Goal: Communication & Community: Participate in discussion

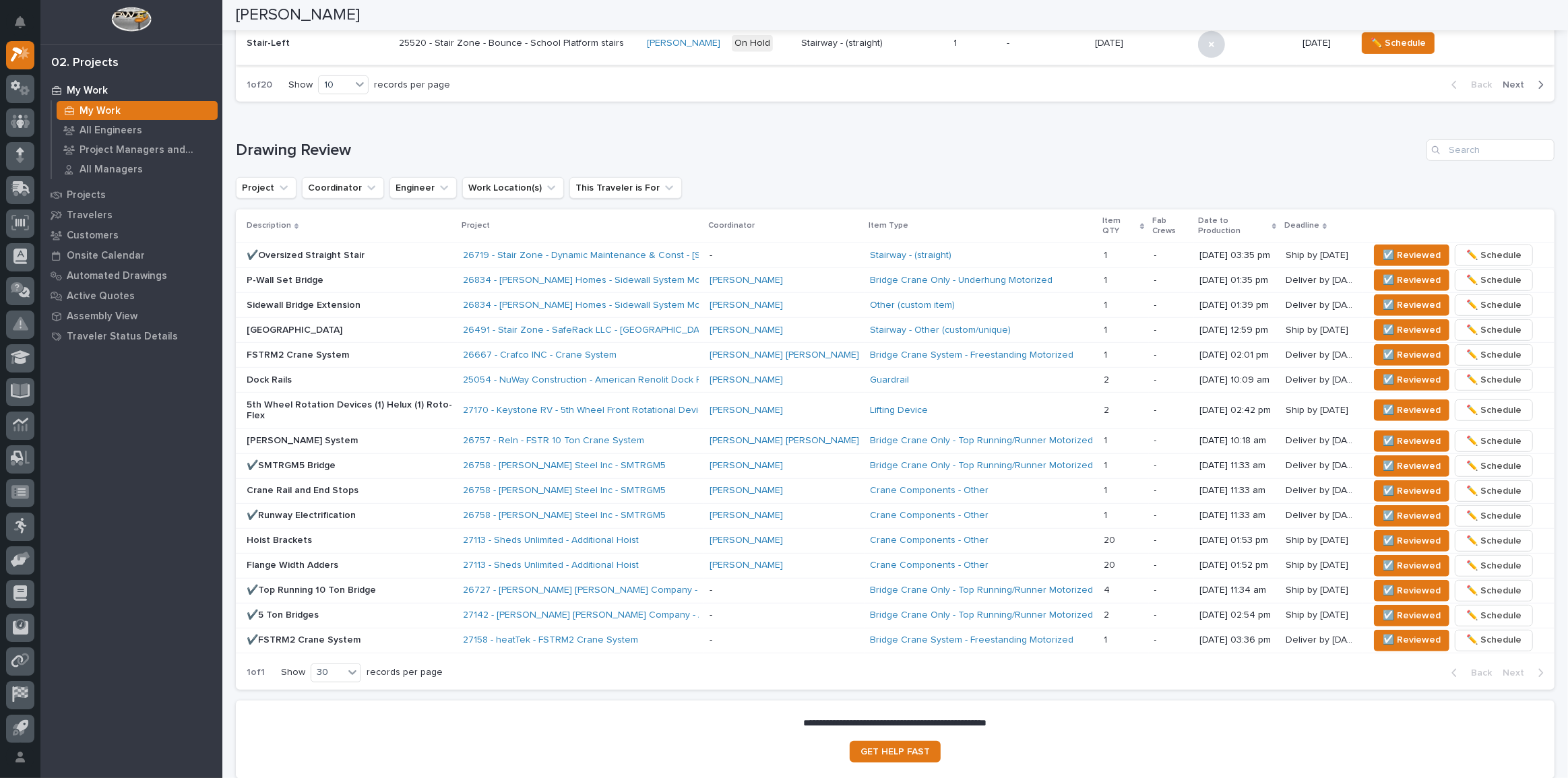
scroll to position [735, 0]
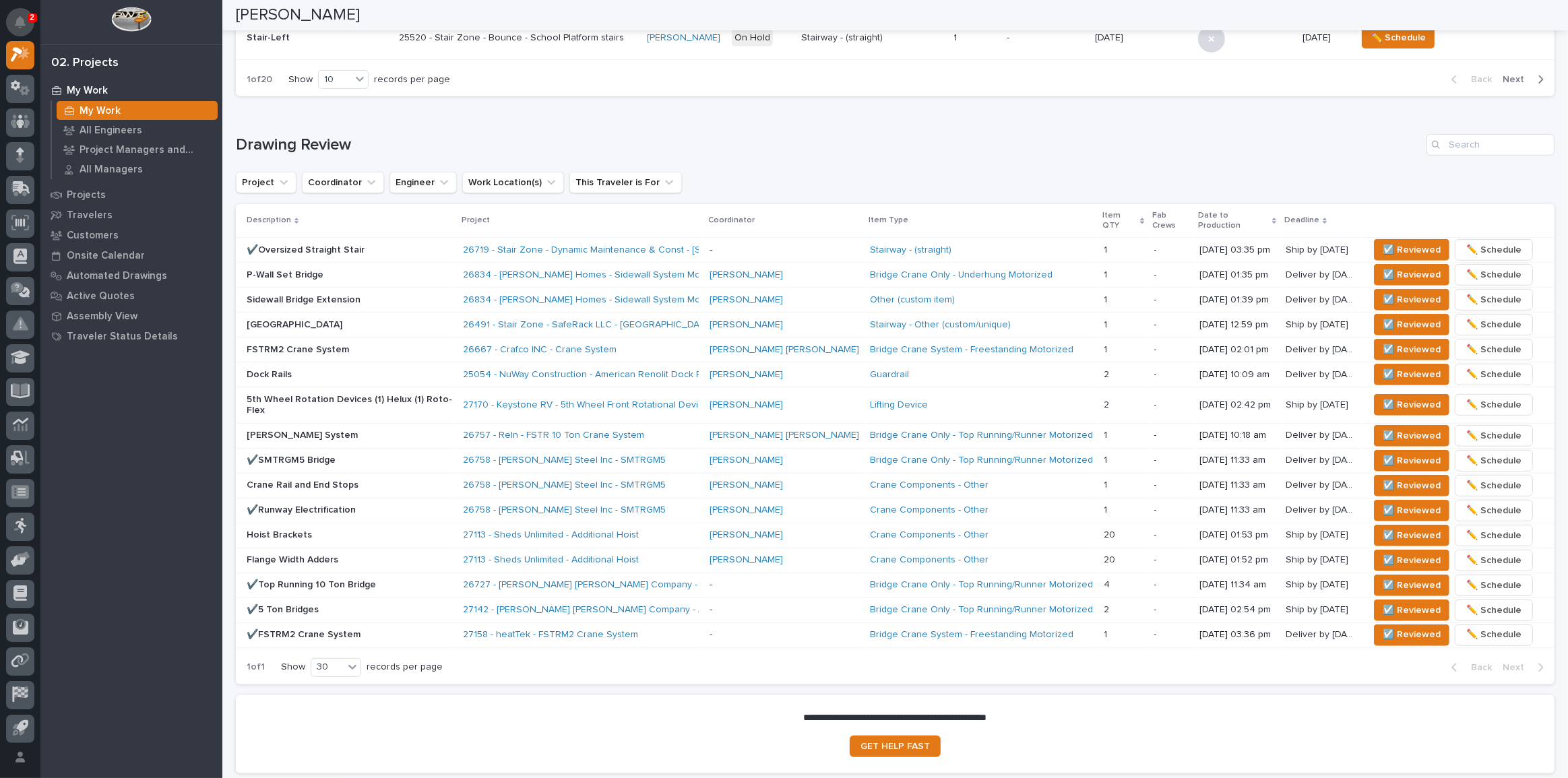
click at [27, 19] on div "2" at bounding box center [26, 27] width 18 height 22
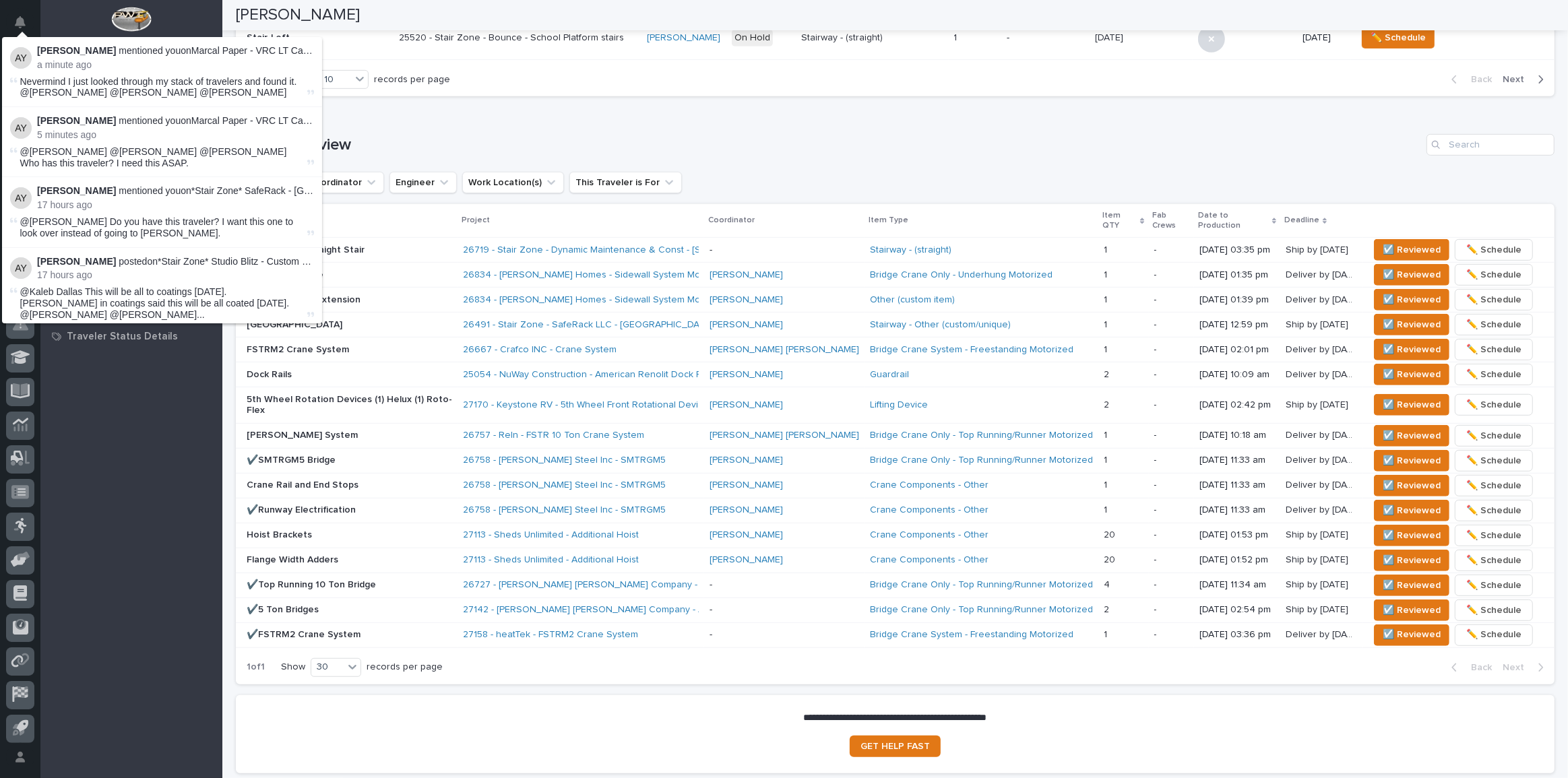
click at [88, 99] on li "Adam Yutzy mentioned you on Marcal Paper - VRC LT Carriage Guides : a minute ag…" at bounding box center [162, 72] width 320 height 70
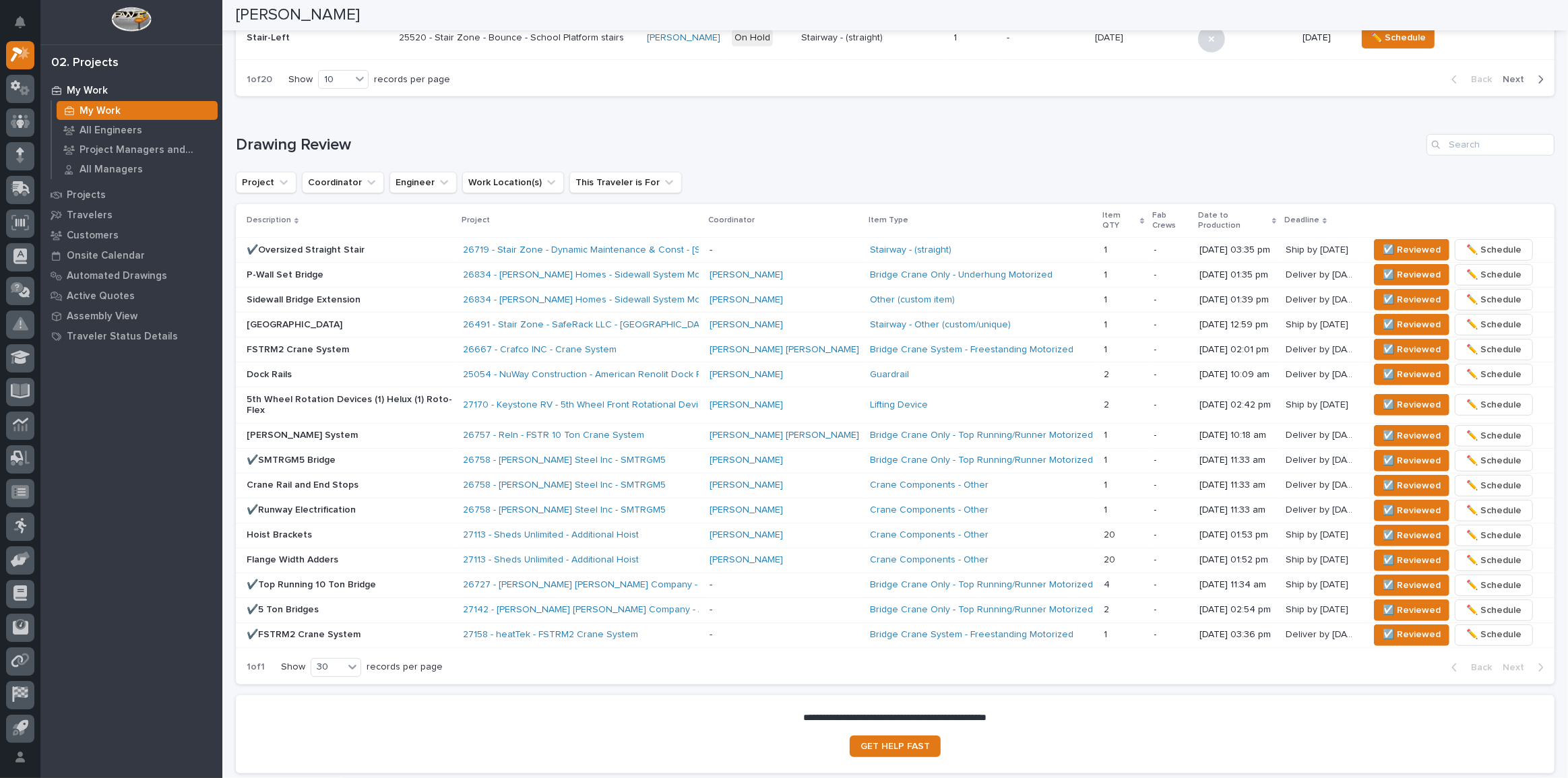
click at [472, 140] on h1 "Drawing Review" at bounding box center [828, 145] width 1185 height 19
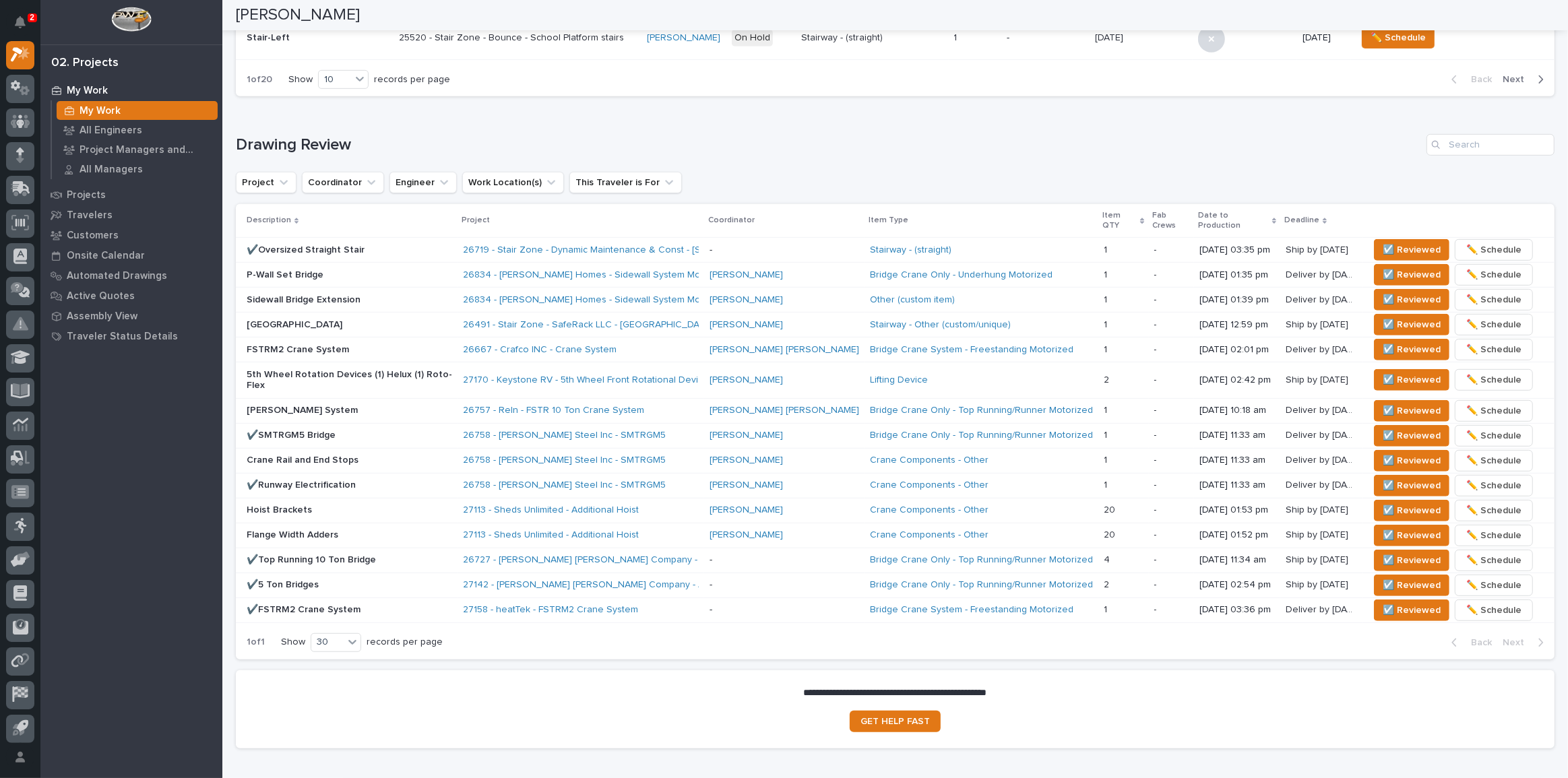
scroll to position [723, 0]
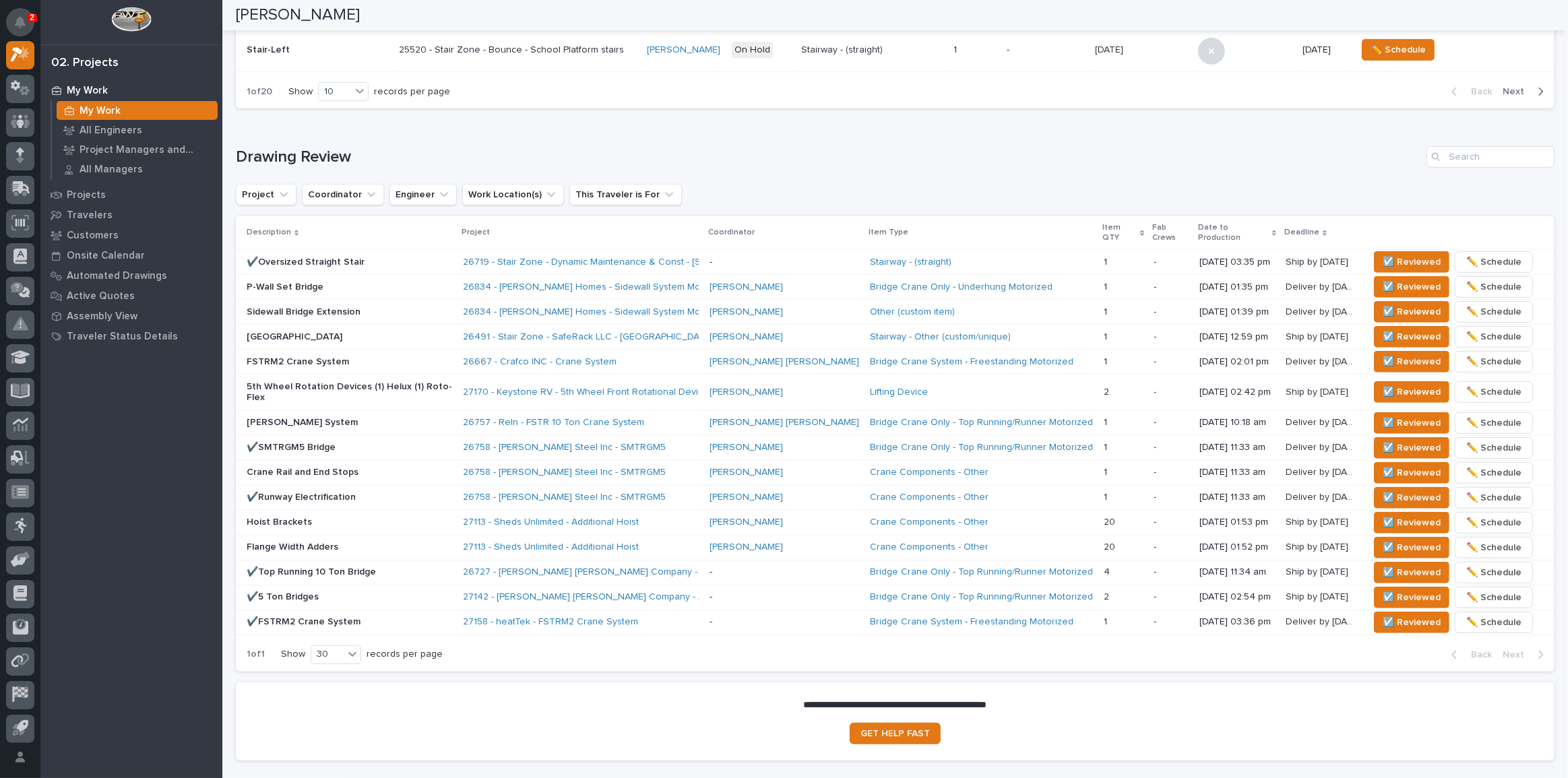
click at [29, 28] on button "Notifications" at bounding box center [20, 22] width 28 height 28
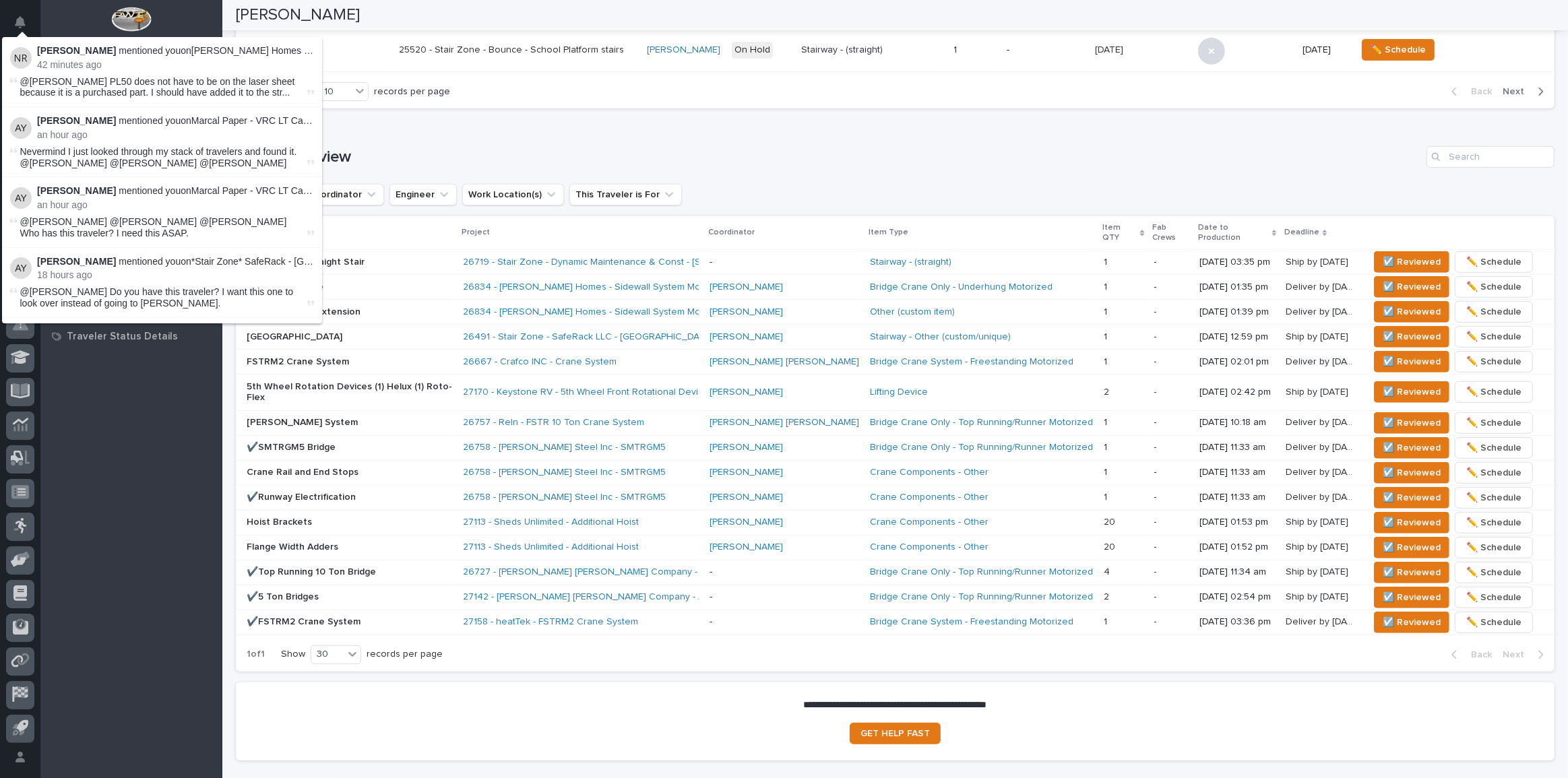
click at [80, 458] on div "My Work My Work All Engineers Project Managers and Engineers All Managers Proje…" at bounding box center [131, 429] width 182 height 698
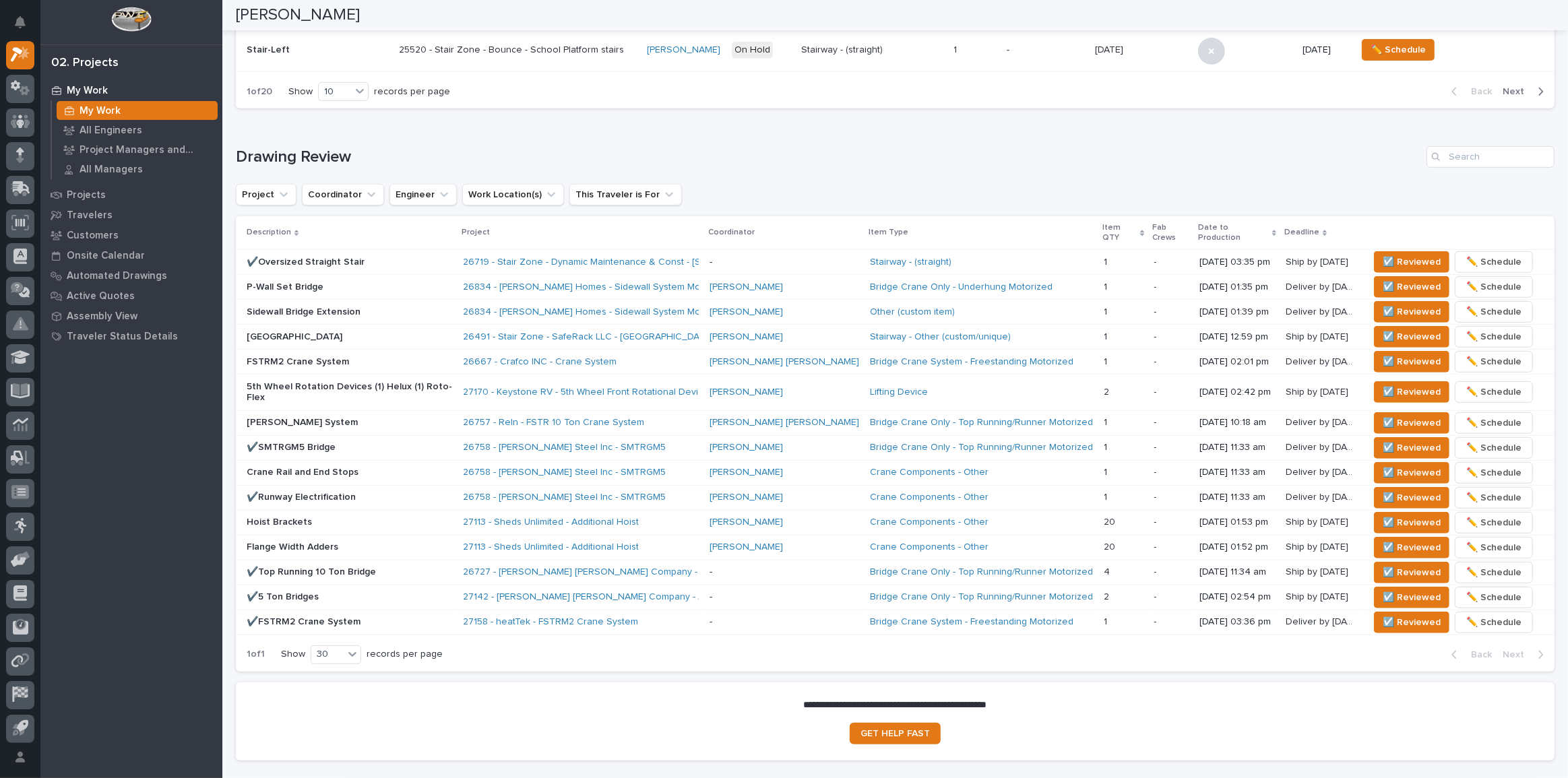
click at [275, 129] on div "Loading... Saving… Drawing Review Project Coordinator Engineer Work Location(s)…" at bounding box center [895, 400] width 1319 height 563
click at [665, 357] on div "26667 - Crafco INC - Crane System" at bounding box center [580, 362] width 235 height 11
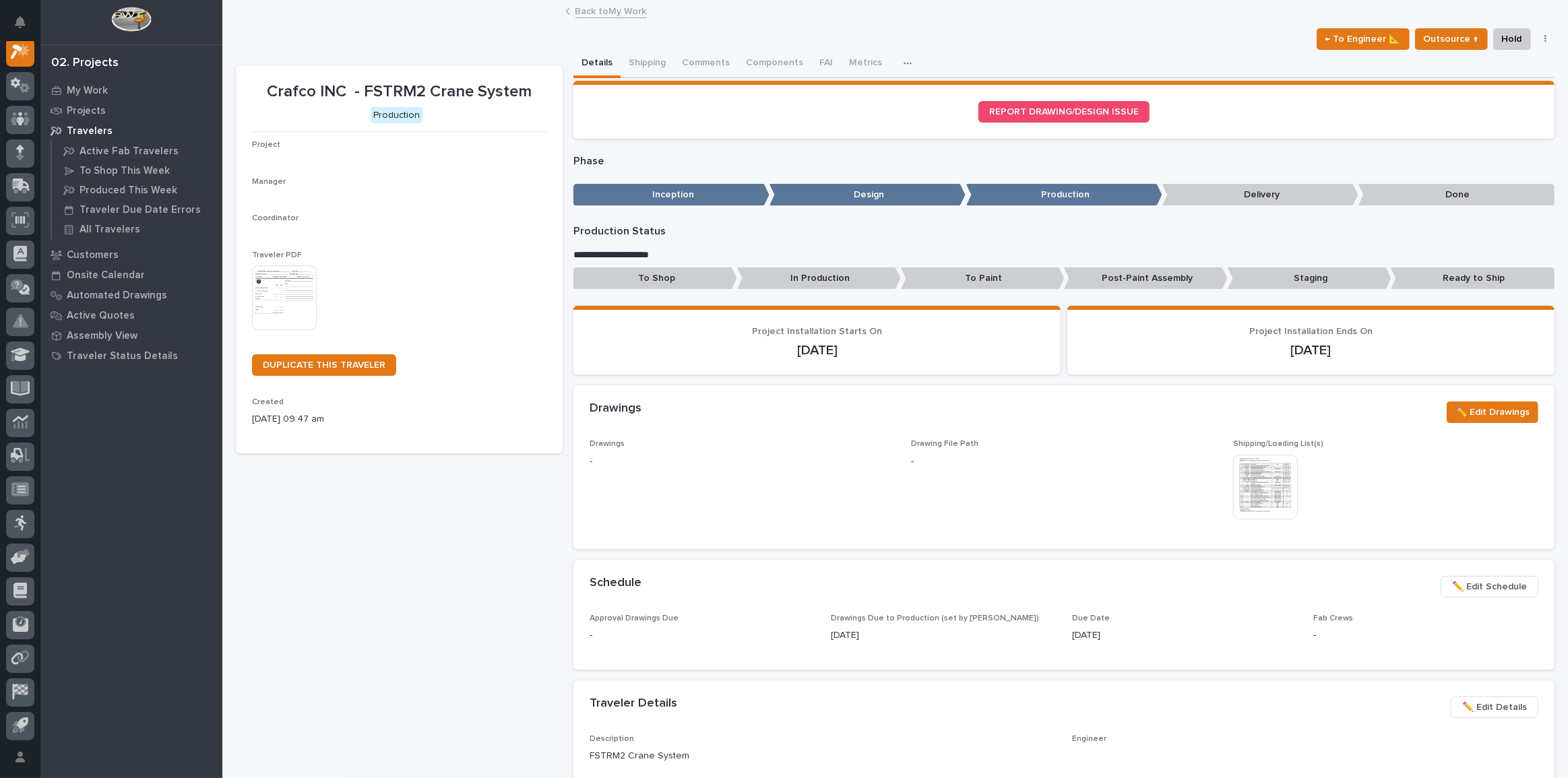
scroll to position [34, 0]
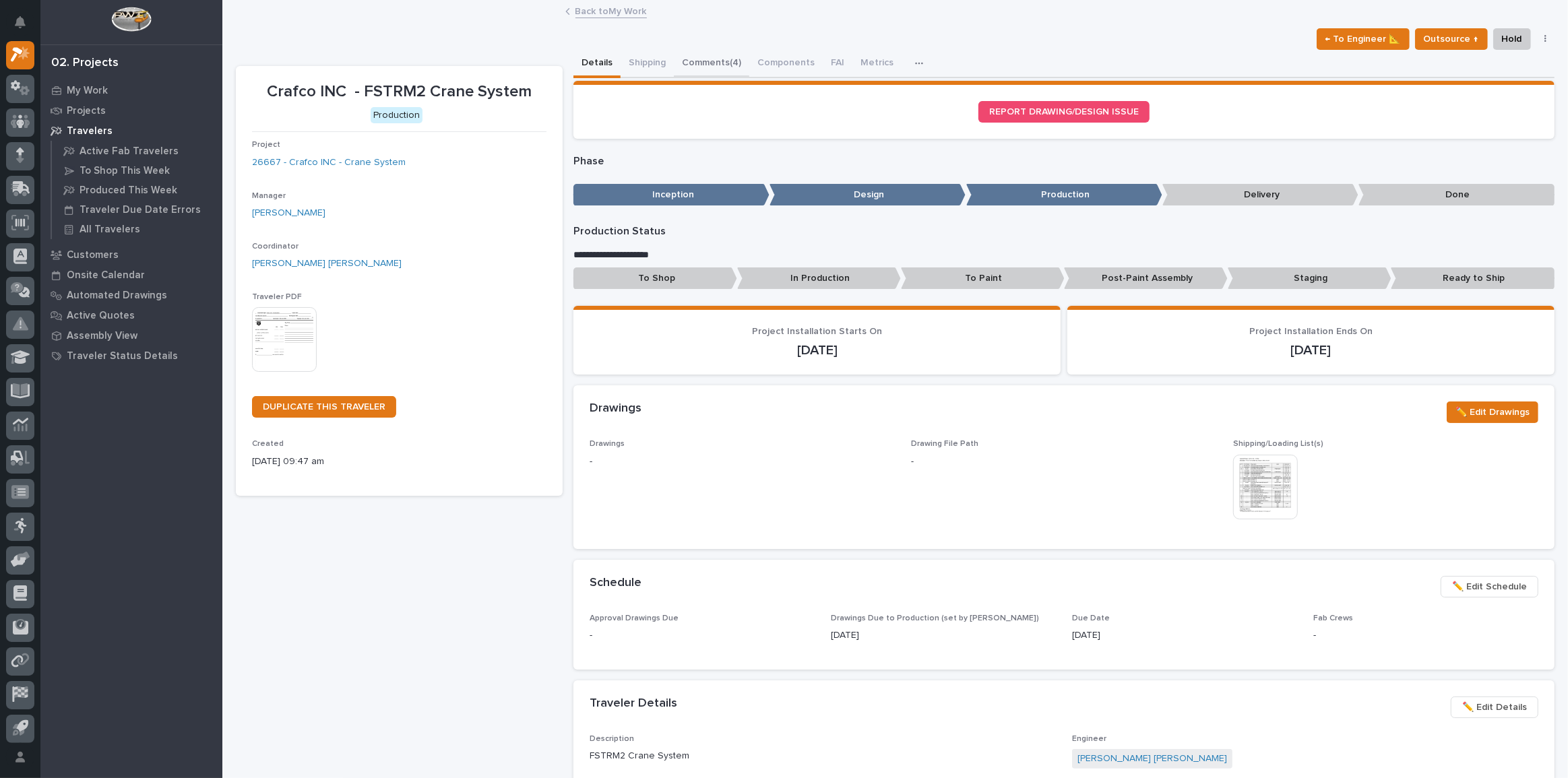
click at [714, 55] on button "Comments (4)" at bounding box center [712, 63] width 76 height 28
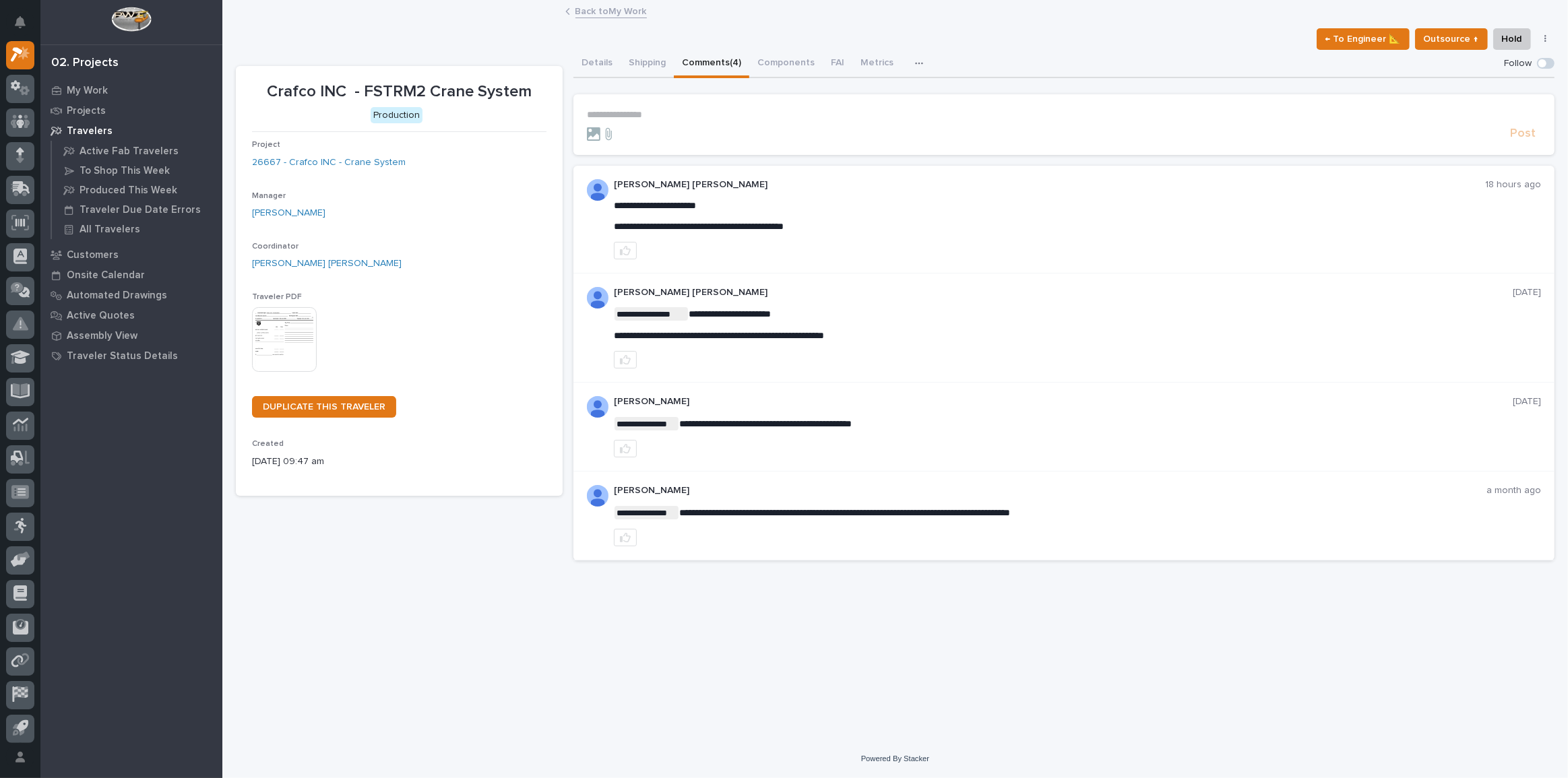
click at [612, 113] on p "**********" at bounding box center [1063, 115] width 954 height 11
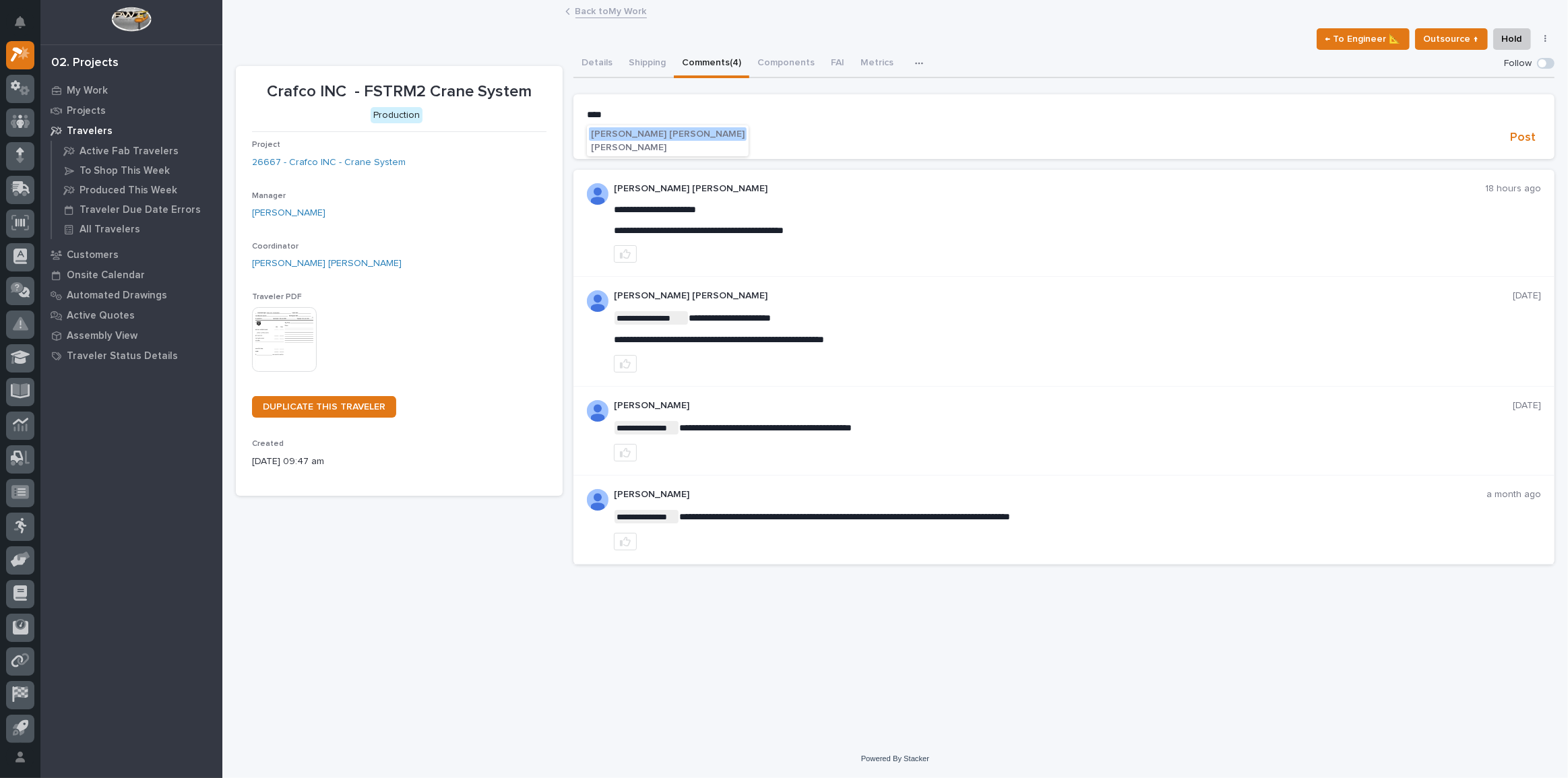
click at [633, 138] on span "[PERSON_NAME] [PERSON_NAME]" at bounding box center [667, 134] width 154 height 10
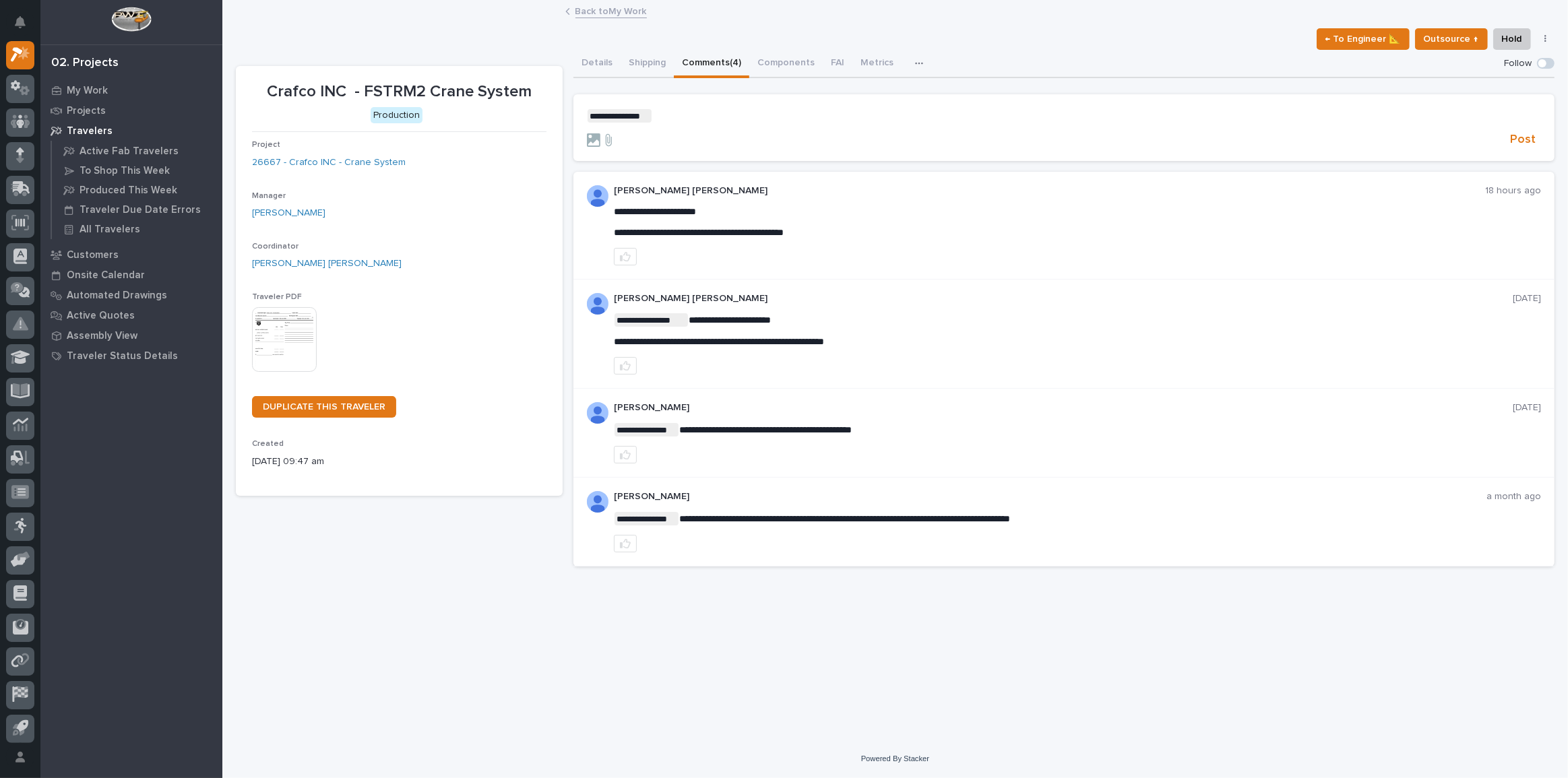
click at [660, 117] on p "**********" at bounding box center [1063, 116] width 954 height 14
click at [797, 117] on span "**********" at bounding box center [788, 116] width 271 height 10
click at [972, 123] on form "**********" at bounding box center [1063, 129] width 954 height 39
click at [975, 121] on p "**********" at bounding box center [1063, 116] width 954 height 14
click at [1513, 133] on span "Post" at bounding box center [1523, 139] width 26 height 15
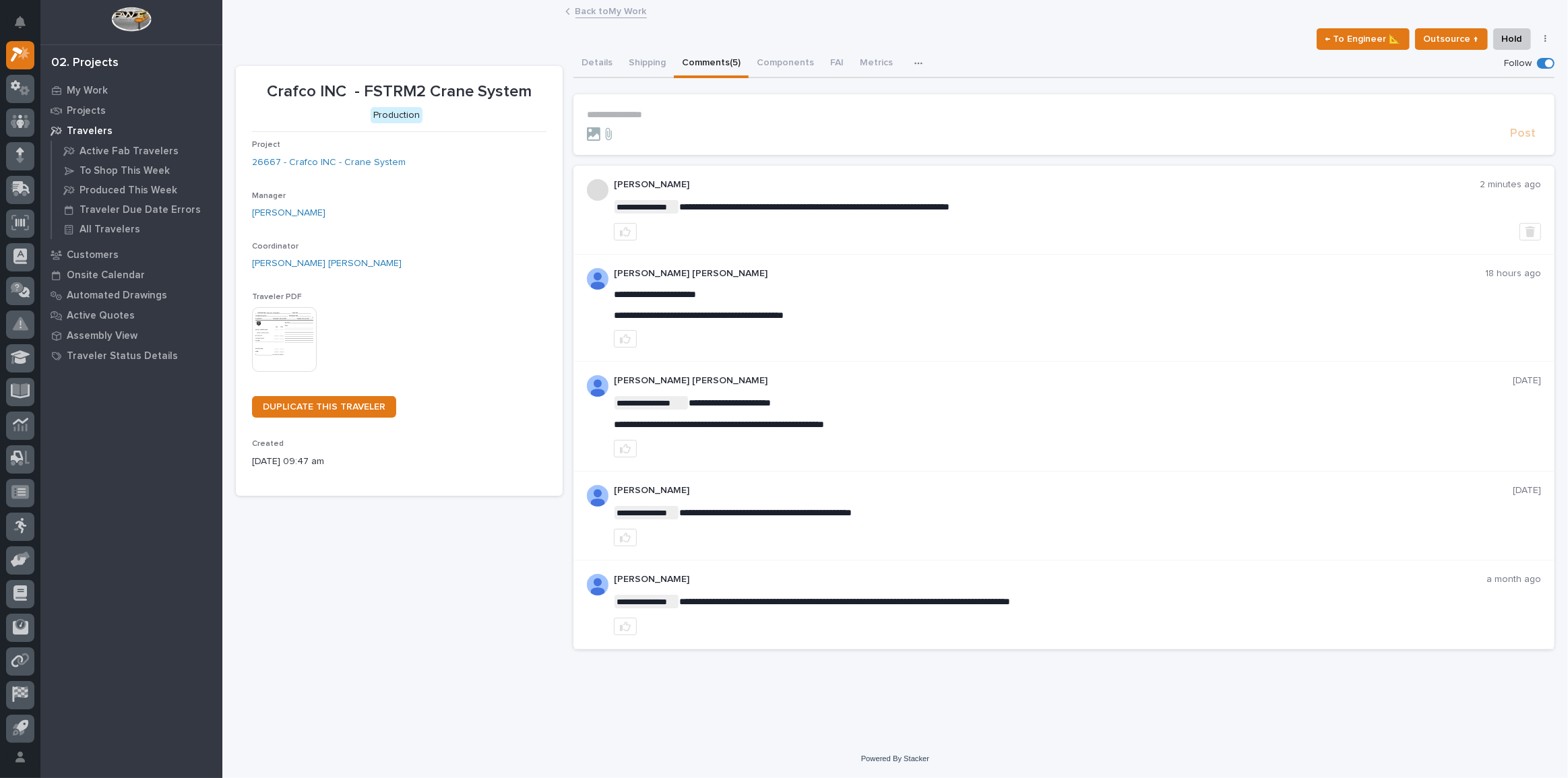
click at [374, 39] on div "← To Engineer 📐 Outsource ↑ Hold Cancel Change Traveler Type Regenerate PDF Gen…" at bounding box center [895, 39] width 1319 height 22
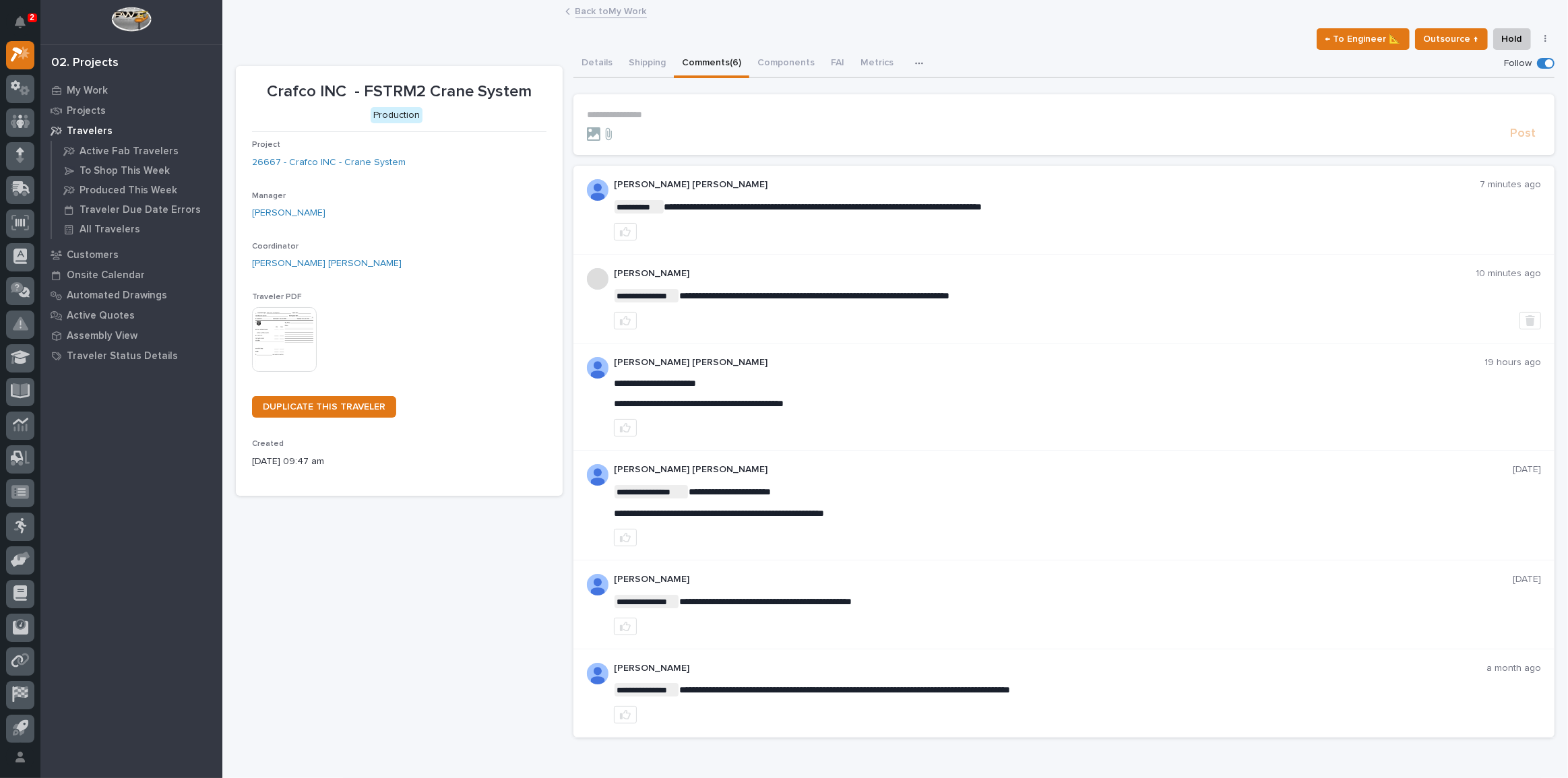
click at [84, 80] on link "My Work" at bounding box center [131, 90] width 182 height 20
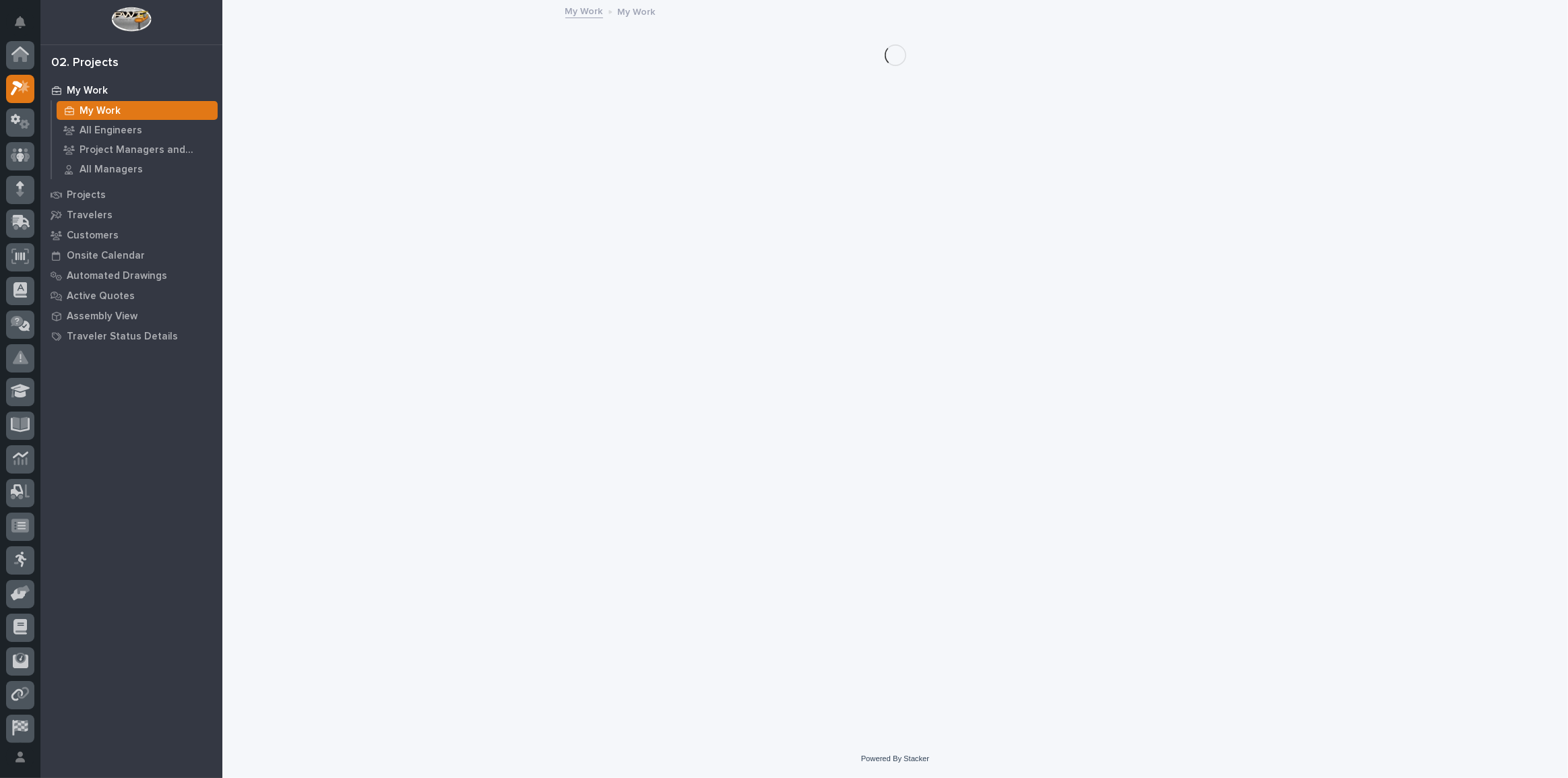
scroll to position [34, 0]
click at [86, 81] on div "My Work" at bounding box center [132, 90] width 175 height 18
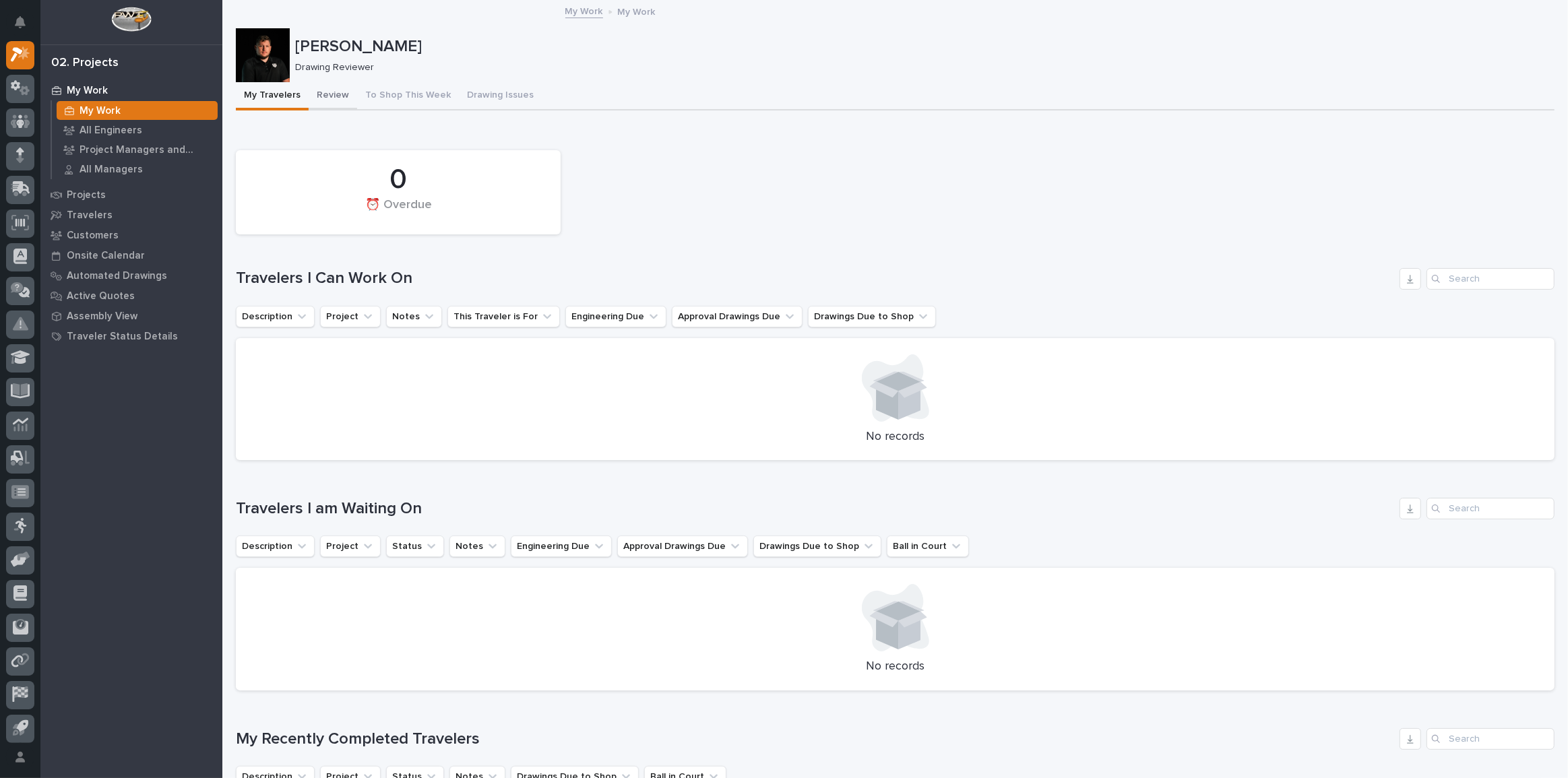
click at [340, 96] on button "Review" at bounding box center [333, 96] width 48 height 28
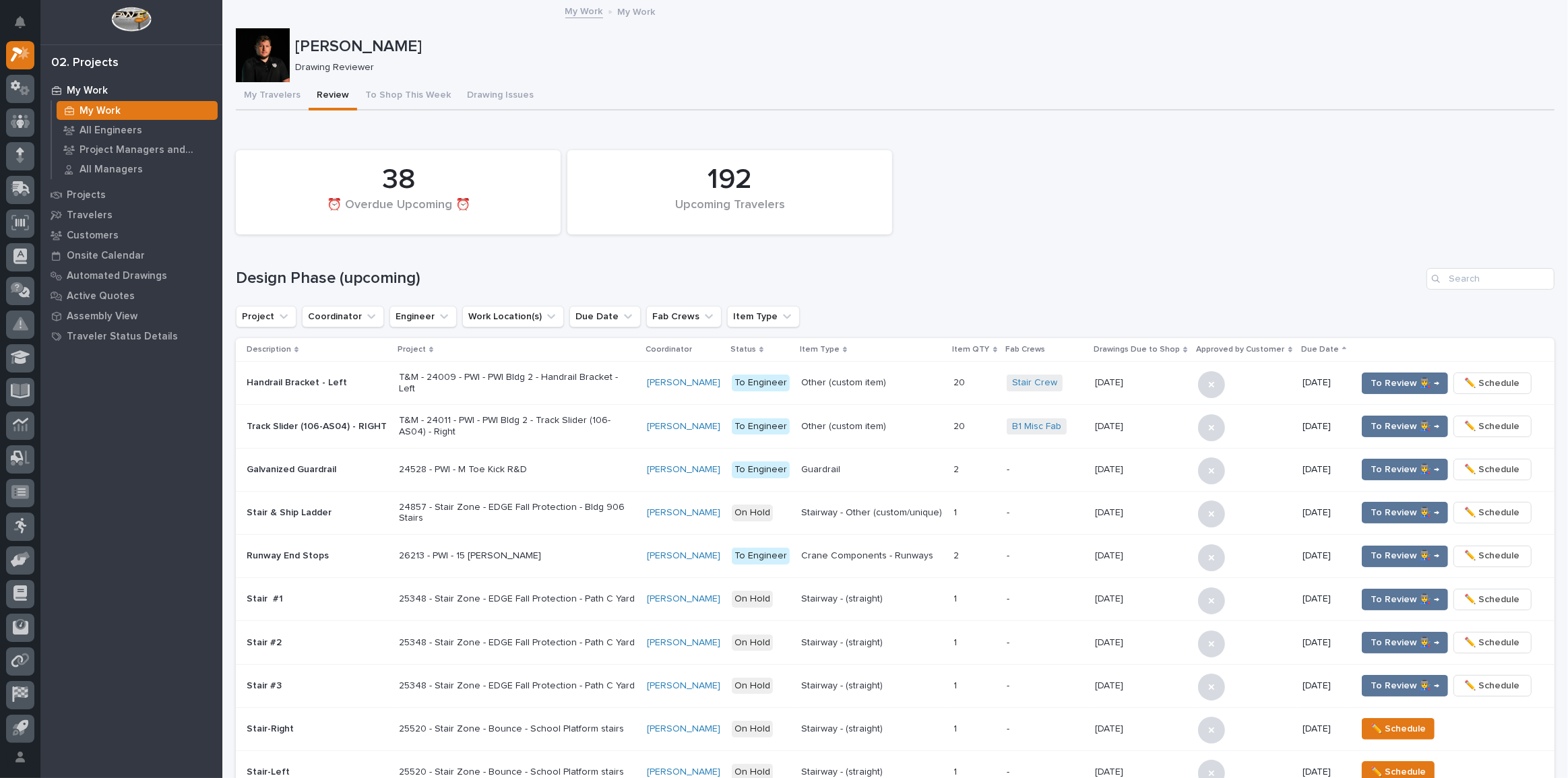
drag, startPoint x: 297, startPoint y: 143, endPoint x: 289, endPoint y: 133, distance: 12.8
drag, startPoint x: 289, startPoint y: 133, endPoint x: 278, endPoint y: 131, distance: 11.2
click at [278, 131] on div "Loading... Saving… 192 Upcoming Travelers 38 ⏰ Overdue Upcoming ⏰ Design Phase …" at bounding box center [895, 485] width 1319 height 715
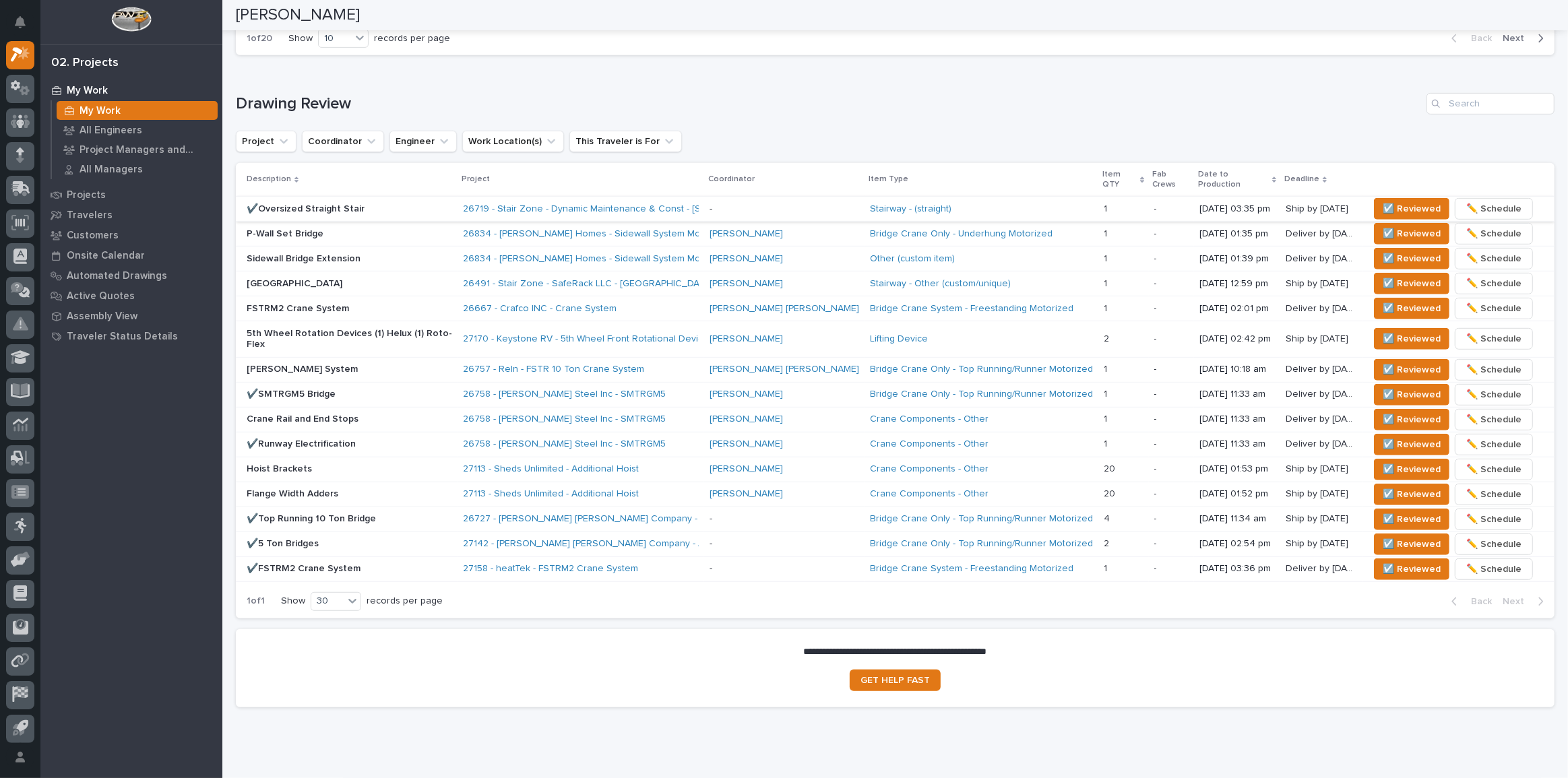
scroll to position [796, 0]
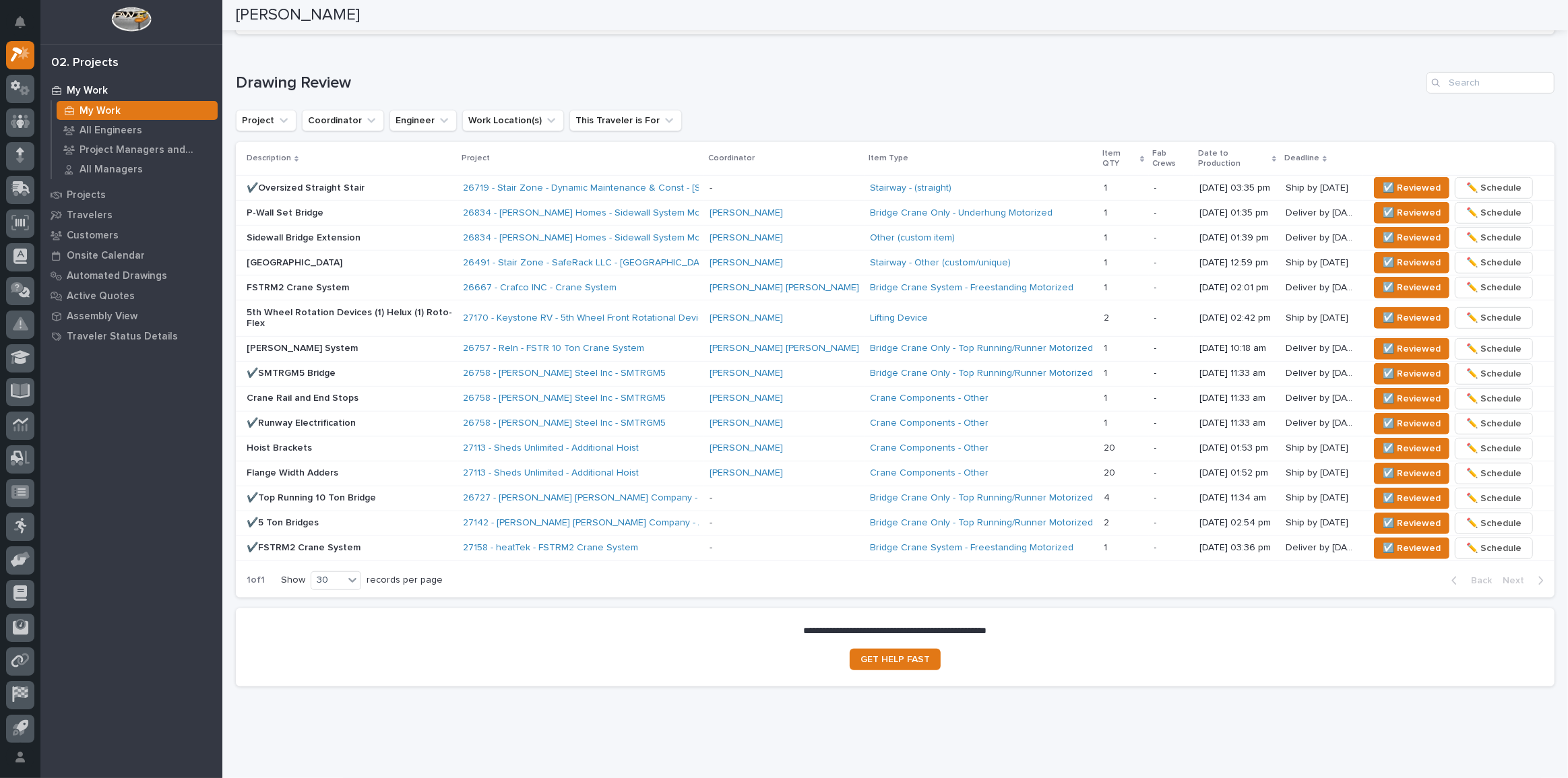
drag, startPoint x: 48, startPoint y: 413, endPoint x: 624, endPoint y: 31, distance: 691.2
click at [624, 31] on div "1 of 20 Show 10 records per page Back Next" at bounding box center [895, 18] width 1319 height 34
click at [741, 105] on div "Drawing Review Project Coordinator Engineer Work Location(s) This Traveler is F…" at bounding box center [895, 335] width 1319 height 526
drag, startPoint x: 667, startPoint y: 118, endPoint x: 599, endPoint y: 128, distance: 68.7
drag, startPoint x: 599, startPoint y: 128, endPoint x: 877, endPoint y: 71, distance: 283.8
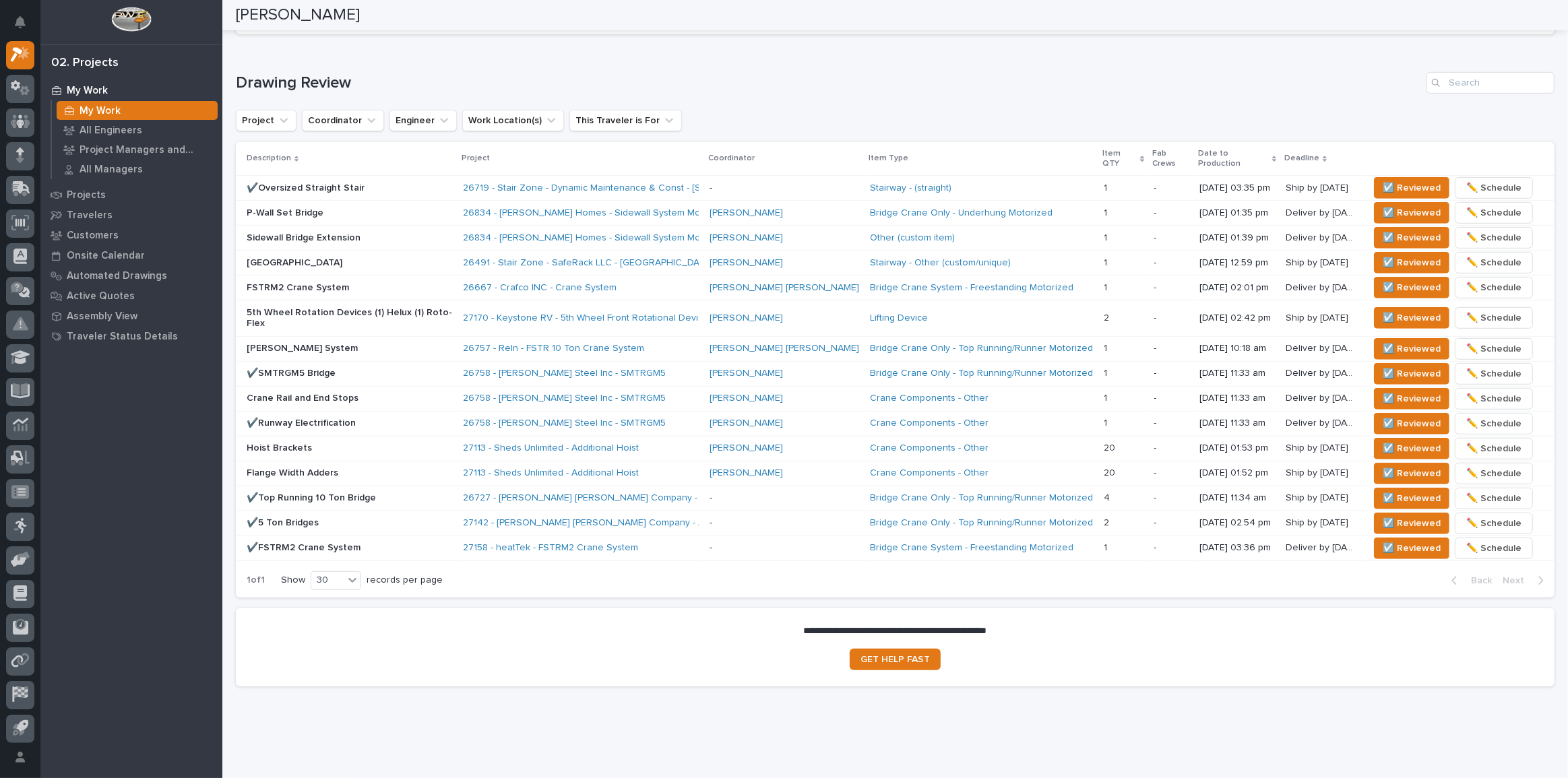
click at [886, 46] on div "Loading... Saving… Drawing Review Project Coordinator Engineer Work Location(s)…" at bounding box center [895, 326] width 1319 height 563
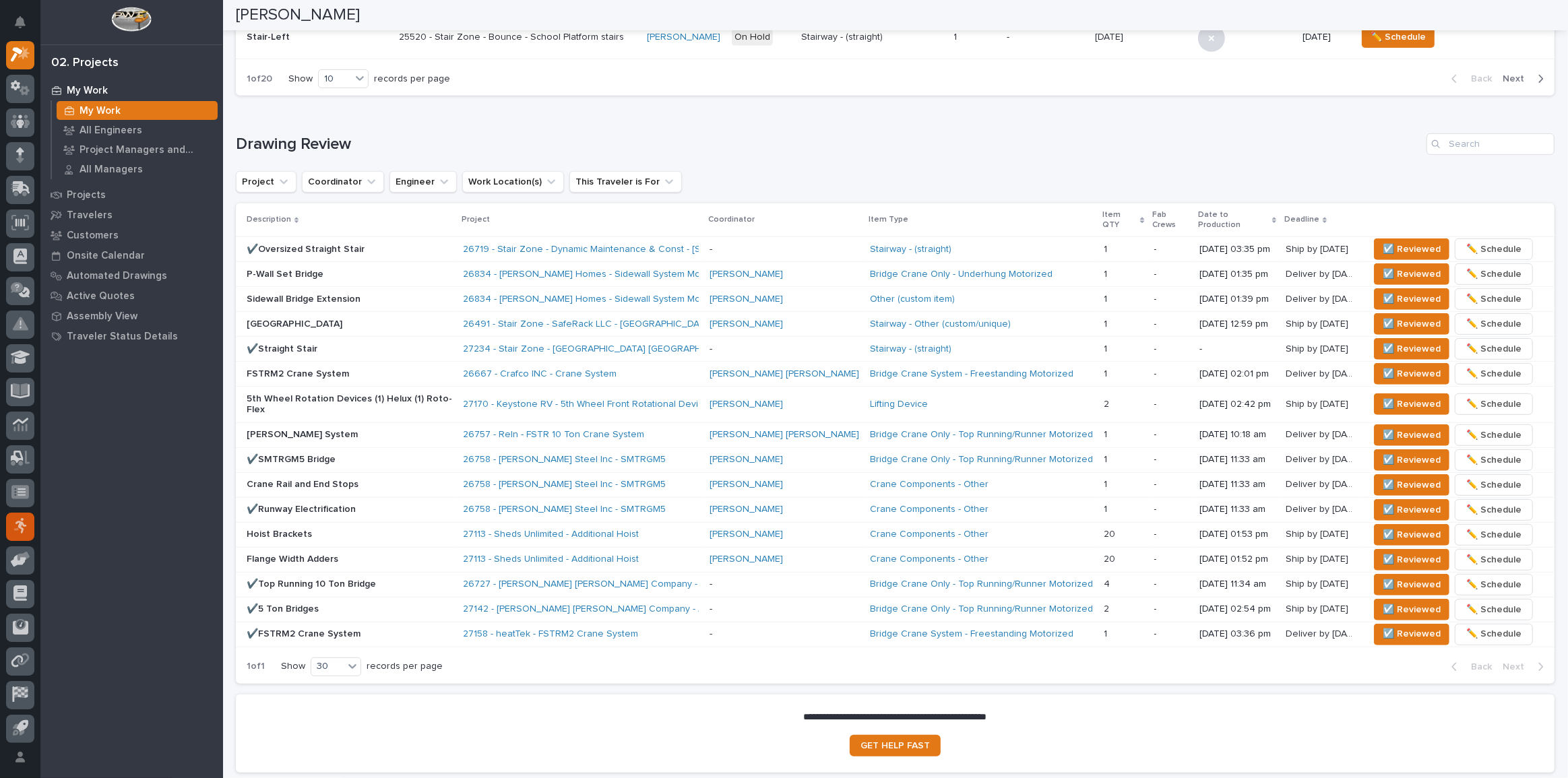
scroll to position [748, 0]
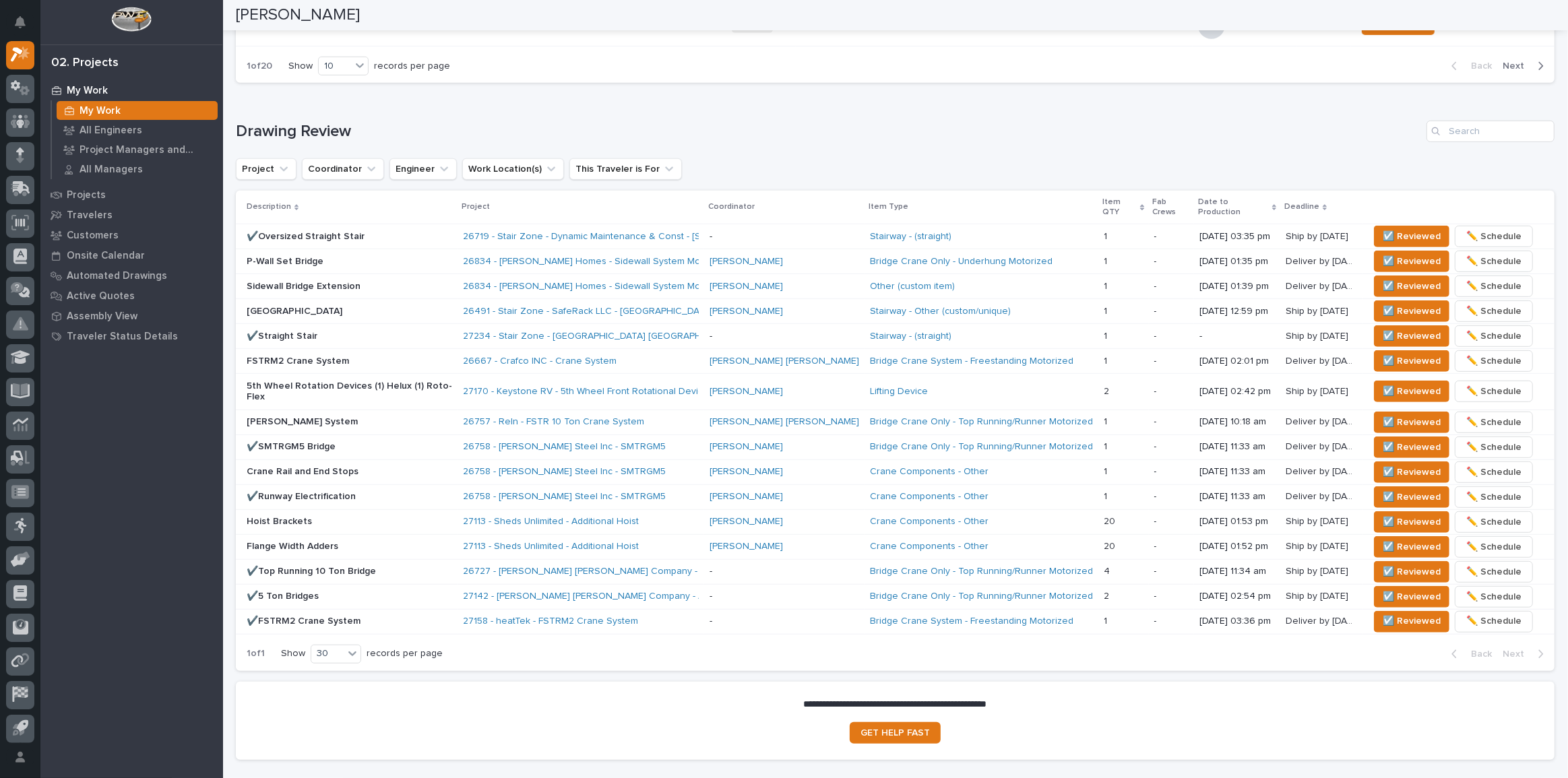
click at [774, 132] on h1 "Drawing Review" at bounding box center [828, 132] width 1185 height 19
click at [923, 381] on div "Lifting Device" at bounding box center [982, 392] width 223 height 23
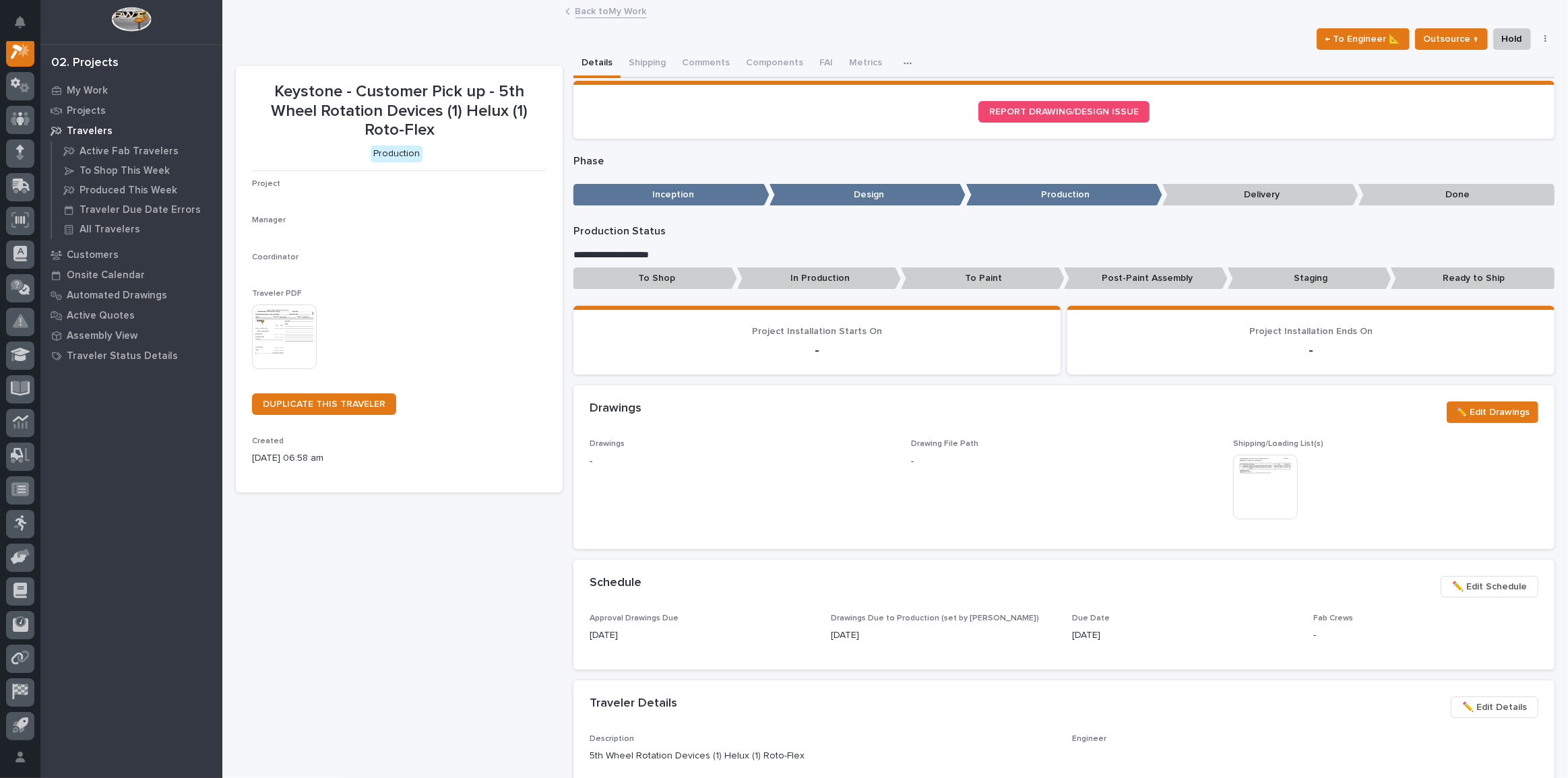
scroll to position [34, 0]
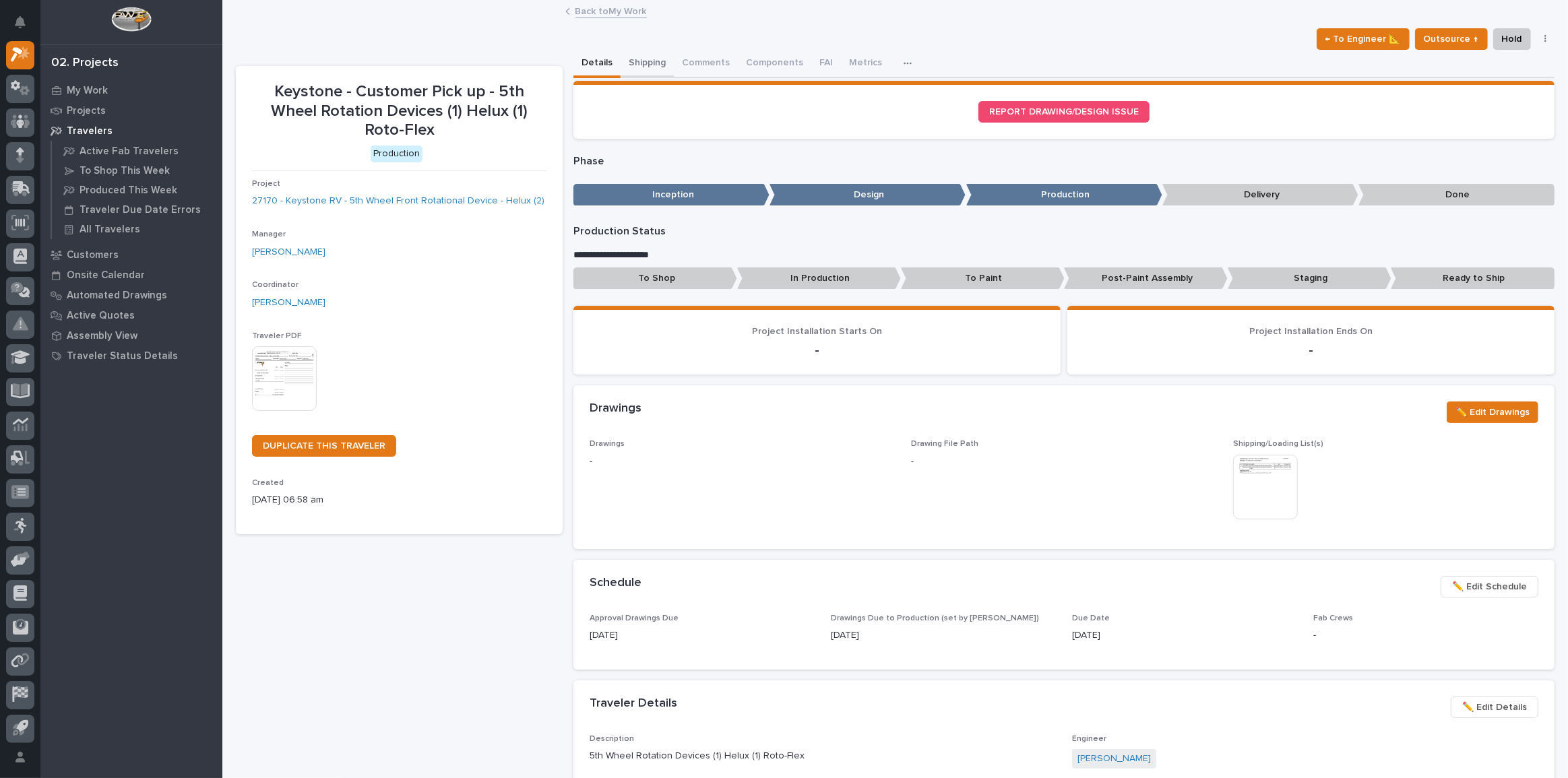
drag, startPoint x: 653, startPoint y: 60, endPoint x: 678, endPoint y: 63, distance: 25.2
click at [654, 63] on button "Shipping" at bounding box center [647, 63] width 53 height 28
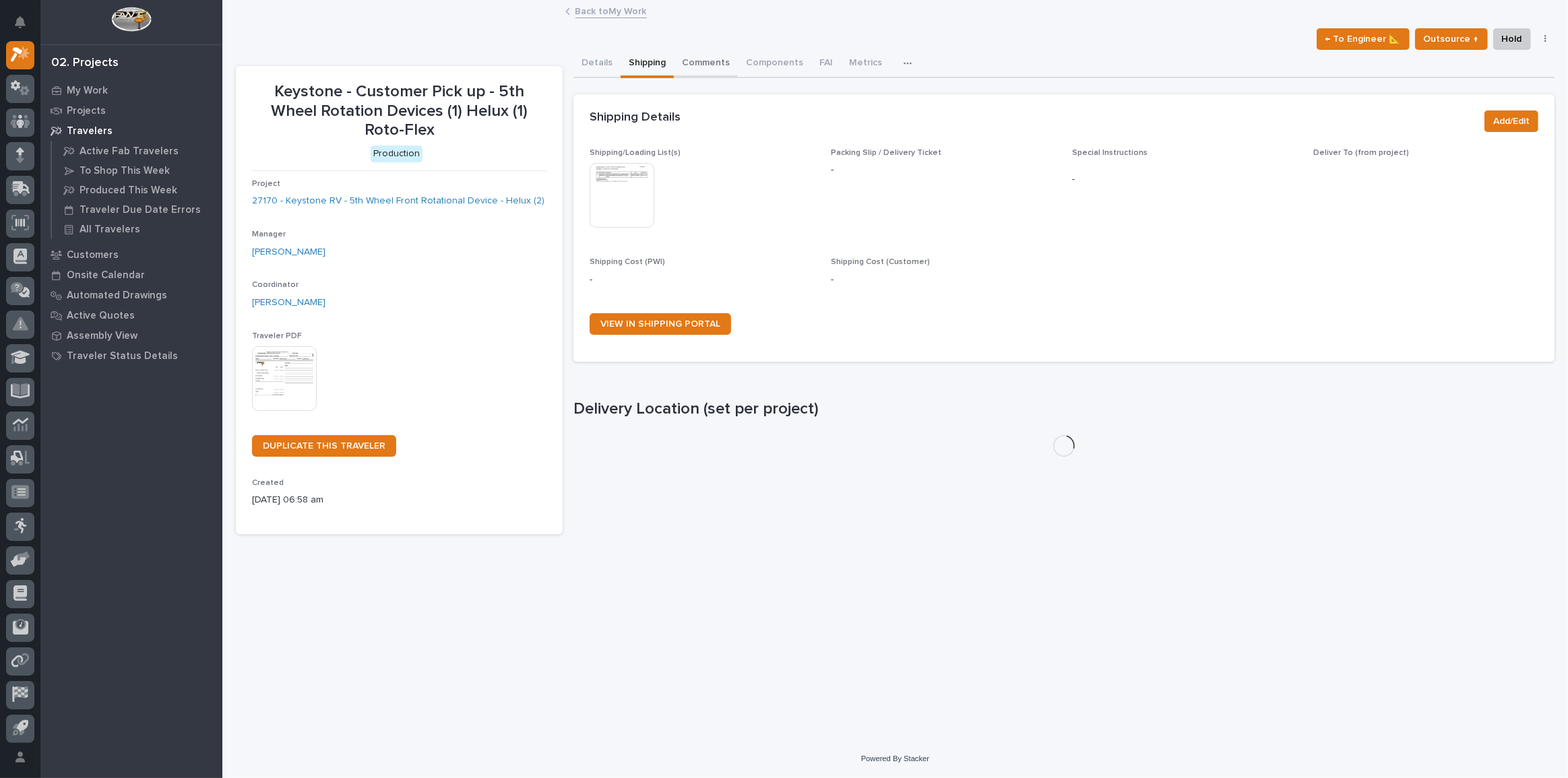
click at [690, 62] on button "Comments" at bounding box center [706, 63] width 64 height 28
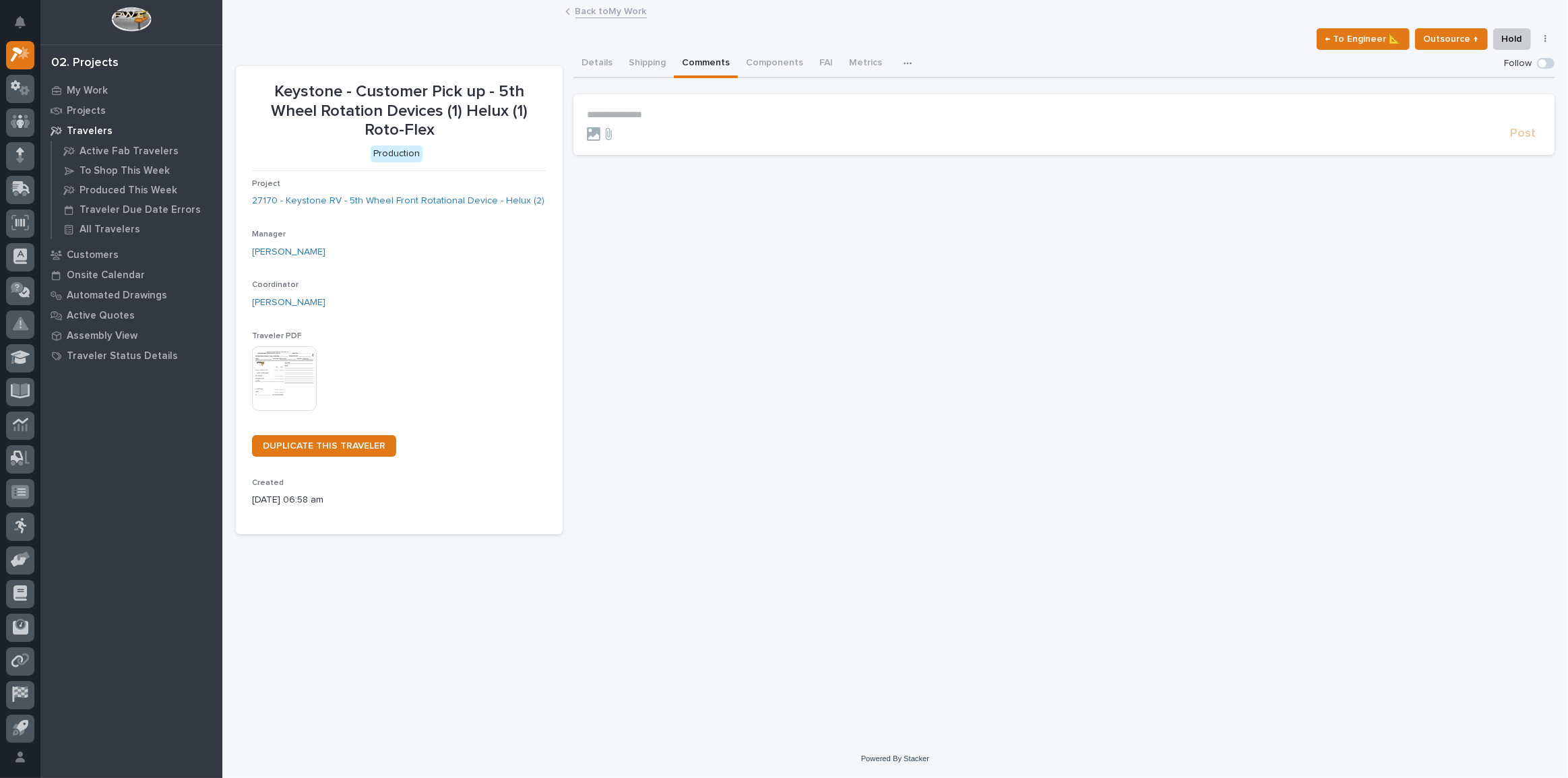
click at [640, 104] on section "**********" at bounding box center [1064, 124] width 981 height 60
click at [640, 112] on p "**********" at bounding box center [1063, 115] width 954 height 11
drag, startPoint x: 804, startPoint y: 119, endPoint x: 401, endPoint y: 90, distance: 404.0
click at [403, 91] on div "**********" at bounding box center [895, 292] width 1319 height 485
click at [775, 130] on span "Spenser Yoder" at bounding box center [780, 134] width 76 height 10
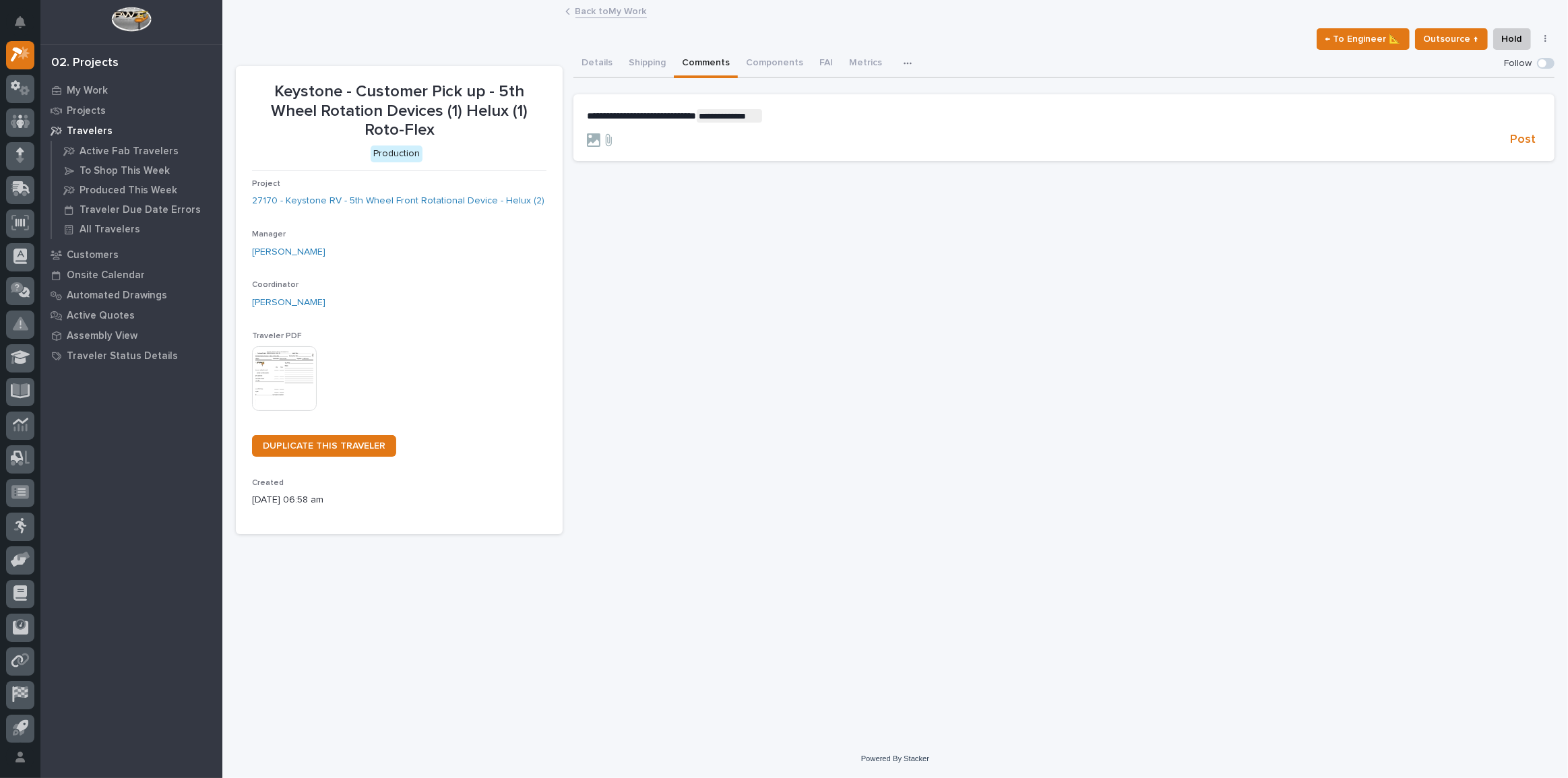
click at [812, 119] on p "**********" at bounding box center [1063, 116] width 954 height 14
click at [596, 137] on icon at bounding box center [593, 140] width 14 height 14
click at [587, 133] on input "file" at bounding box center [587, 133] width 0 height 0
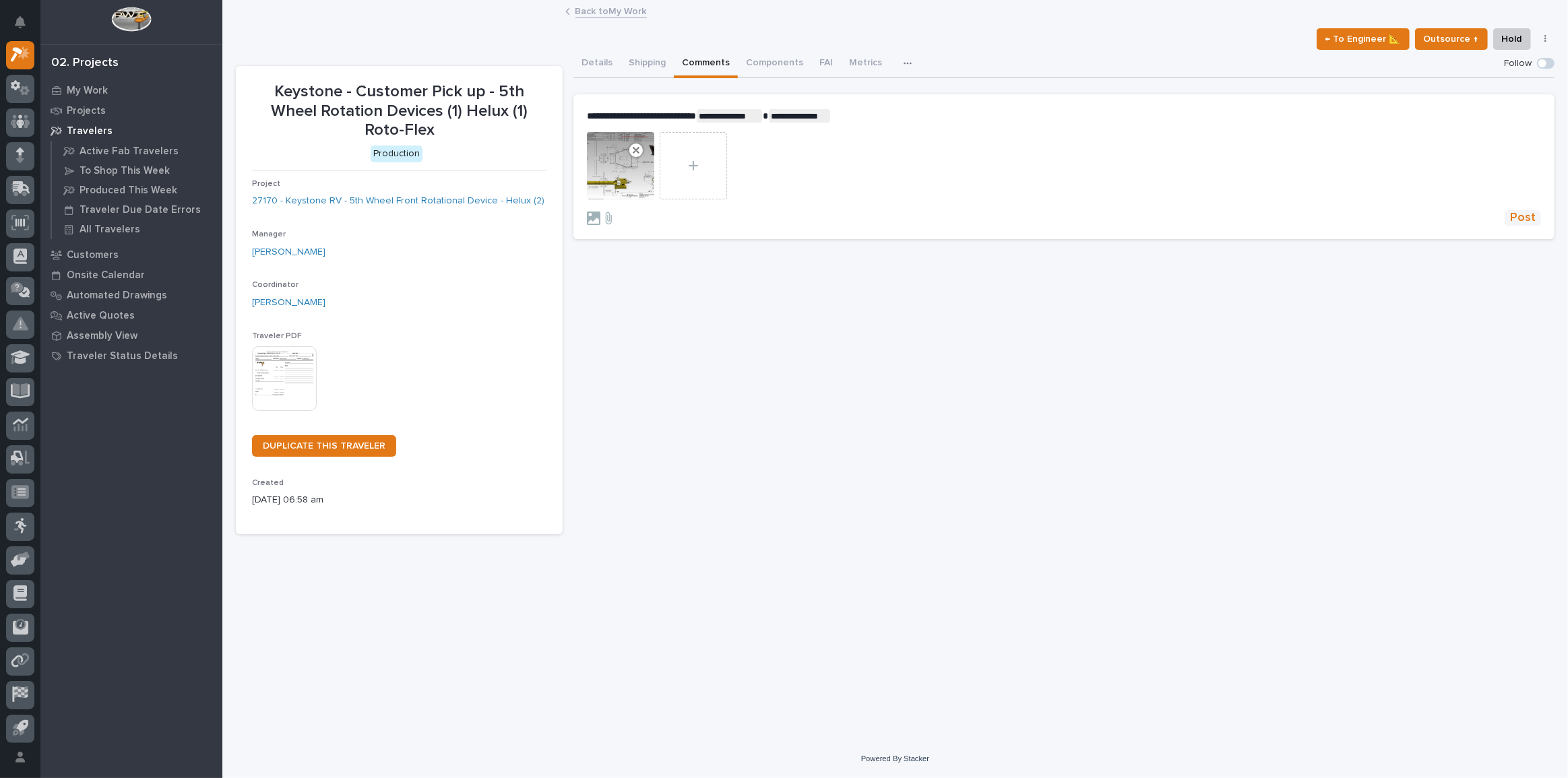
click at [1527, 211] on span "Post" at bounding box center [1523, 218] width 26 height 15
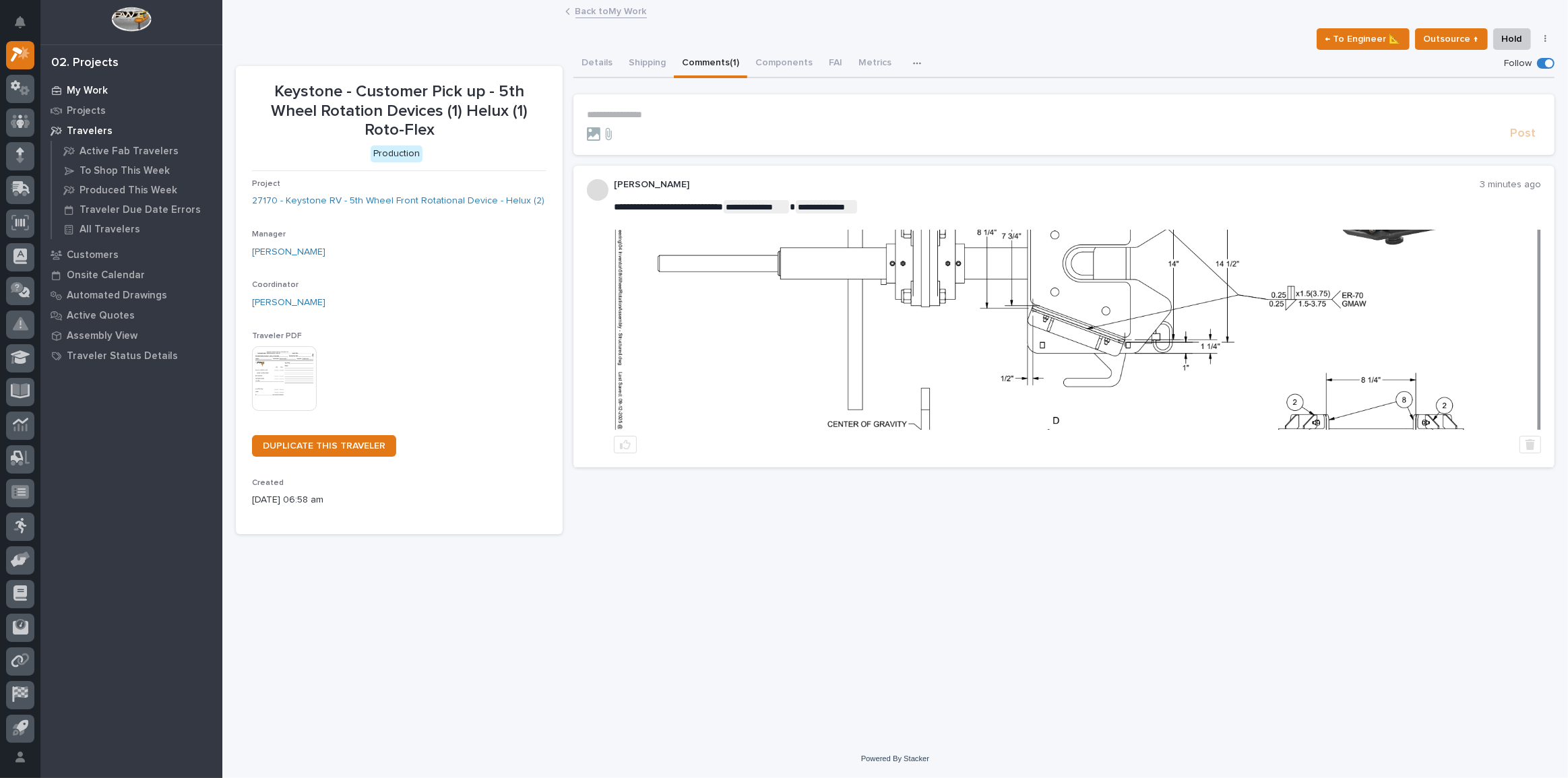
click at [80, 84] on div "My Work" at bounding box center [132, 90] width 175 height 18
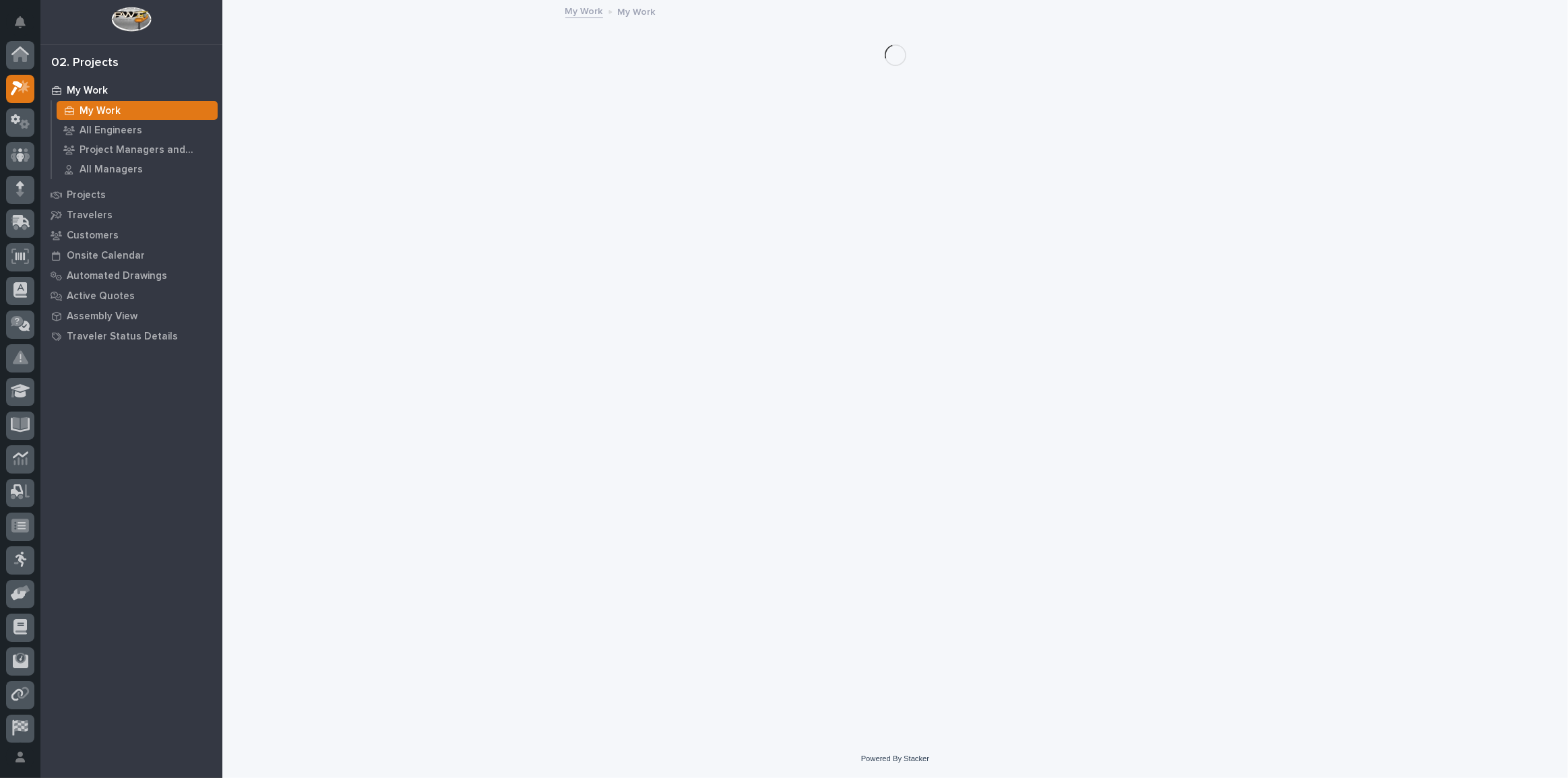
scroll to position [34, 0]
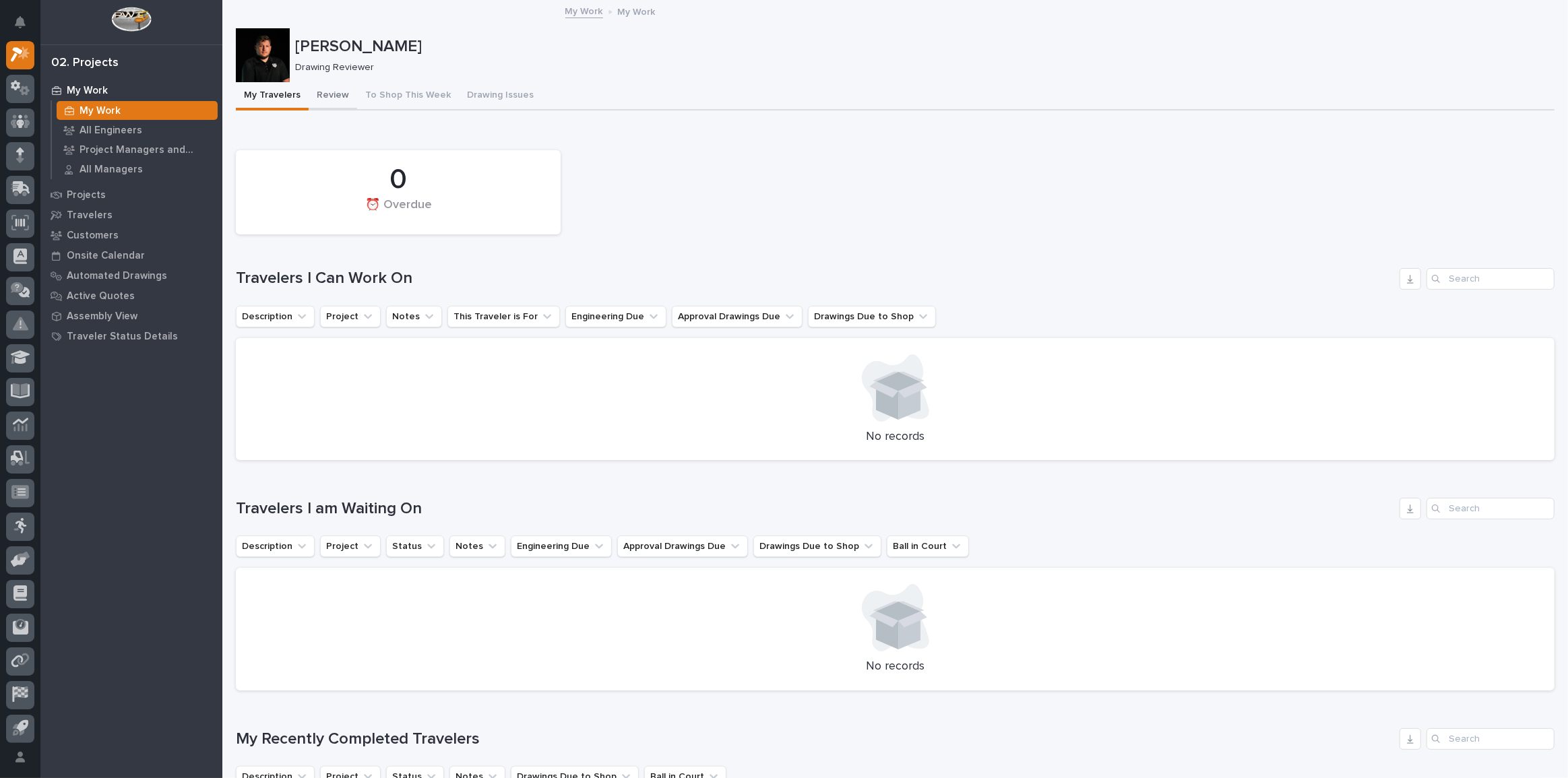
click at [318, 94] on button "Review" at bounding box center [333, 96] width 48 height 28
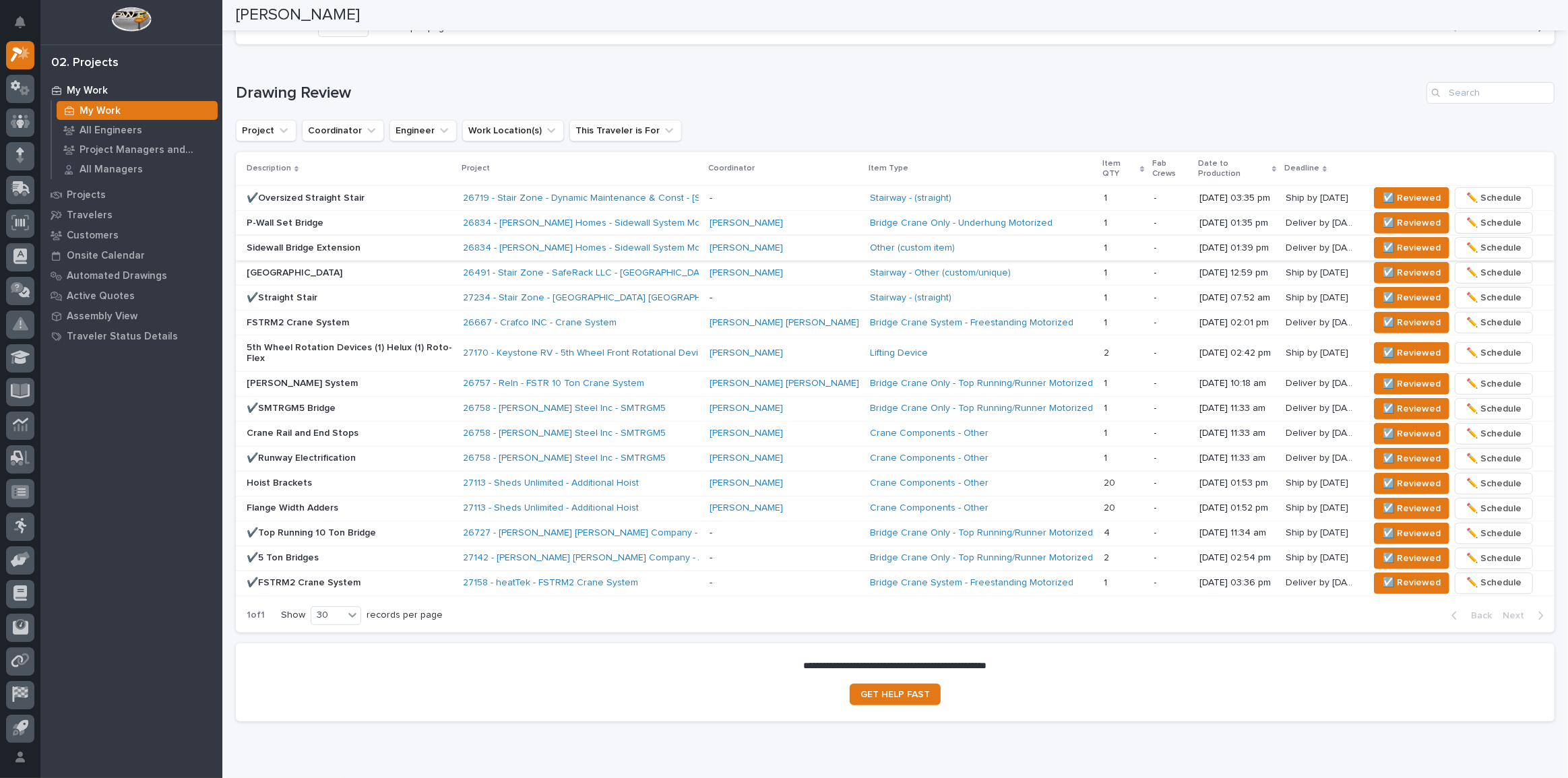
scroll to position [796, 0]
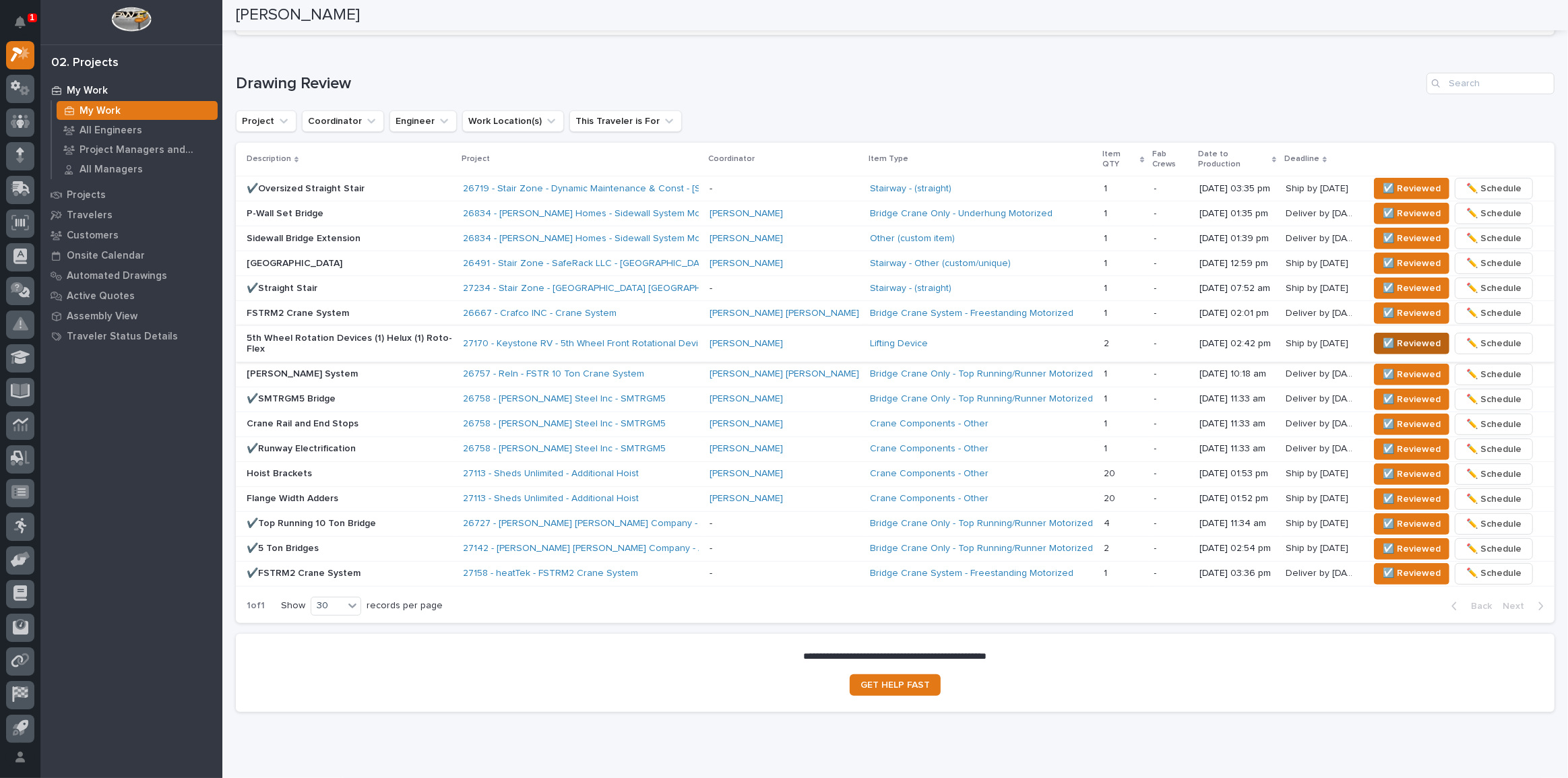
click at [1388, 336] on span "☑️ Reviewed" at bounding box center [1412, 344] width 58 height 16
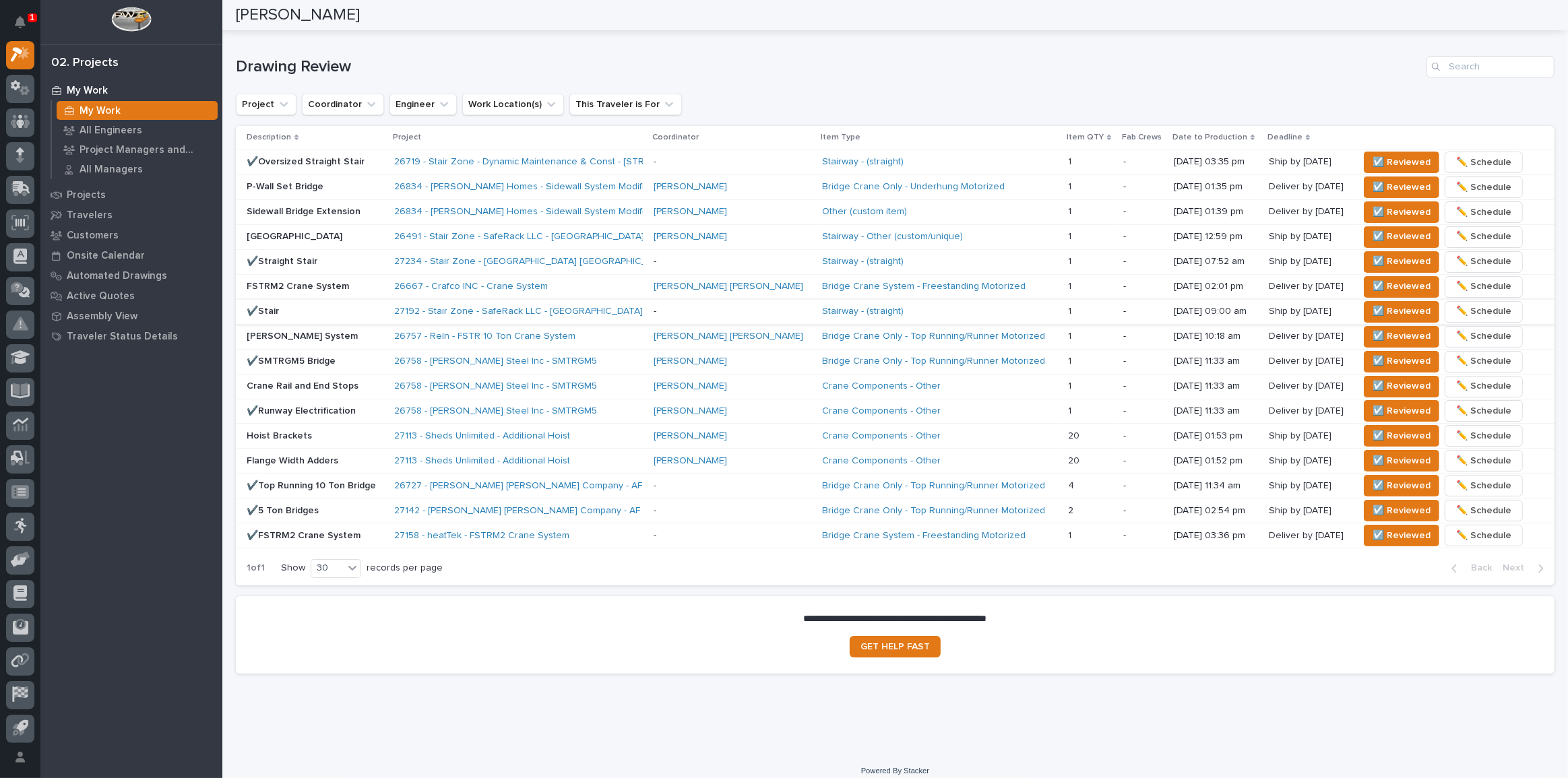
scroll to position [822, 0]
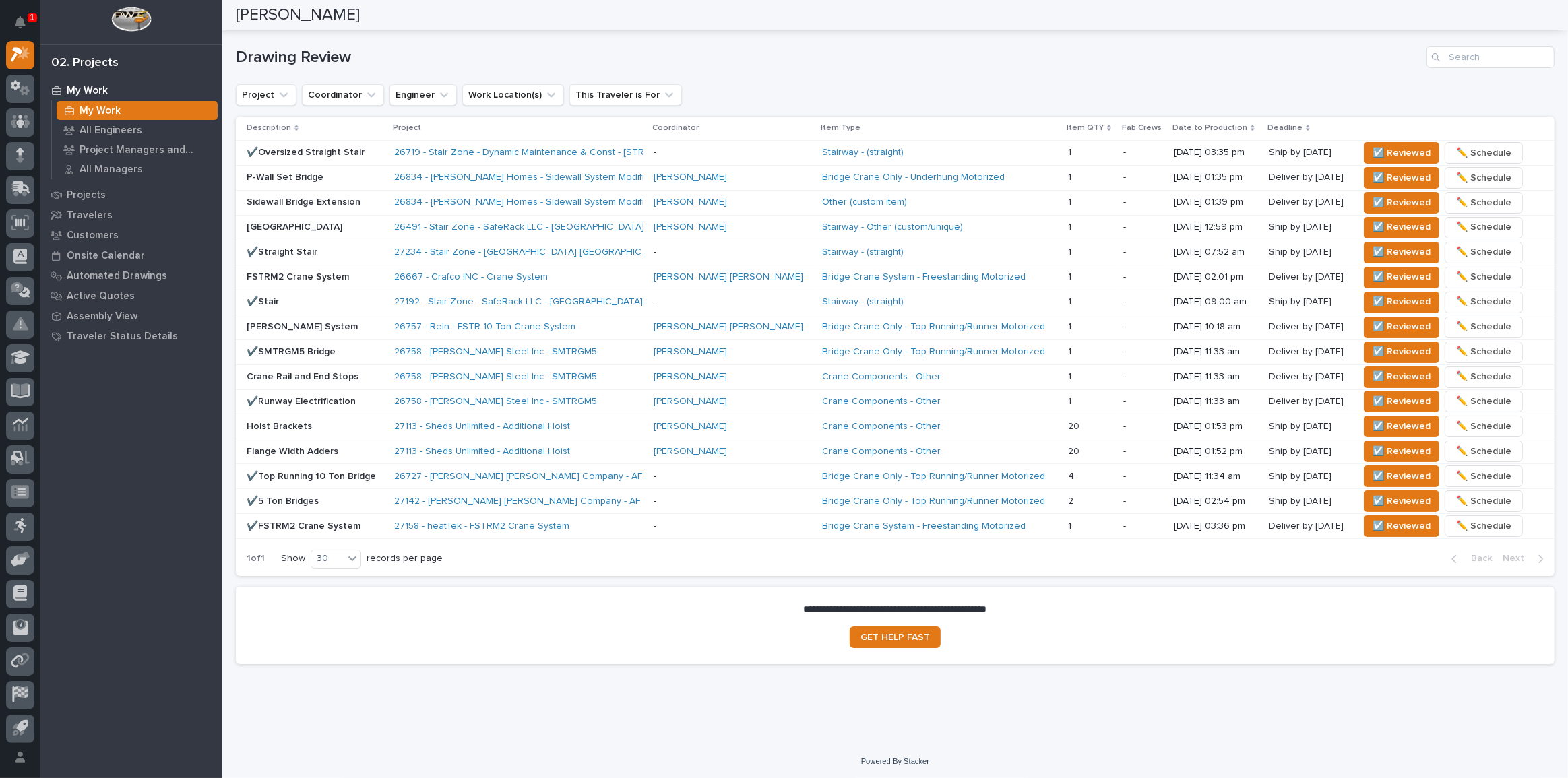
click at [294, 666] on div "**********" at bounding box center [895, 631] width 1319 height 89
click at [630, 247] on div "27234 - Stair Zone - Sarens USA - Straight Stairs" at bounding box center [512, 252] width 235 height 11
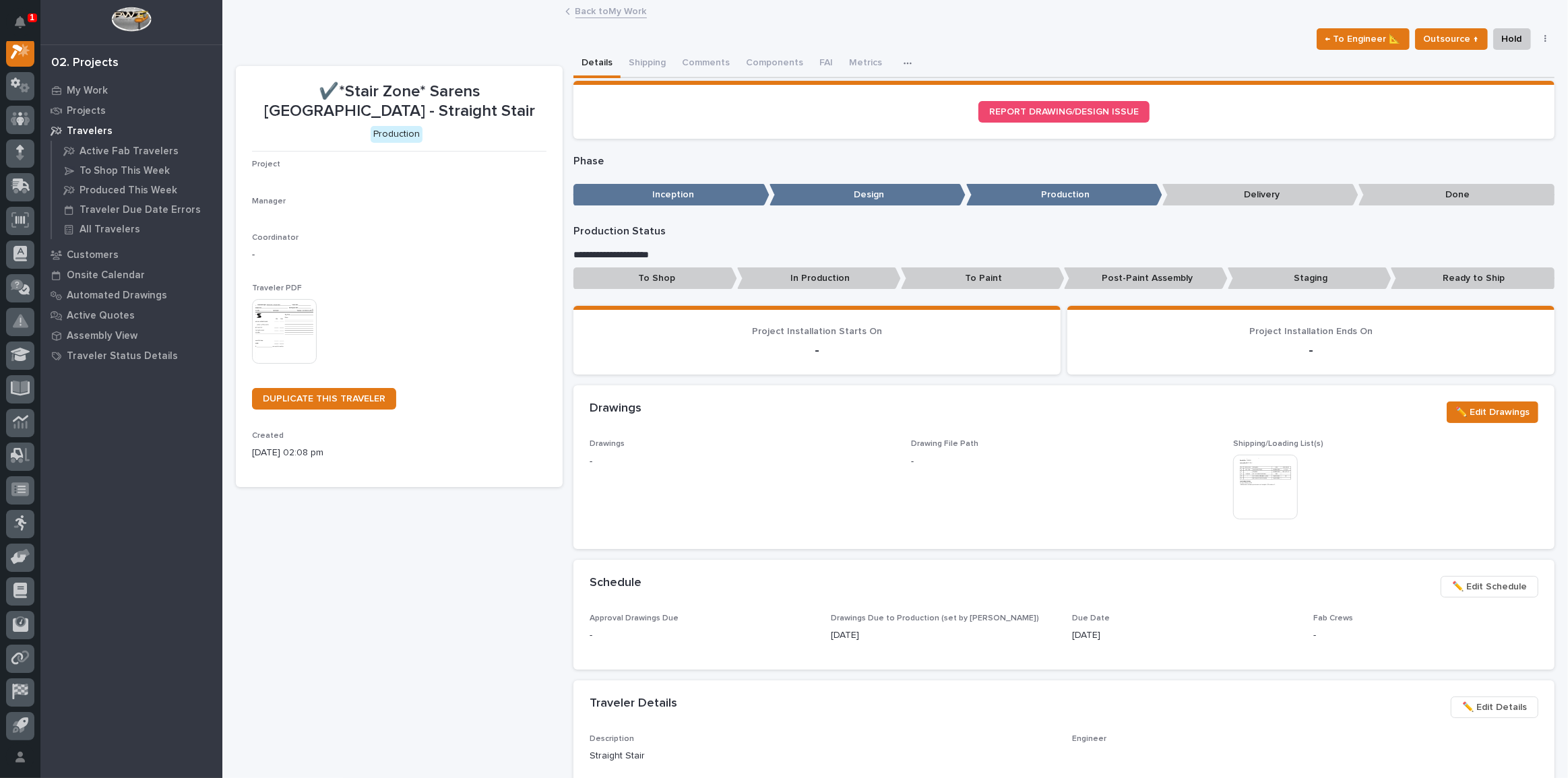
scroll to position [34, 0]
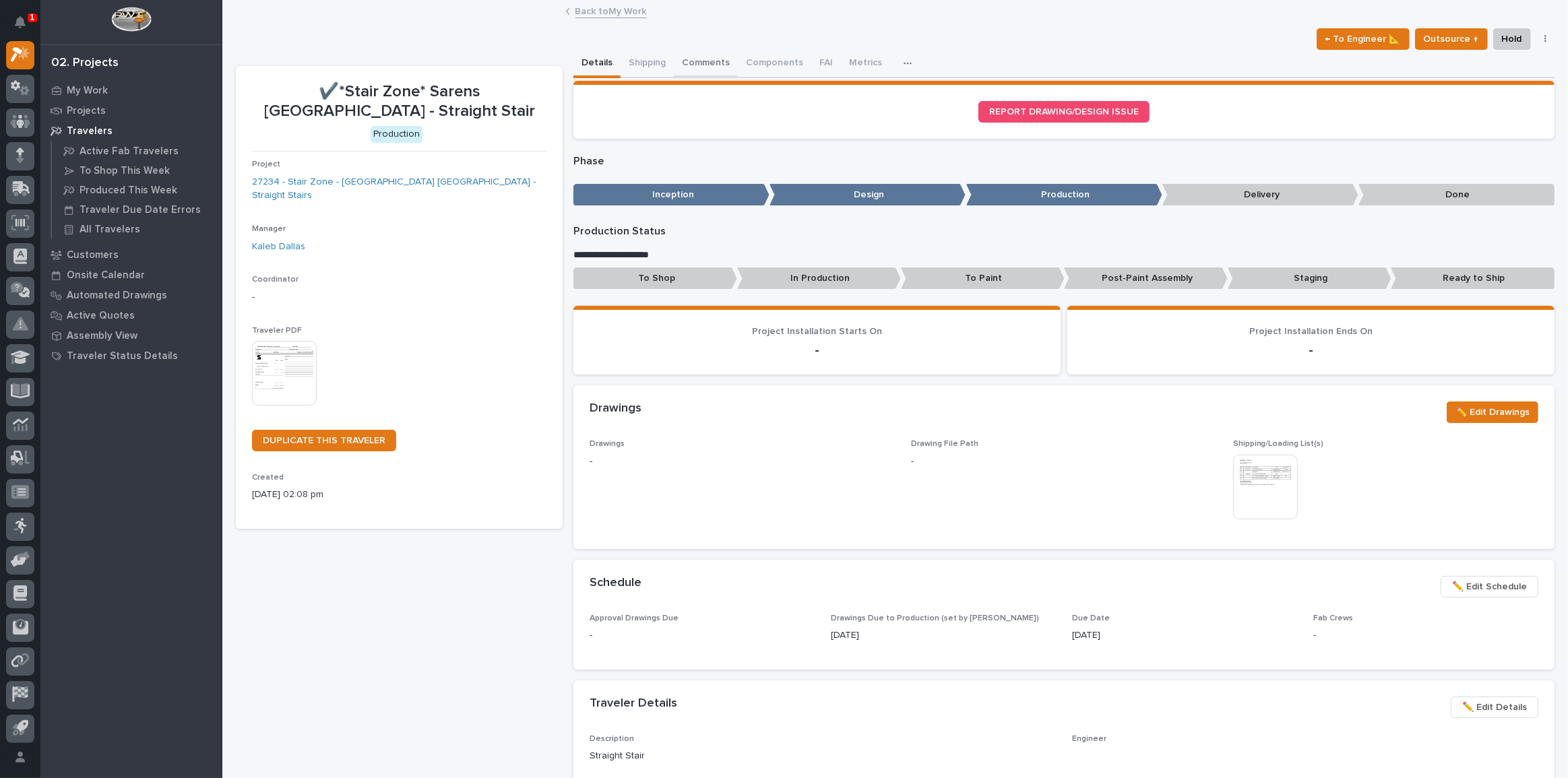
click at [714, 66] on button "Comments" at bounding box center [706, 63] width 64 height 28
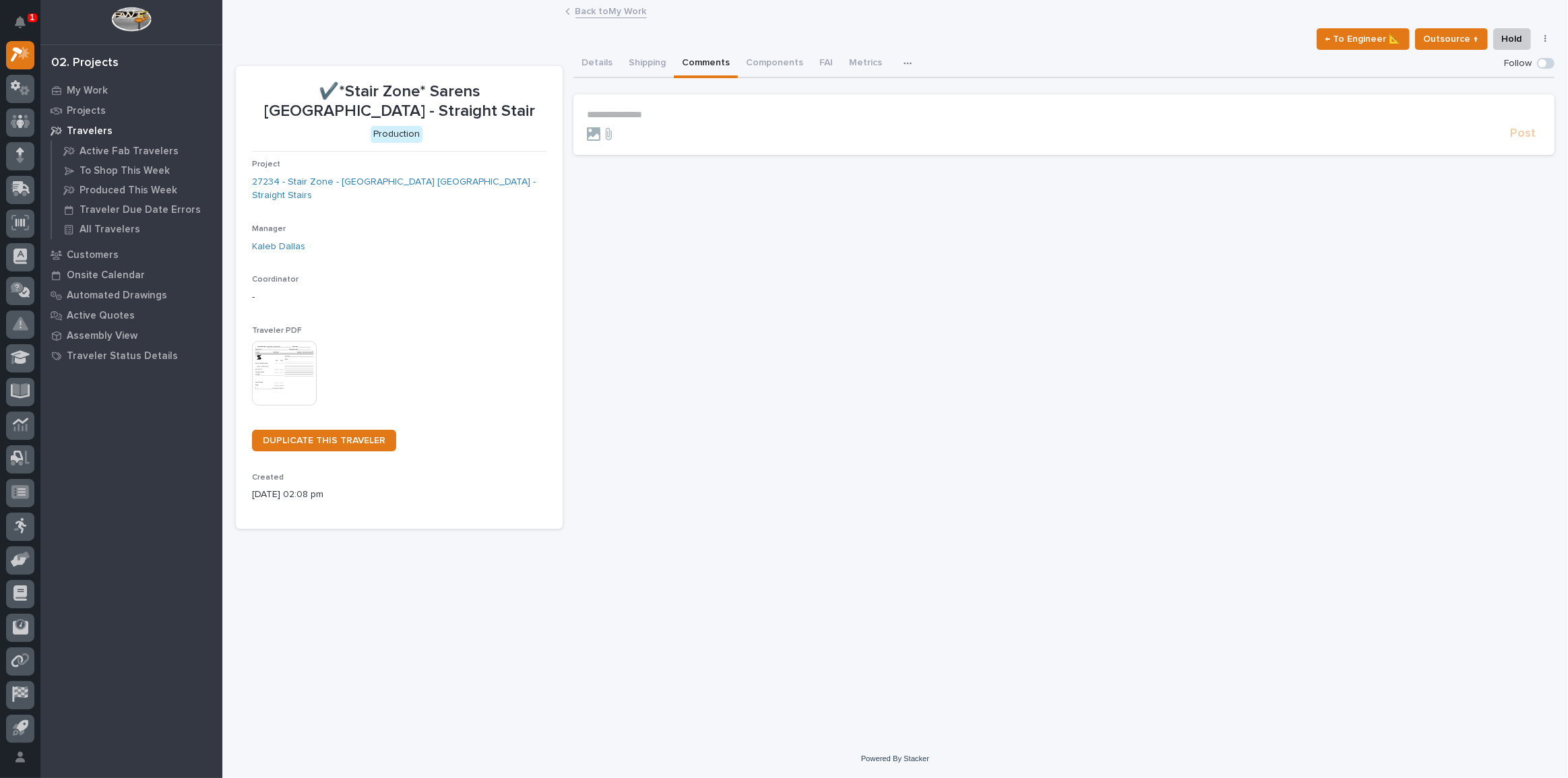
click at [645, 119] on p "**********" at bounding box center [1063, 115] width 954 height 11
click at [720, 148] on span "Thaneshwor Pandey" at bounding box center [711, 149] width 76 height 10
click at [773, 121] on p "**********" at bounding box center [1063, 116] width 954 height 14
click at [870, 114] on span "**********" at bounding box center [833, 116] width 146 height 10
drag, startPoint x: 925, startPoint y: 112, endPoint x: 890, endPoint y: 117, distance: 35.4
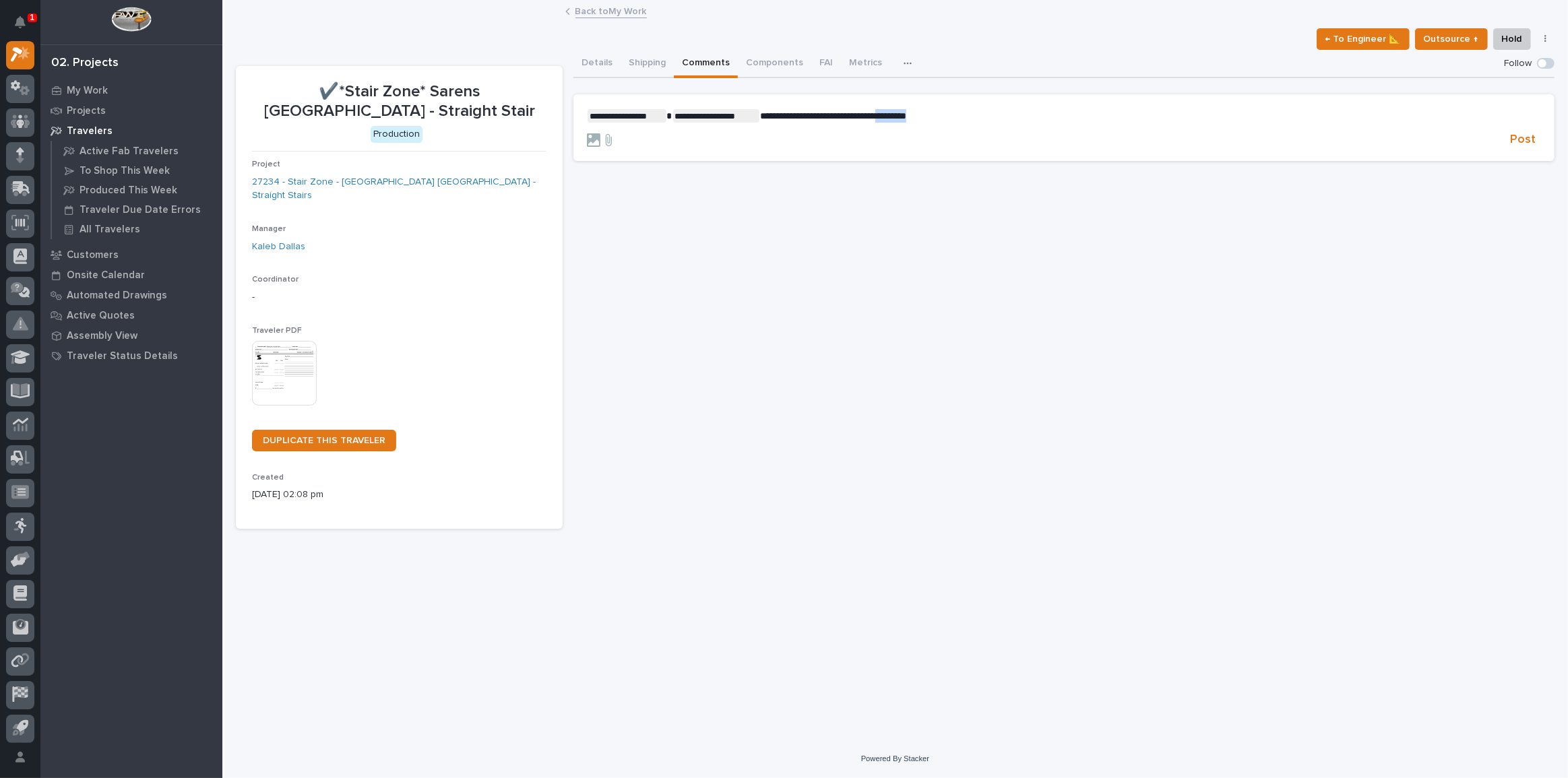
click at [890, 117] on span "**********" at bounding box center [833, 116] width 146 height 10
click at [961, 113] on p "**********" at bounding box center [1063, 116] width 954 height 14
click at [937, 115] on span "**********" at bounding box center [855, 116] width 190 height 10
click at [1525, 136] on span "Post" at bounding box center [1523, 139] width 26 height 15
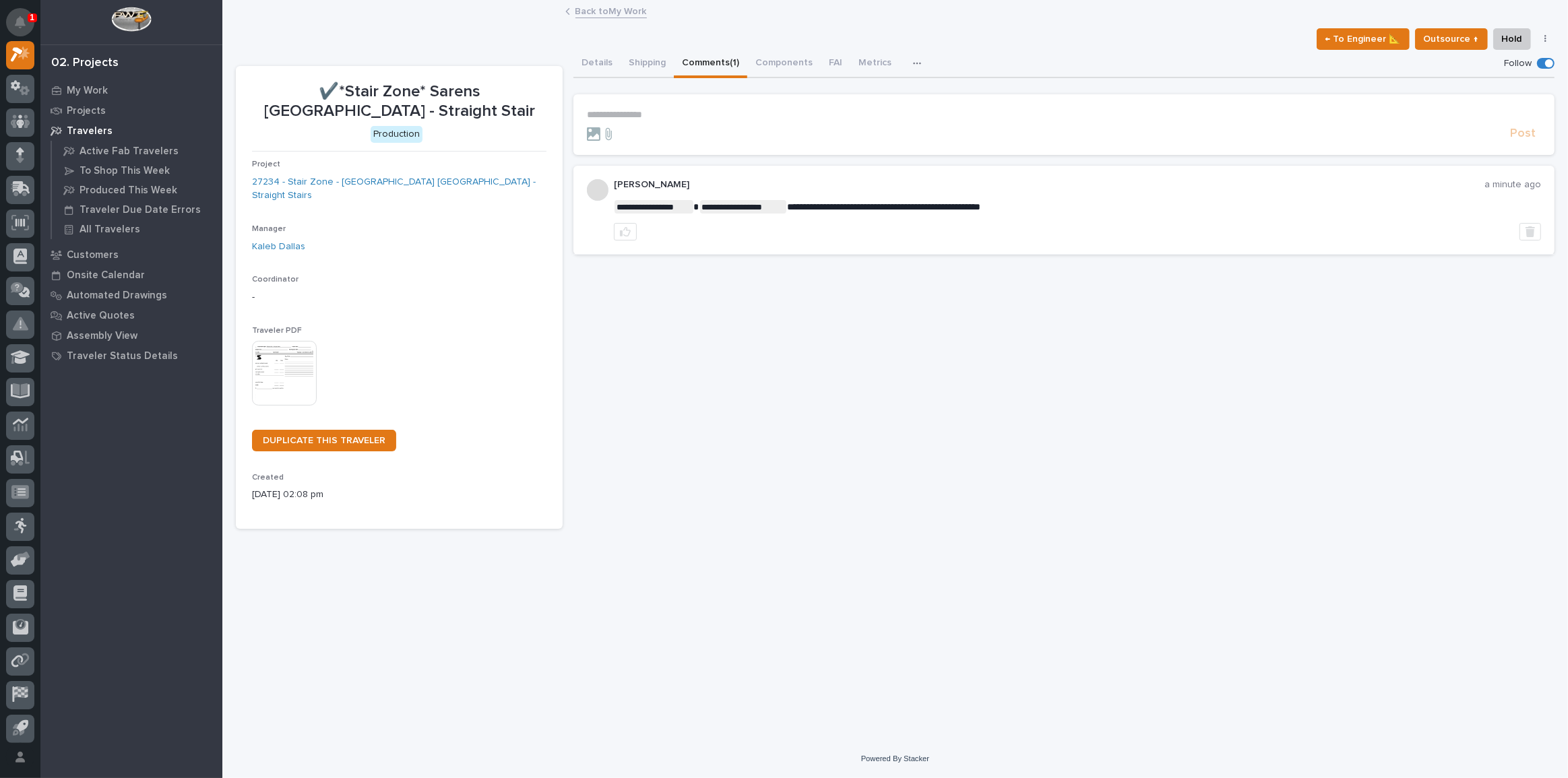
click at [10, 18] on button "Notifications" at bounding box center [20, 22] width 28 height 28
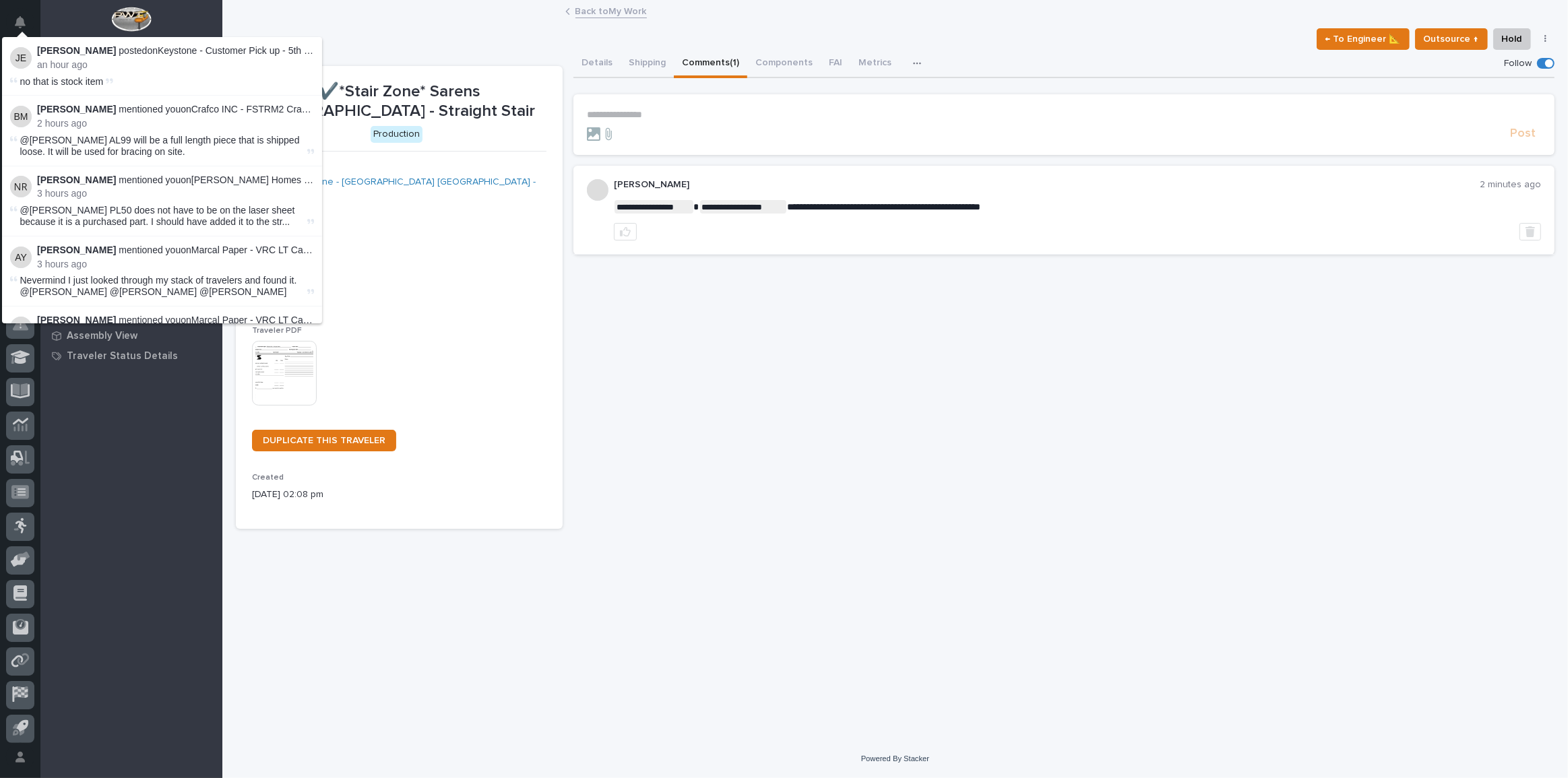
click at [246, 21] on div "**********" at bounding box center [895, 265] width 1319 height 528
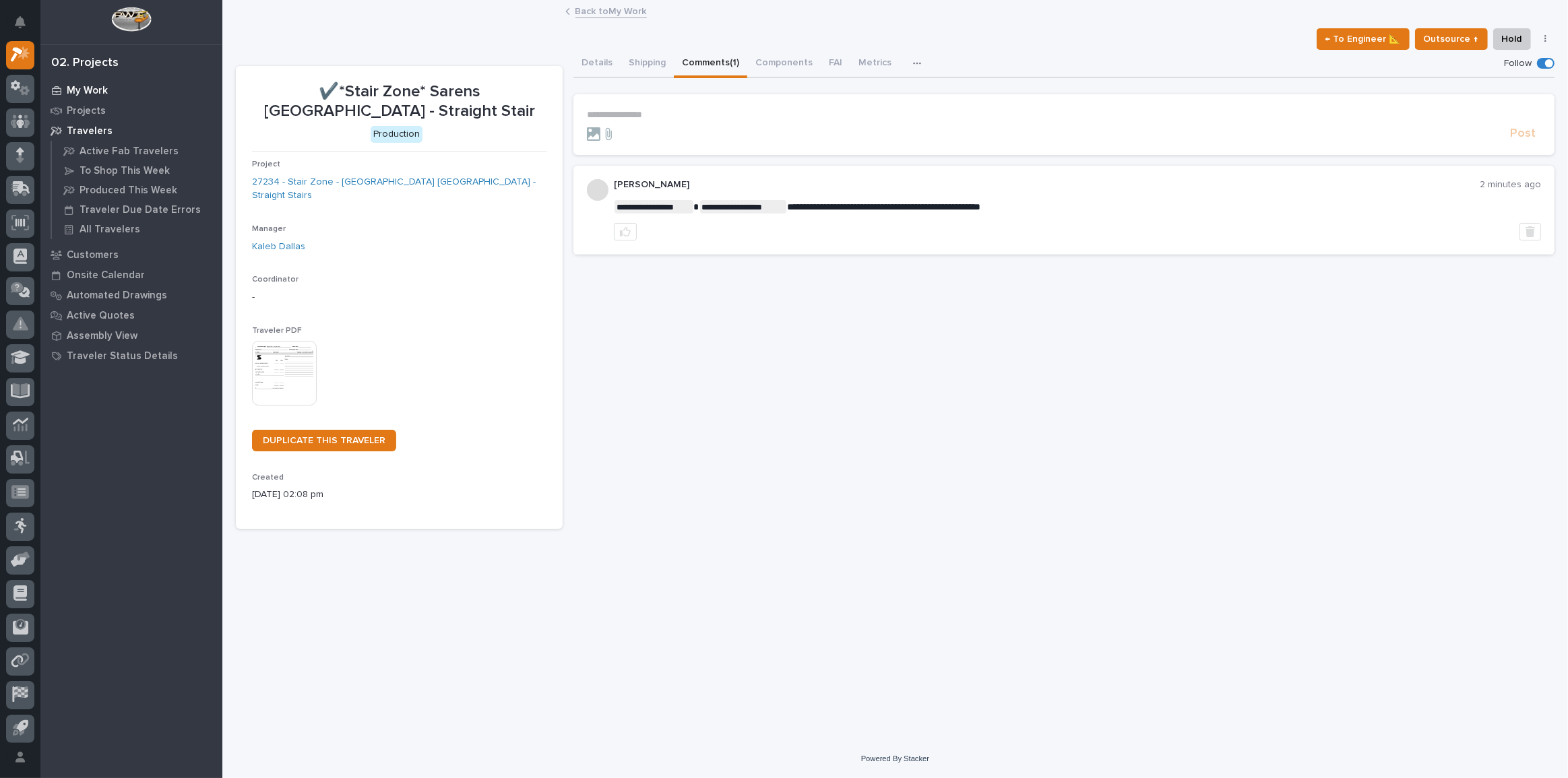
click at [92, 94] on p "My Work" at bounding box center [87, 91] width 41 height 12
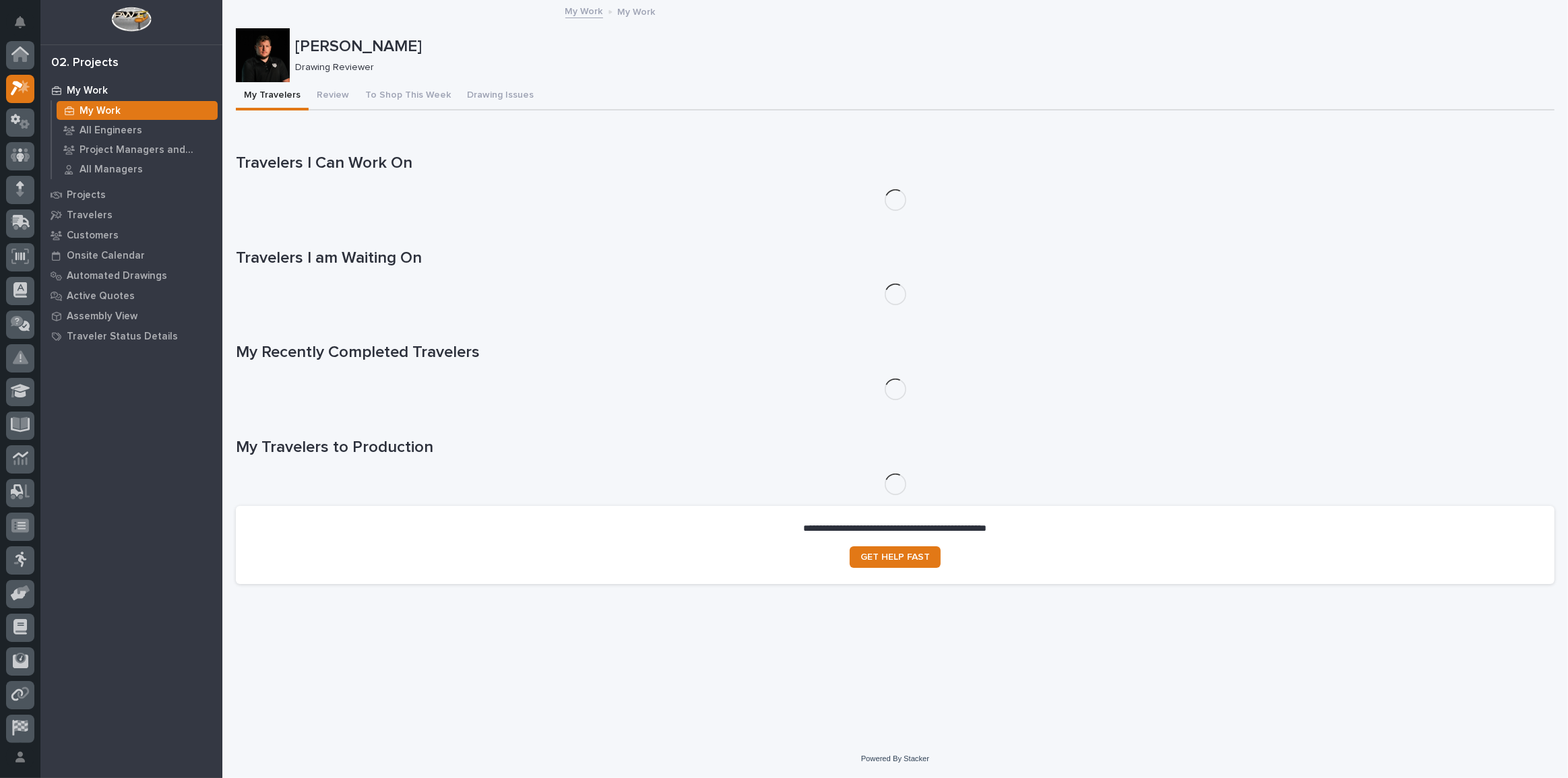
scroll to position [34, 0]
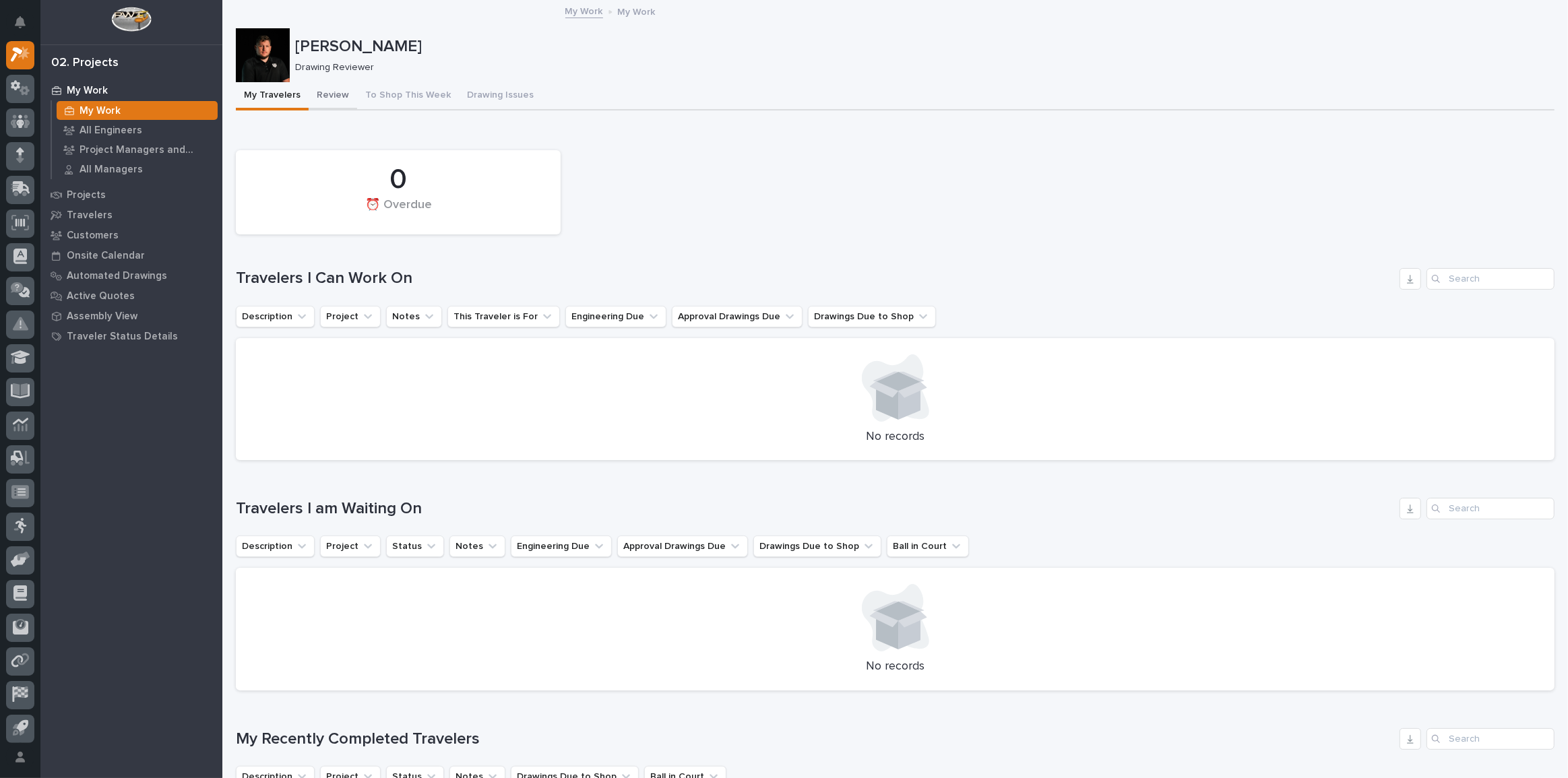
click at [341, 94] on button "Review" at bounding box center [333, 96] width 48 height 28
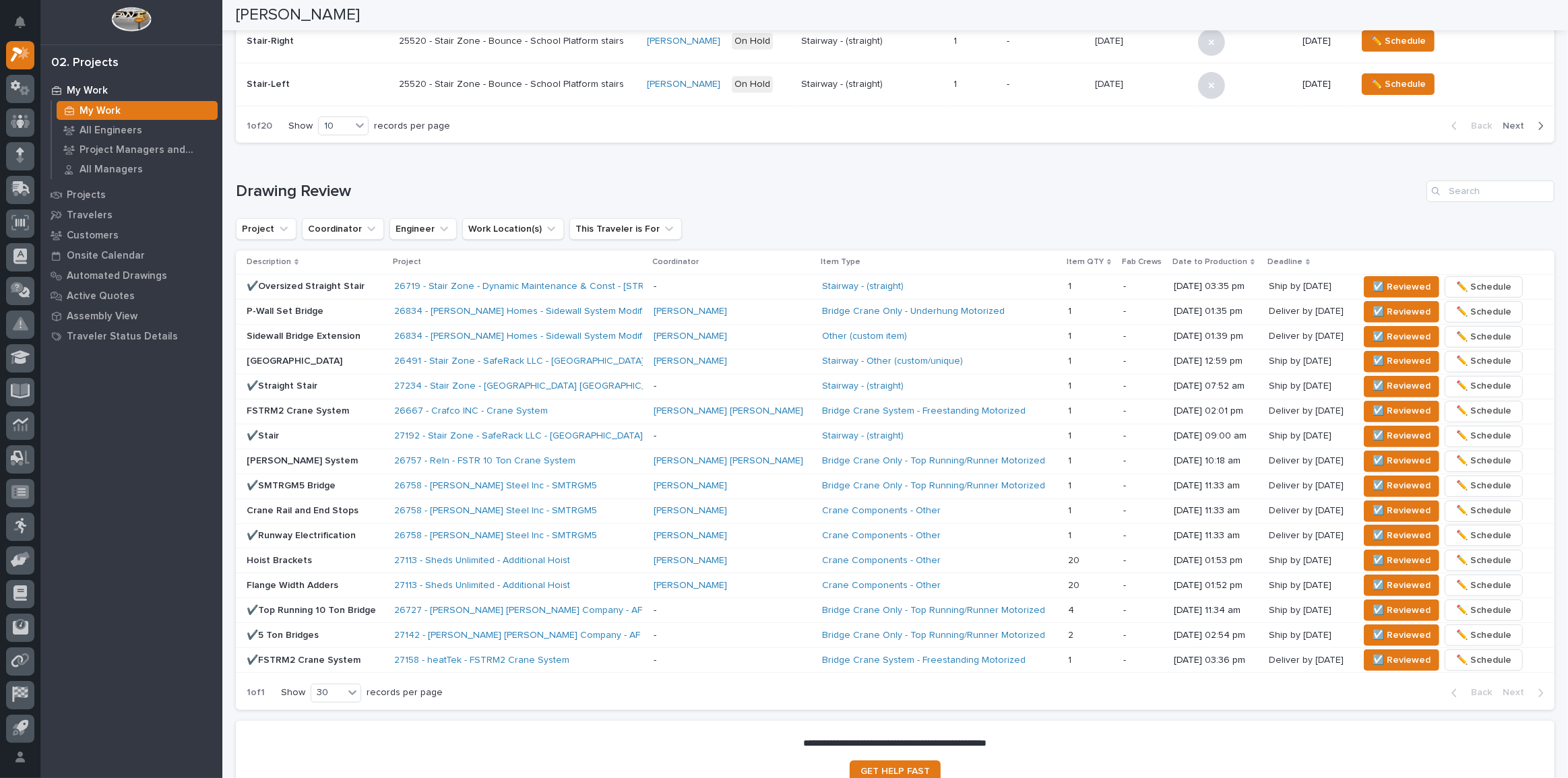
scroll to position [822, 0]
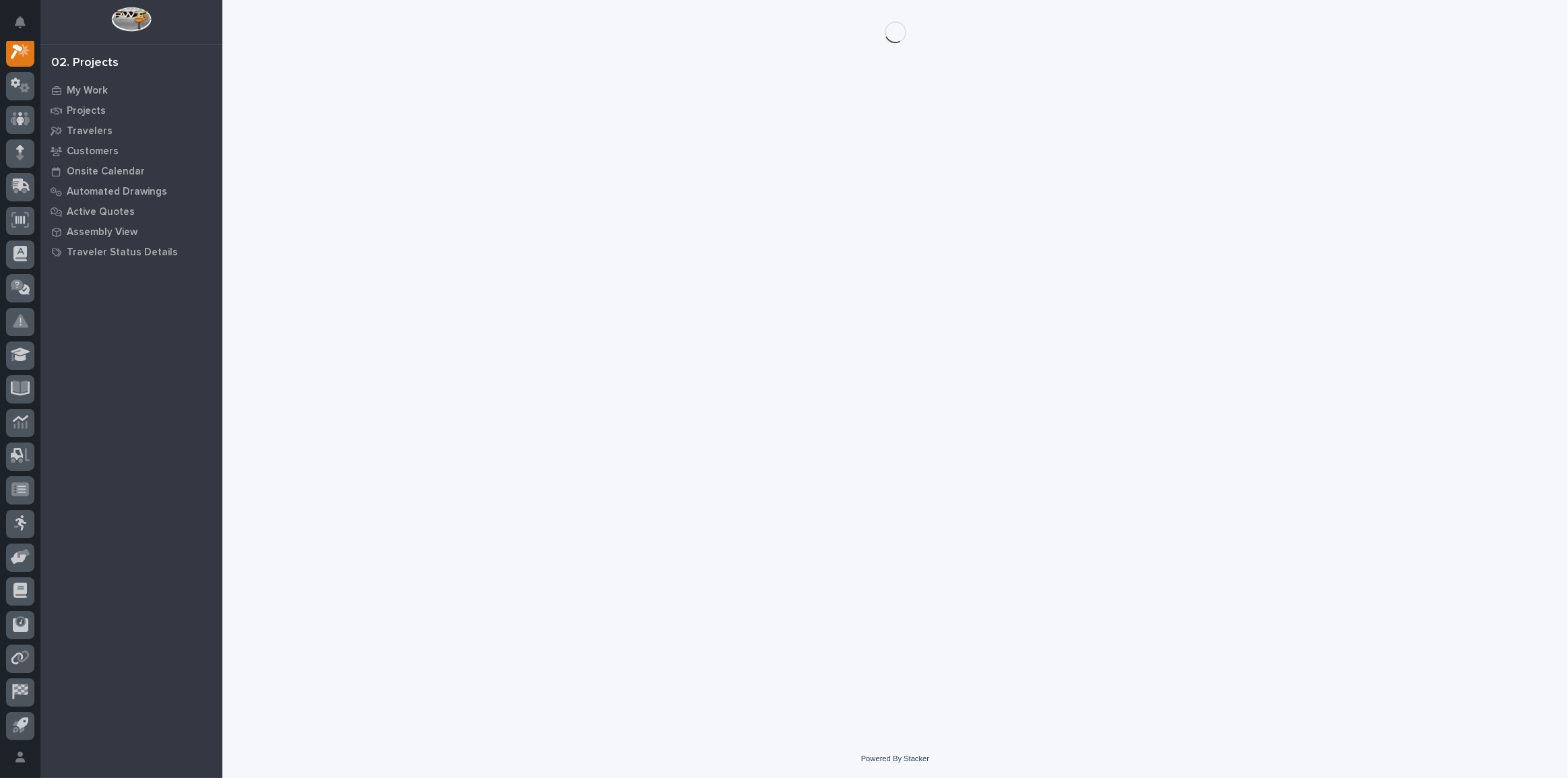
scroll to position [34, 0]
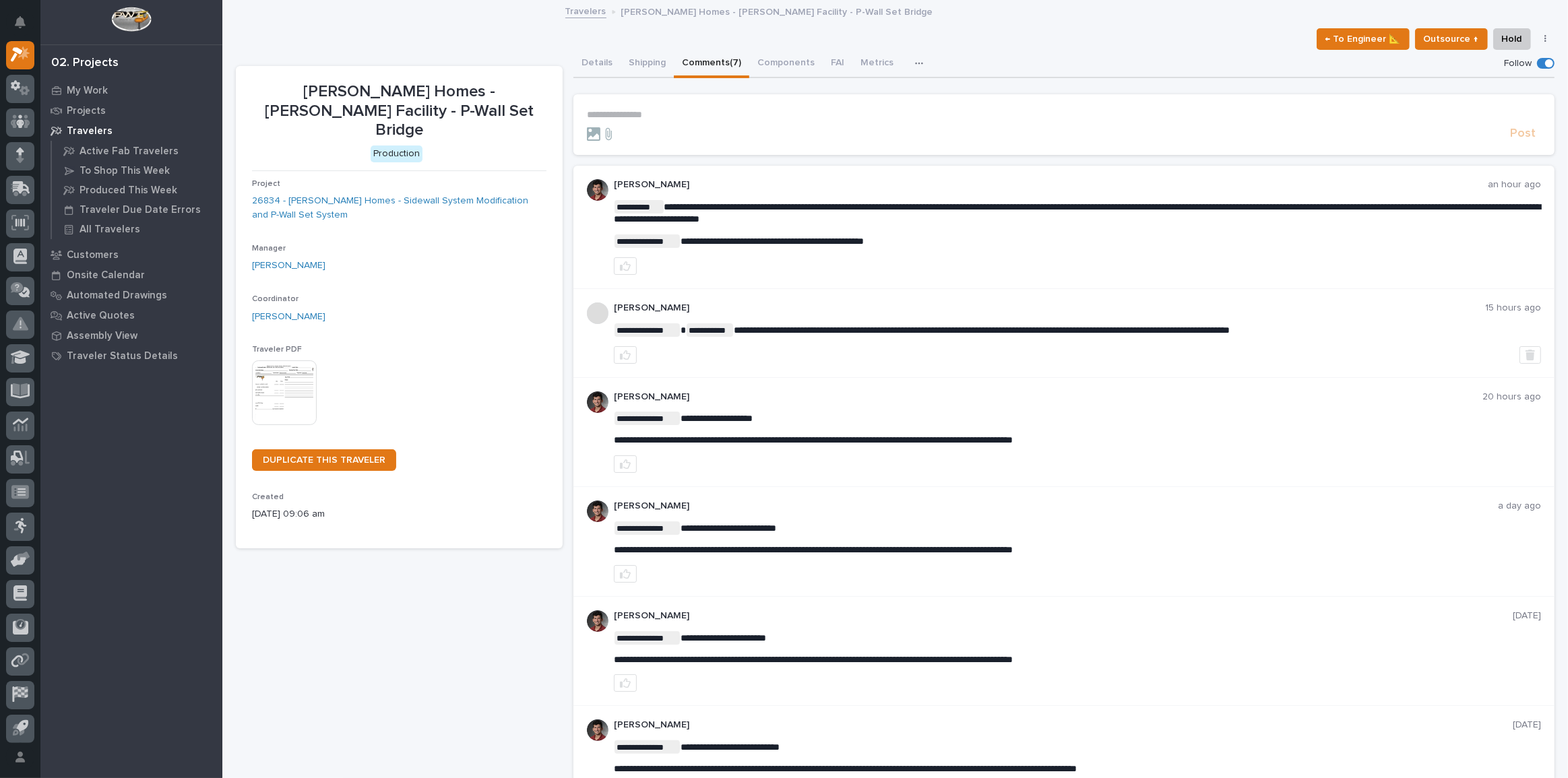
drag, startPoint x: 824, startPoint y: 779, endPoint x: 809, endPoint y: 796, distance: 22.7
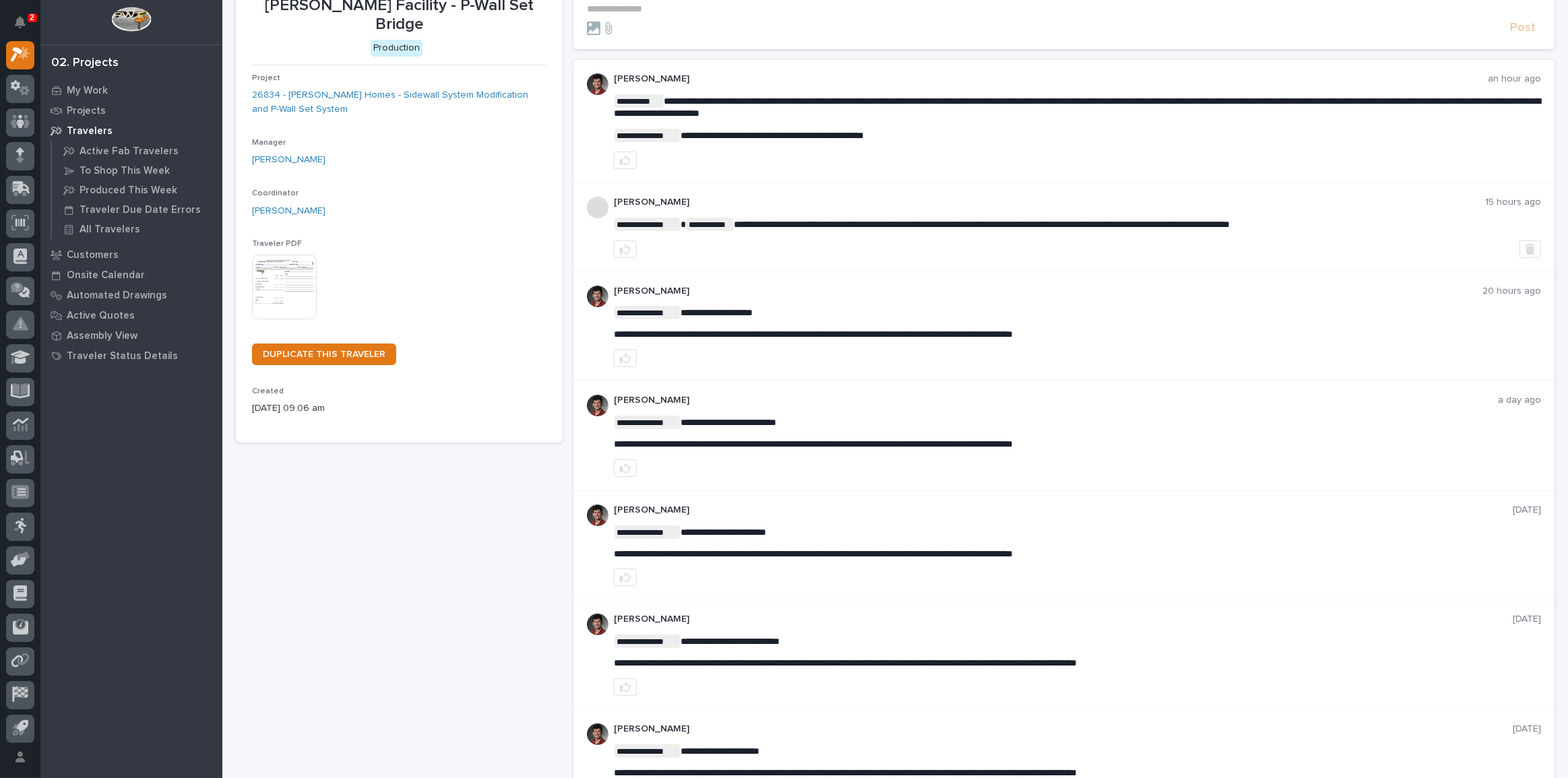
scroll to position [122, 0]
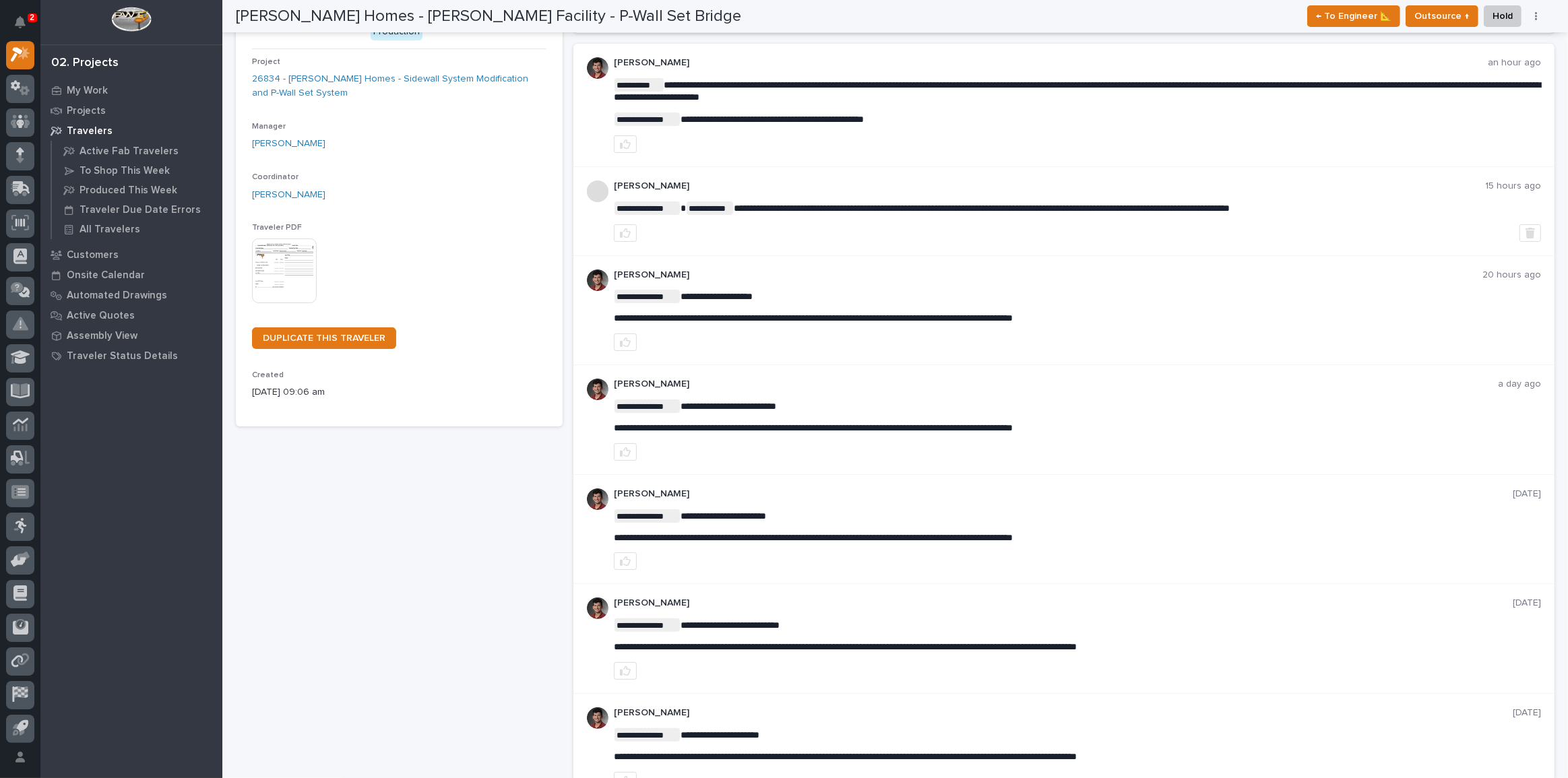
click at [254, 515] on div "Clayton Homes - Conway Facility - P-Wall Set Bridge Production Project 26834 - …" at bounding box center [399, 379] width 327 height 870
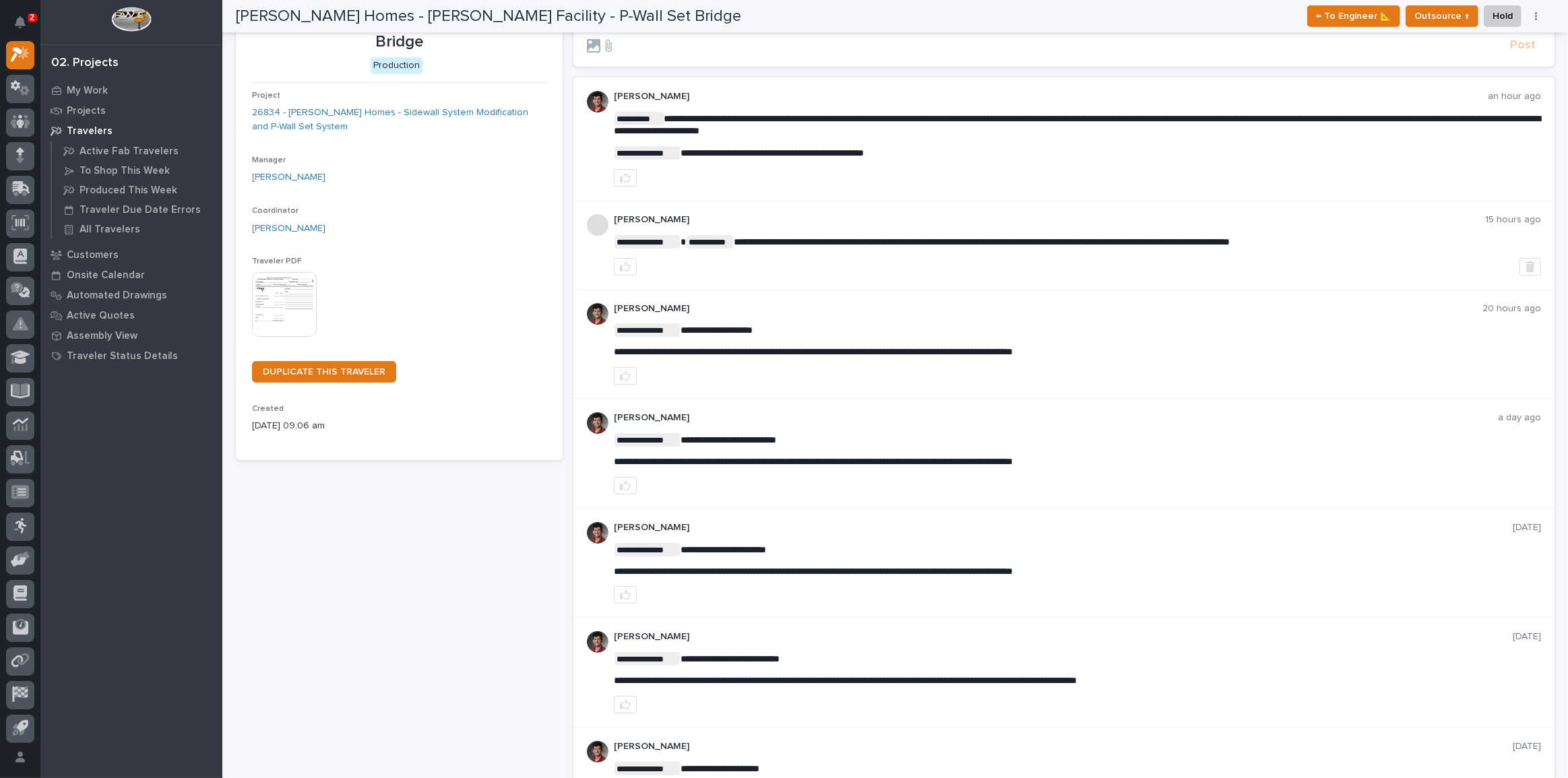
scroll to position [60, 0]
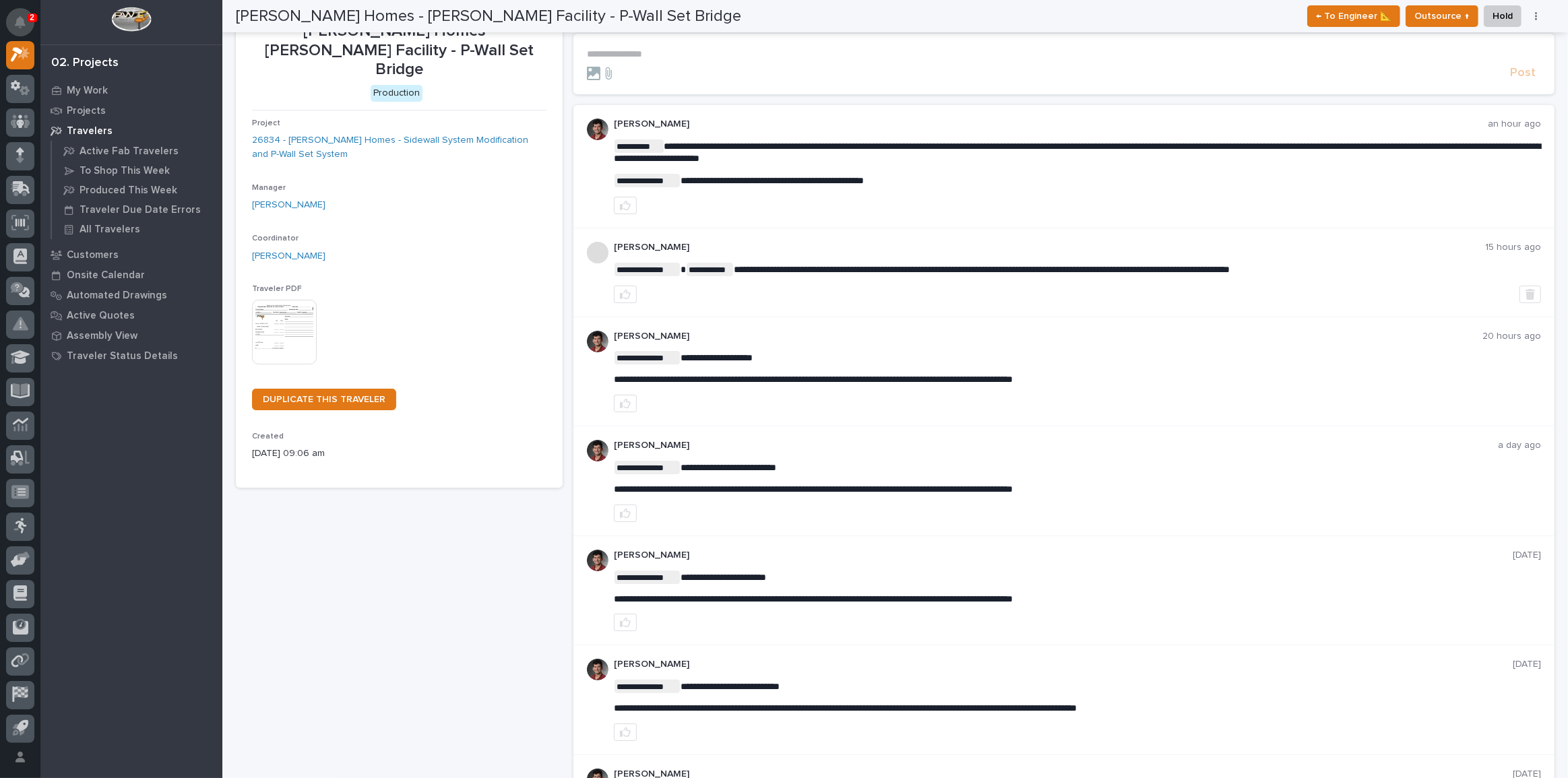
click at [22, 19] on icon "Notifications" at bounding box center [19, 22] width 10 height 12
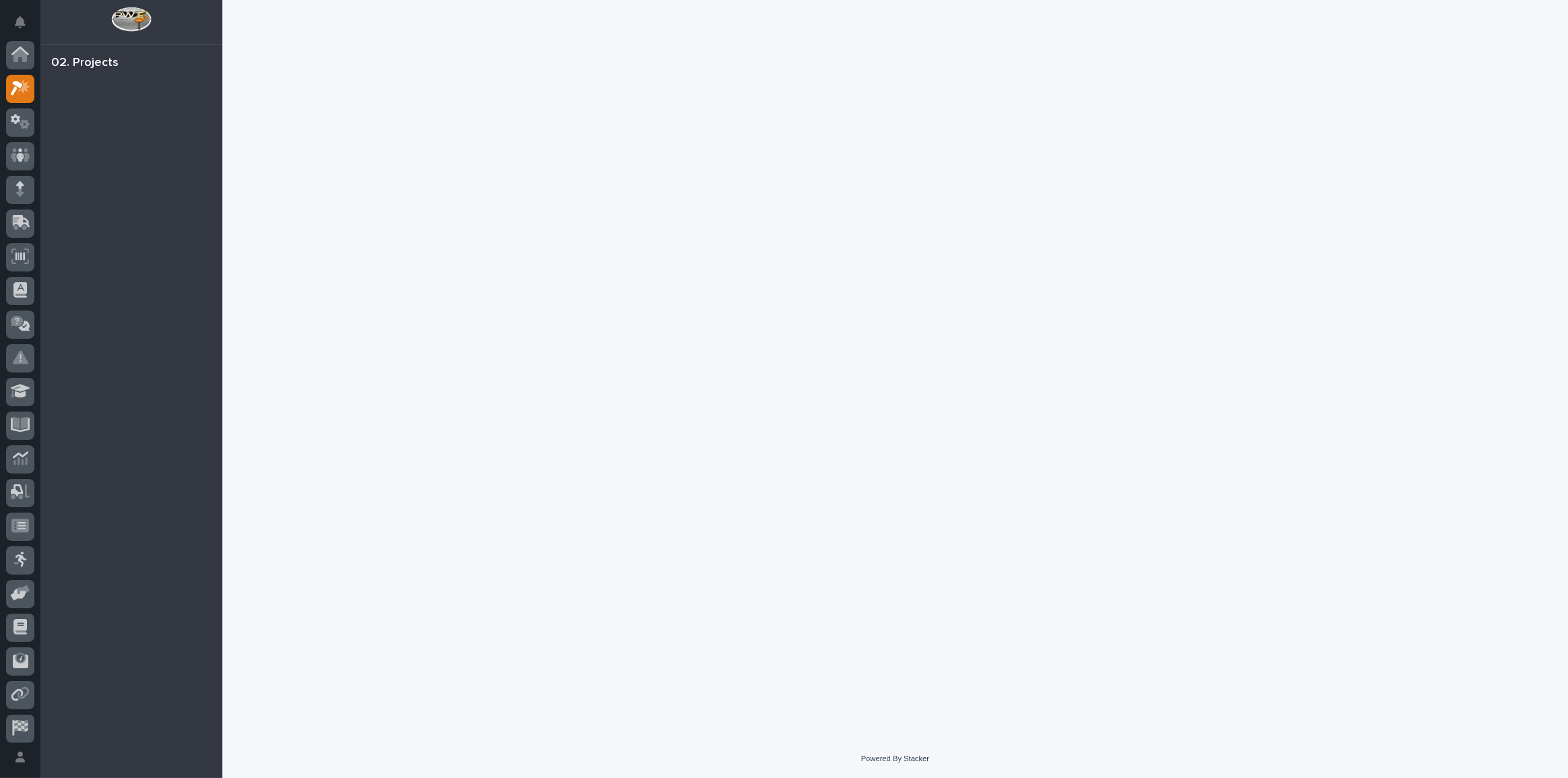
scroll to position [34, 0]
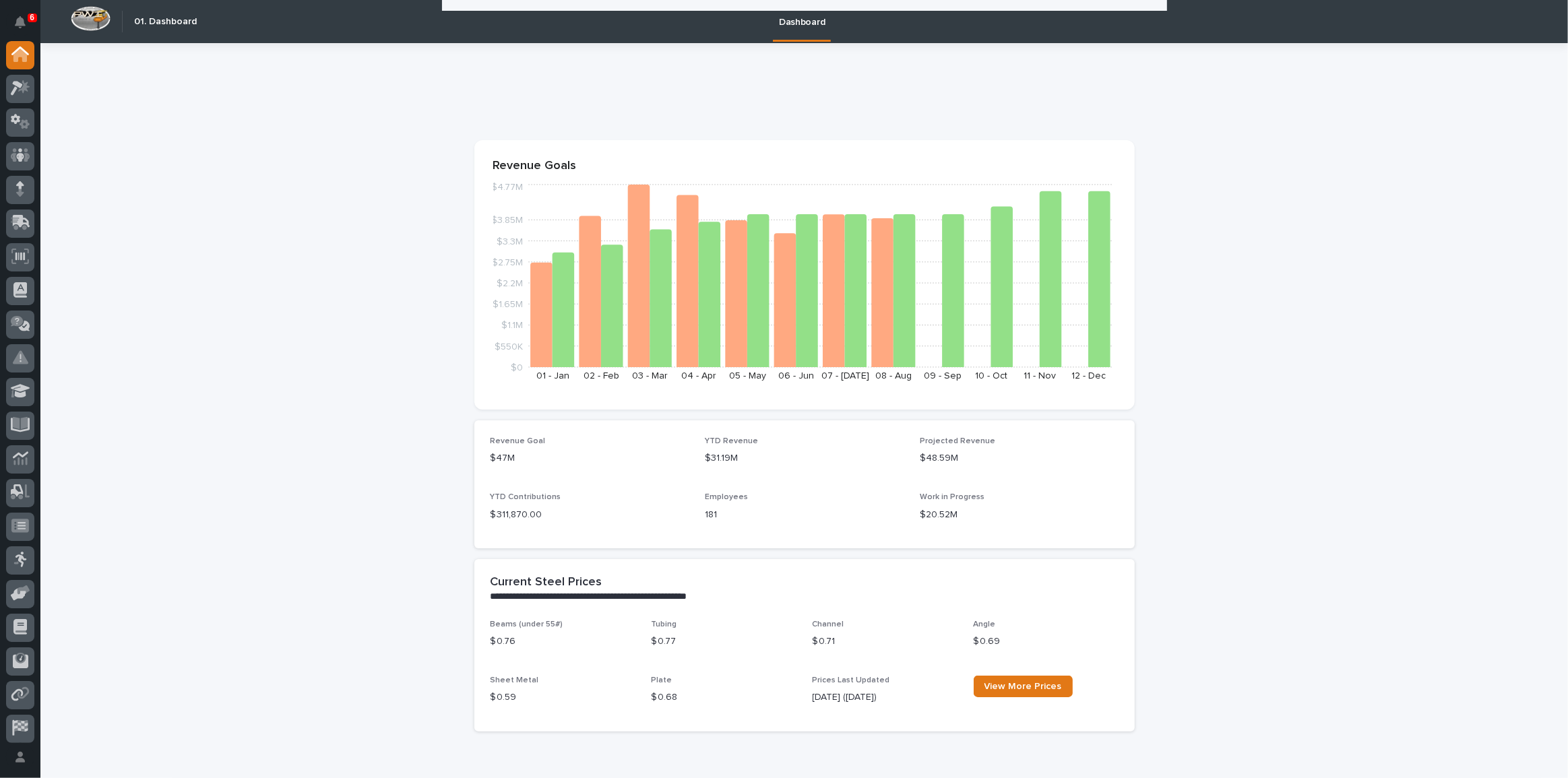
scroll to position [306, 0]
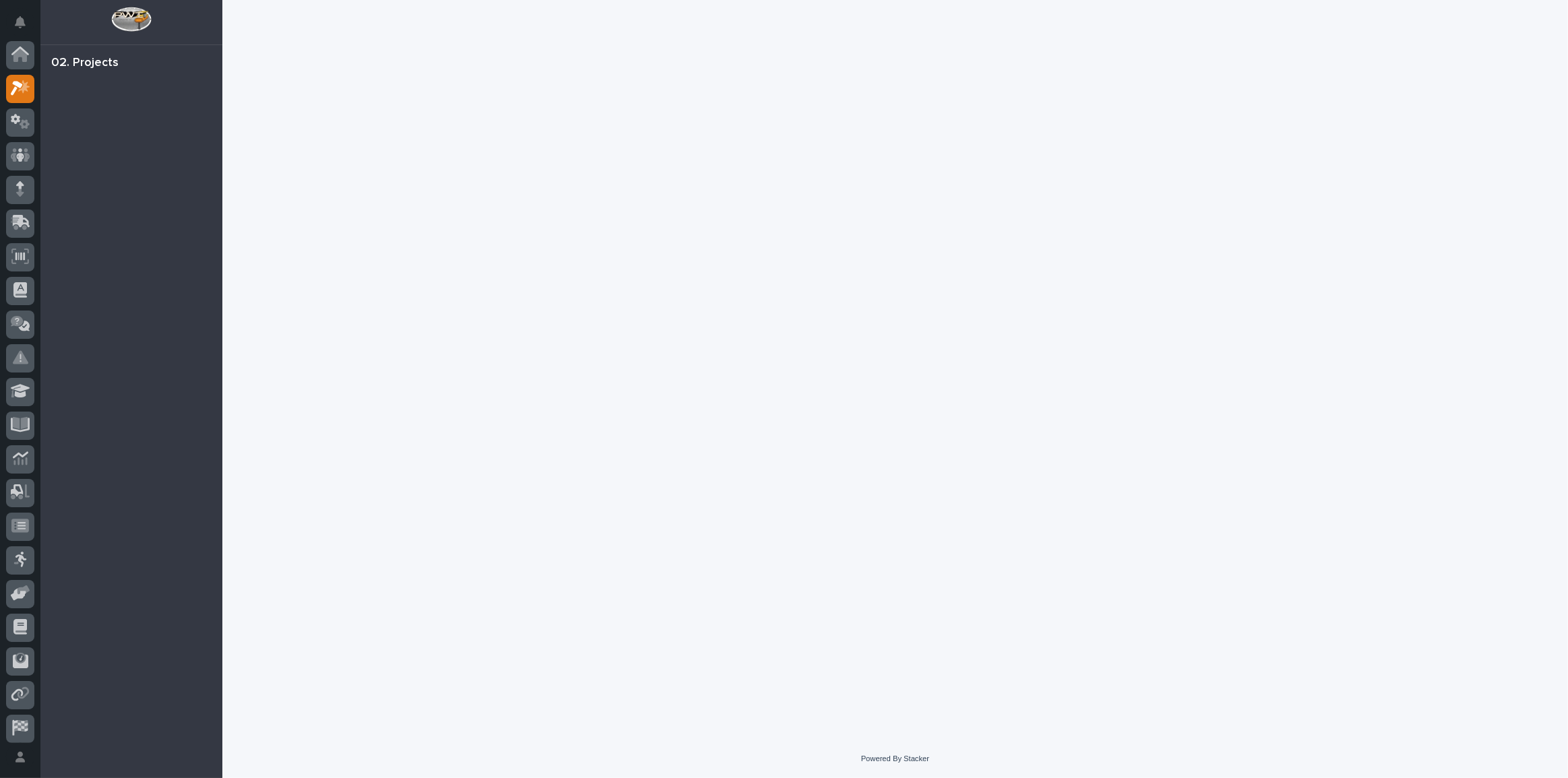
scroll to position [34, 0]
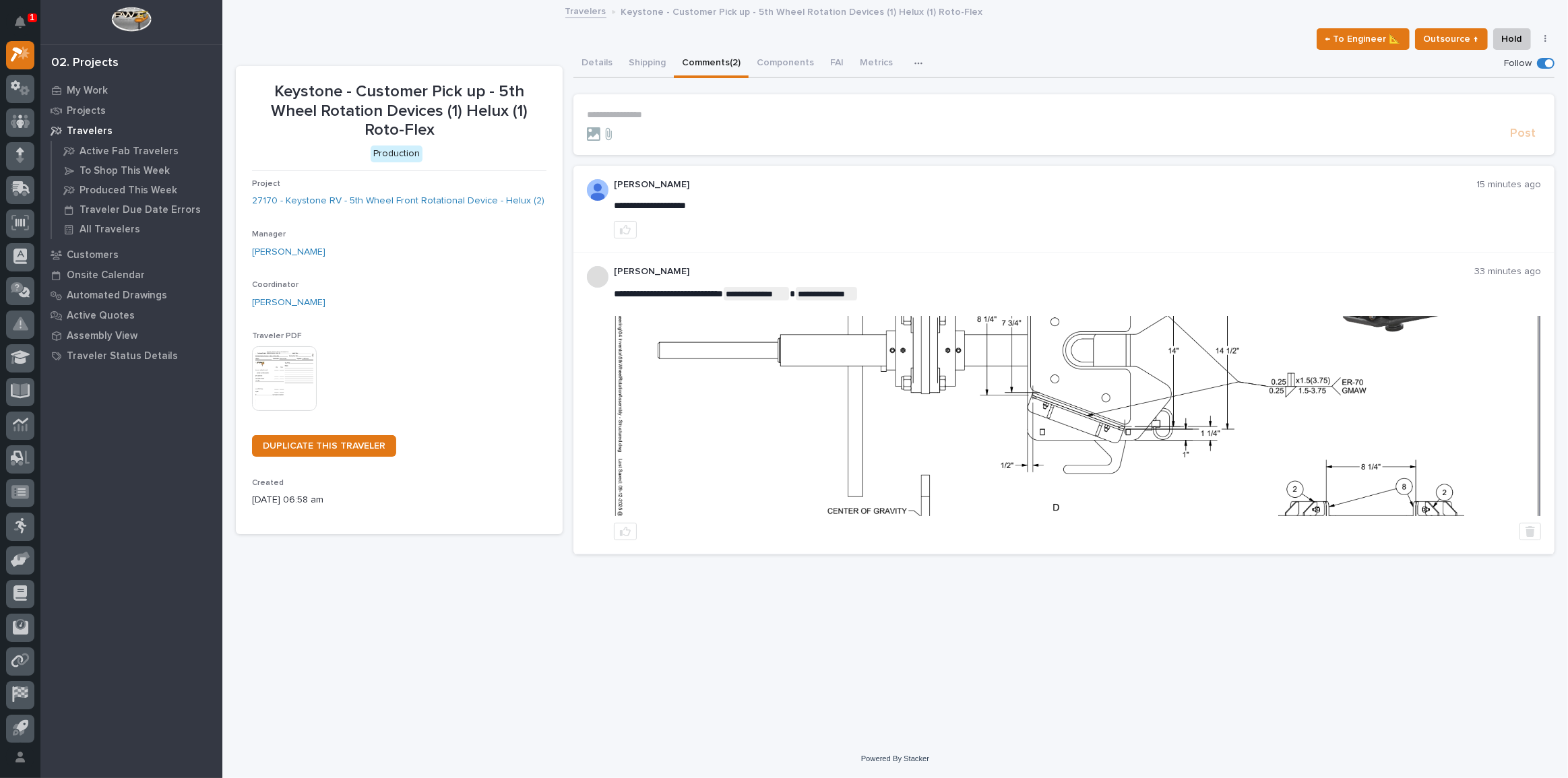
click at [624, 240] on div "**********" at bounding box center [1064, 209] width 981 height 87
click at [624, 228] on icon "button" at bounding box center [624, 229] width 10 height 10
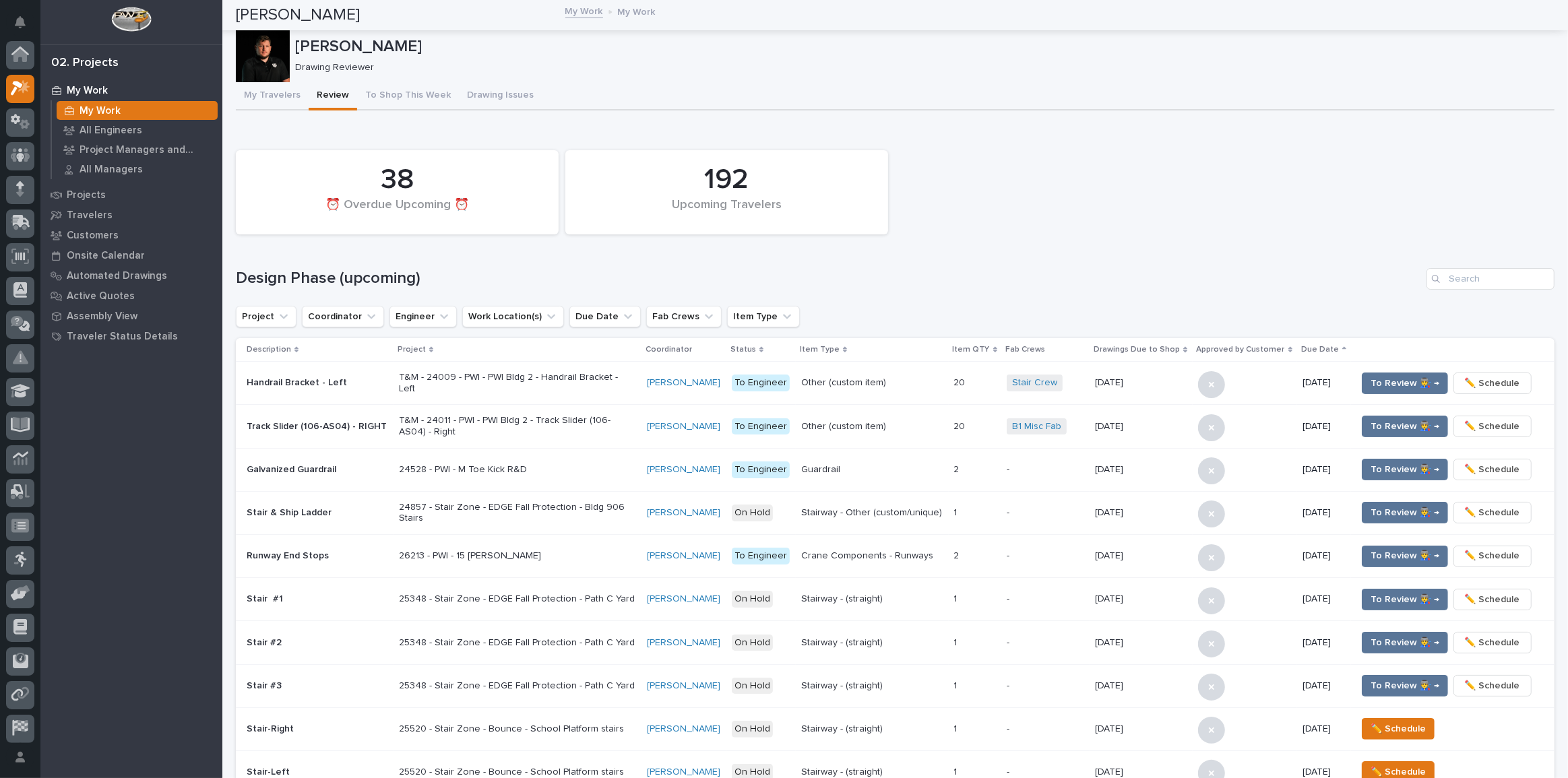
scroll to position [34, 0]
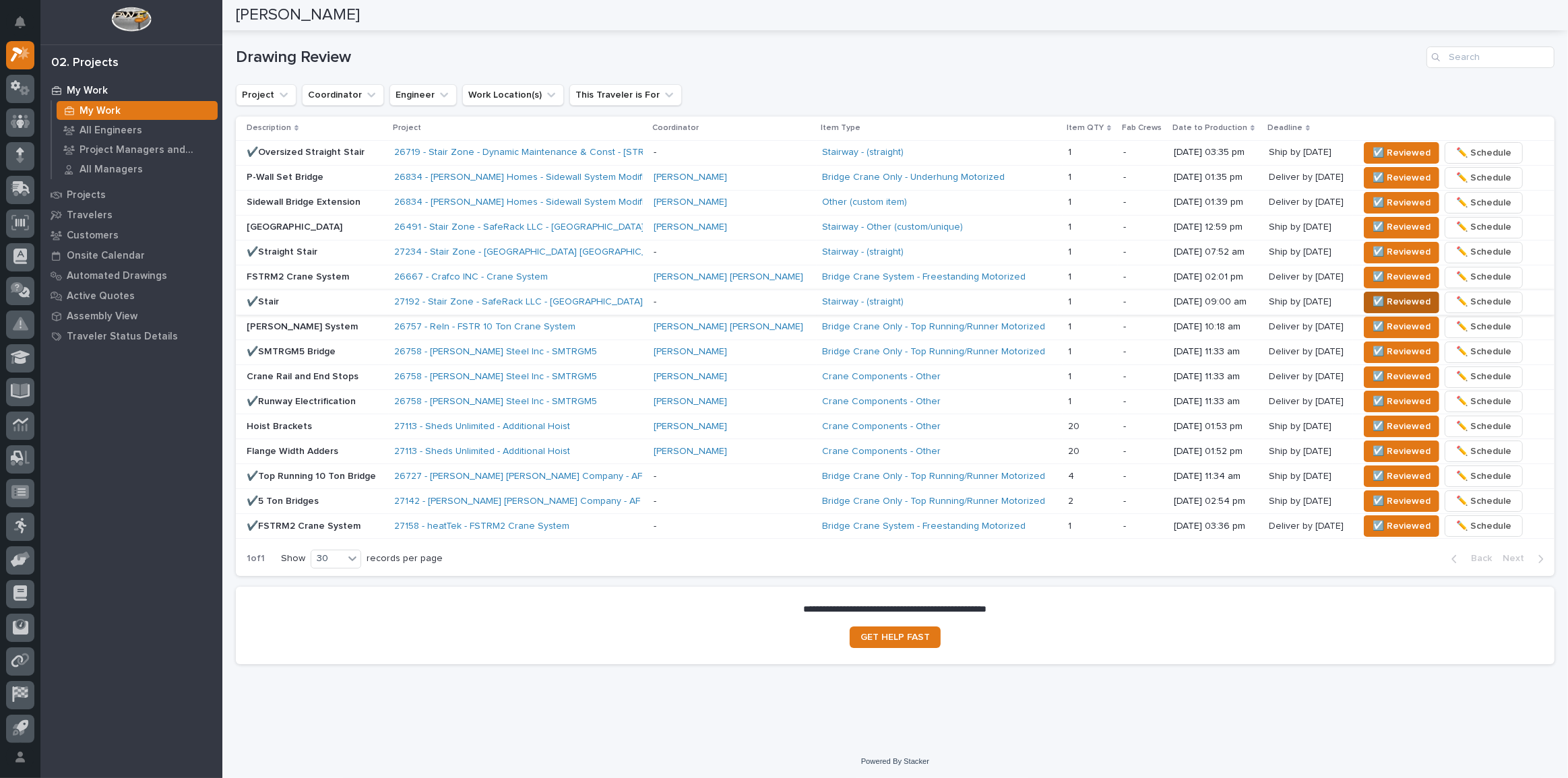
click at [1396, 296] on span "☑️ Reviewed" at bounding box center [1402, 302] width 58 height 16
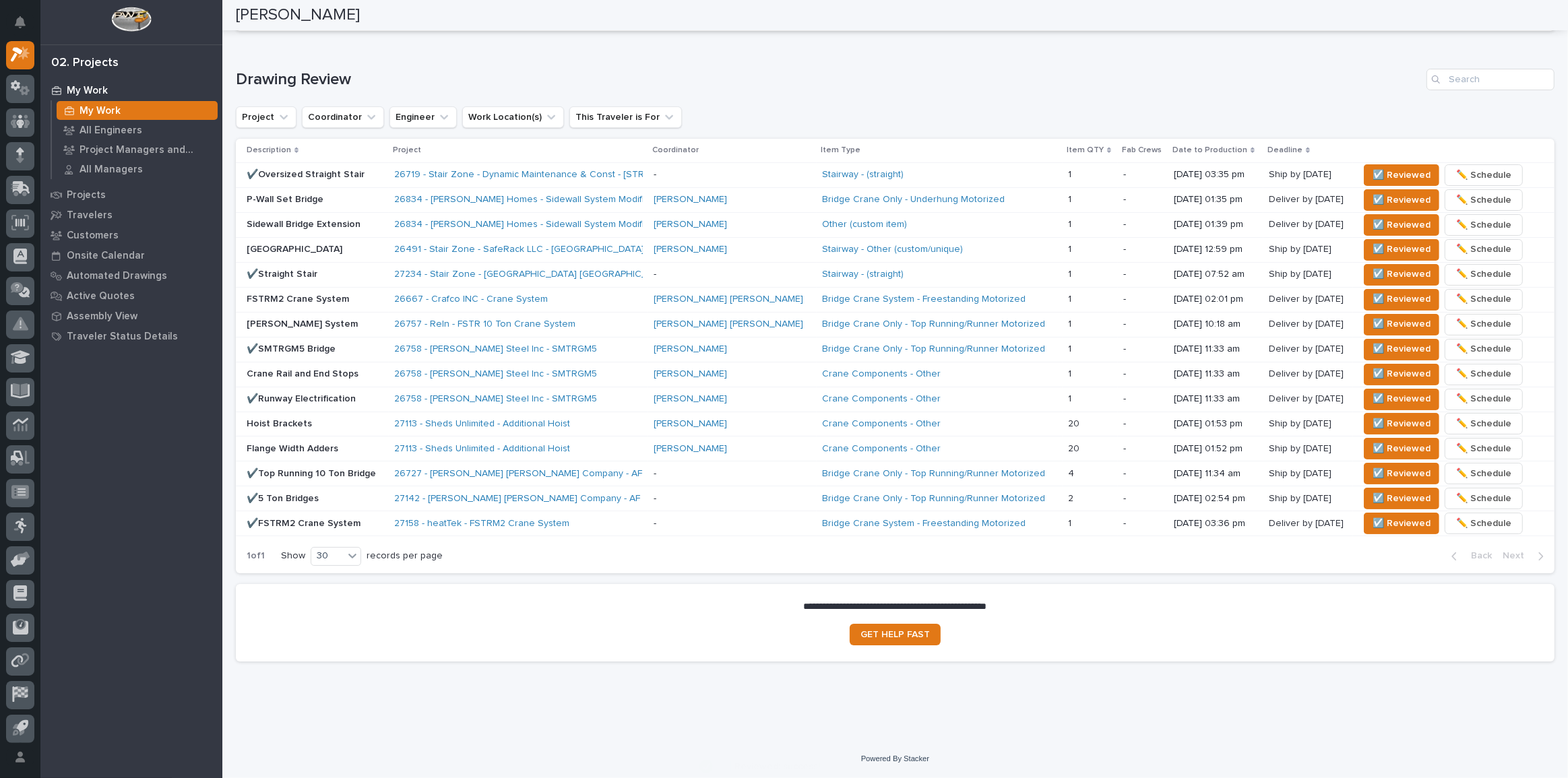
scroll to position [796, 0]
click at [380, 322] on p "[PERSON_NAME] System" at bounding box center [315, 328] width 137 height 11
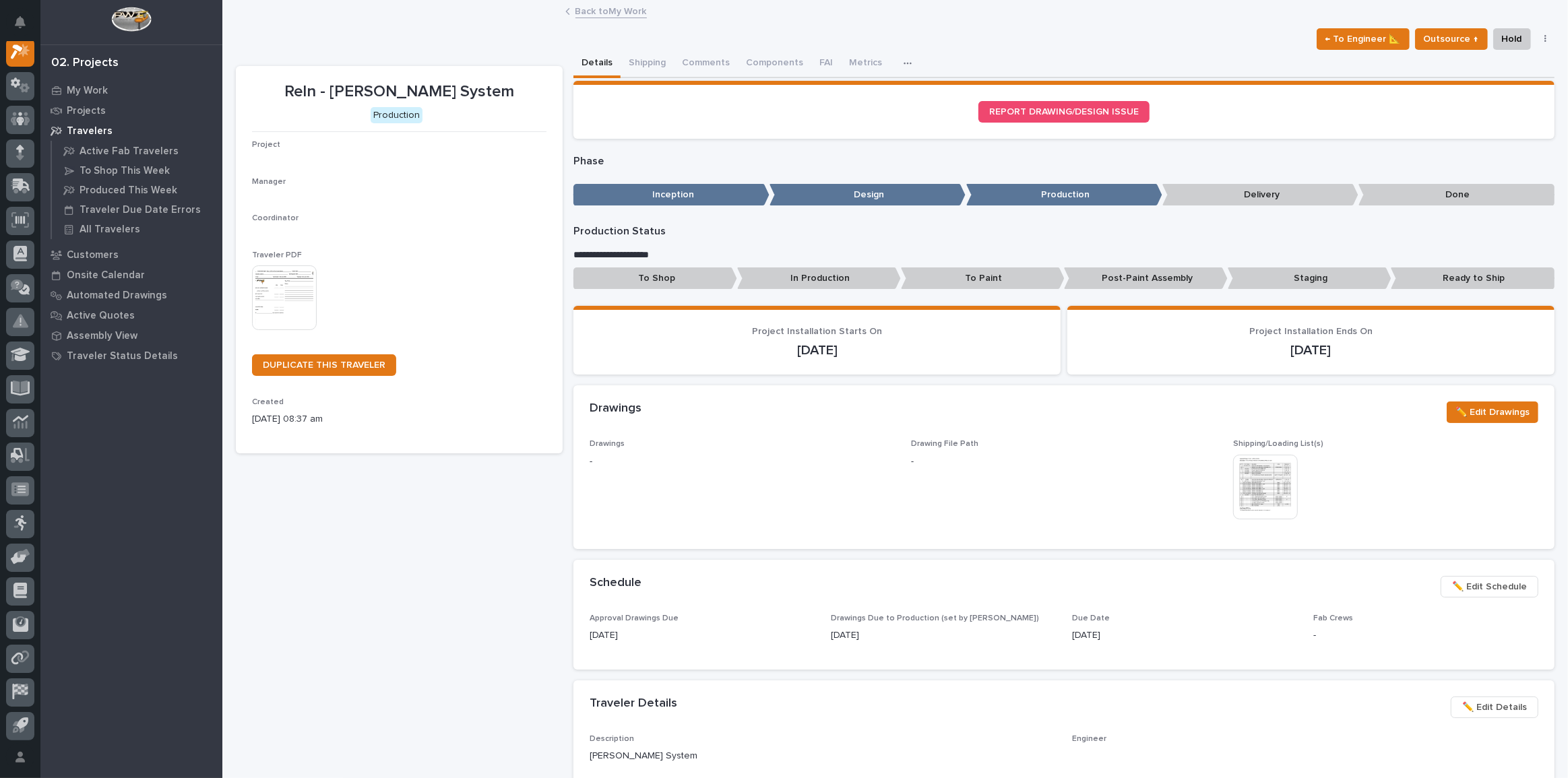
scroll to position [34, 0]
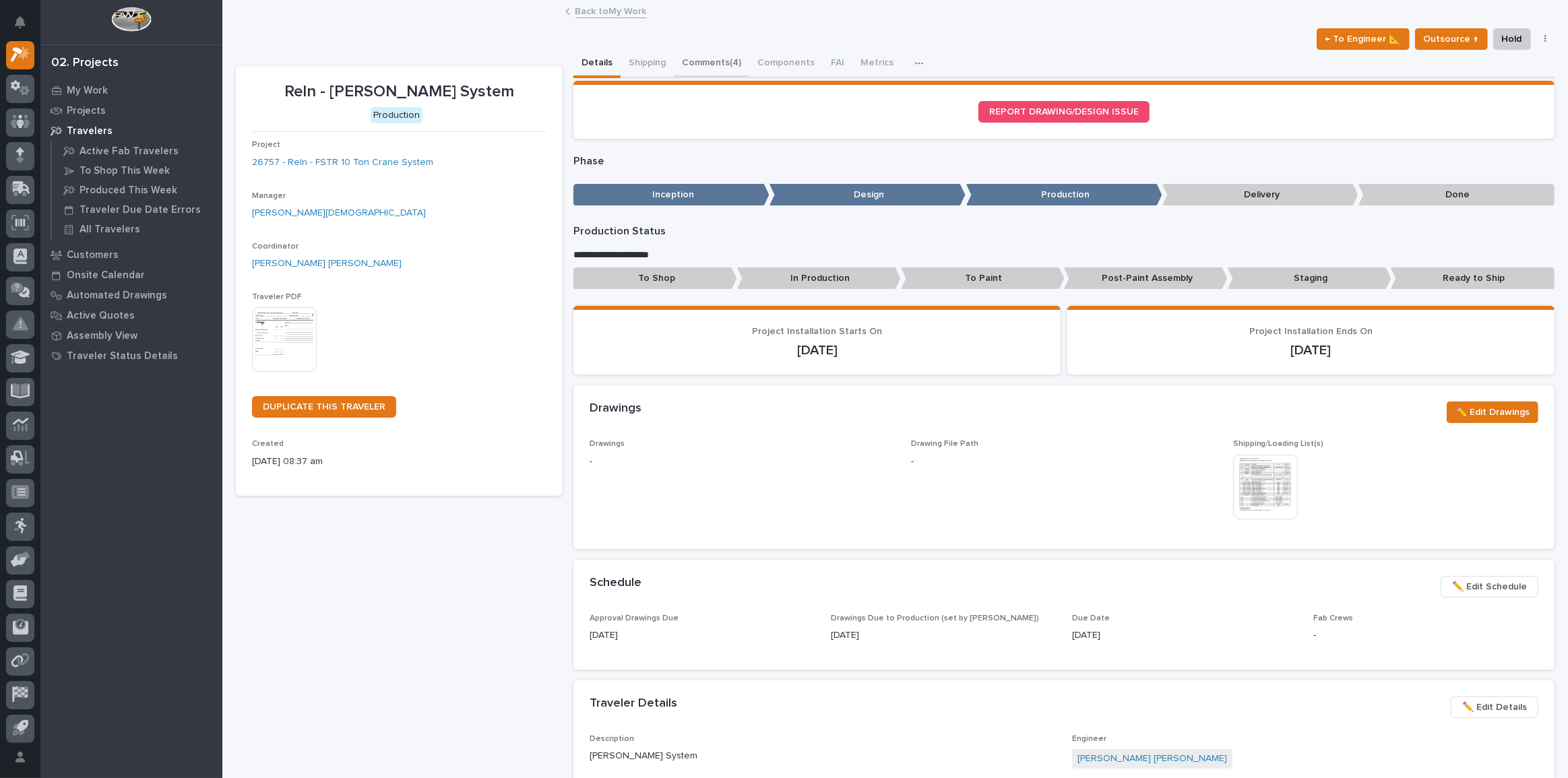
click at [714, 60] on button "Comments (4)" at bounding box center [712, 63] width 76 height 28
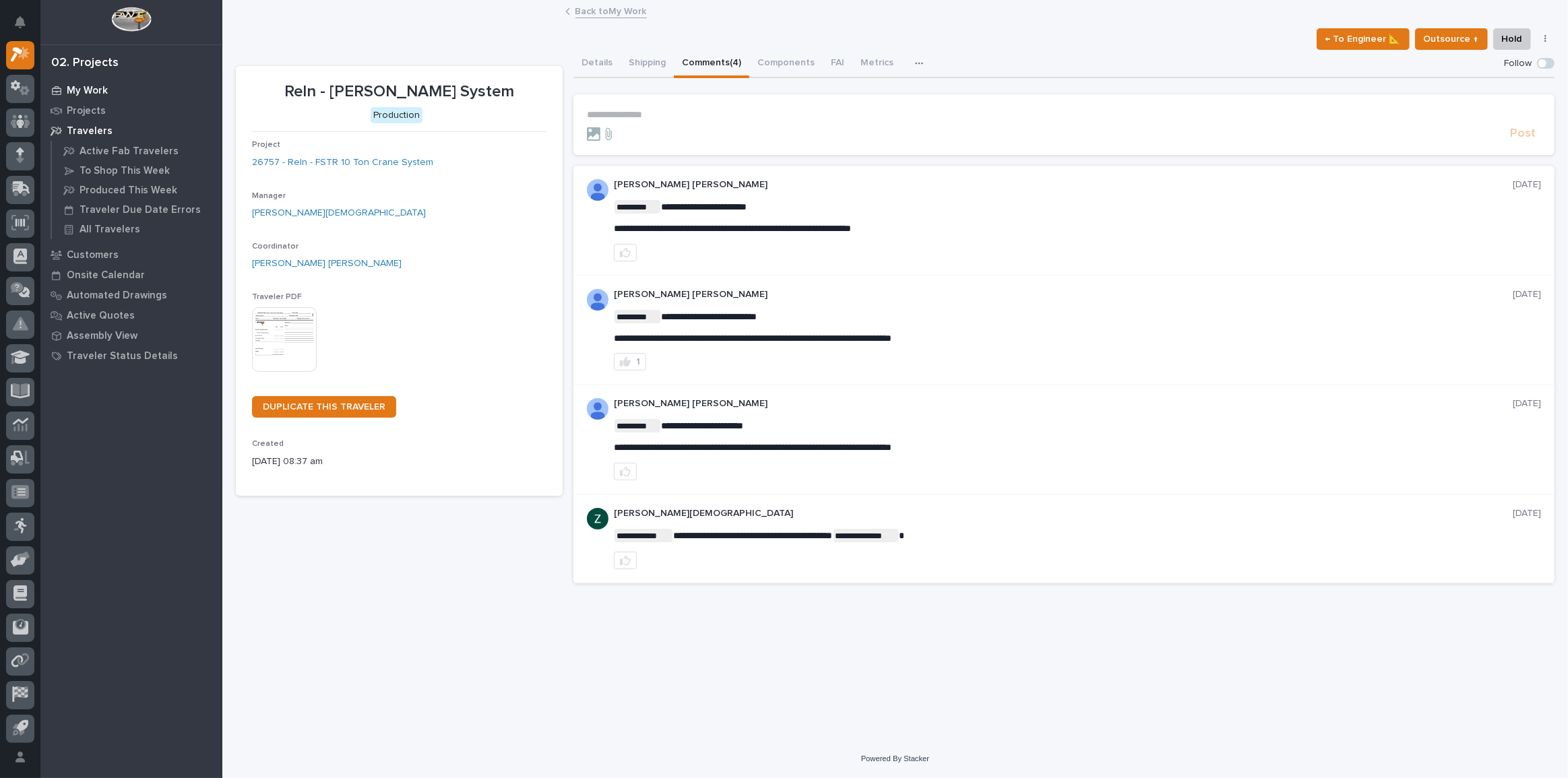
click at [102, 85] on p "My Work" at bounding box center [87, 91] width 41 height 12
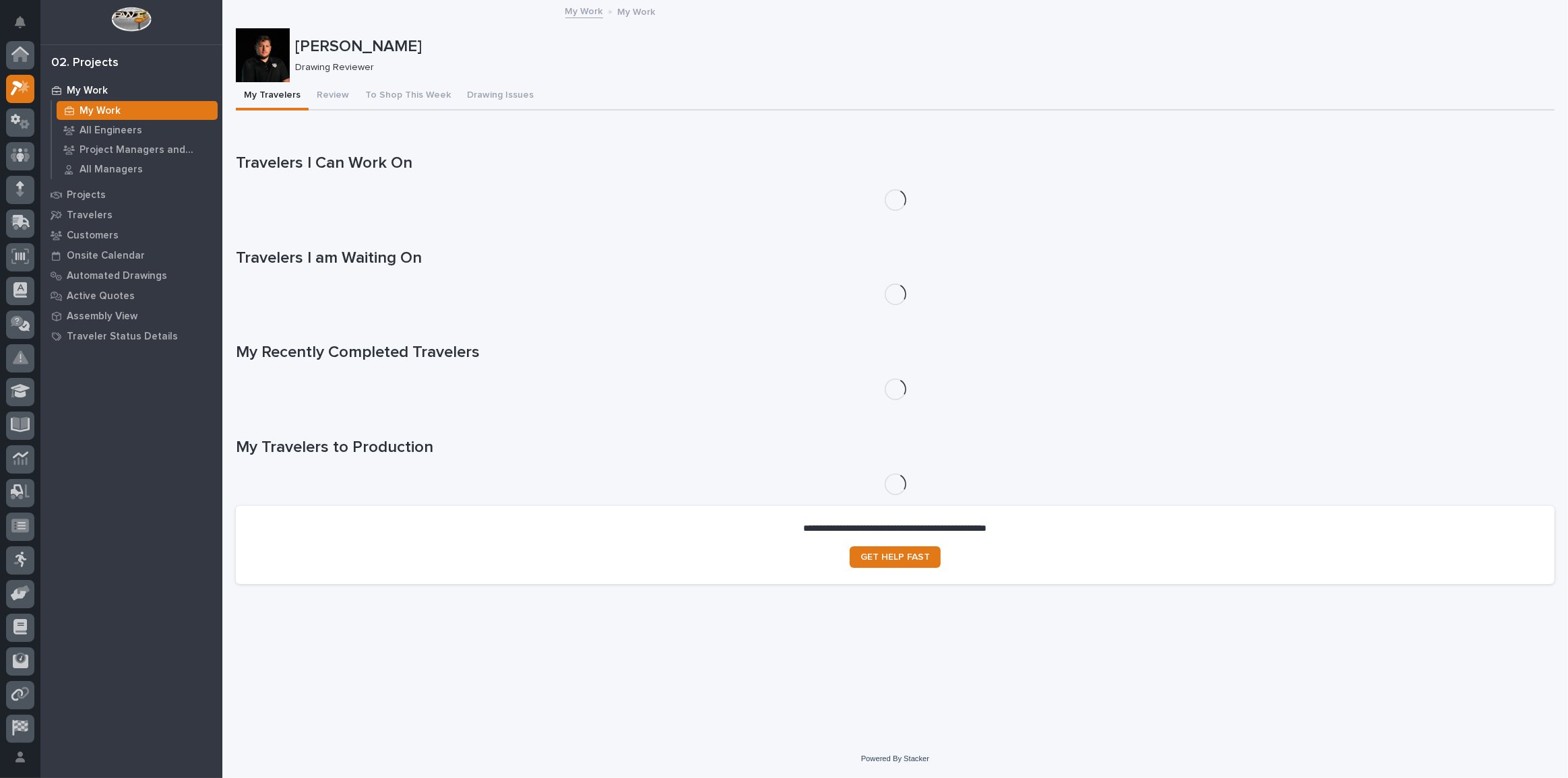
scroll to position [34, 0]
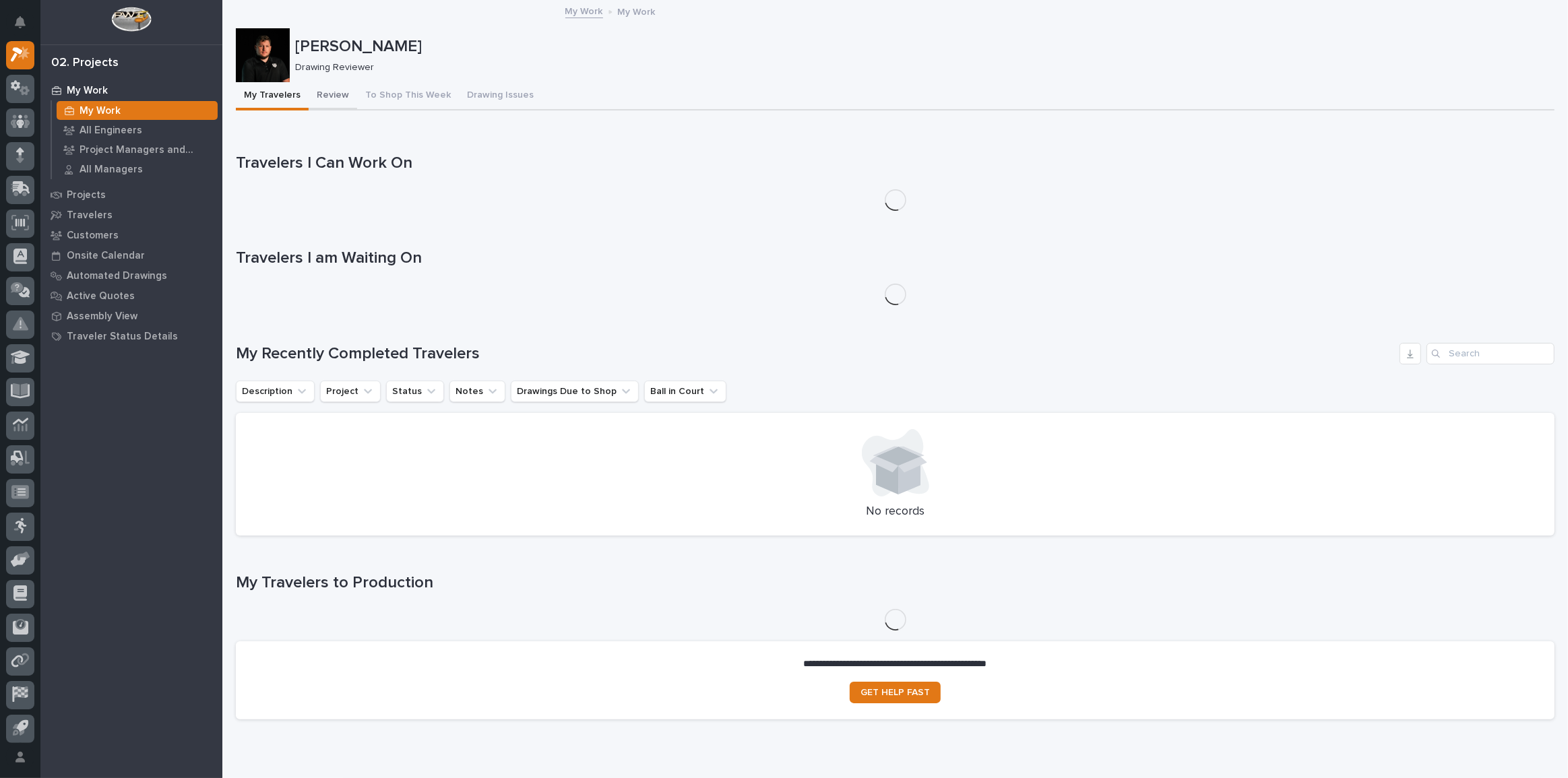
click at [344, 88] on button "Review" at bounding box center [333, 96] width 48 height 28
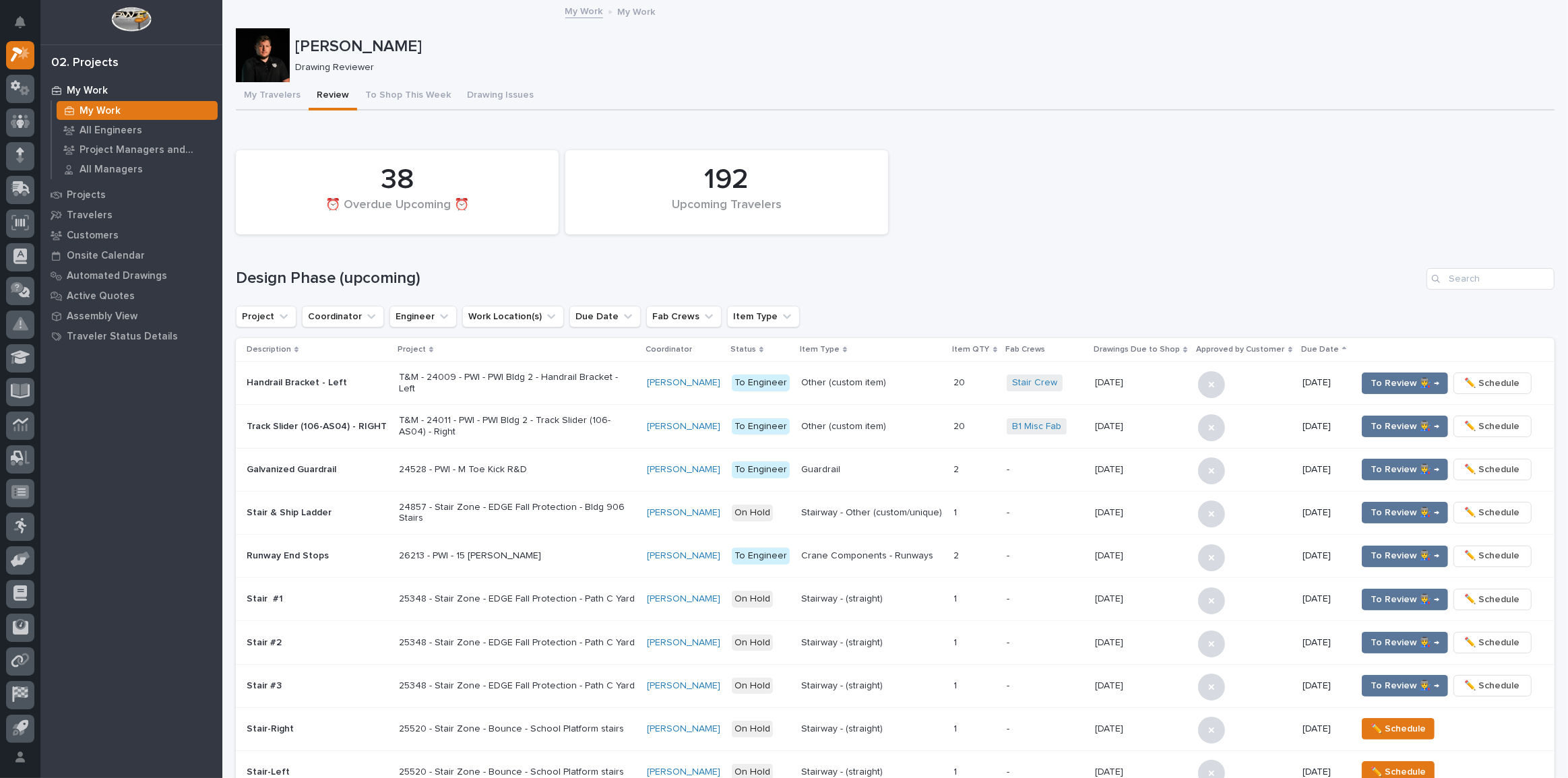
click at [1215, 124] on div "**********" at bounding box center [895, 793] width 1319 height 1360
click at [395, 94] on button "To Shop This Week" at bounding box center [407, 96] width 102 height 28
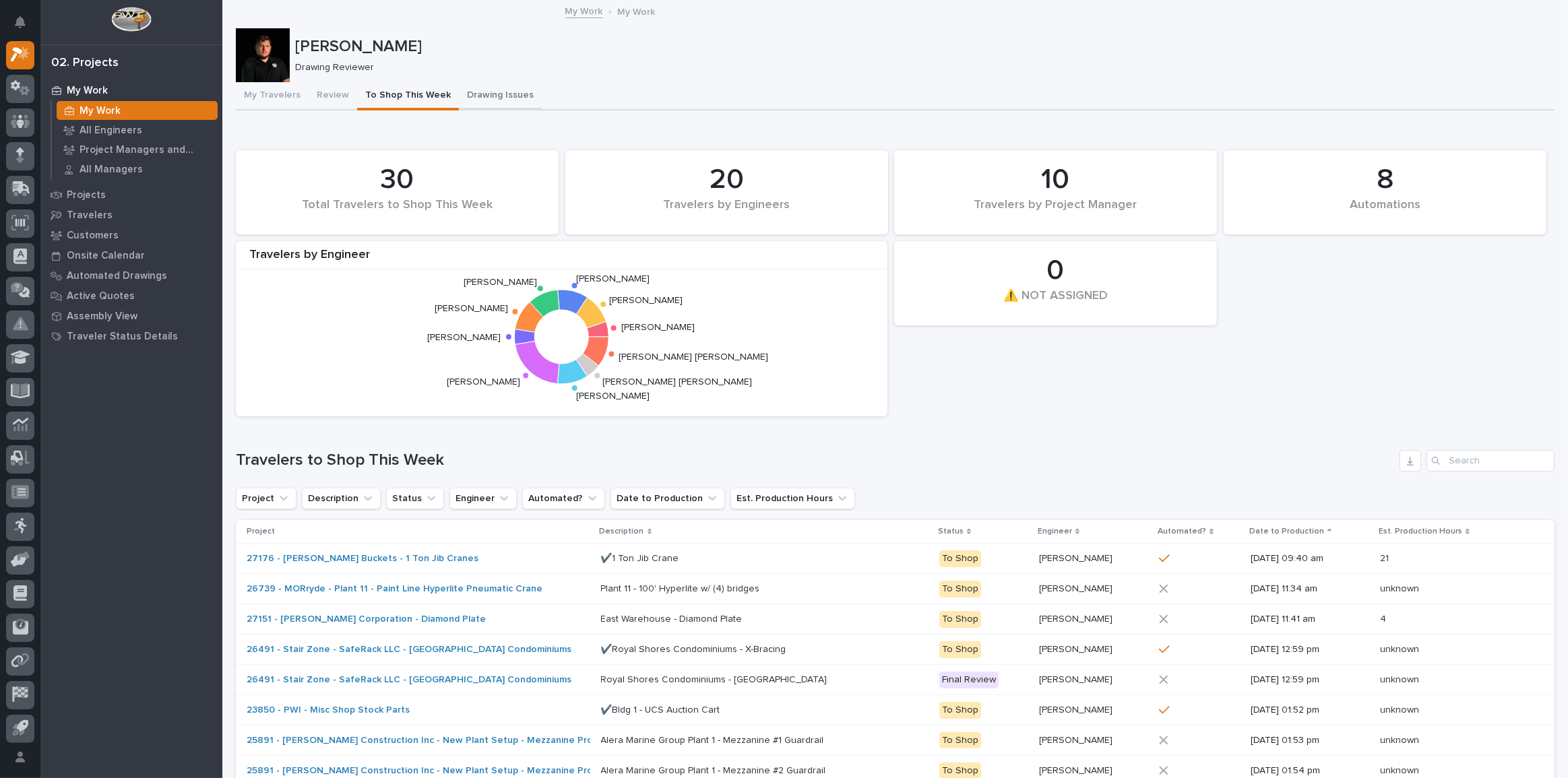
click at [473, 94] on button "Drawing Issues" at bounding box center [500, 96] width 83 height 28
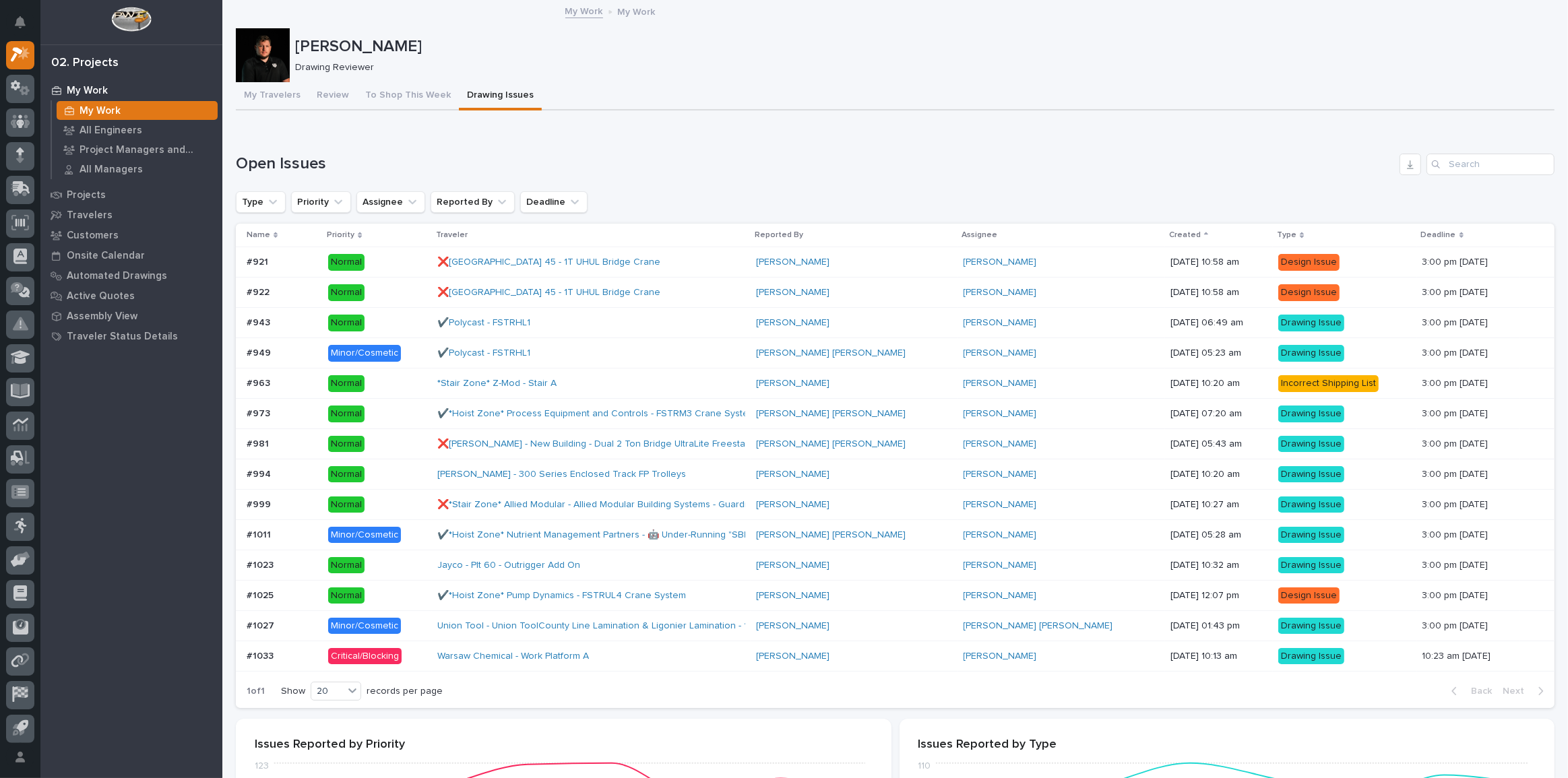
click at [646, 645] on div "Warsaw Chemical - Work Platform A" at bounding box center [591, 657] width 308 height 23
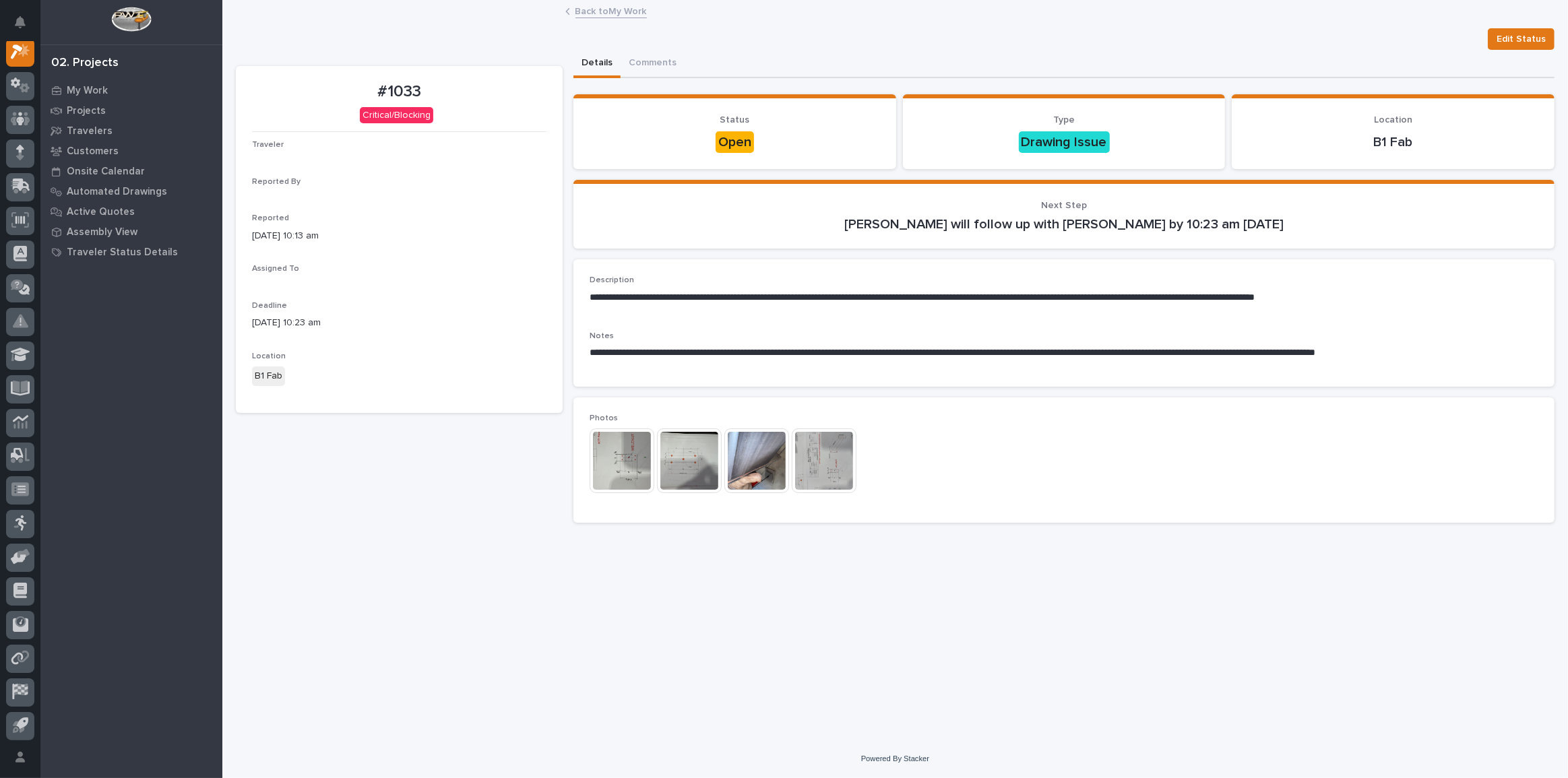
scroll to position [34, 0]
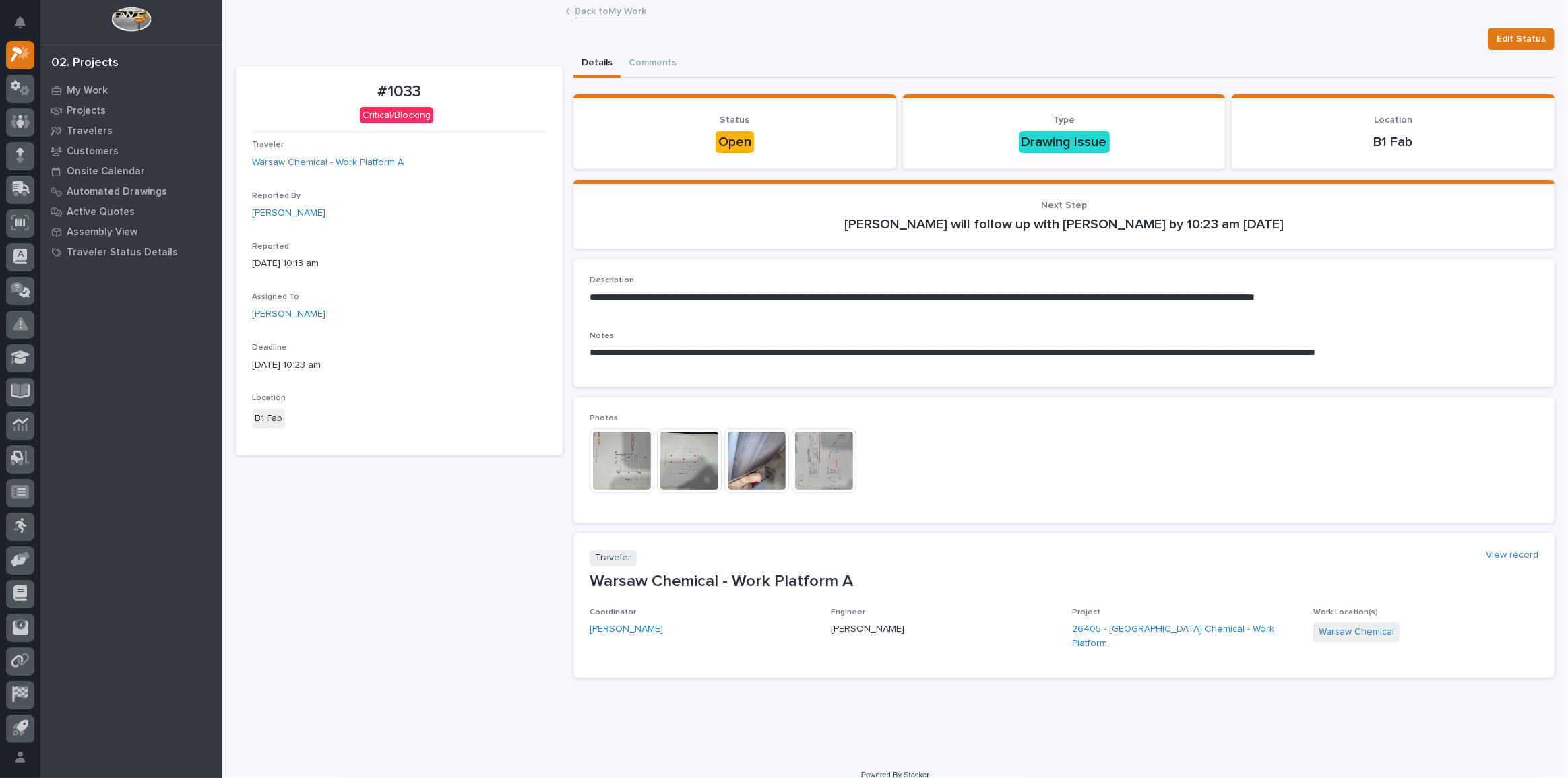
click at [616, 446] on img at bounding box center [622, 461] width 64 height 64
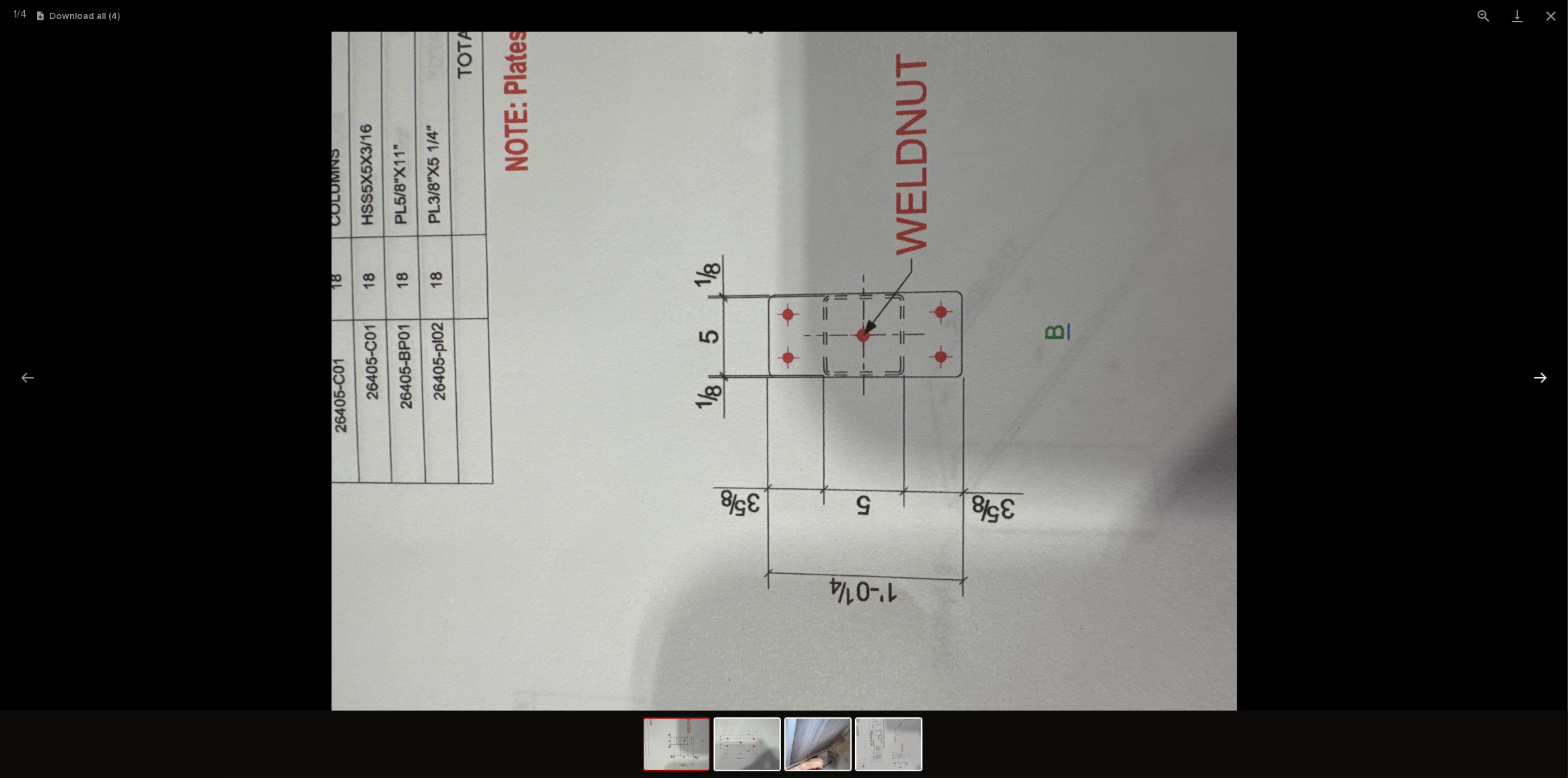
click at [1542, 375] on button "Next slide" at bounding box center [1540, 378] width 28 height 27
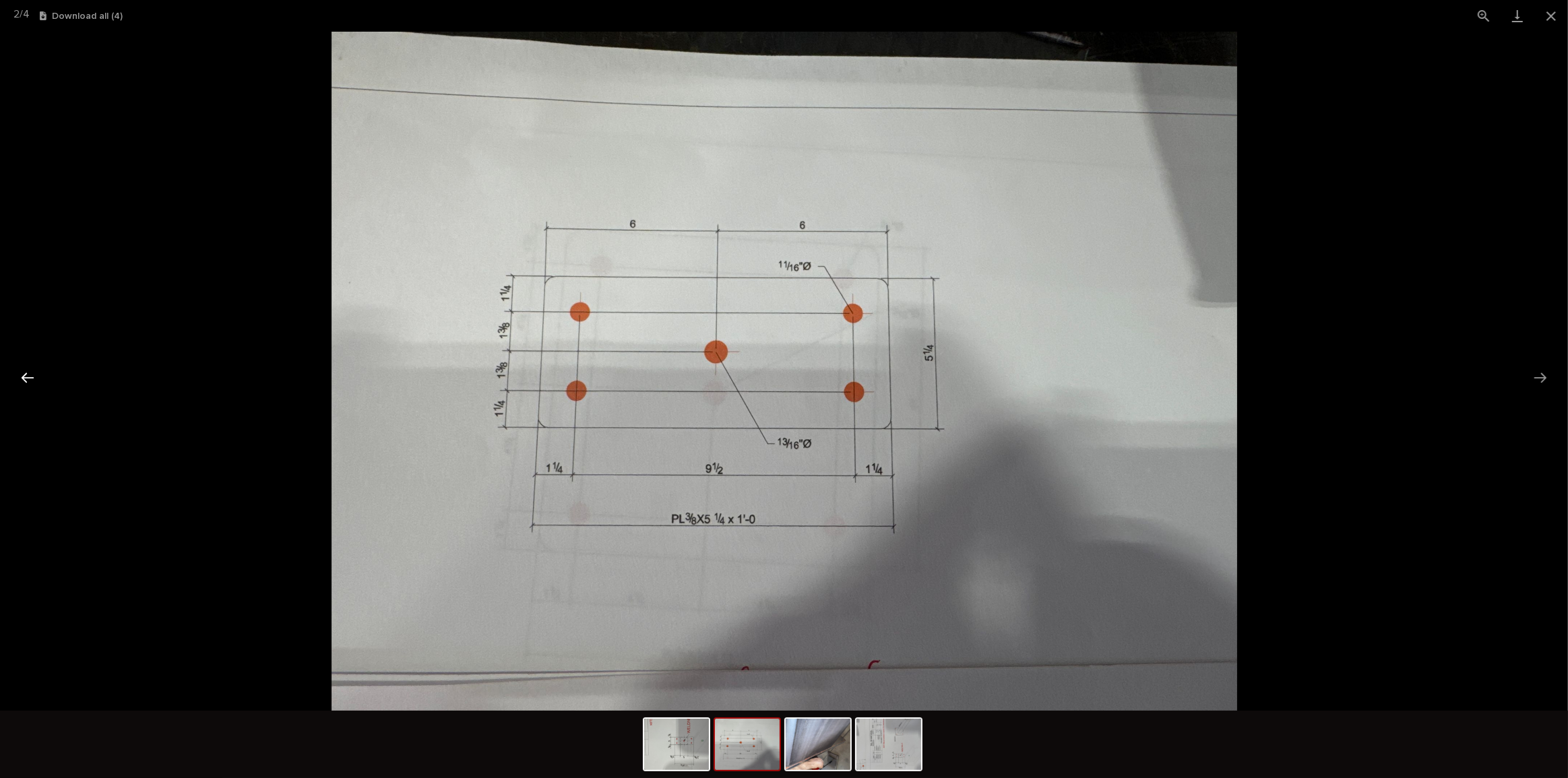
click at [27, 371] on button "Previous slide" at bounding box center [27, 378] width 28 height 27
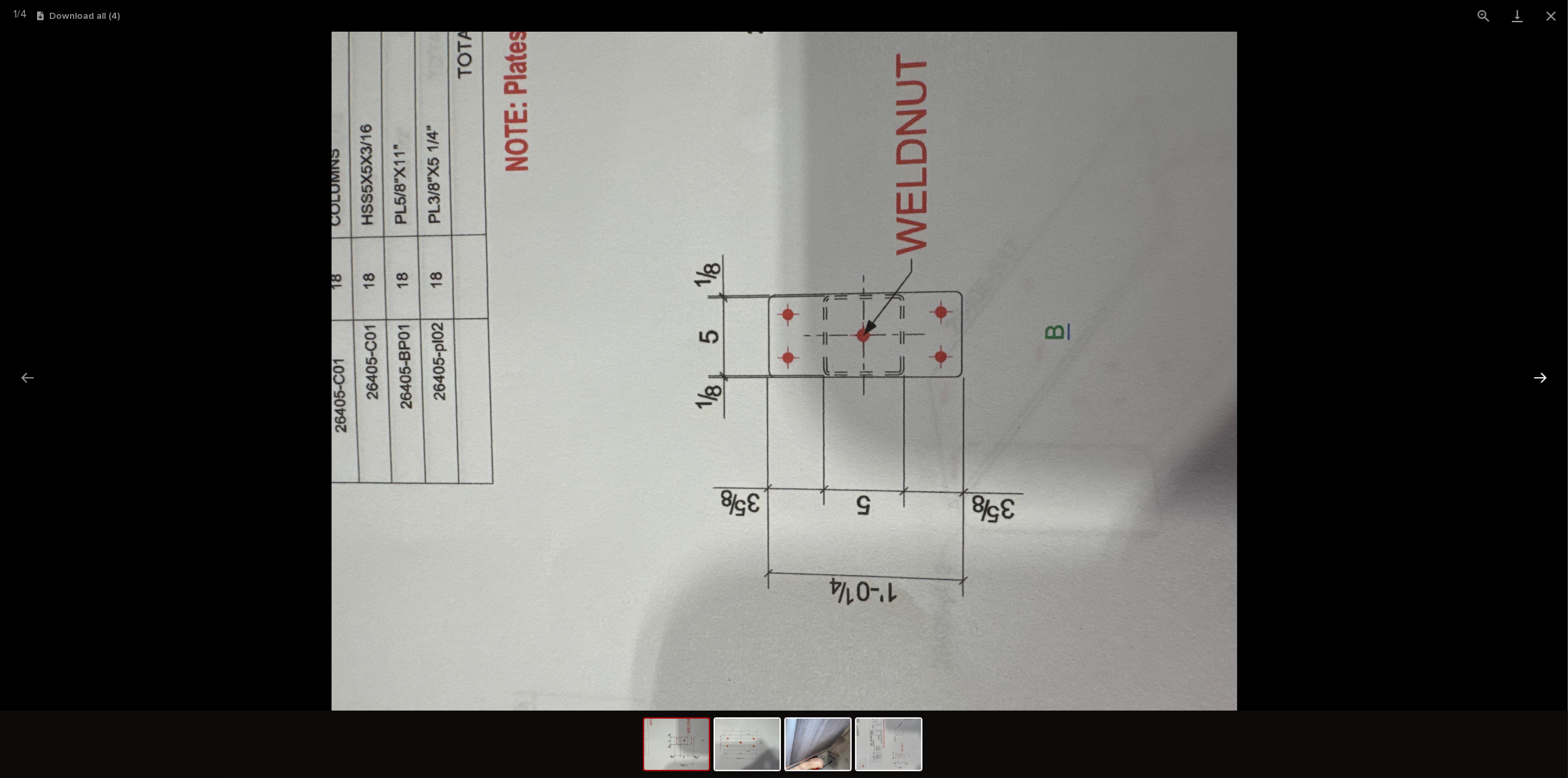
click at [1537, 366] on button "Next slide" at bounding box center [1540, 378] width 28 height 27
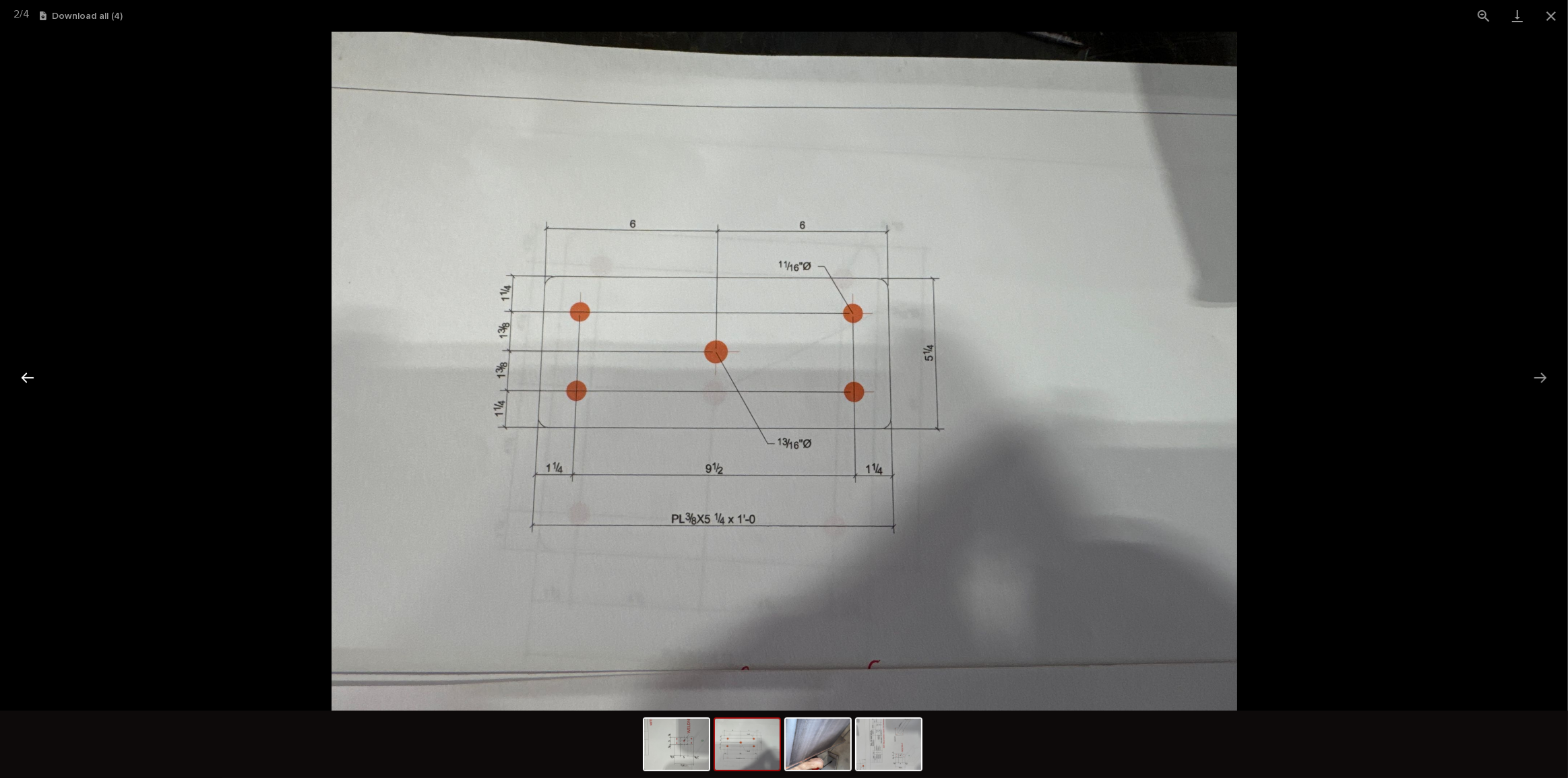
click at [34, 384] on button "Previous slide" at bounding box center [27, 378] width 28 height 27
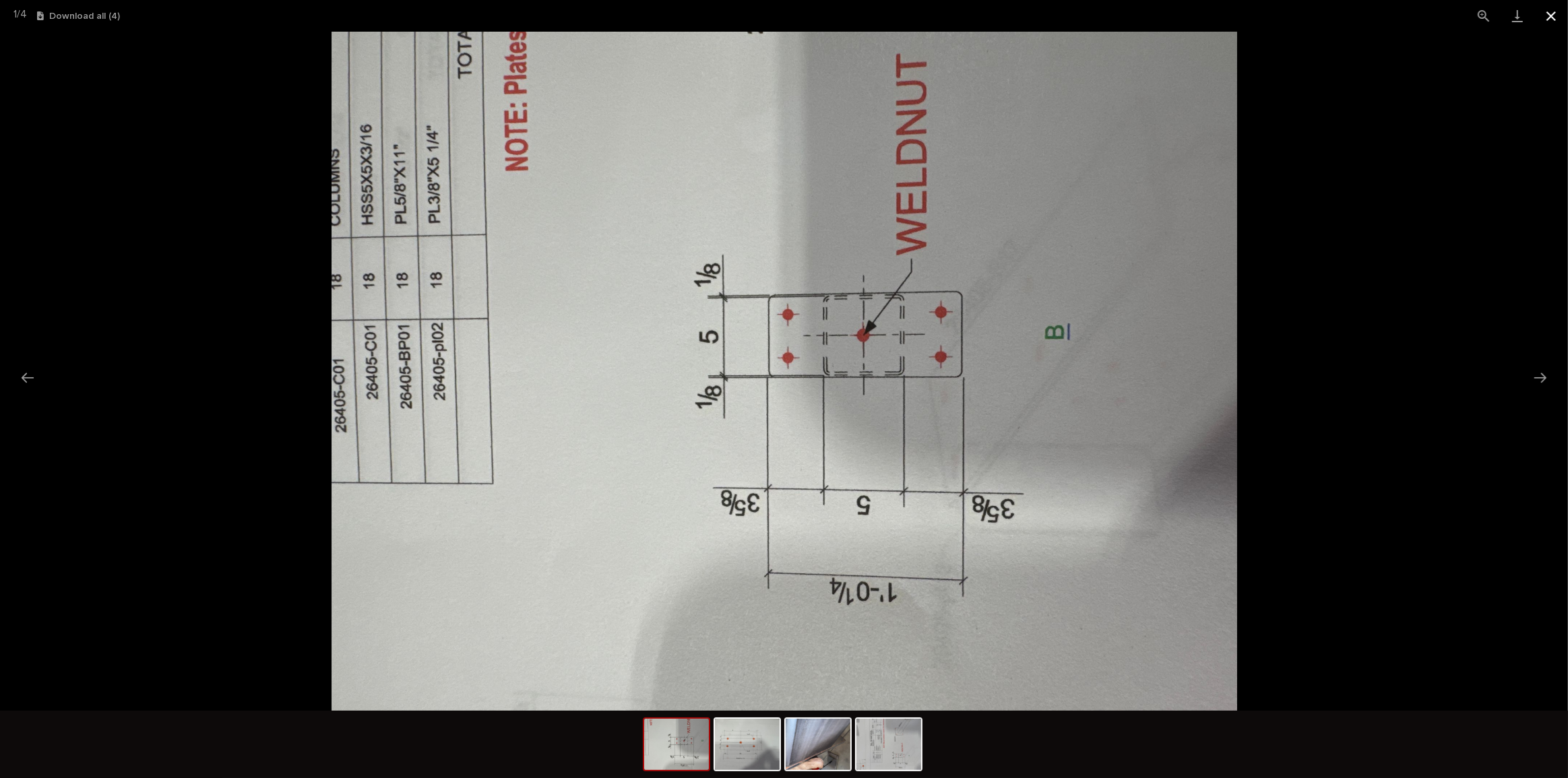
click at [1554, 19] on button "Close gallery" at bounding box center [1551, 15] width 34 height 31
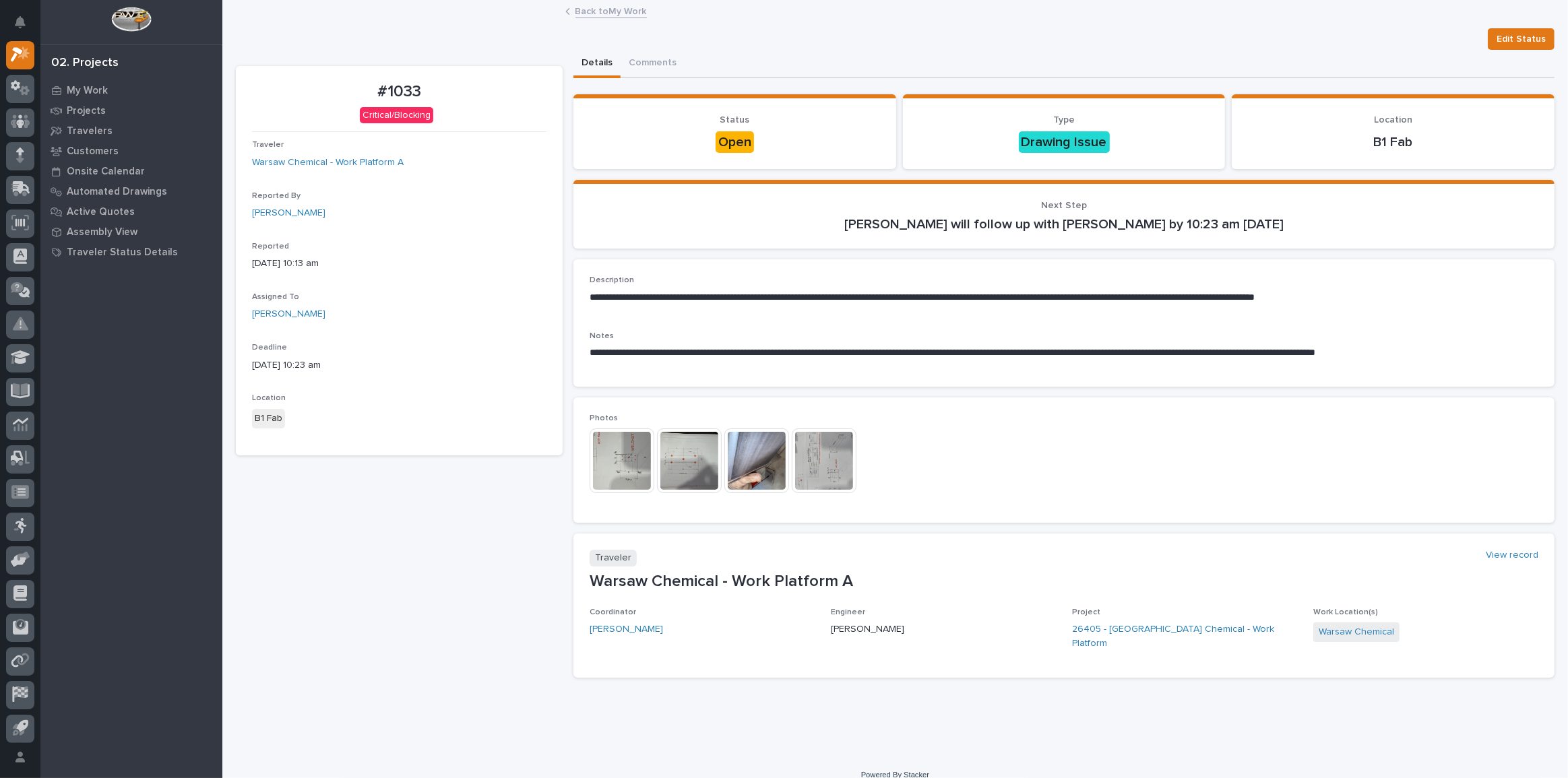
click at [652, 469] on img at bounding box center [622, 461] width 64 height 64
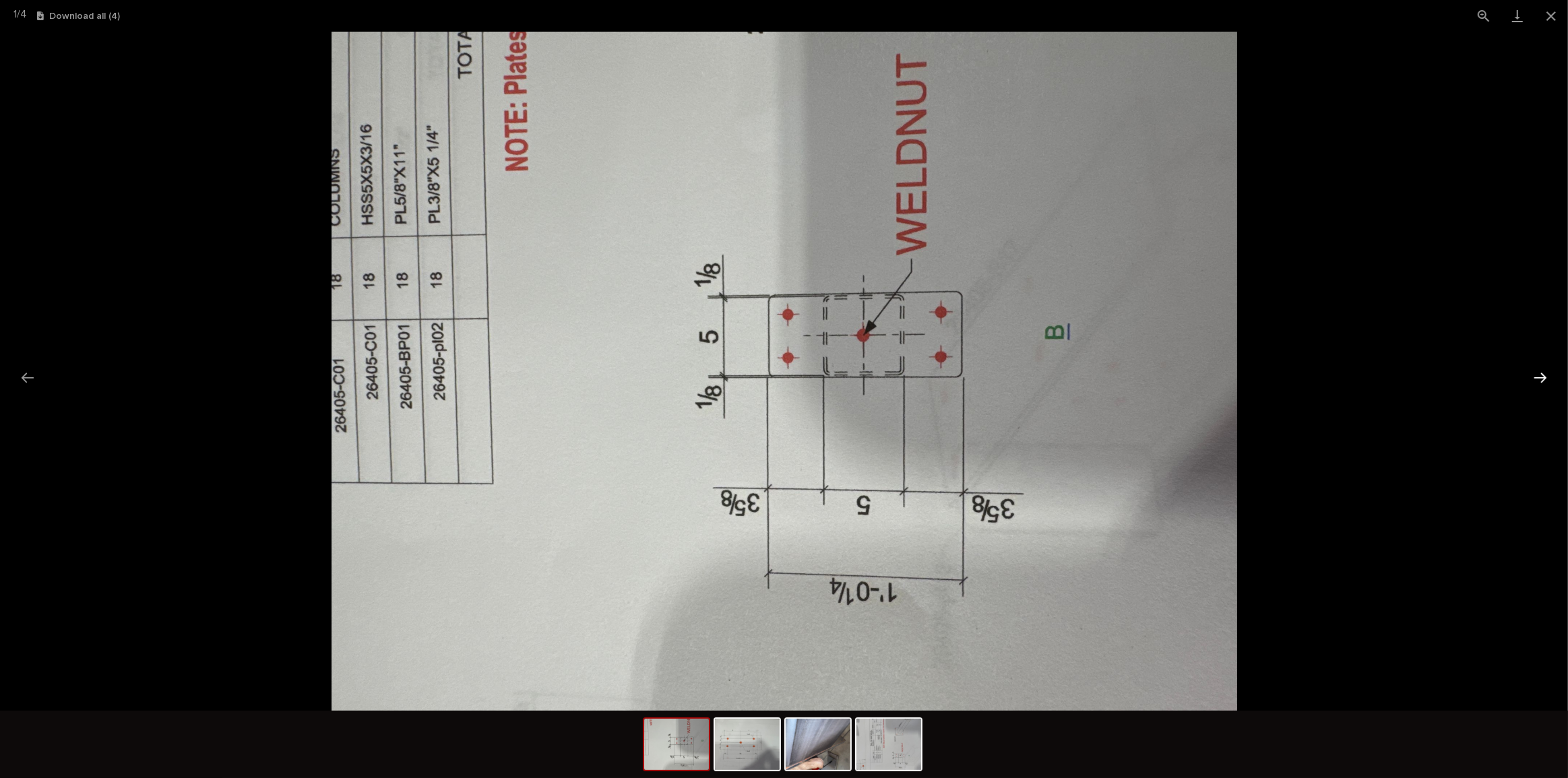
click at [1546, 376] on button "Next slide" at bounding box center [1540, 378] width 28 height 27
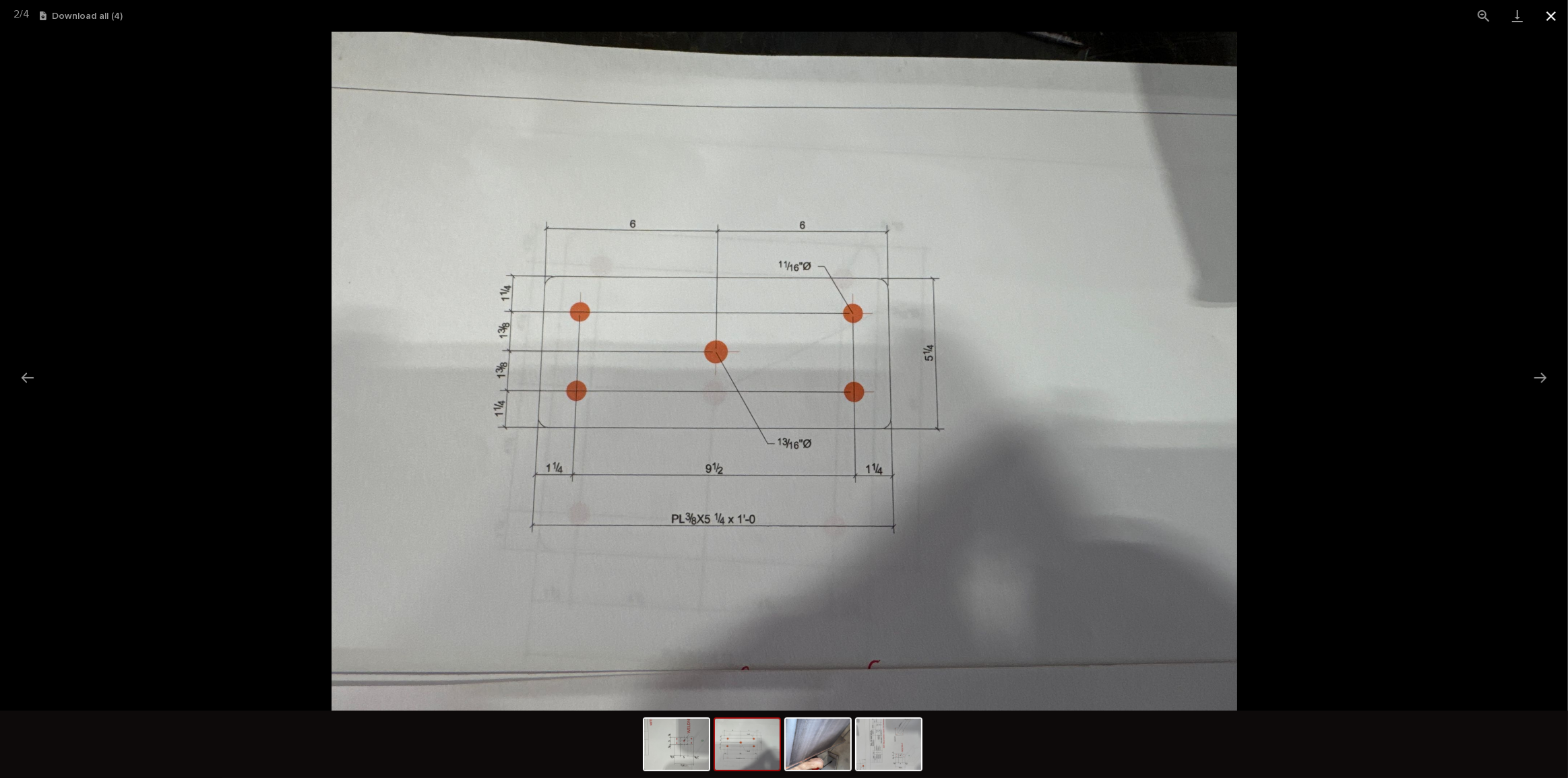
click at [1554, 16] on button "Close gallery" at bounding box center [1551, 15] width 34 height 31
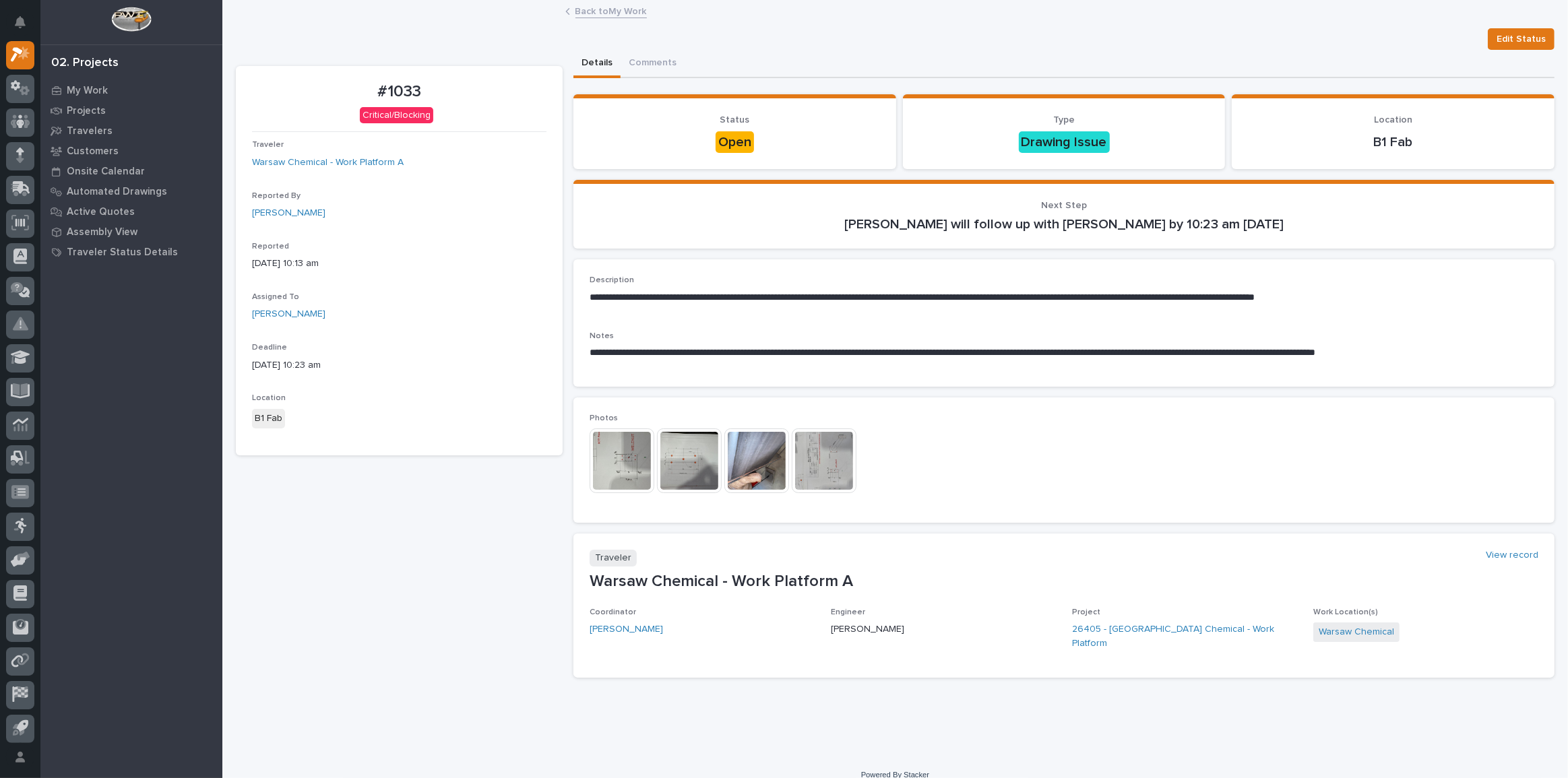
click at [617, 17] on link "Back to My Work" at bounding box center [611, 10] width 72 height 15
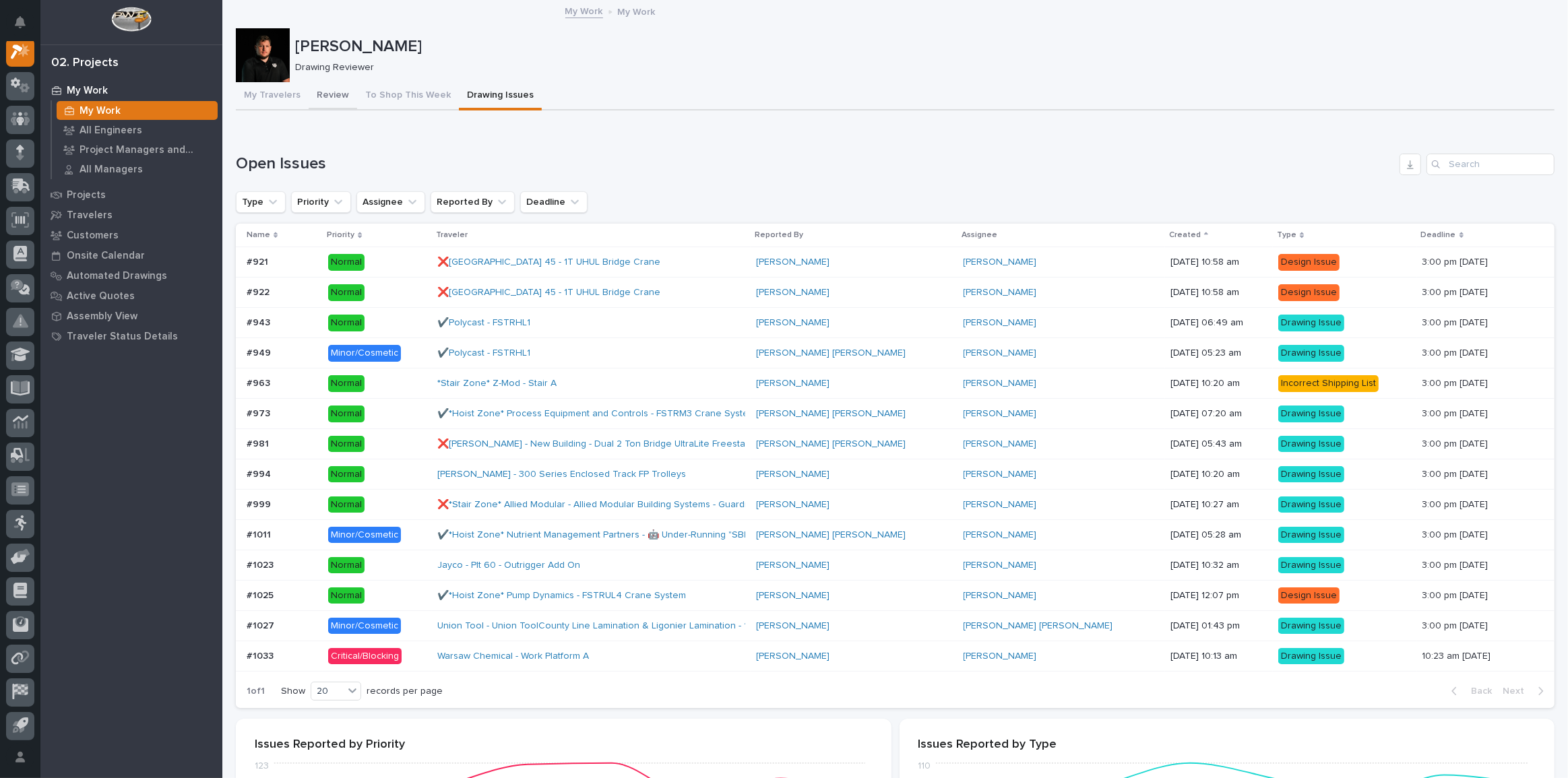
click at [344, 94] on button "Review" at bounding box center [333, 96] width 48 height 28
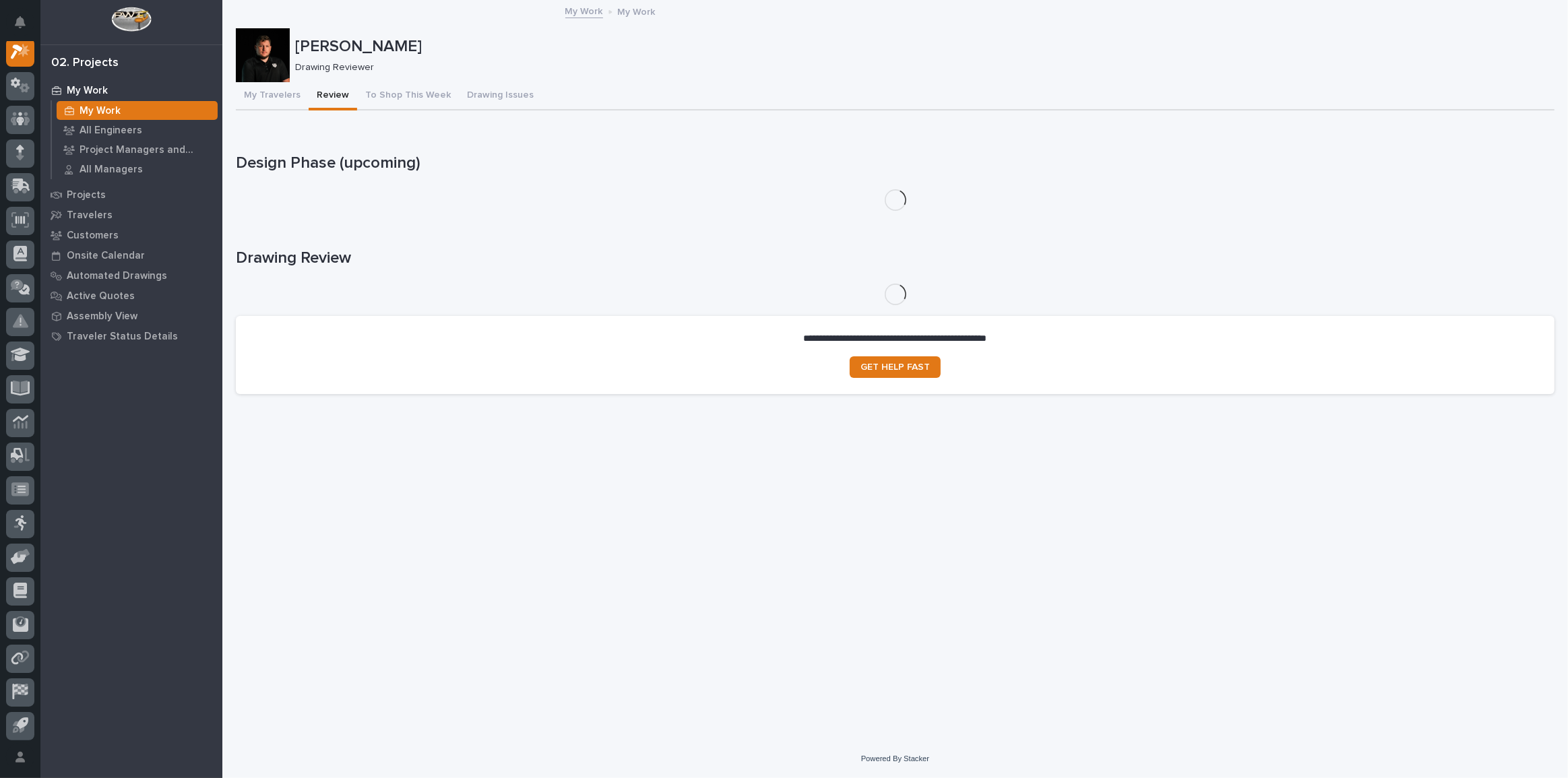
scroll to position [34, 0]
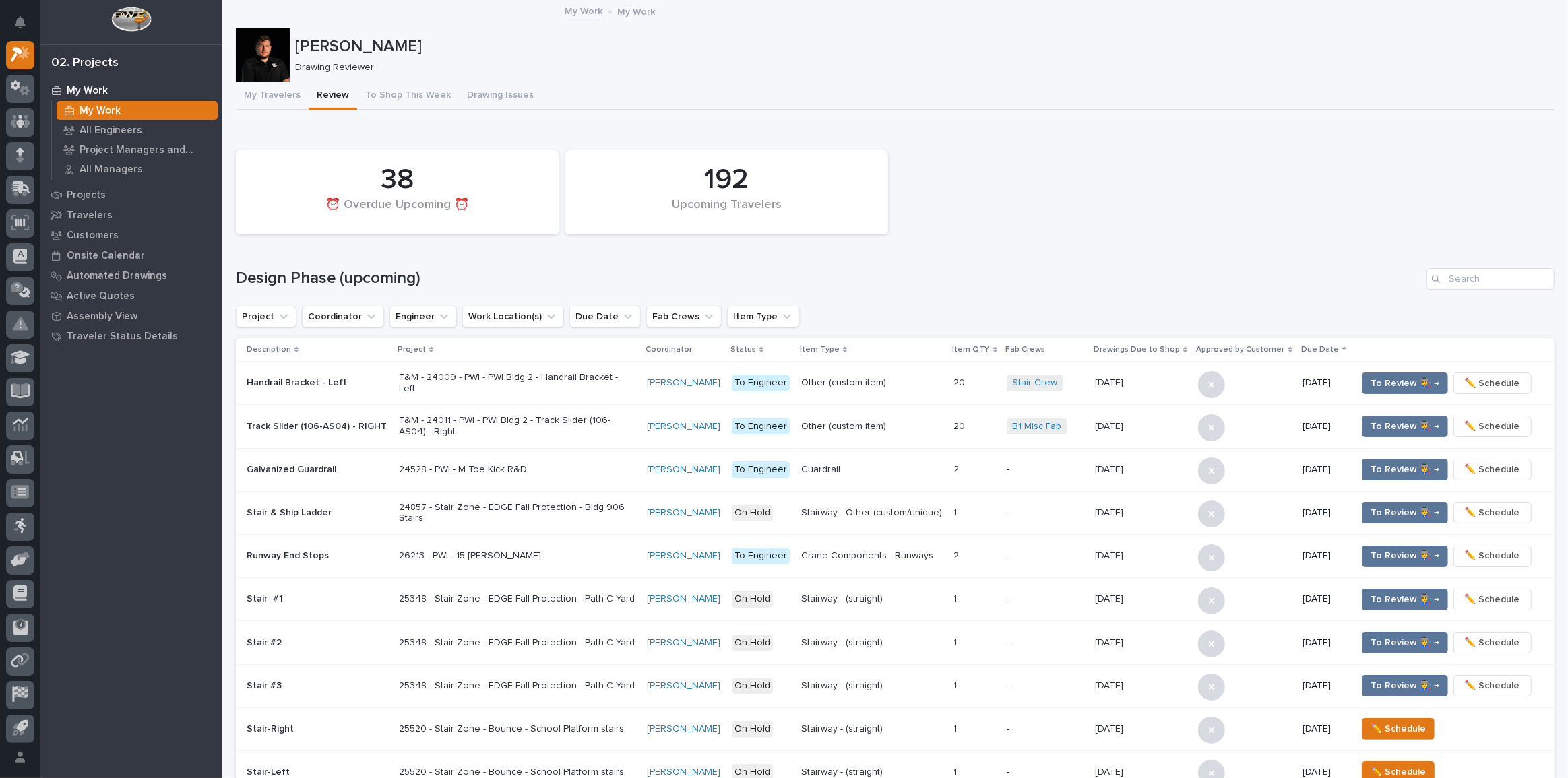
click at [309, 82] on button "Review" at bounding box center [333, 96] width 48 height 28
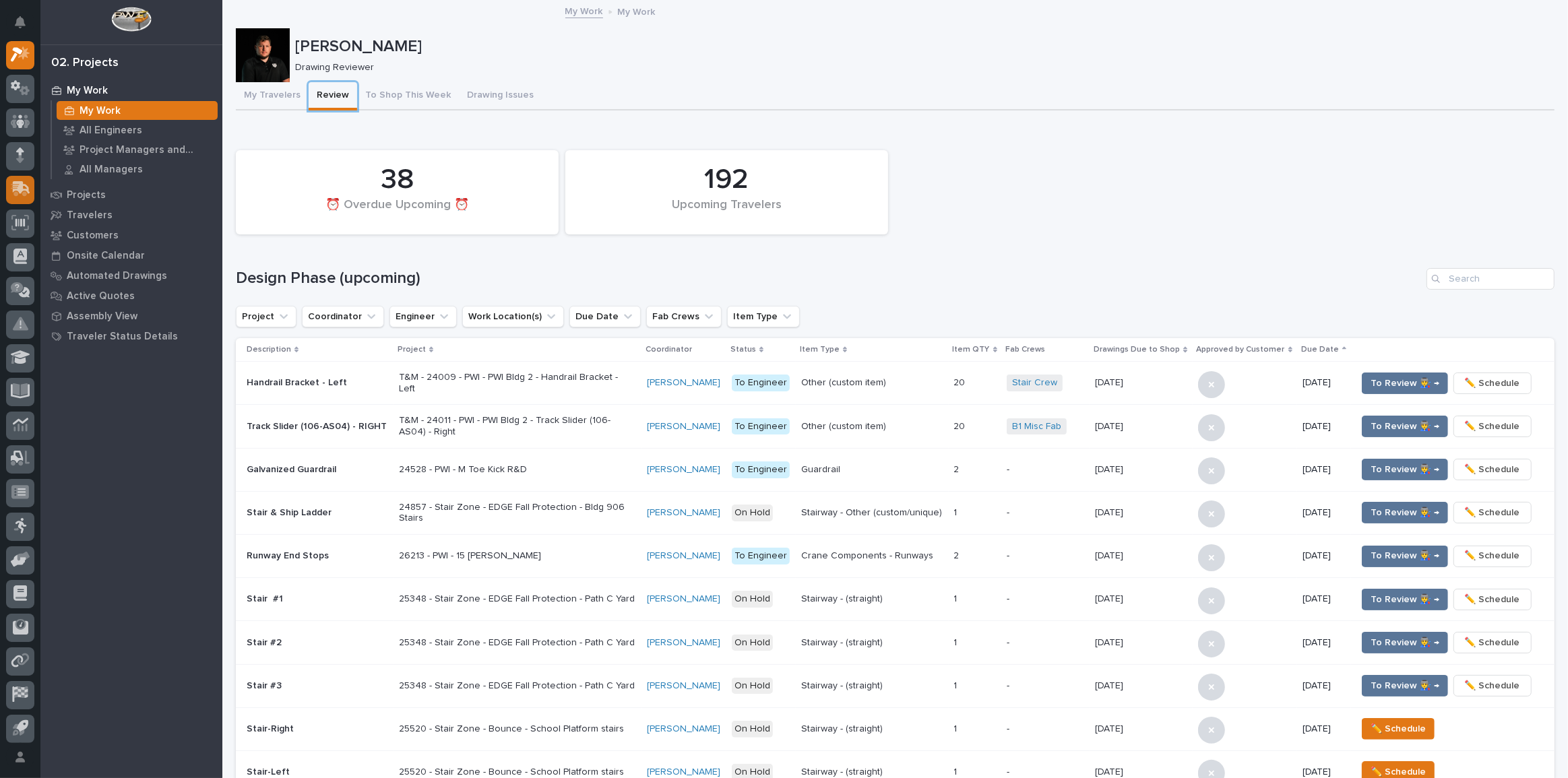
click at [309, 82] on button "Review" at bounding box center [333, 96] width 48 height 28
click at [1079, 157] on div "192 Upcoming Travelers 38 ⏰ Overdue Upcoming ⏰" at bounding box center [895, 193] width 1333 height 98
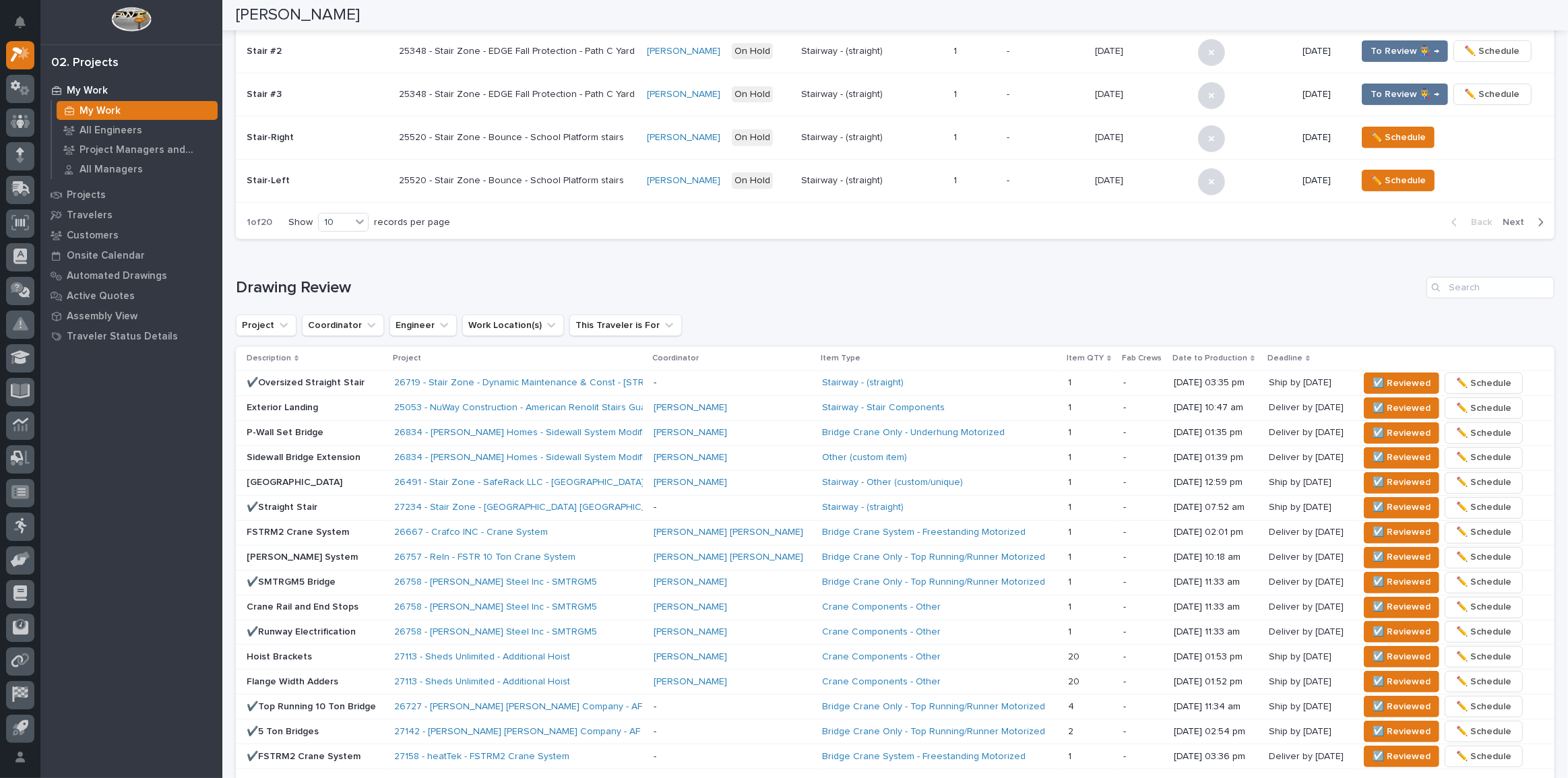
scroll to position [612, 0]
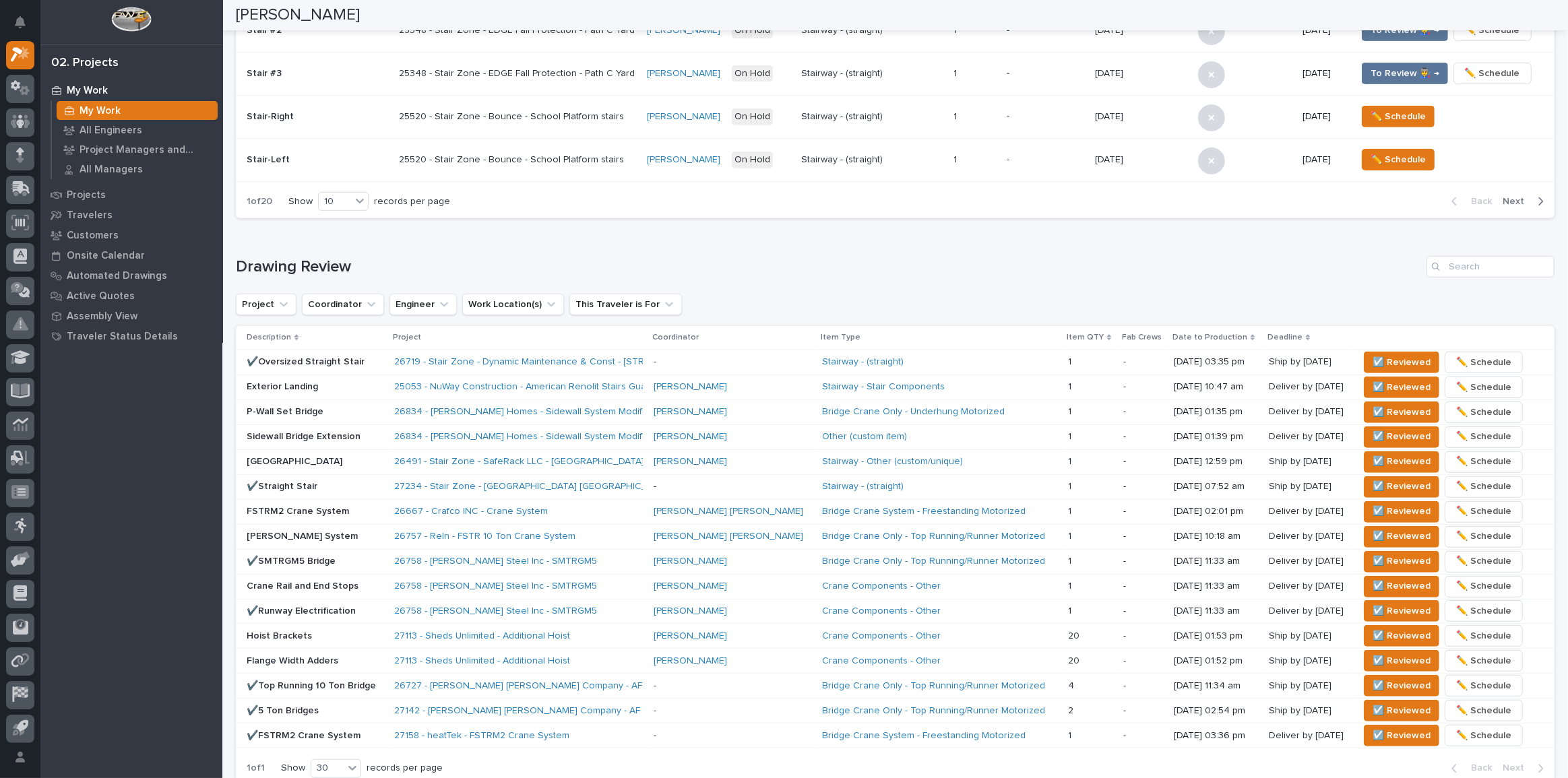
click at [605, 534] on div "26757 - Reln - FSTR 10 Ton Crane System" at bounding box center [512, 537] width 235 height 11
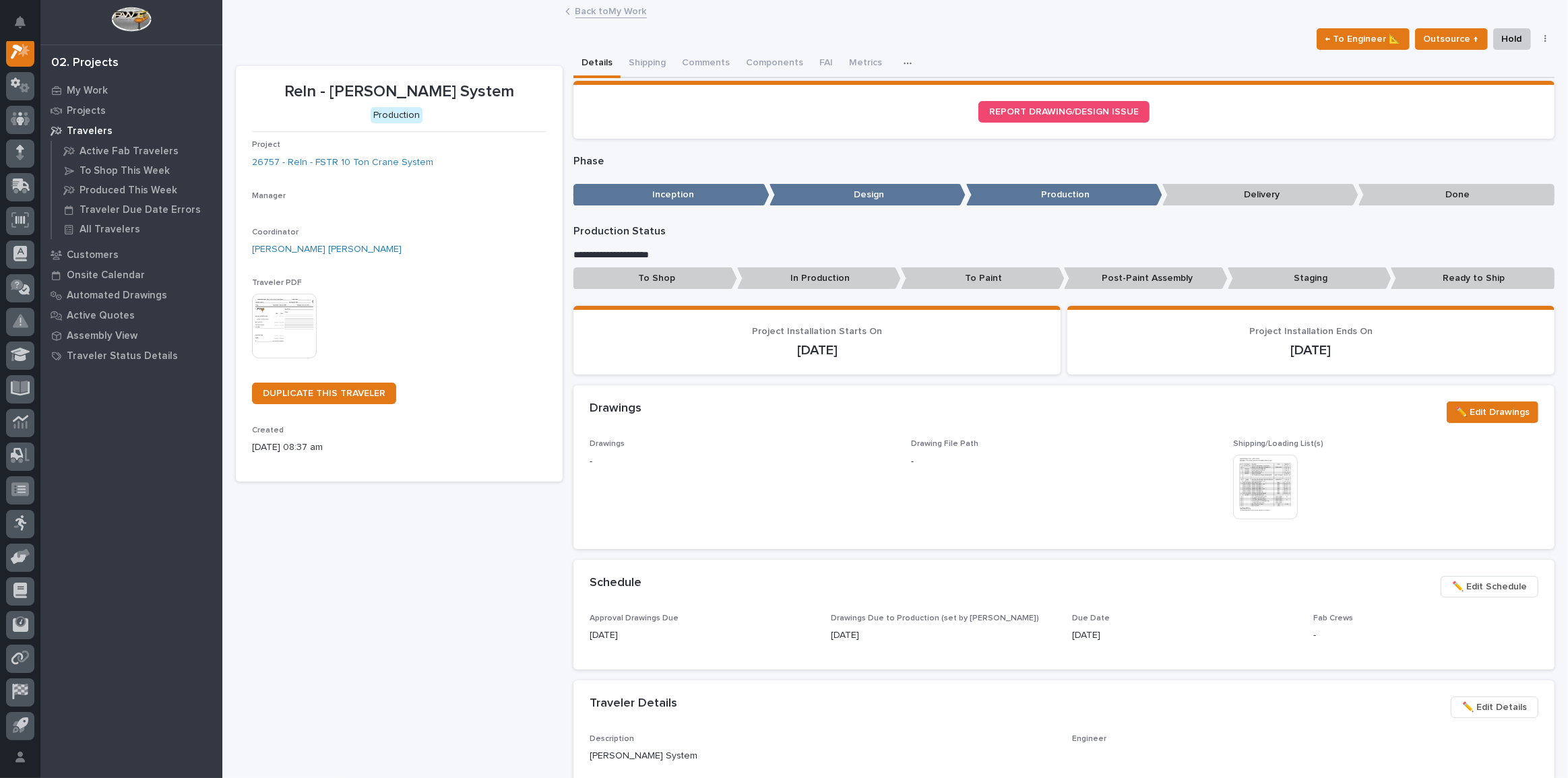
scroll to position [34, 0]
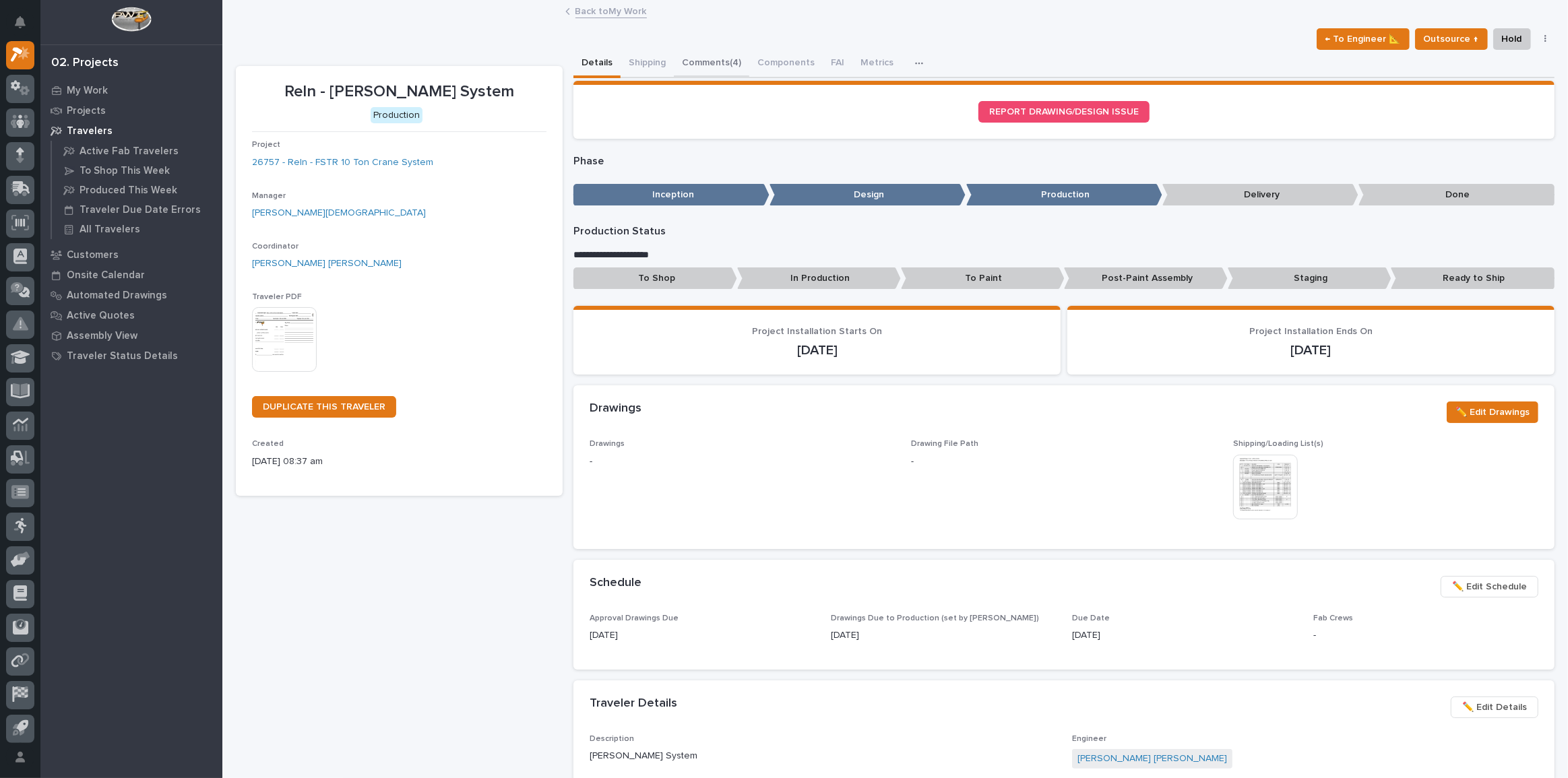
click at [723, 63] on button "Comments (4)" at bounding box center [712, 63] width 76 height 28
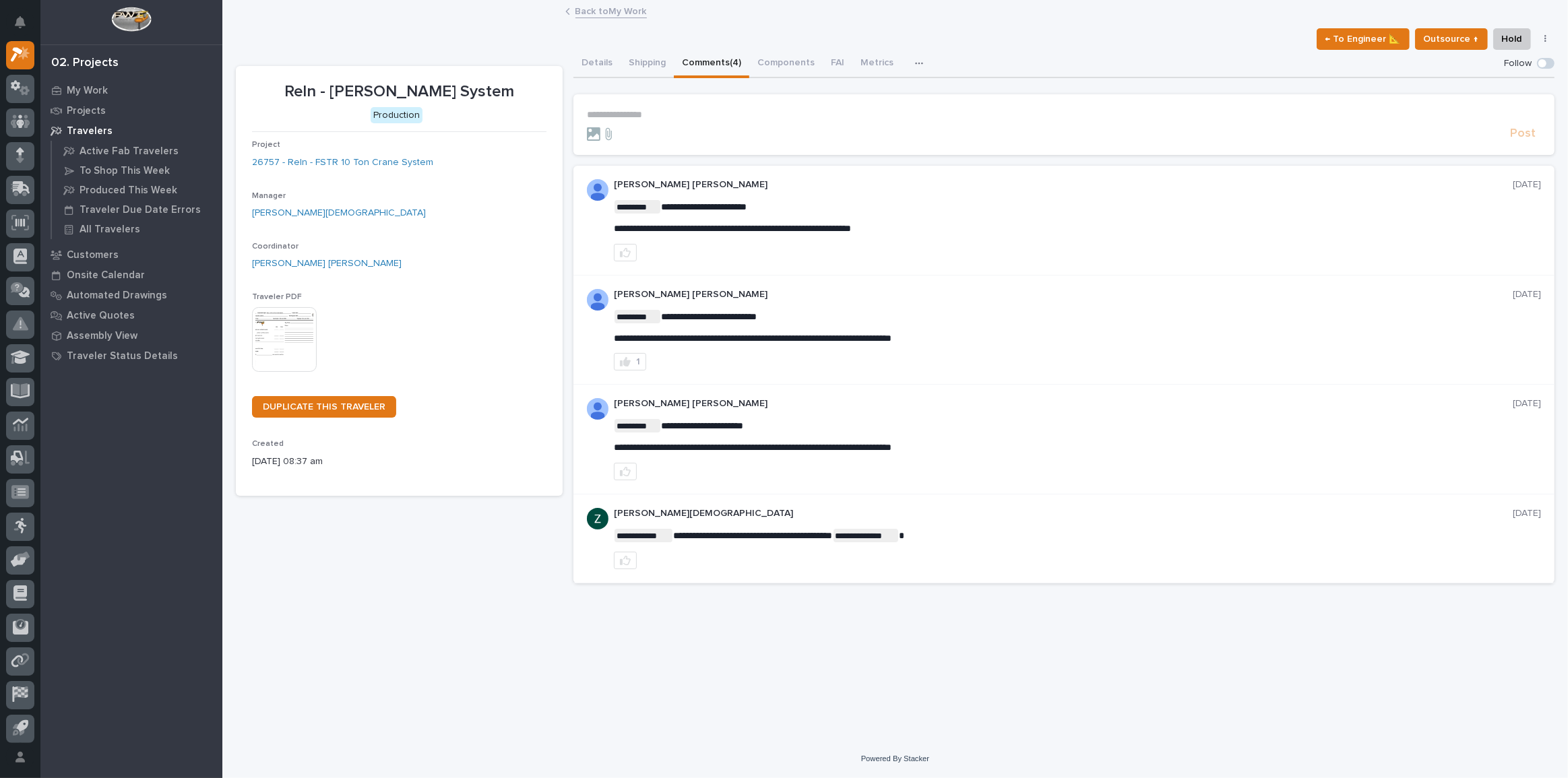
click at [641, 113] on p "**********" at bounding box center [1063, 115] width 954 height 11
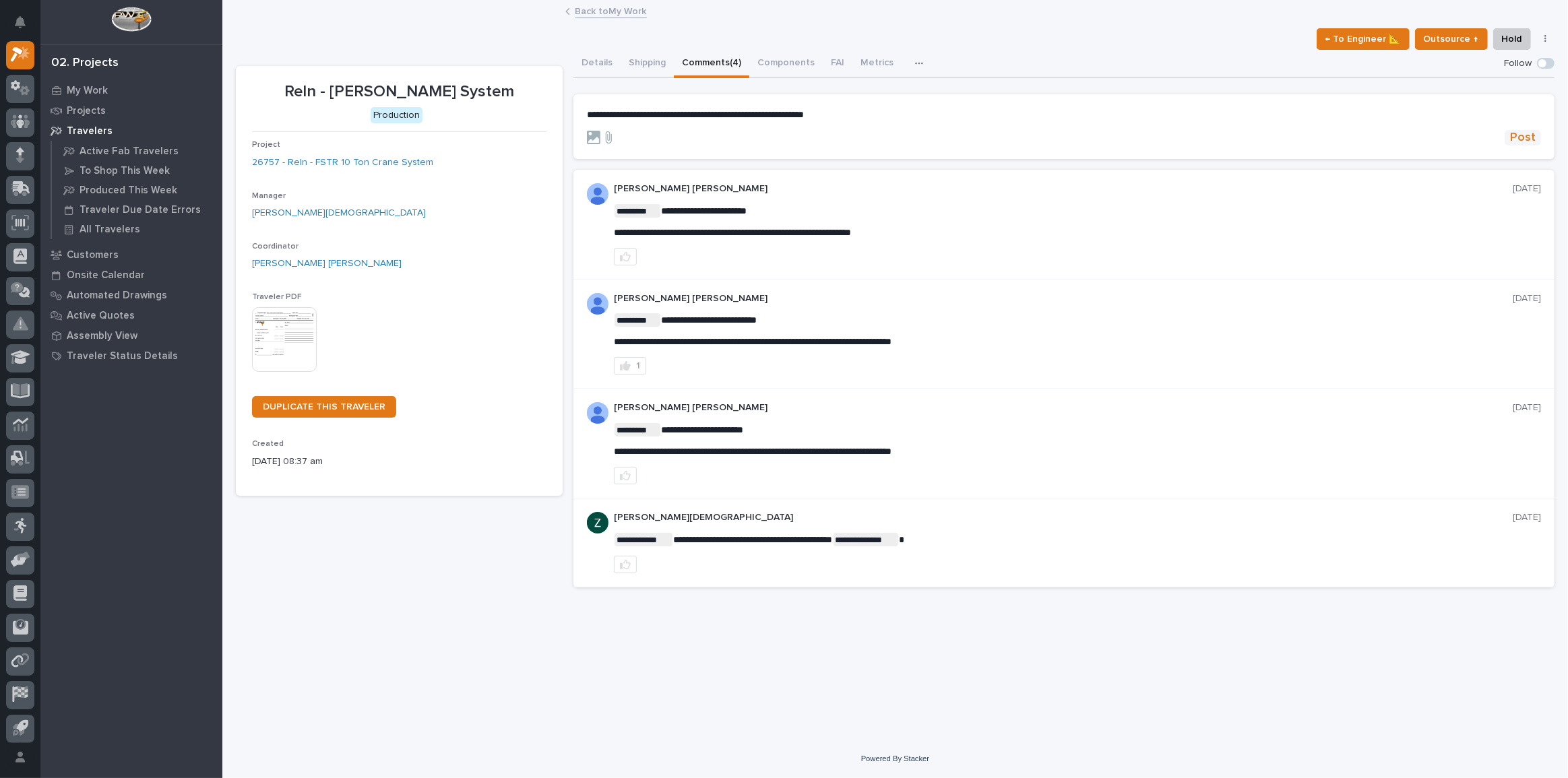
click at [1509, 136] on button "Post" at bounding box center [1522, 137] width 36 height 15
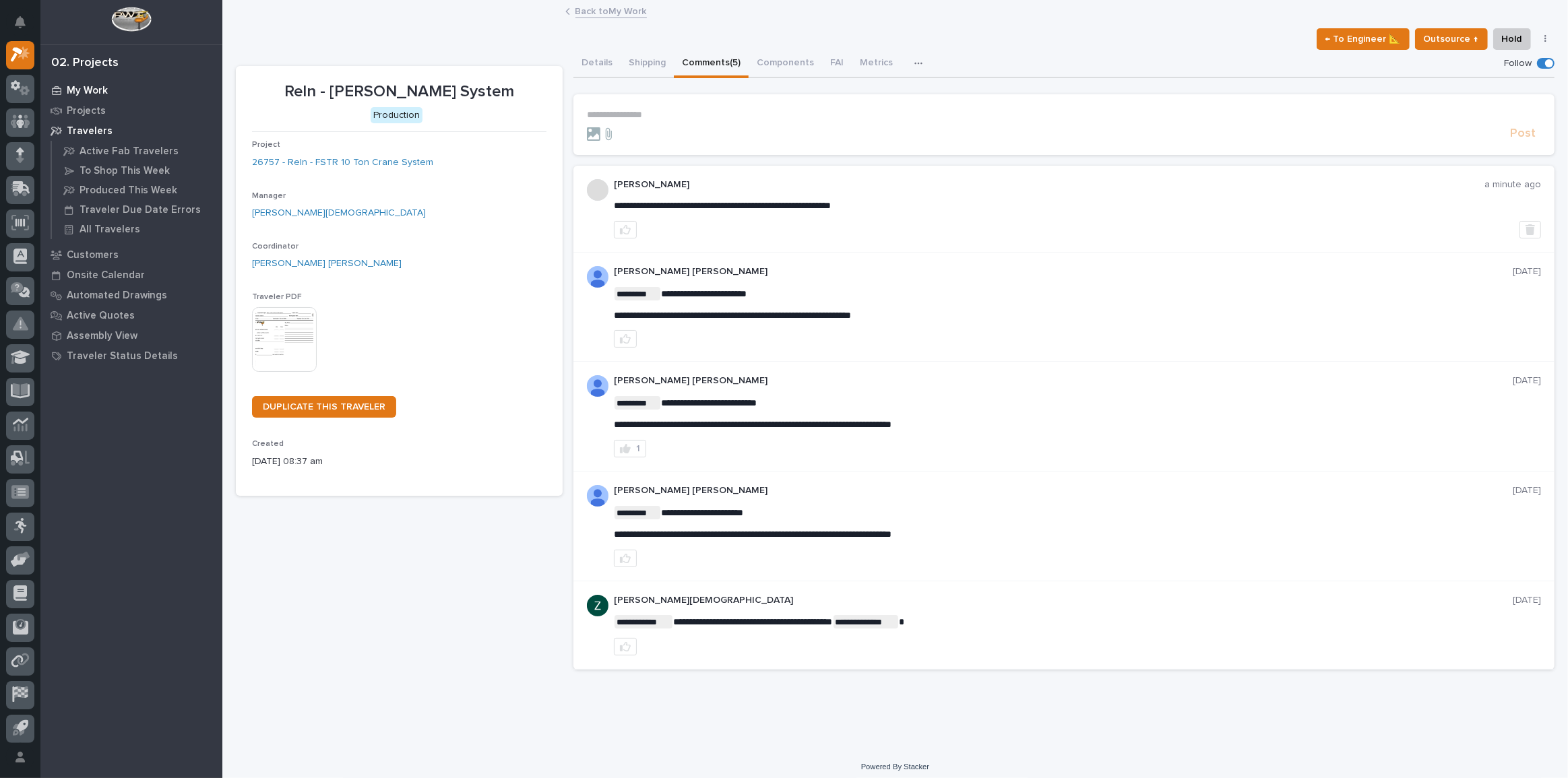
click at [116, 92] on div "My Work" at bounding box center [132, 90] width 175 height 18
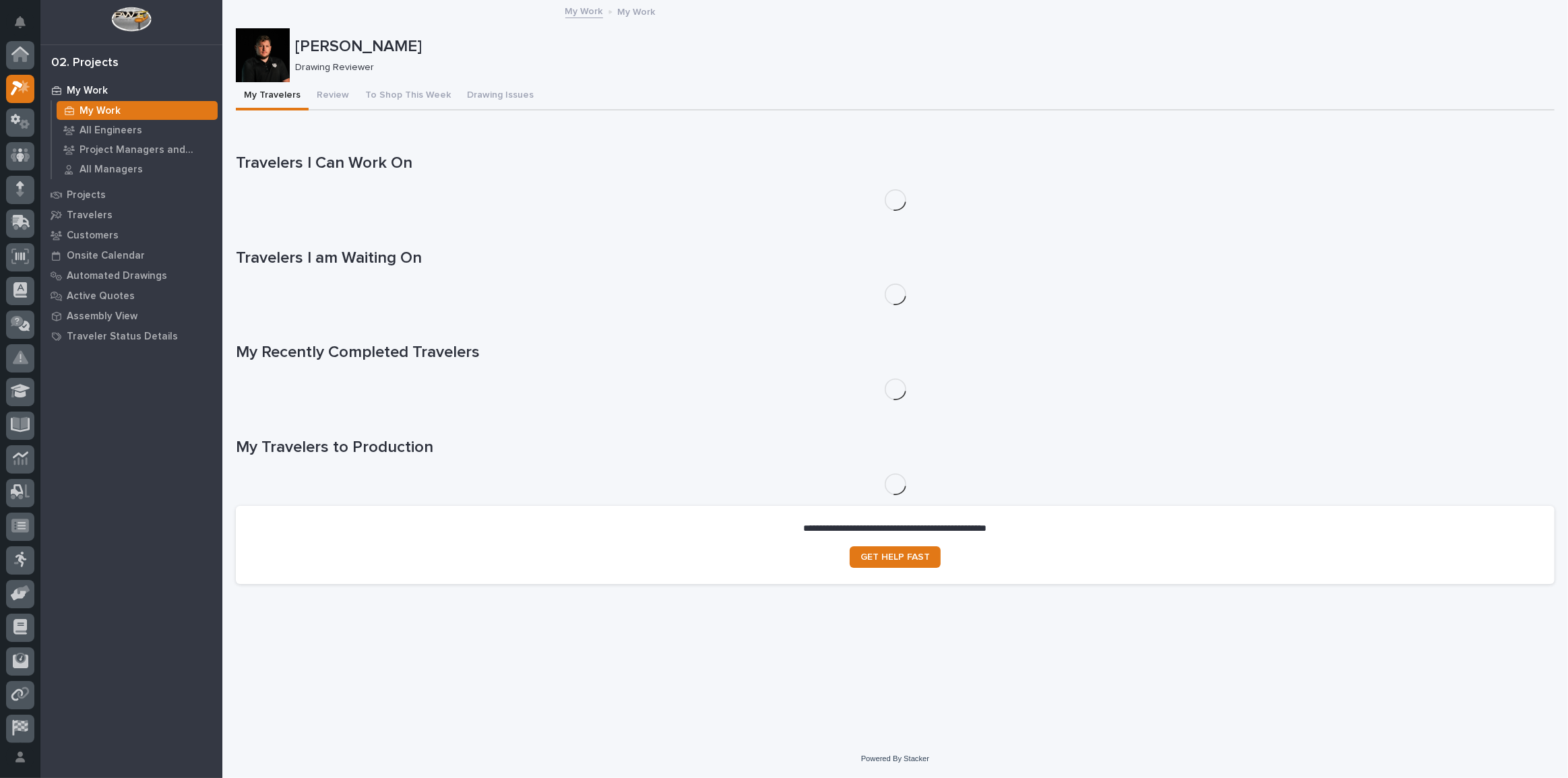
scroll to position [34, 0]
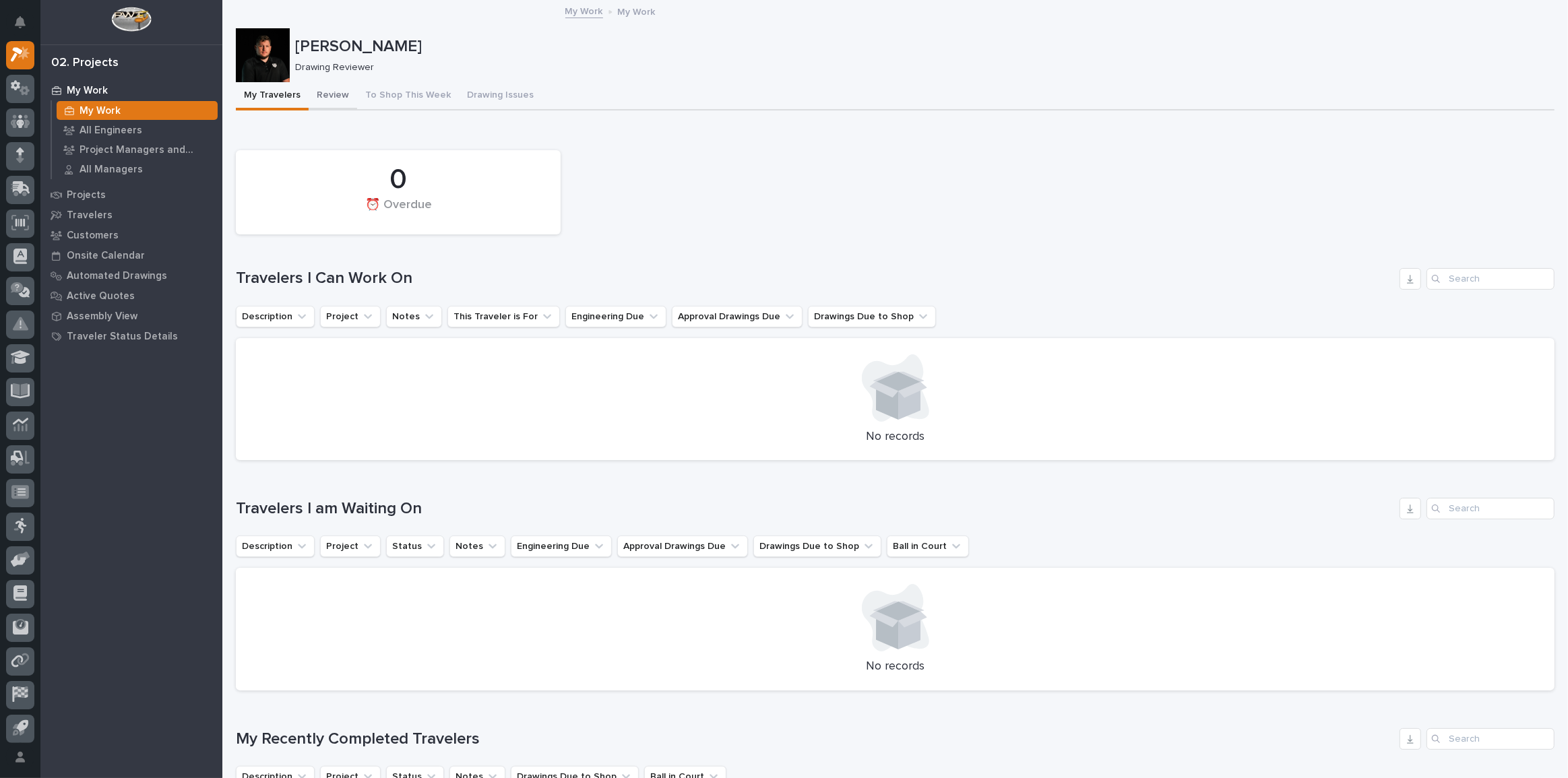
click at [342, 85] on button "Review" at bounding box center [333, 96] width 48 height 28
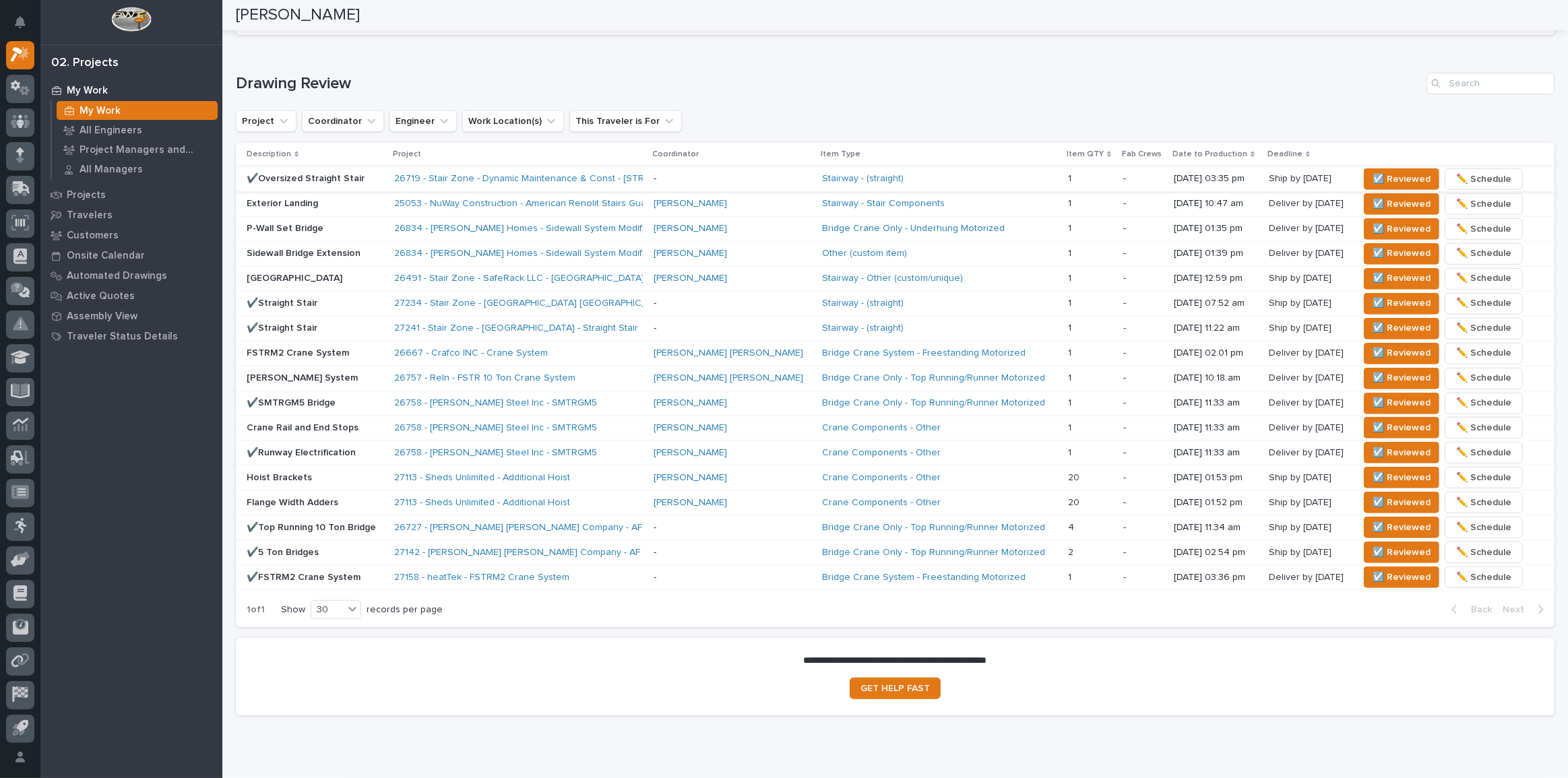
scroll to position [846, 0]
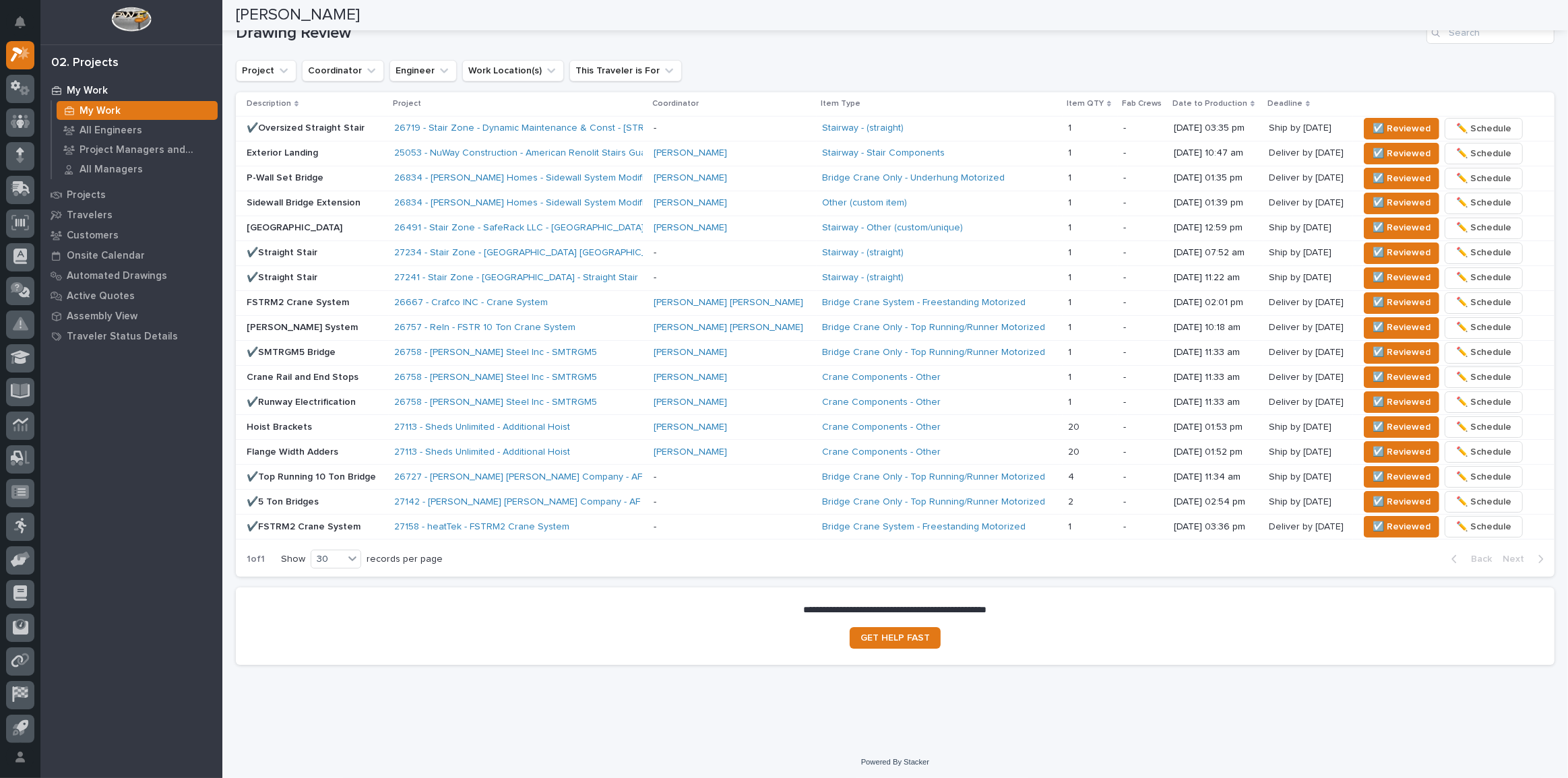
click at [590, 323] on div "26757 - Reln - FSTR 10 Ton Crane System" at bounding box center [512, 328] width 235 height 11
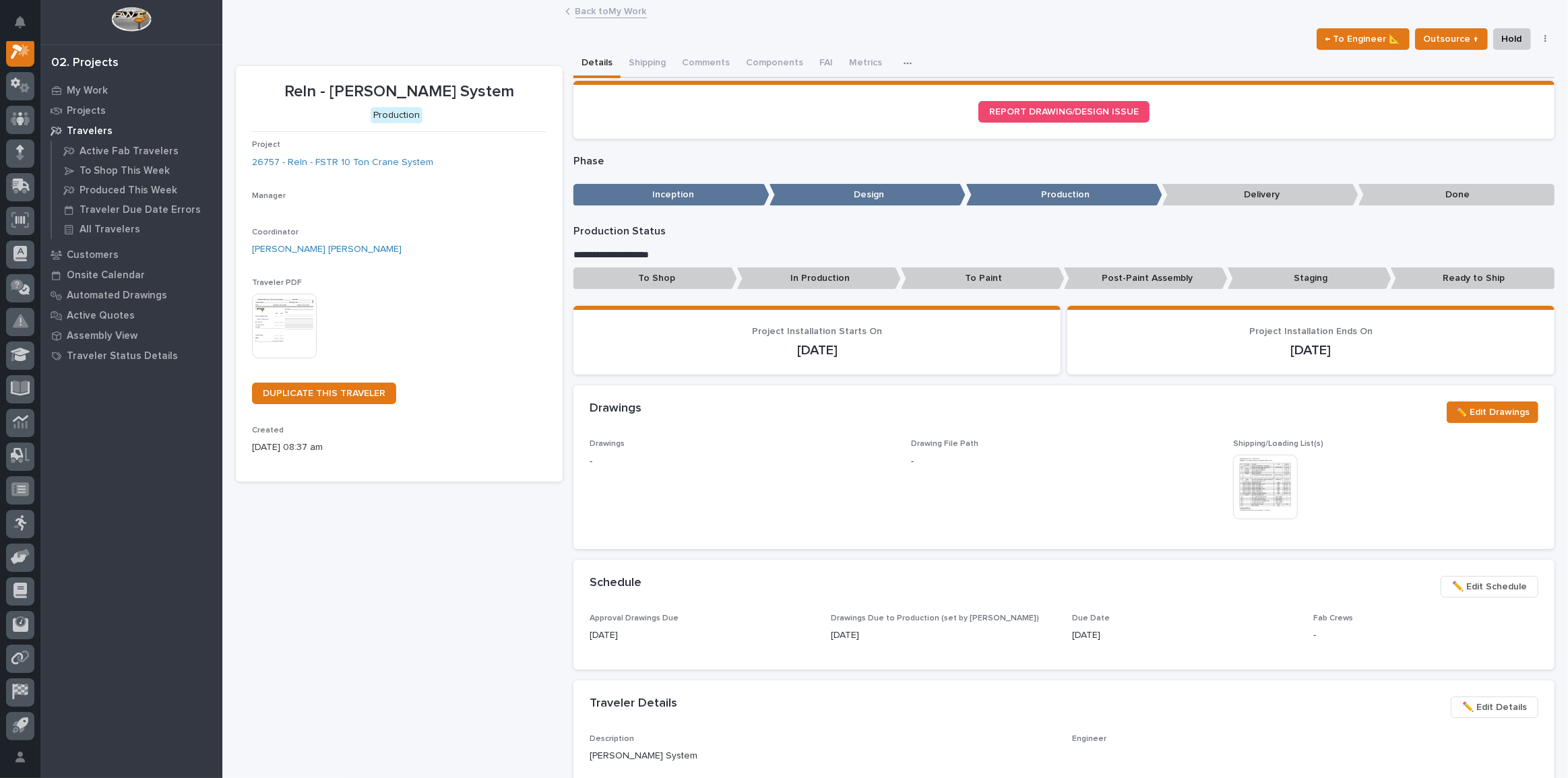
scroll to position [34, 0]
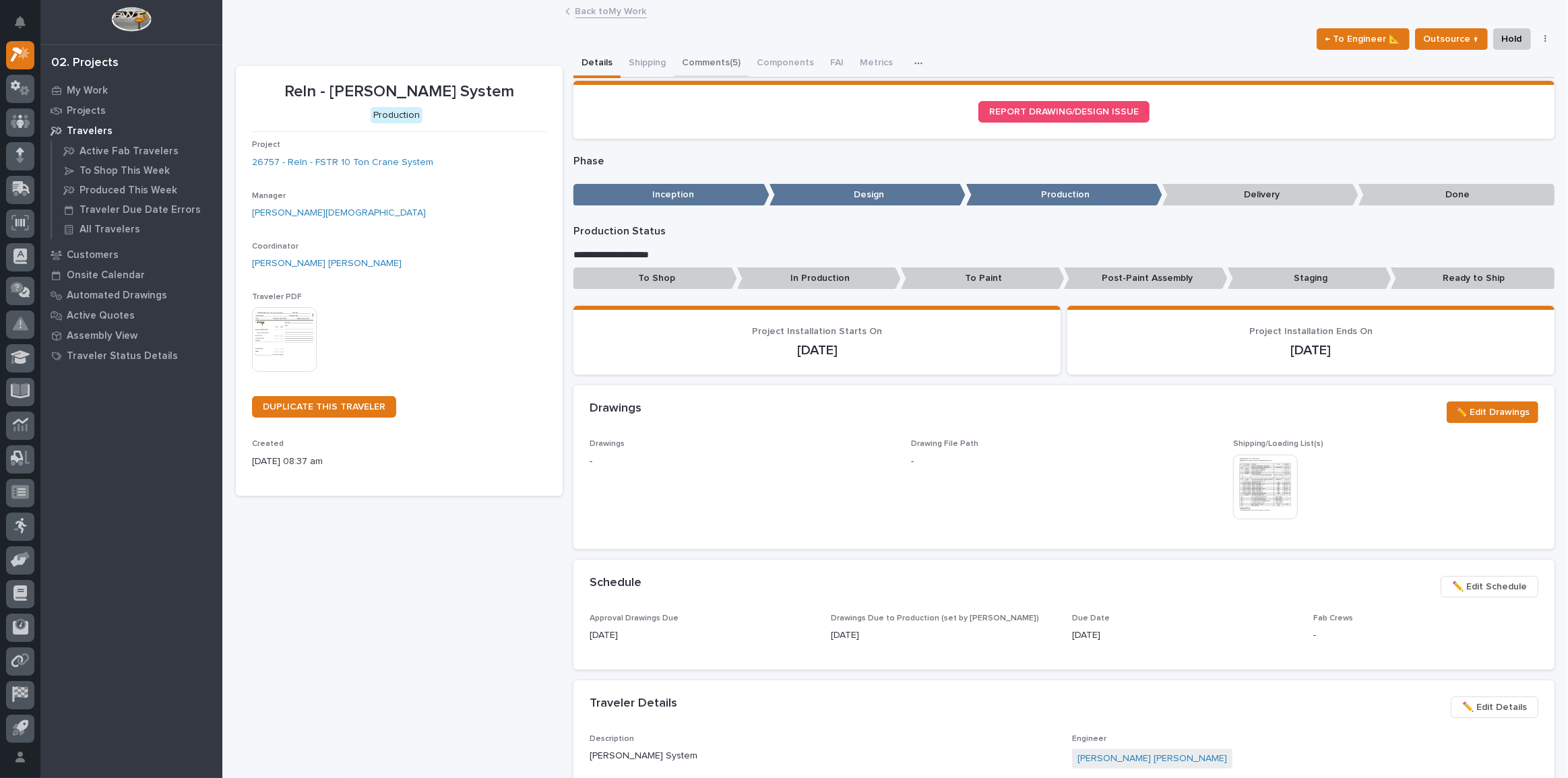
click at [706, 57] on button "Comments (5)" at bounding box center [711, 63] width 75 height 28
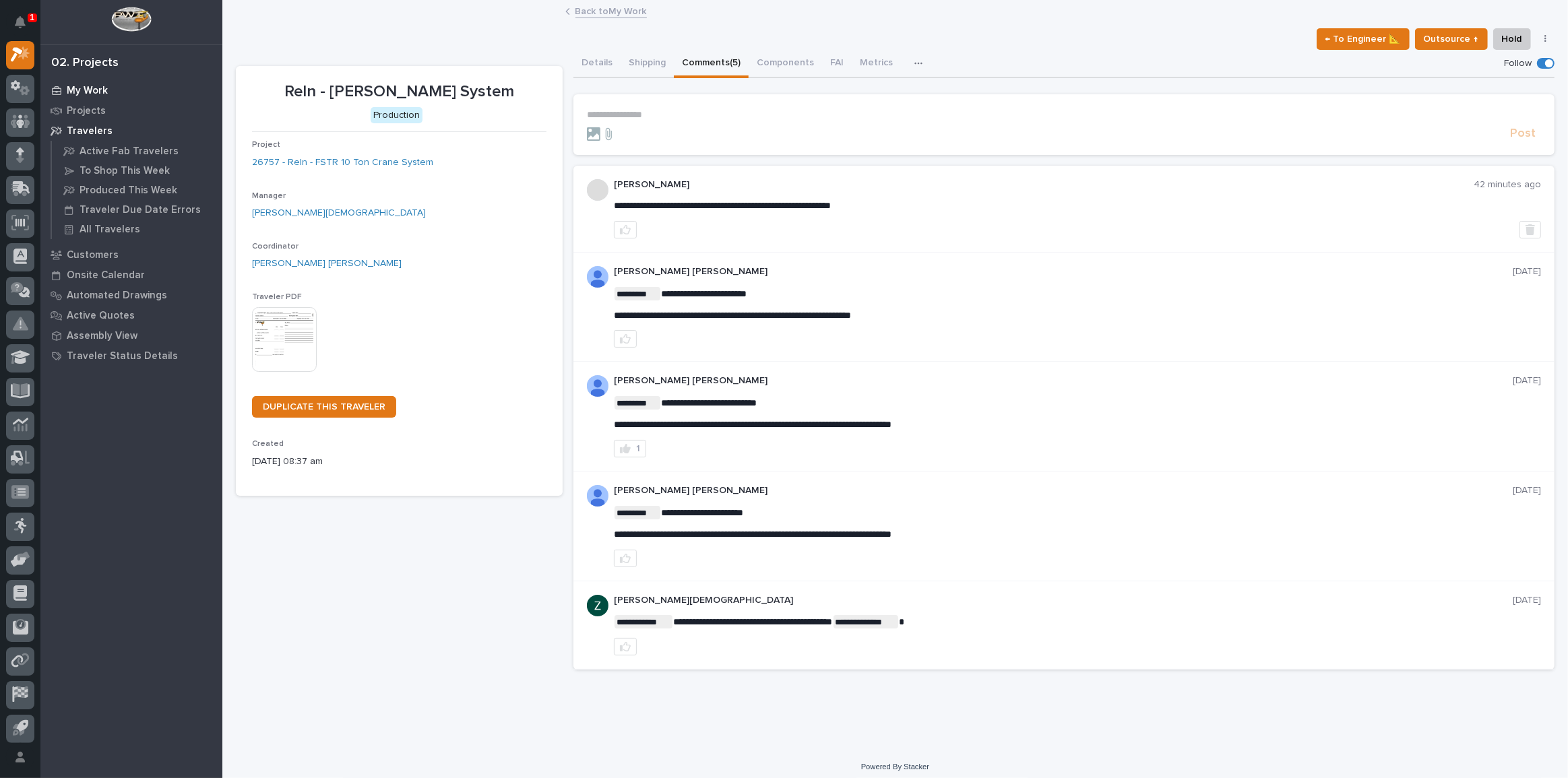
click at [88, 84] on div "My Work" at bounding box center [132, 90] width 175 height 18
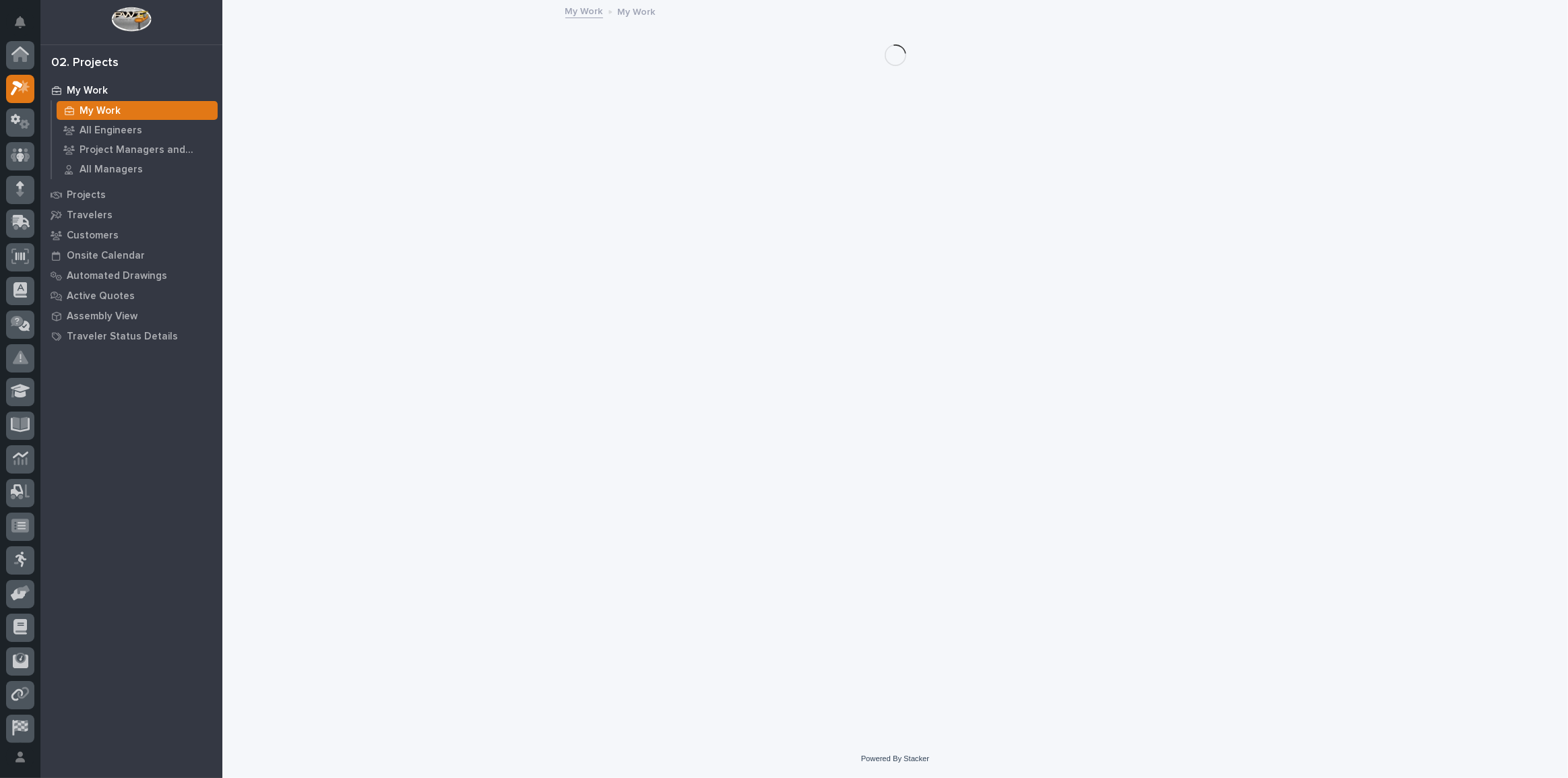
scroll to position [34, 0]
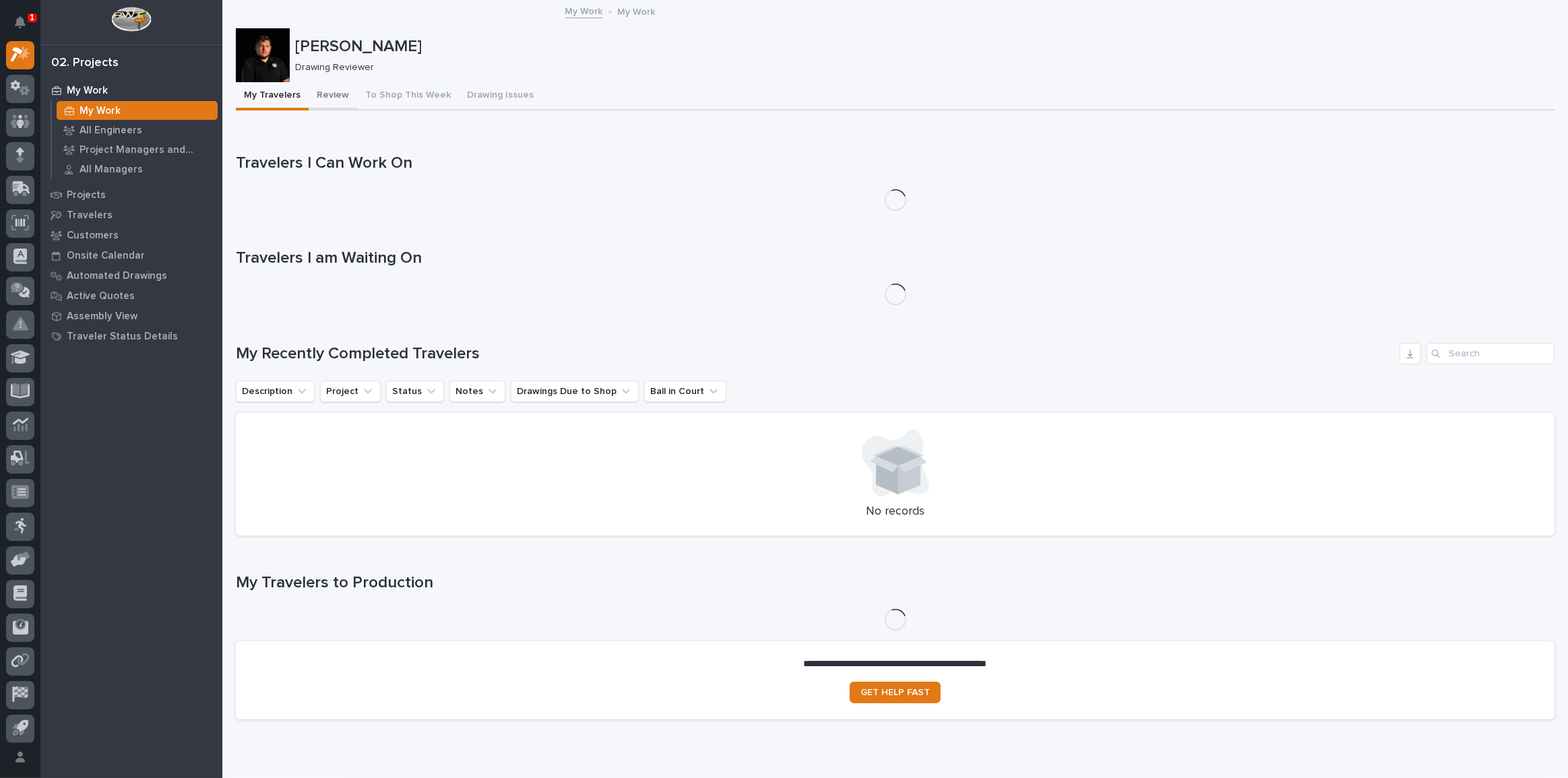
click at [310, 97] on button "Review" at bounding box center [333, 96] width 48 height 28
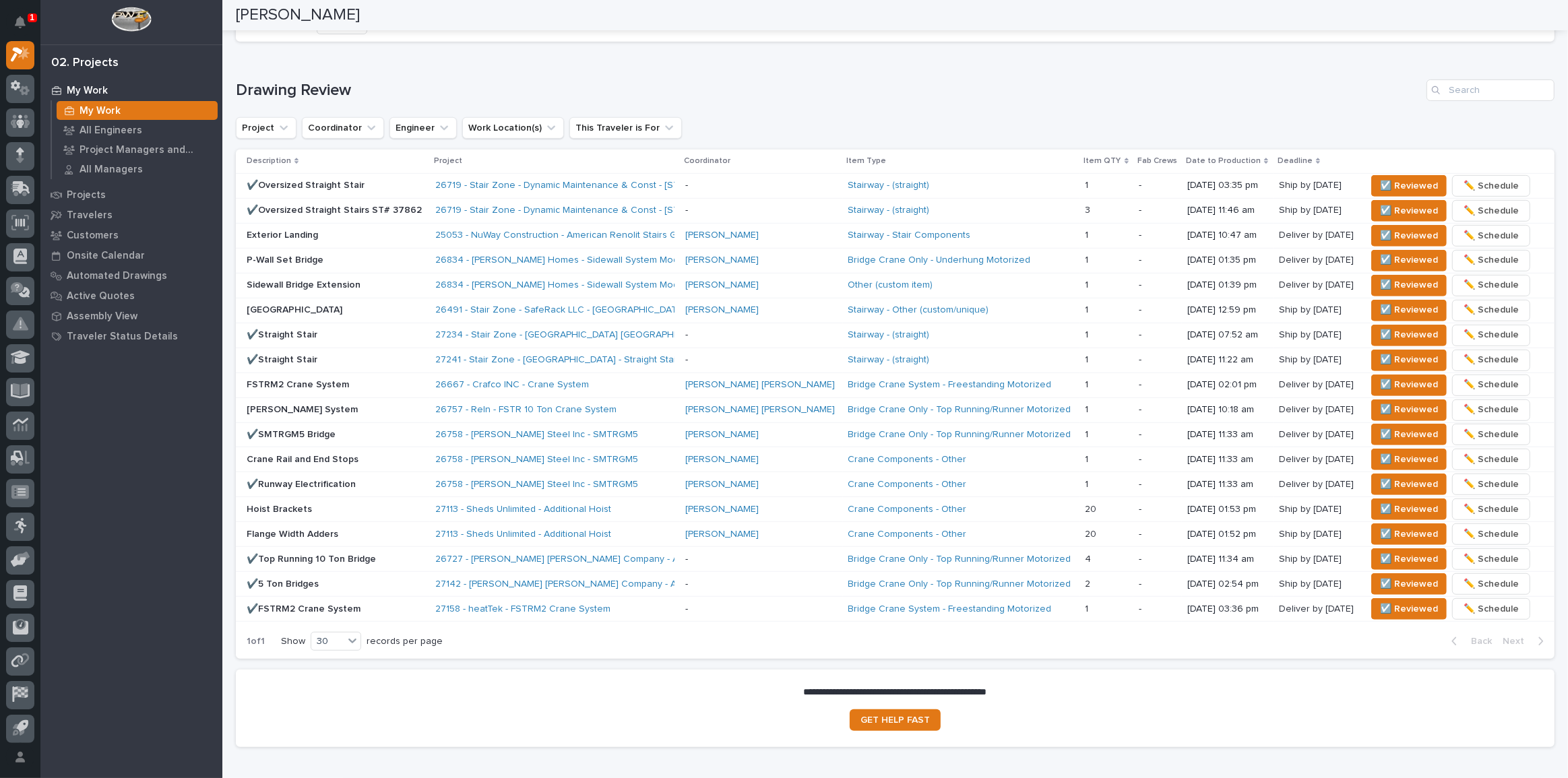
scroll to position [796, 0]
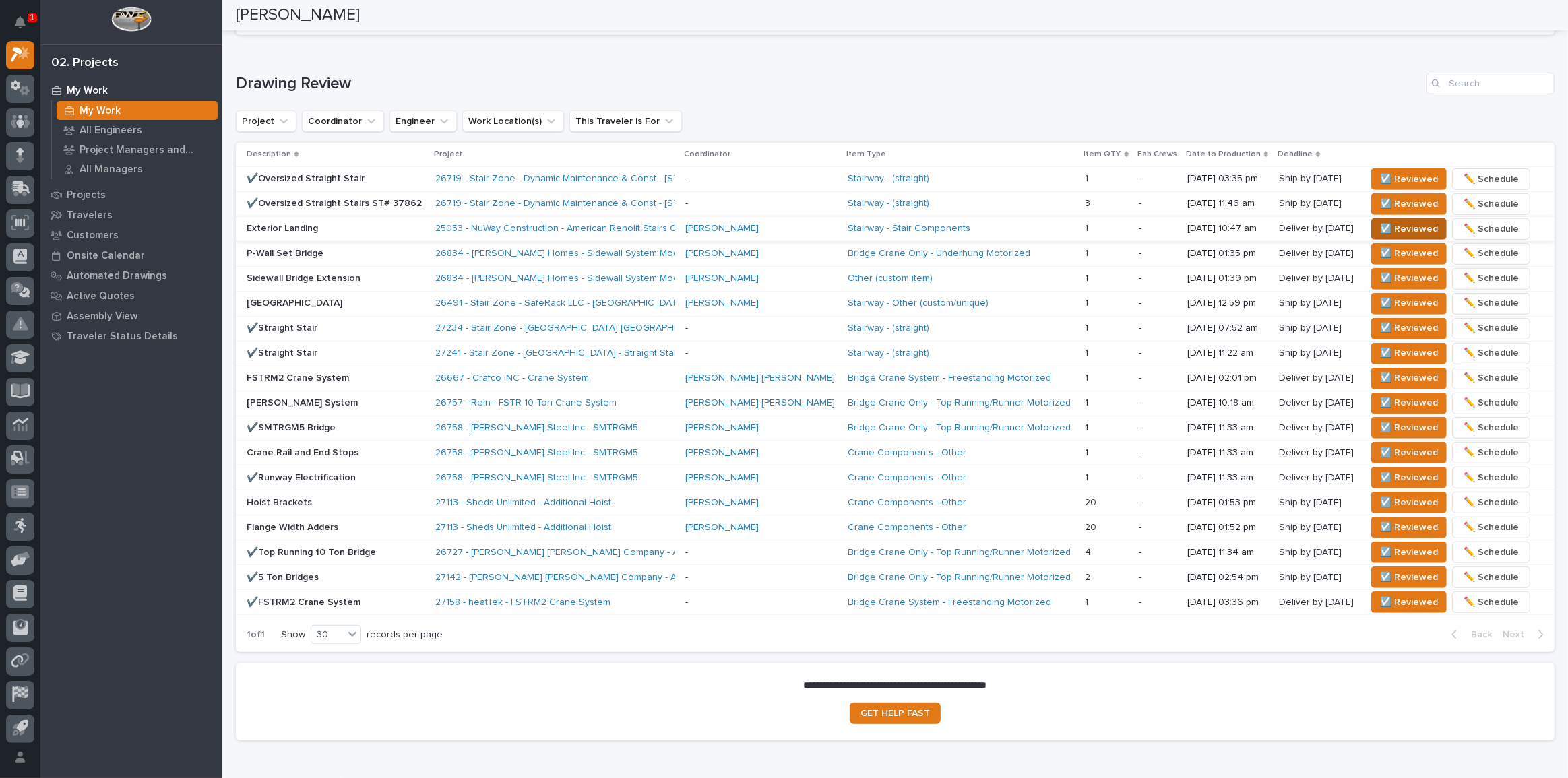
click at [1380, 221] on span "☑️ Reviewed" at bounding box center [1409, 229] width 58 height 16
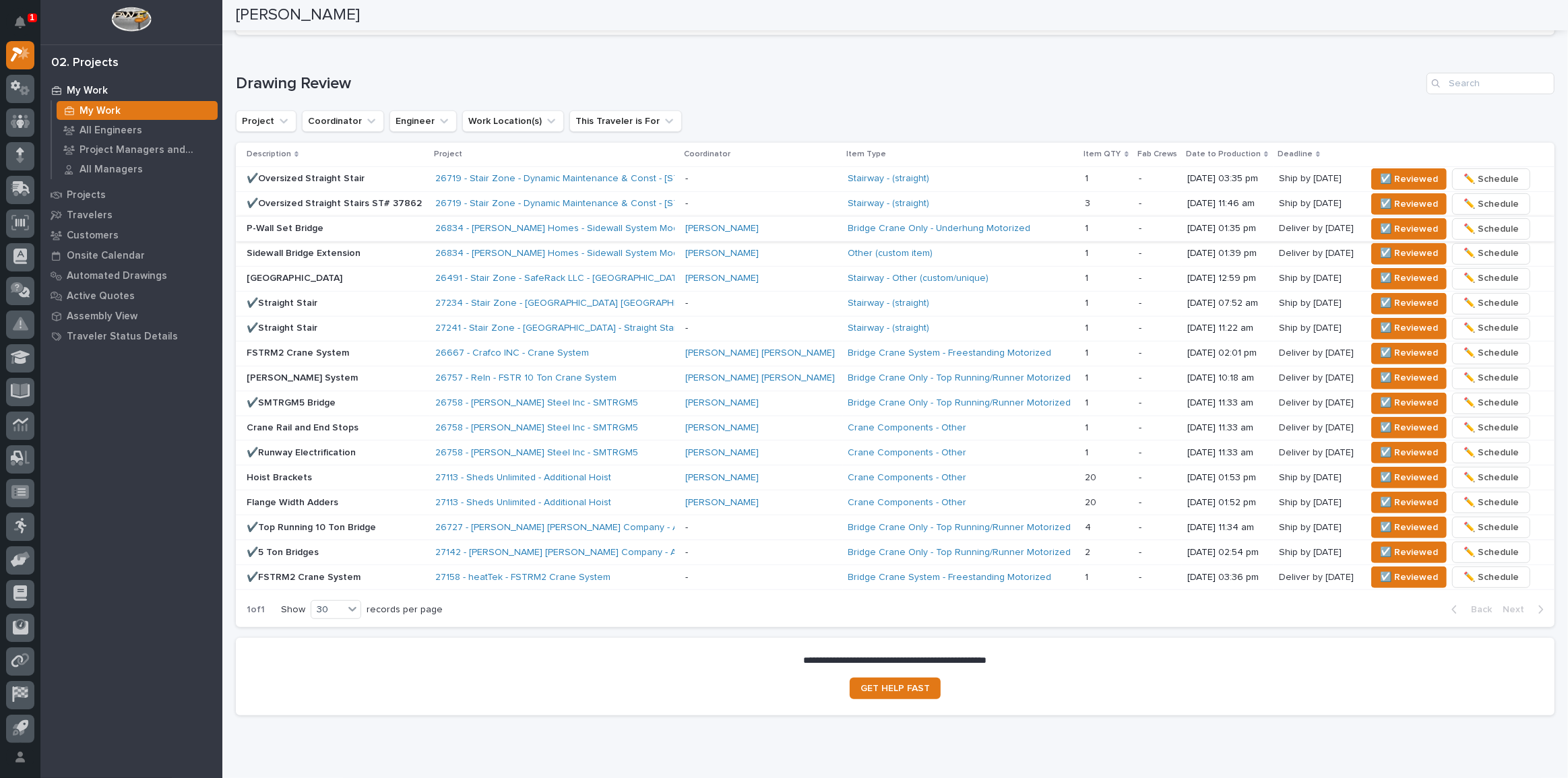
scroll to position [784, 0]
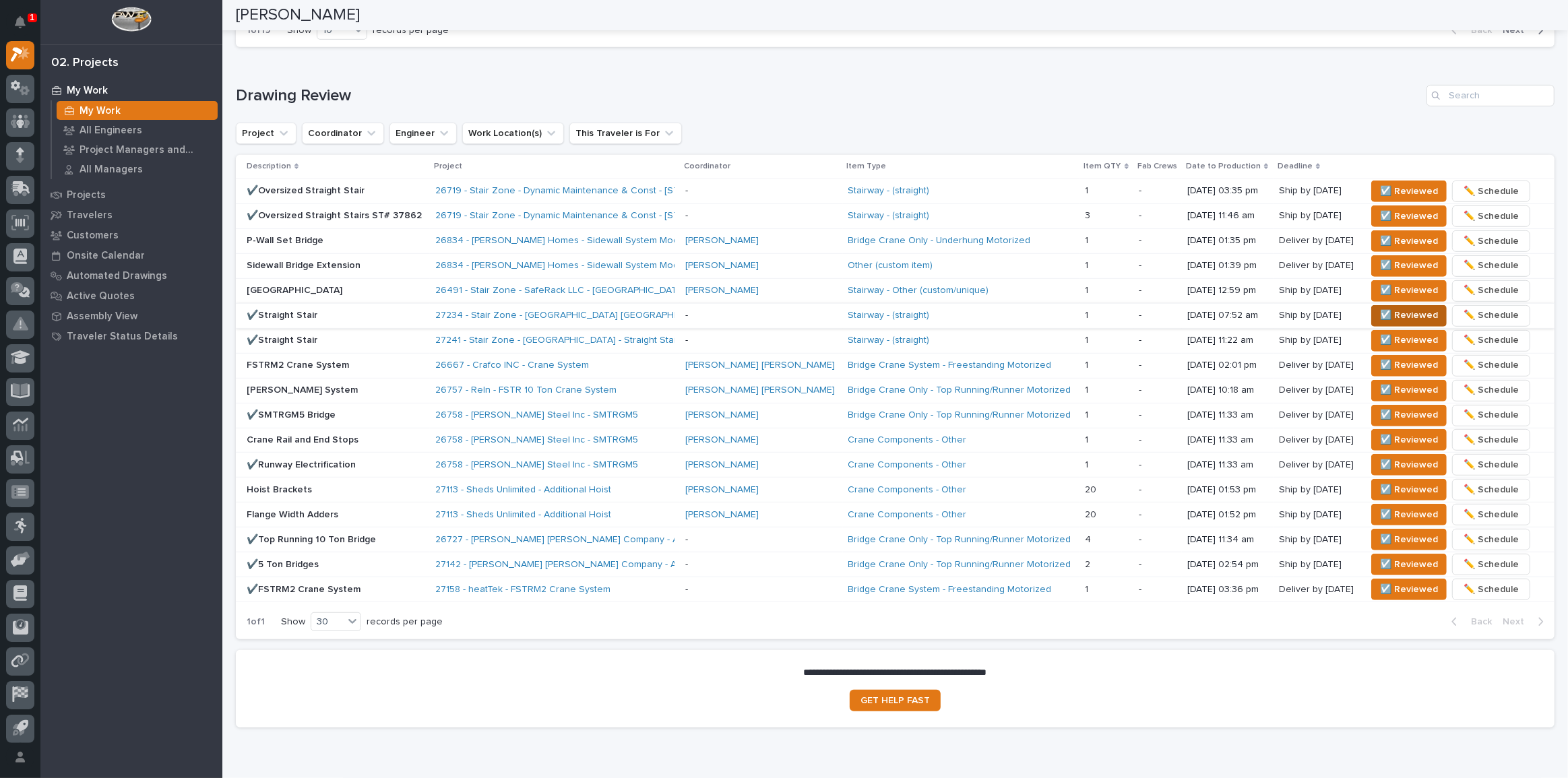
click at [1380, 313] on span "☑️ Reviewed" at bounding box center [1409, 315] width 58 height 16
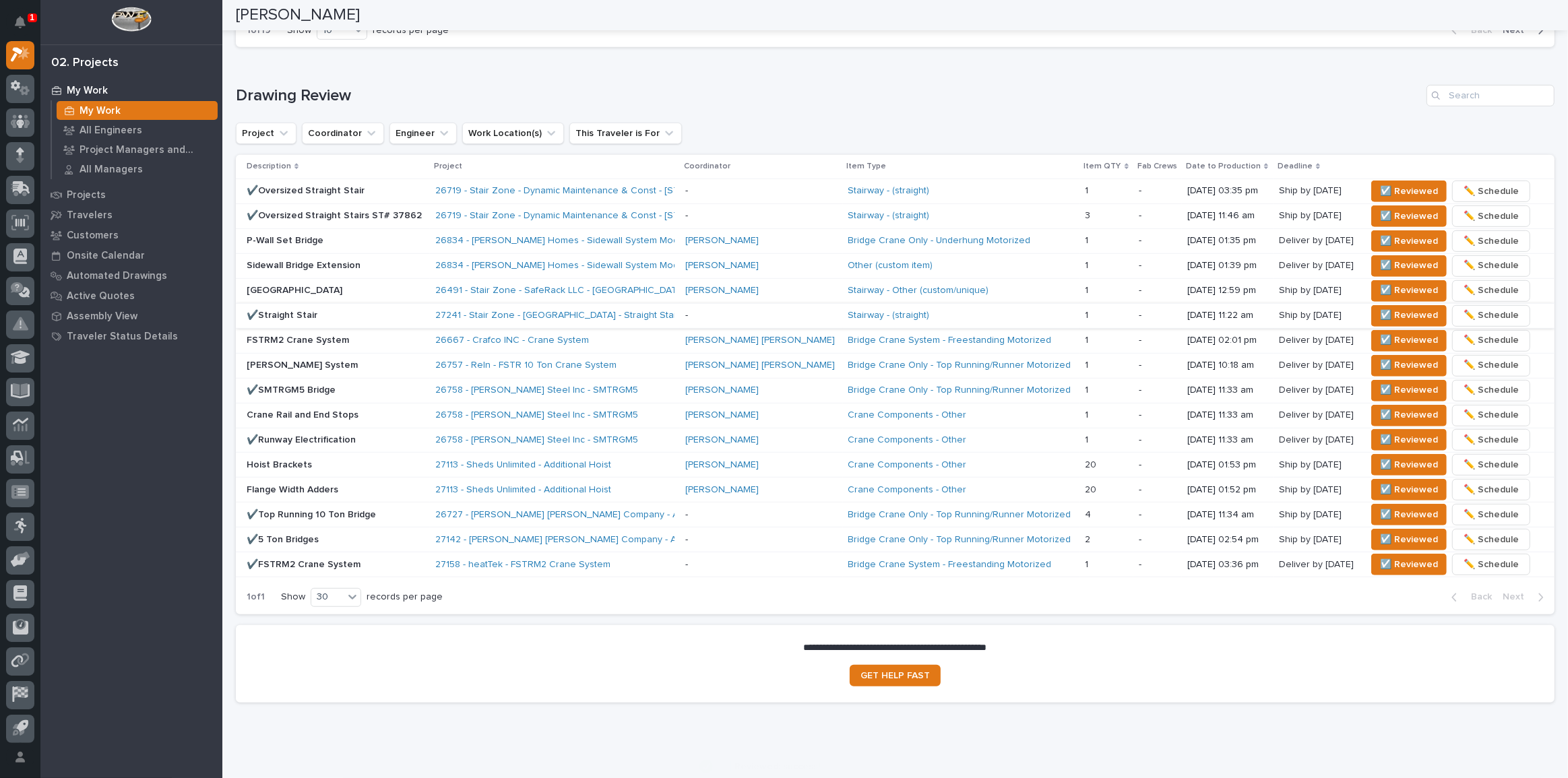
scroll to position [772, 0]
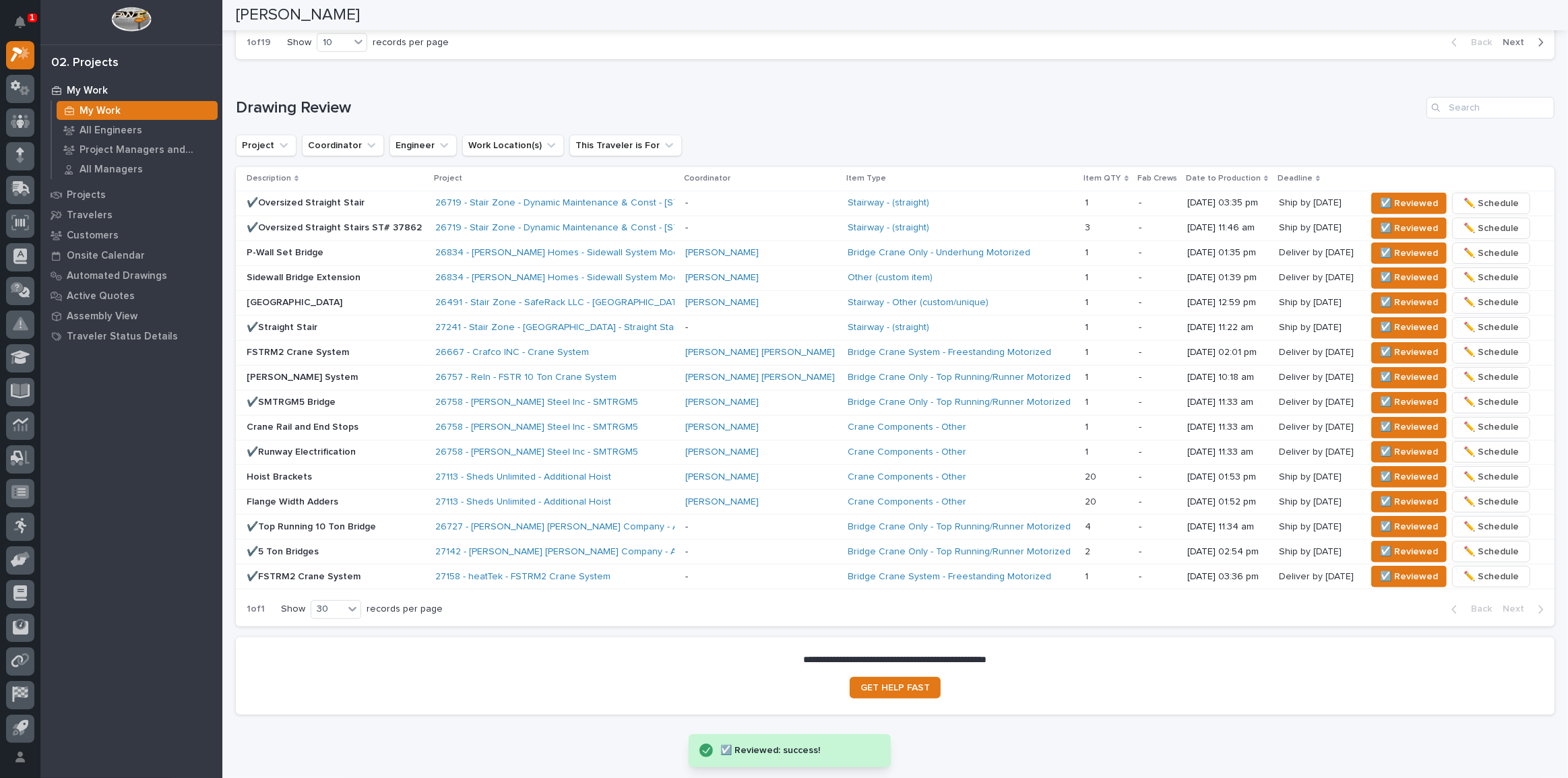
drag, startPoint x: 1074, startPoint y: 309, endPoint x: 905, endPoint y: 141, distance: 238.3
click at [905, 141] on div "Project Coordinator Engineer Work Location(s) This Traveler is For" at bounding box center [895, 145] width 1319 height 22
click at [100, 201] on p "Projects" at bounding box center [86, 195] width 39 height 12
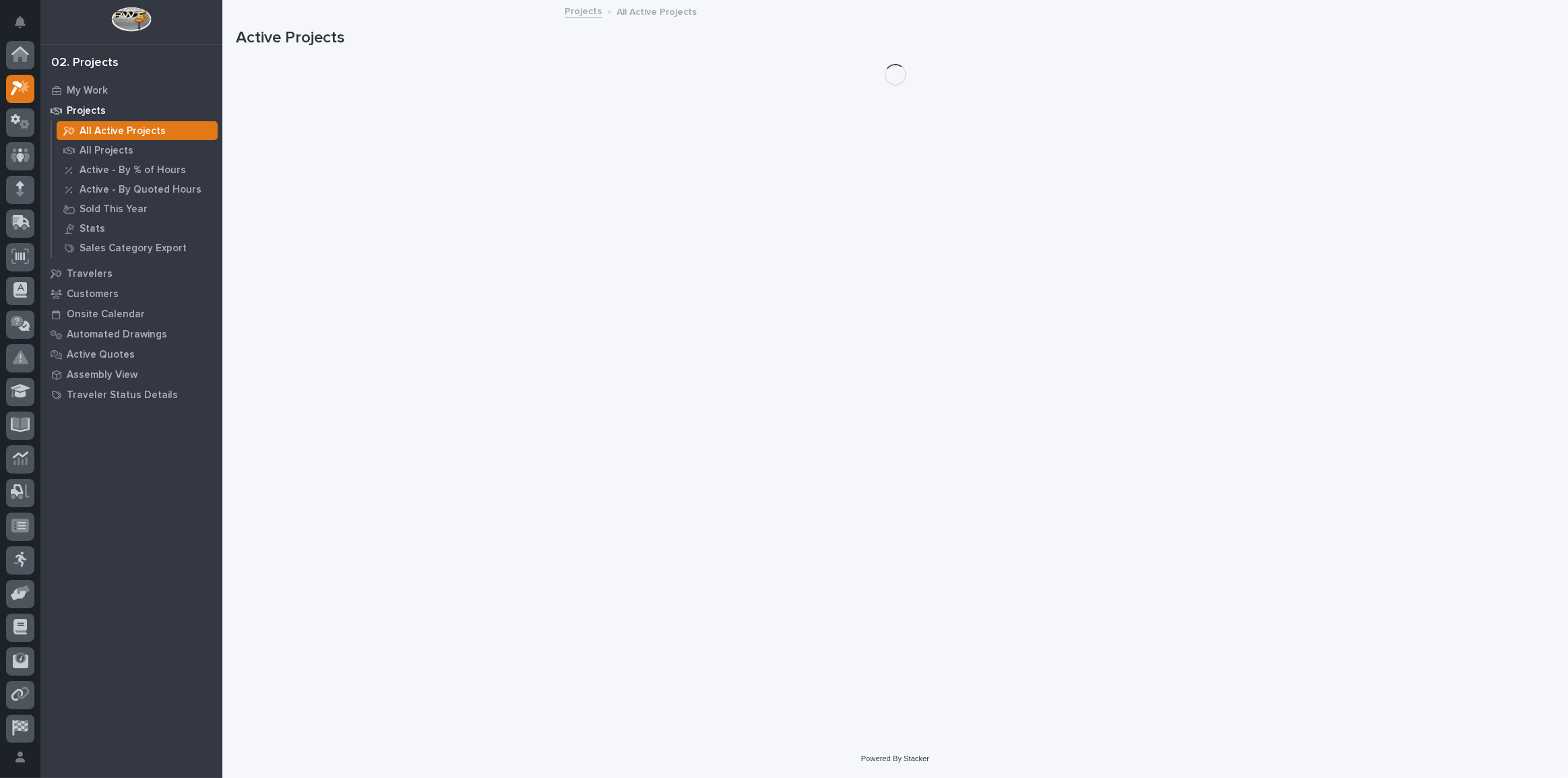
scroll to position [34, 0]
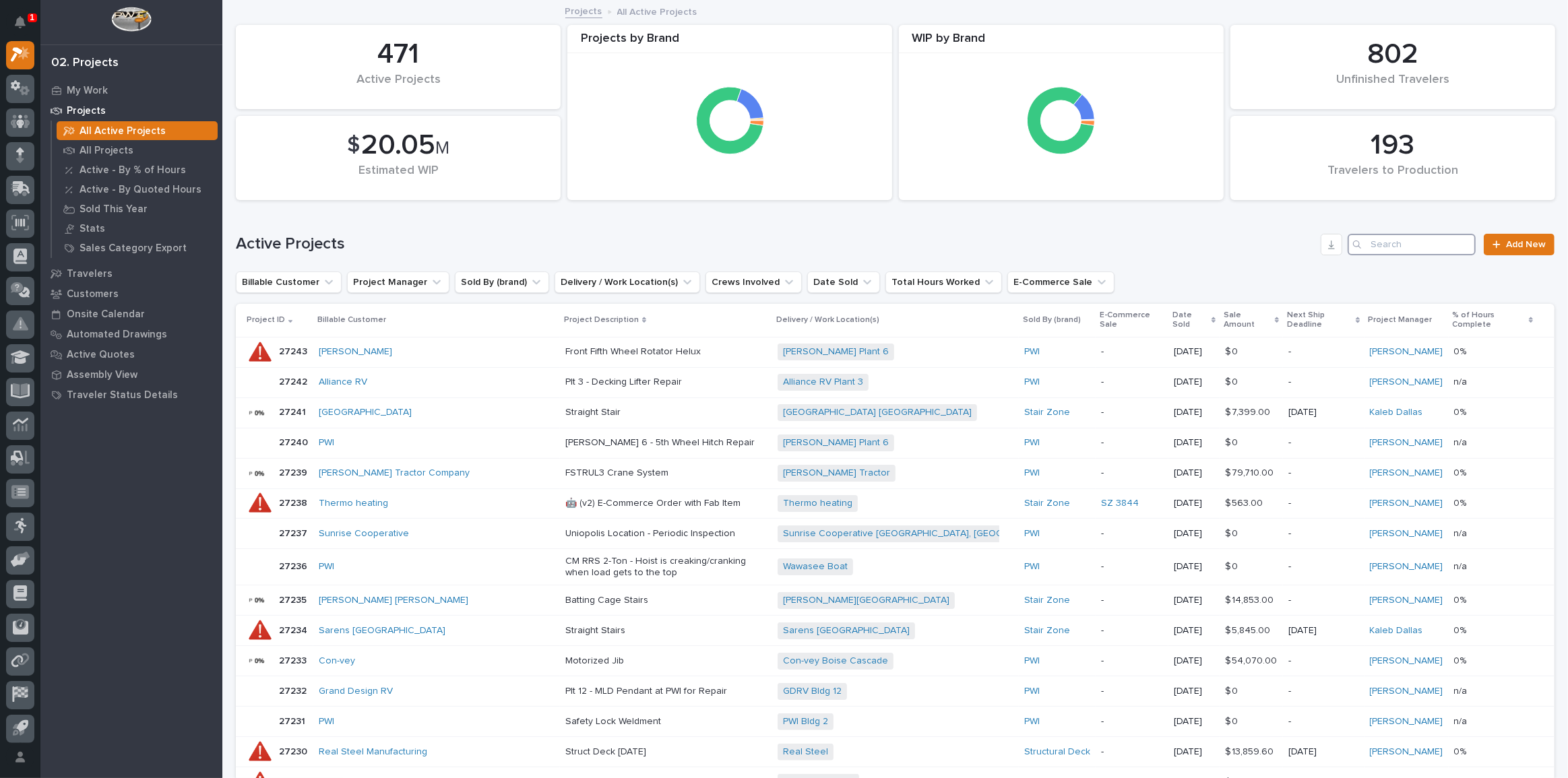
drag, startPoint x: 1463, startPoint y: 100, endPoint x: 1388, endPoint y: 247, distance: 165.0
click at [1388, 247] on input "Search" at bounding box center [1411, 244] width 128 height 22
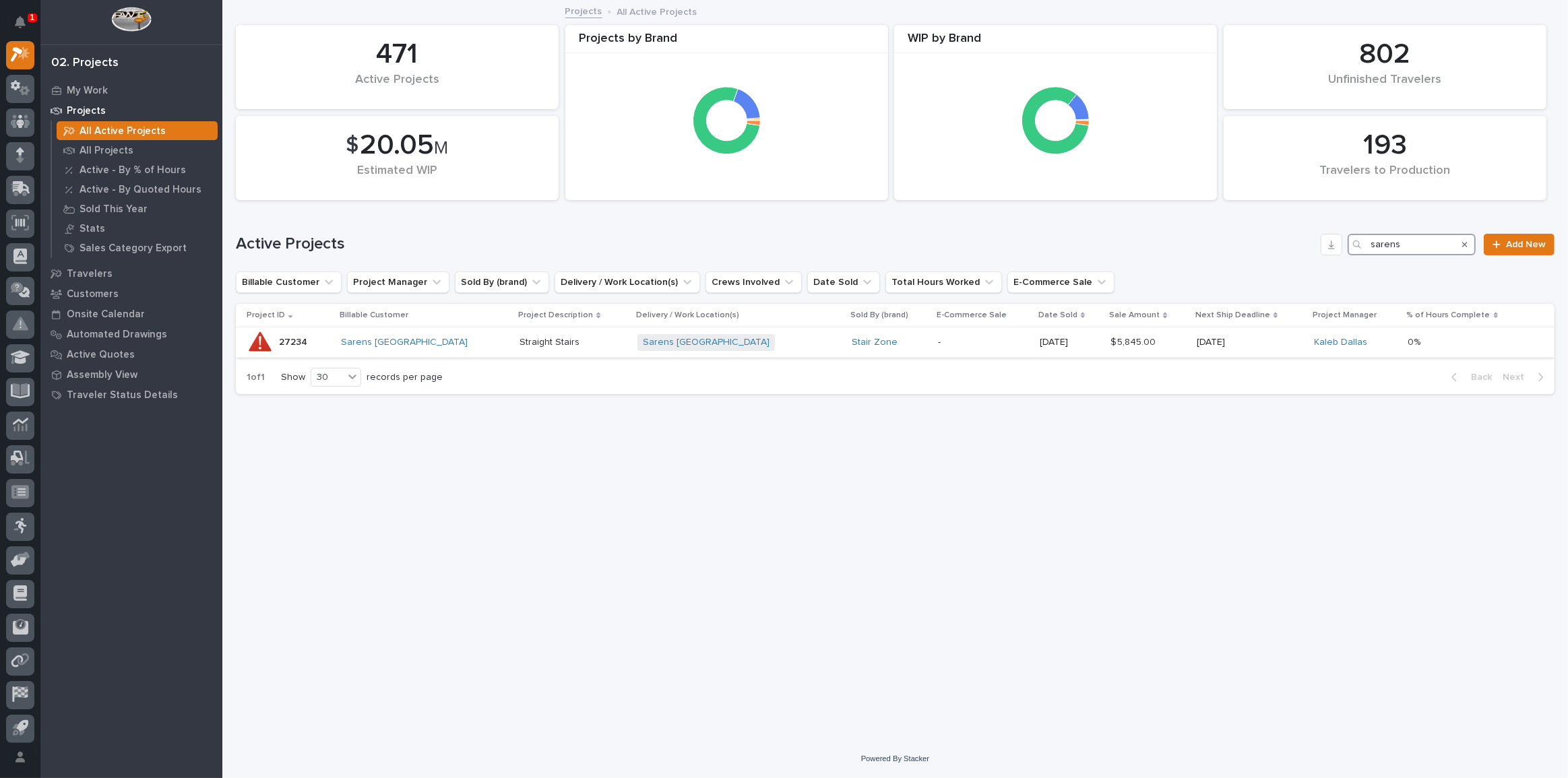
type input "sarens"
click at [420, 346] on div "Sarens USA" at bounding box center [424, 342] width 168 height 11
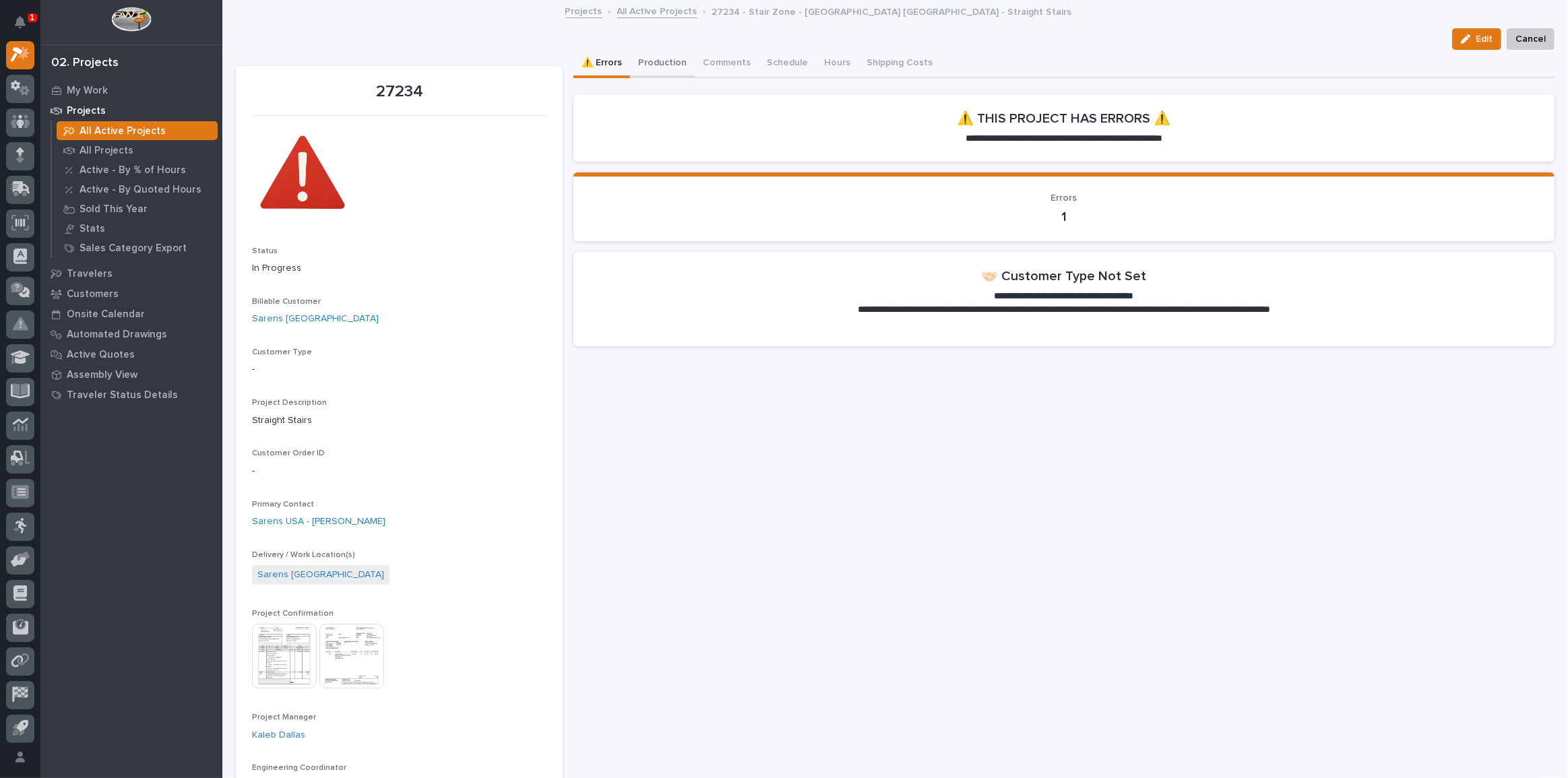
click at [681, 73] on button "Production" at bounding box center [662, 63] width 64 height 28
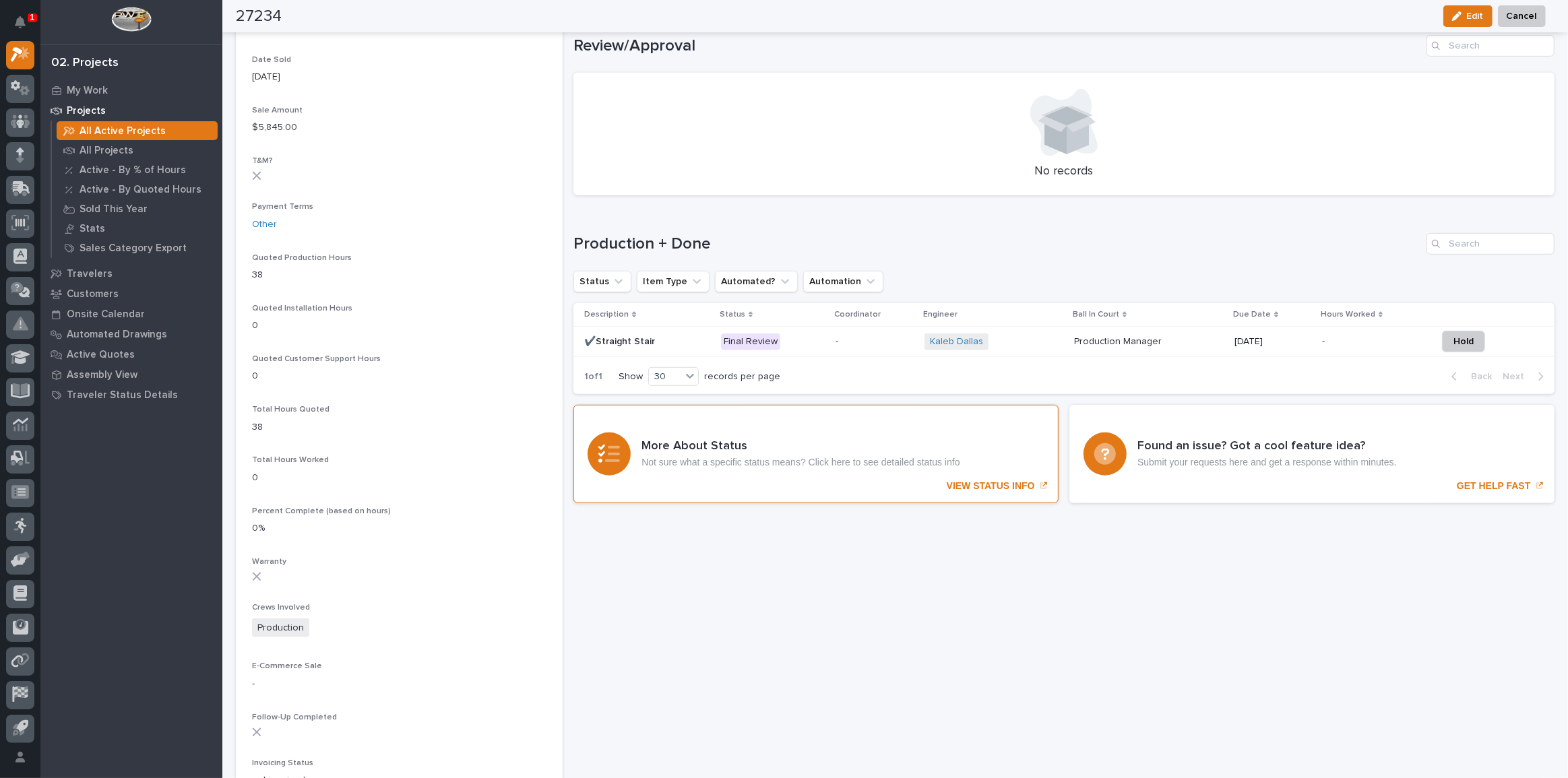
scroll to position [796, 0]
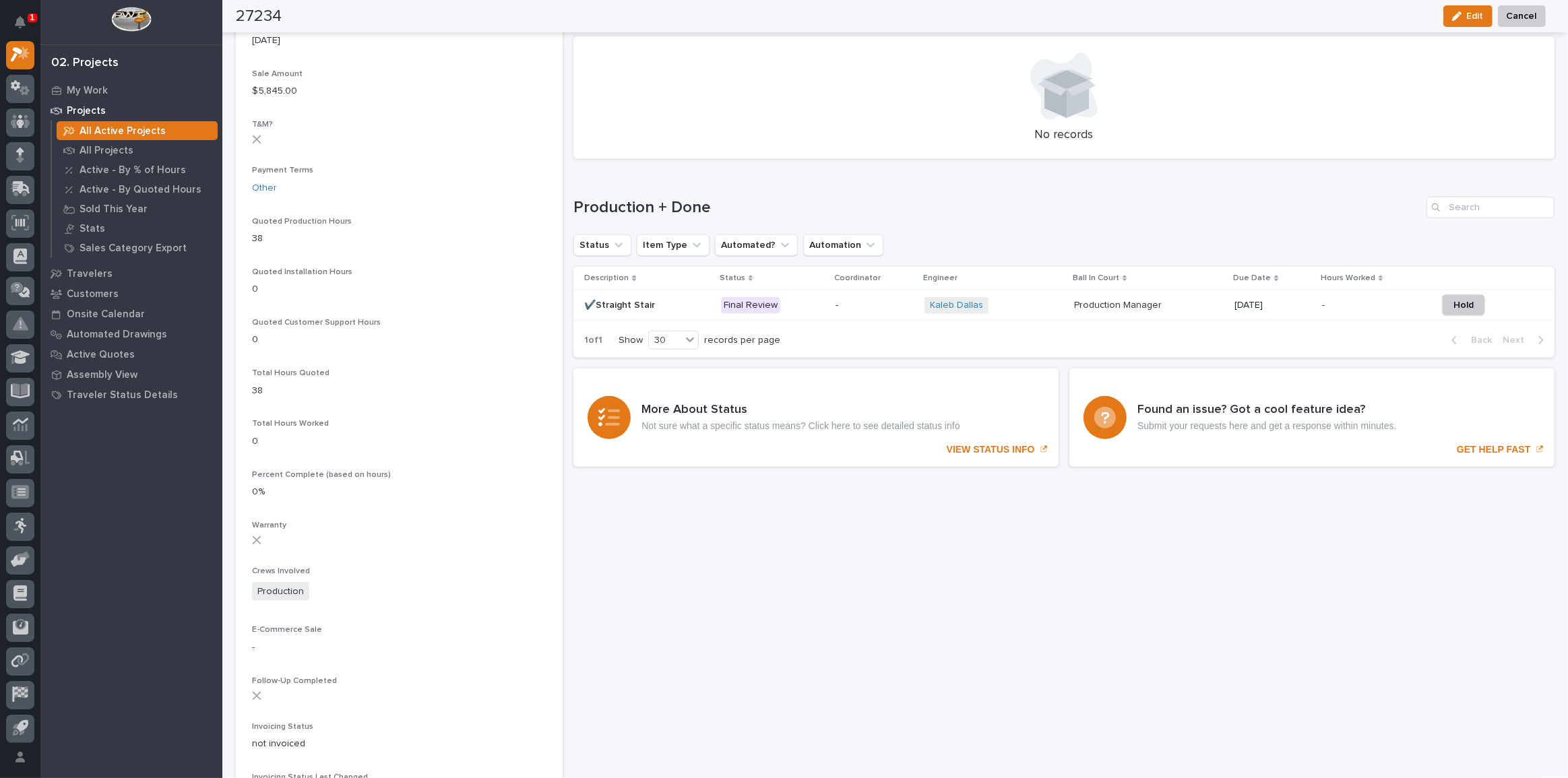
click at [1045, 299] on div "Kaleb Dallas + 0" at bounding box center [993, 305] width 139 height 17
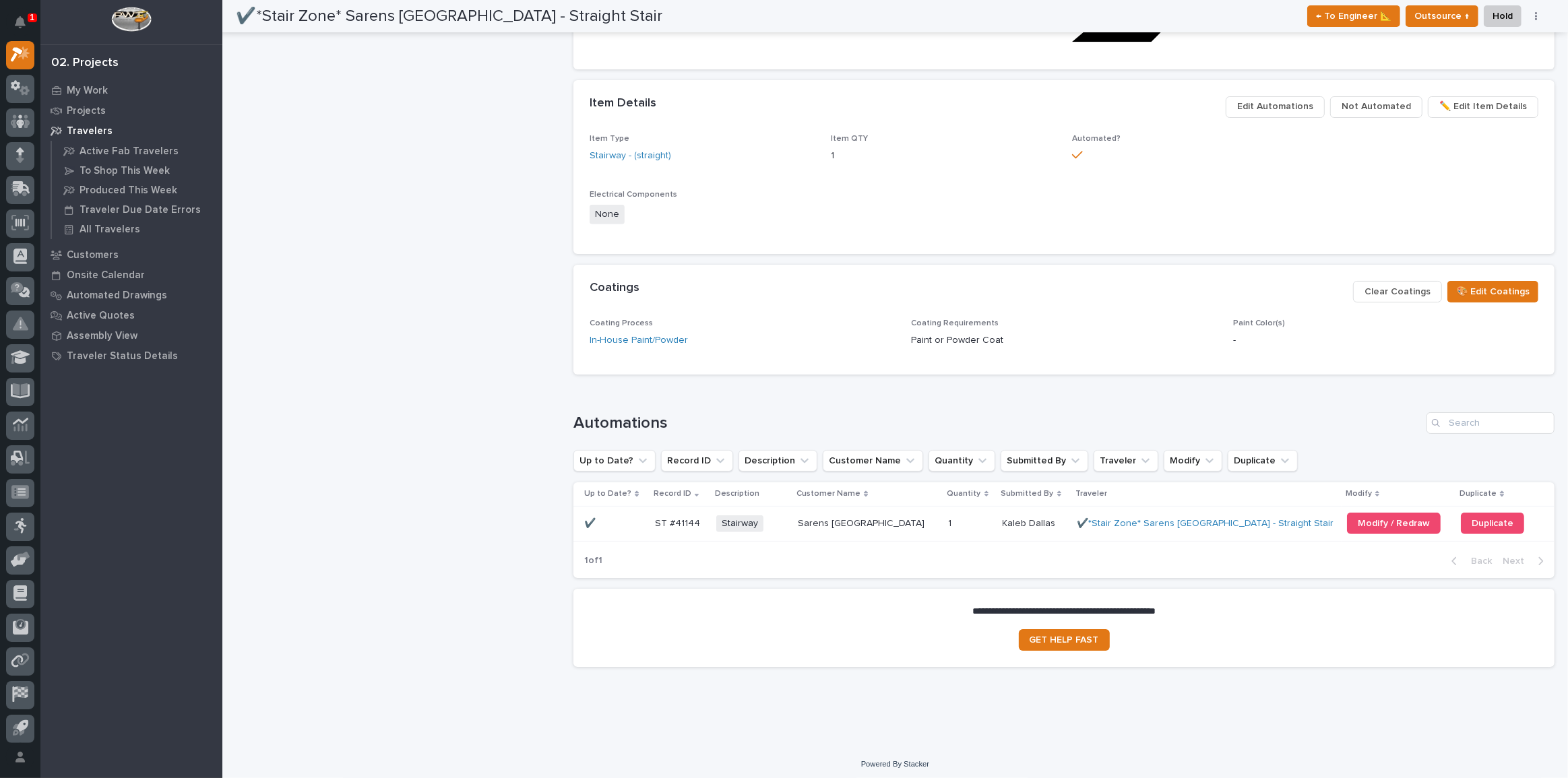
scroll to position [868, 0]
click at [1365, 520] on span "Modify / Redraw" at bounding box center [1394, 521] width 72 height 10
click at [106, 92] on div "My Work" at bounding box center [132, 90] width 175 height 18
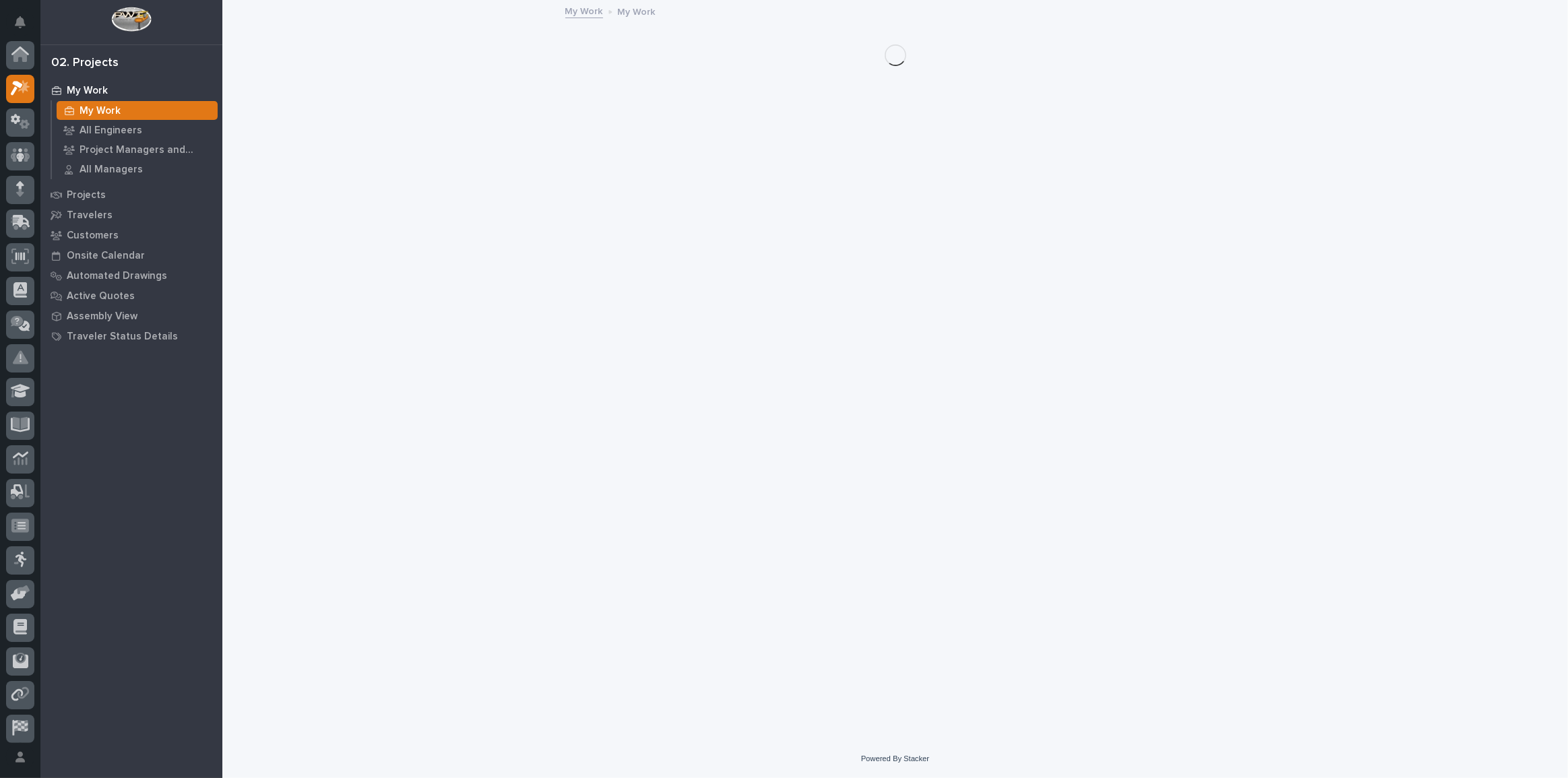
scroll to position [34, 0]
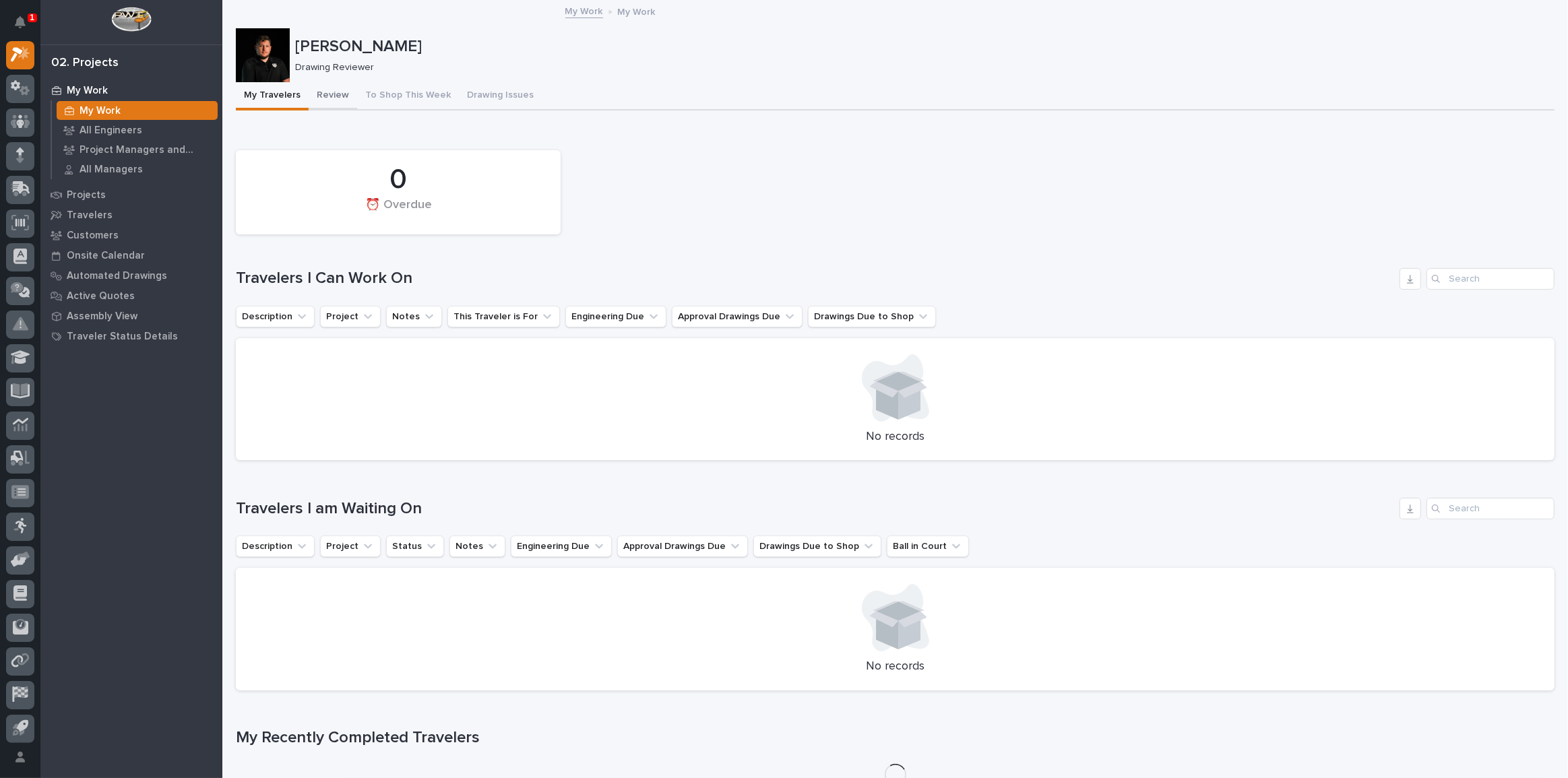
click at [338, 97] on button "Review" at bounding box center [333, 96] width 48 height 28
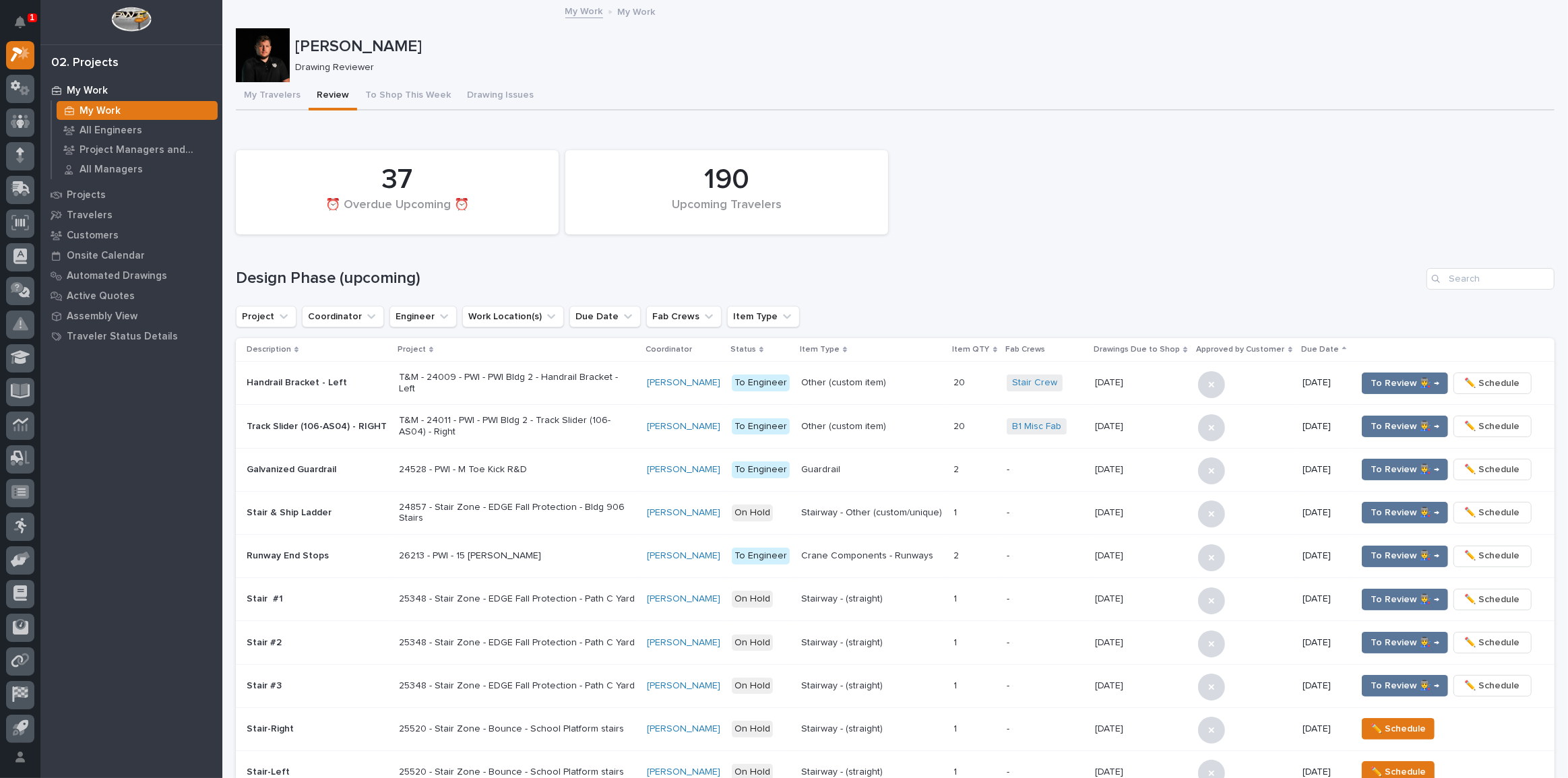
click at [583, 88] on div "My Travelers Review To Shop This Week Drawing Issues" at bounding box center [895, 96] width 1319 height 28
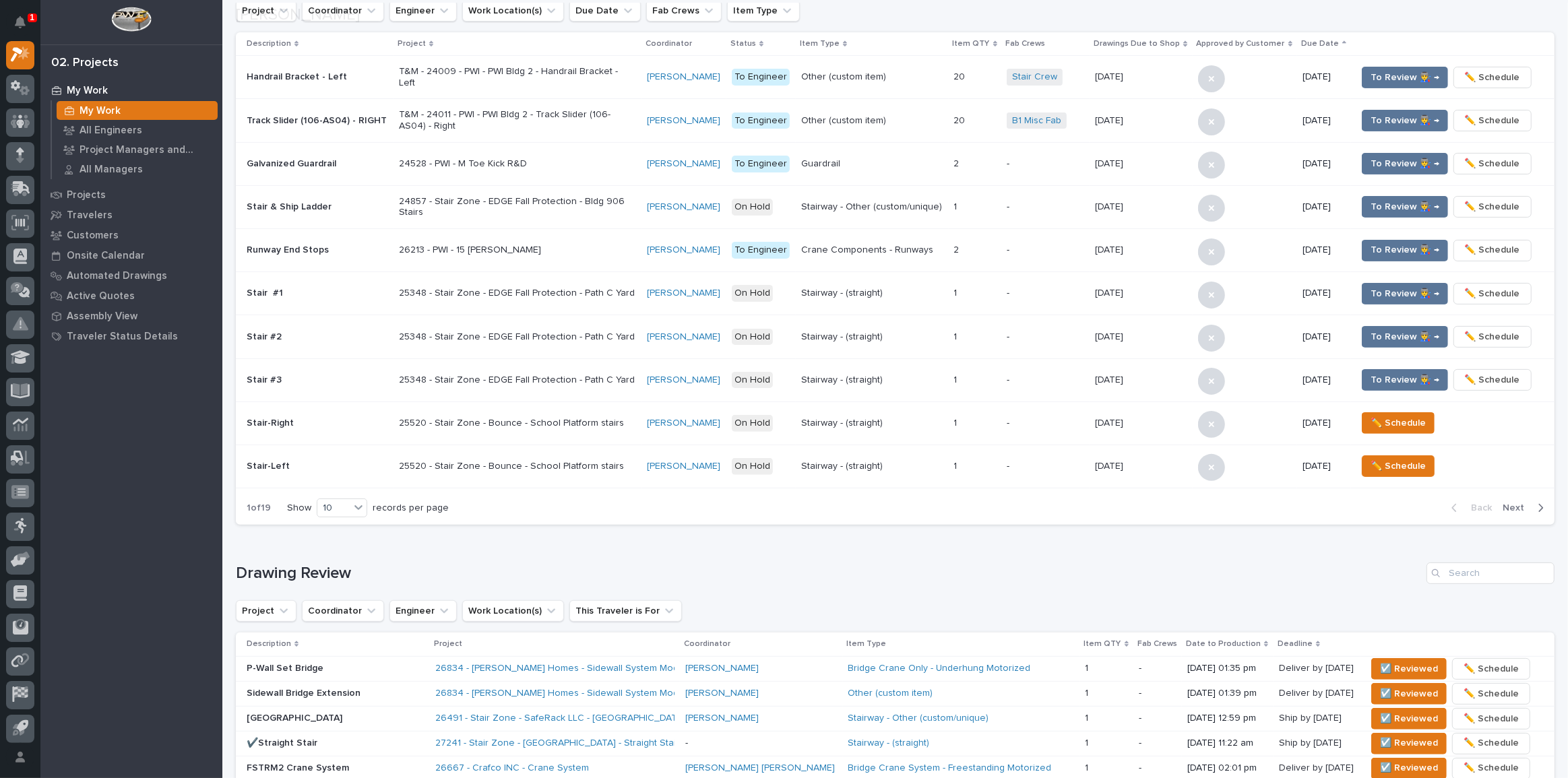
scroll to position [490, 0]
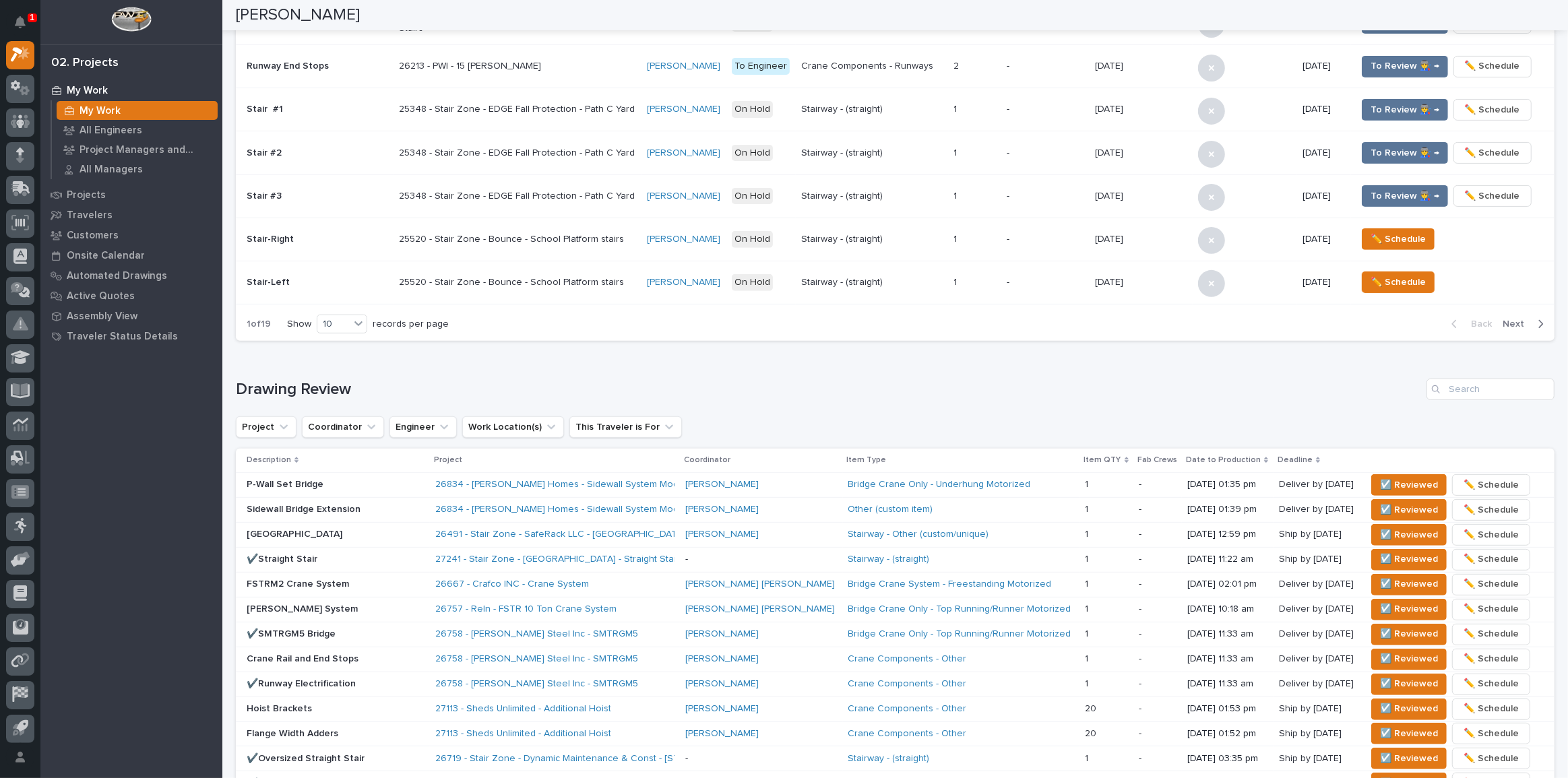
click at [388, 477] on div "P-Wall Set Bridge" at bounding box center [335, 484] width 178 height 14
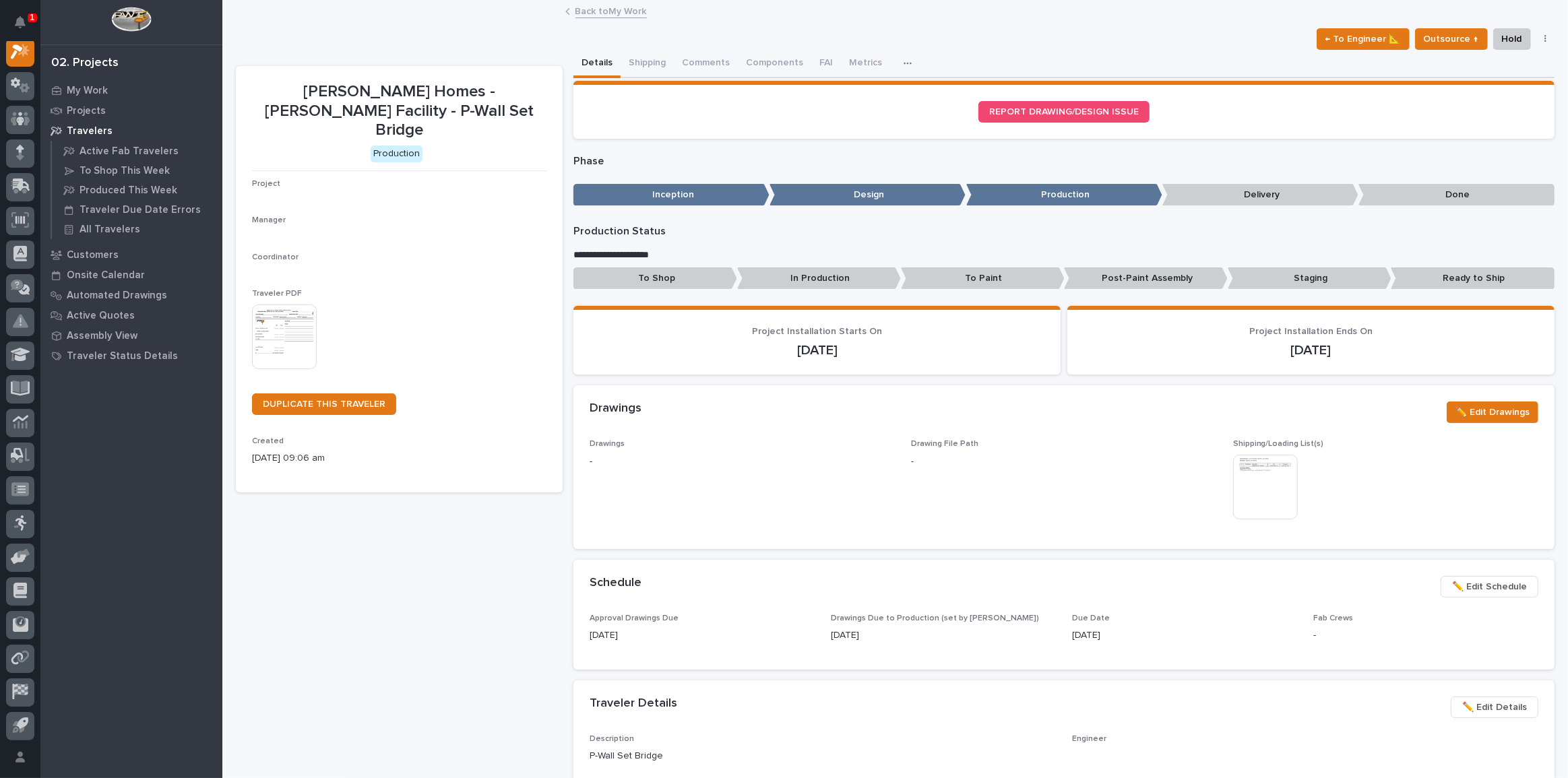
scroll to position [34, 0]
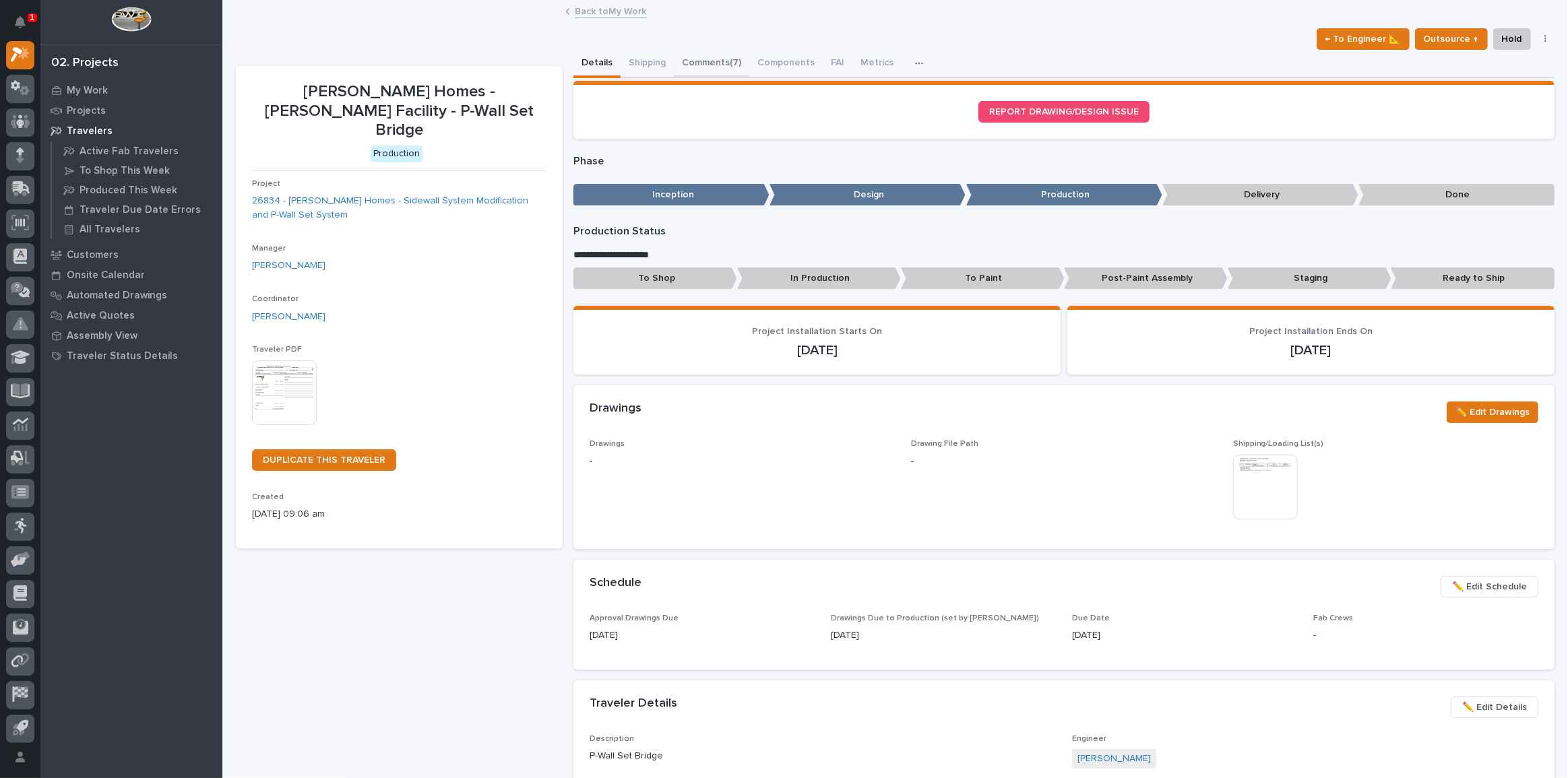
click at [711, 57] on button "Comments (7)" at bounding box center [712, 63] width 76 height 28
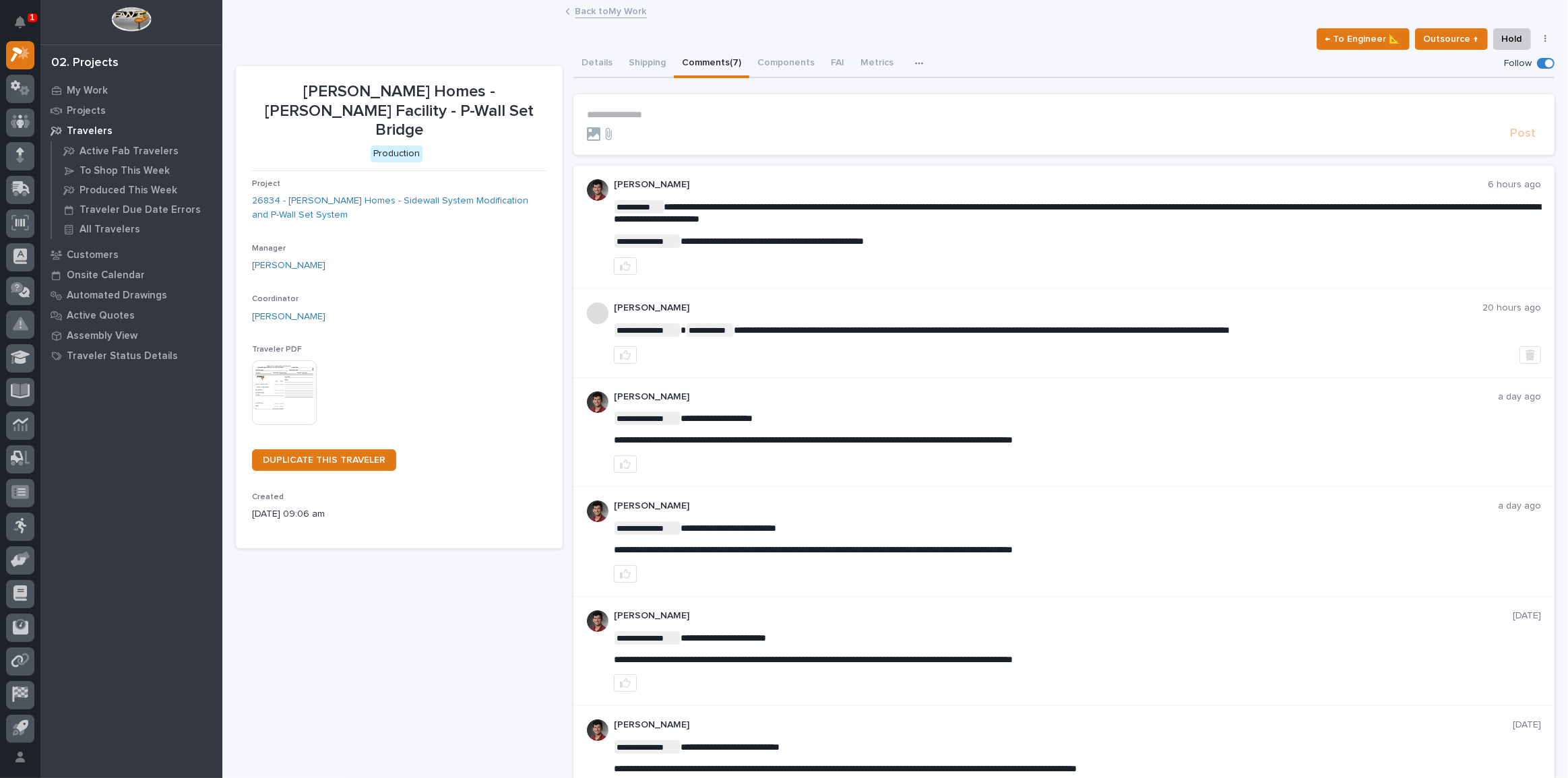
click at [676, 118] on p "**********" at bounding box center [1063, 115] width 954 height 11
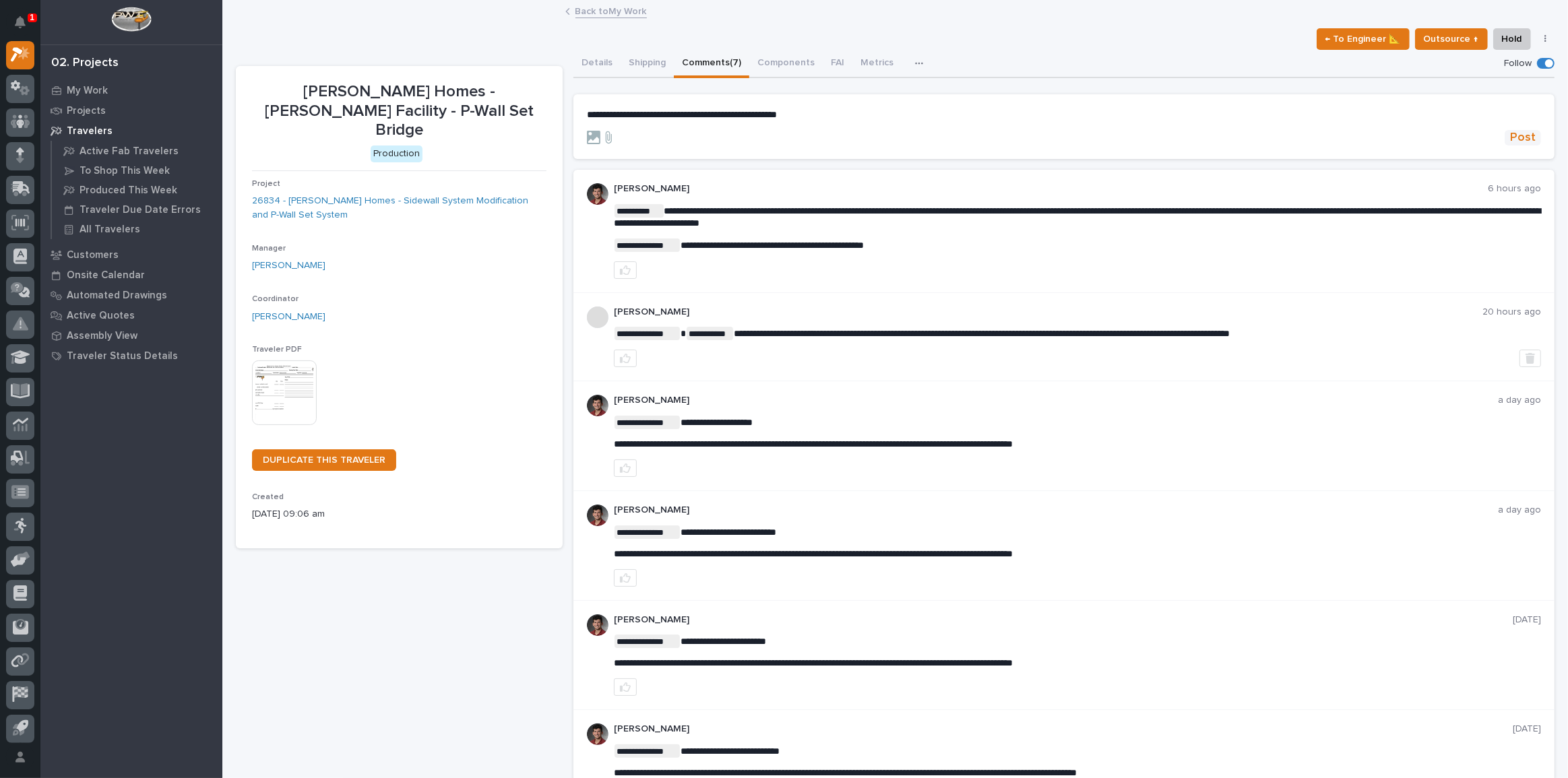
click at [1510, 140] on span "Post" at bounding box center [1523, 137] width 26 height 15
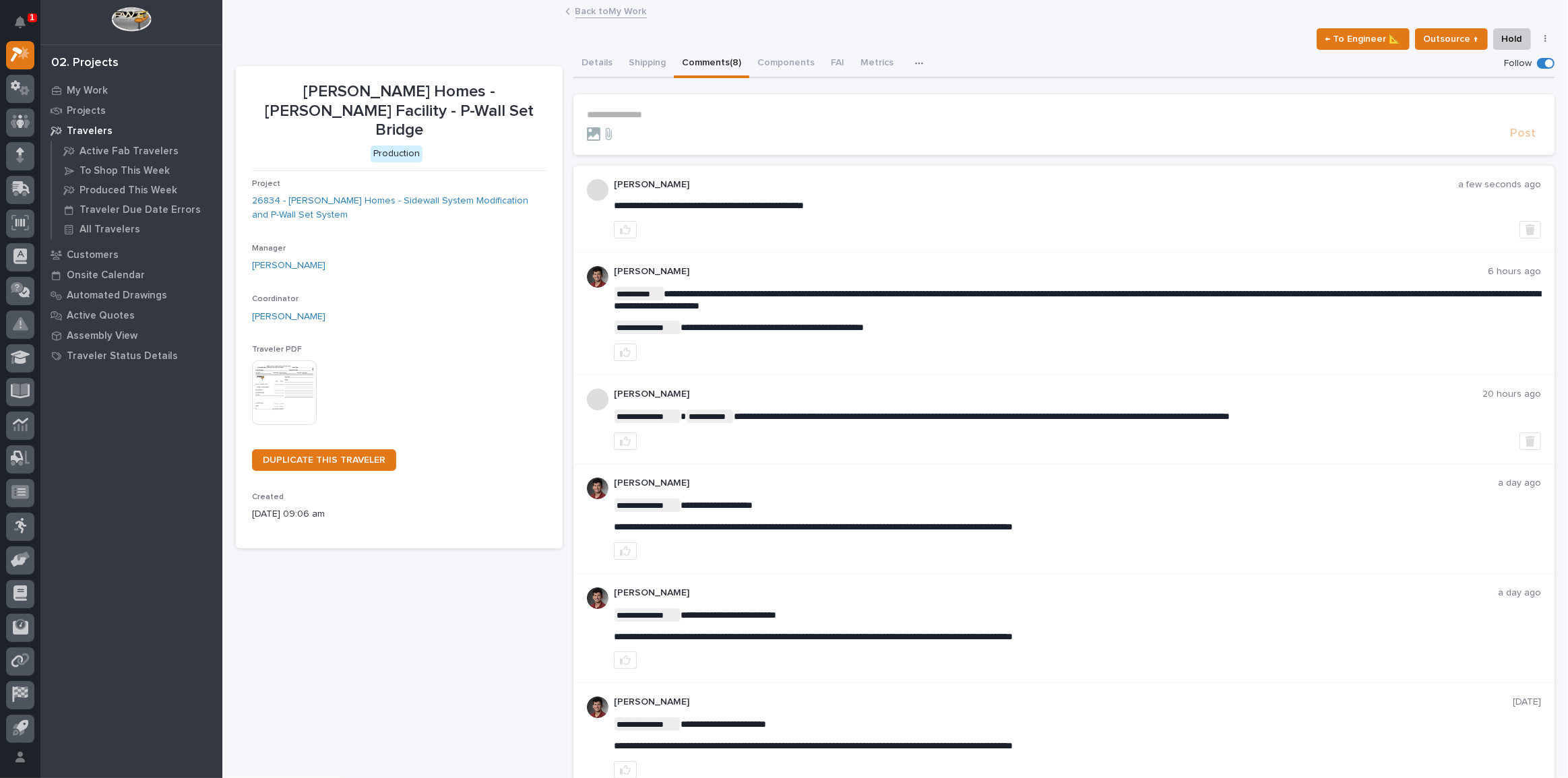
click at [591, 5] on link "Back to My Work" at bounding box center [611, 10] width 72 height 15
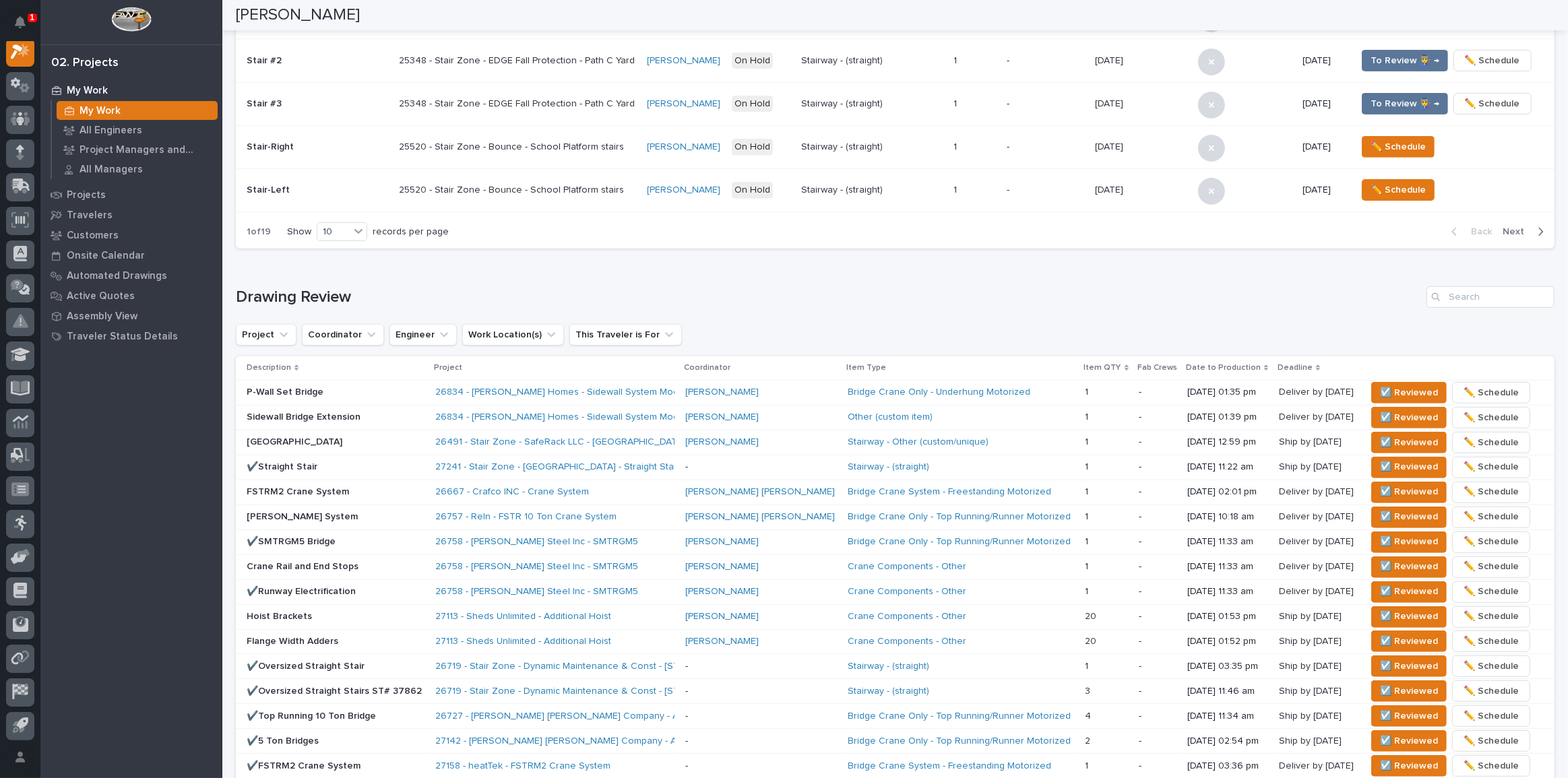
scroll to position [735, 0]
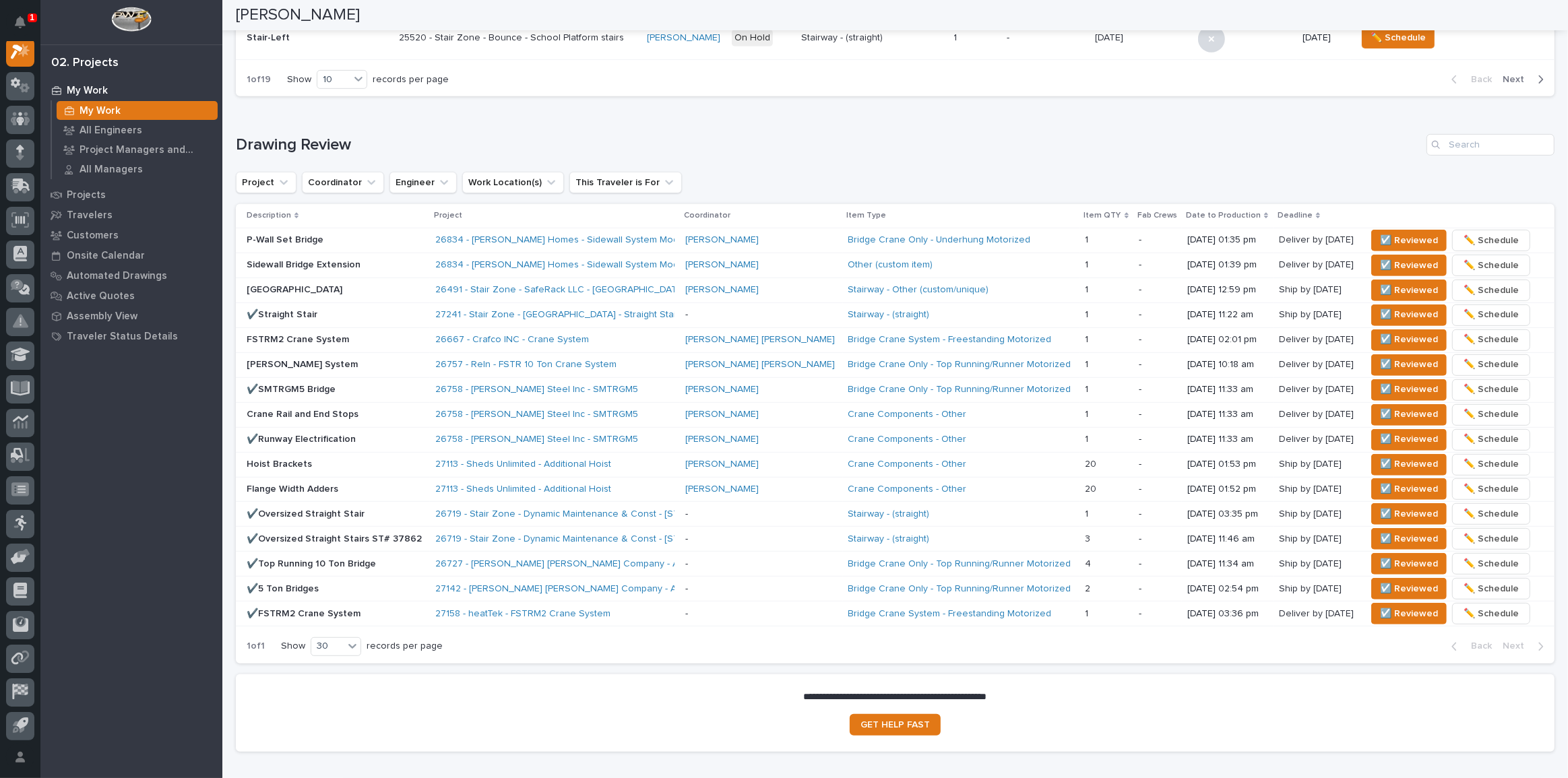
click at [590, 342] on div "26667 - Crafco INC - Crane System" at bounding box center [553, 340] width 235 height 11
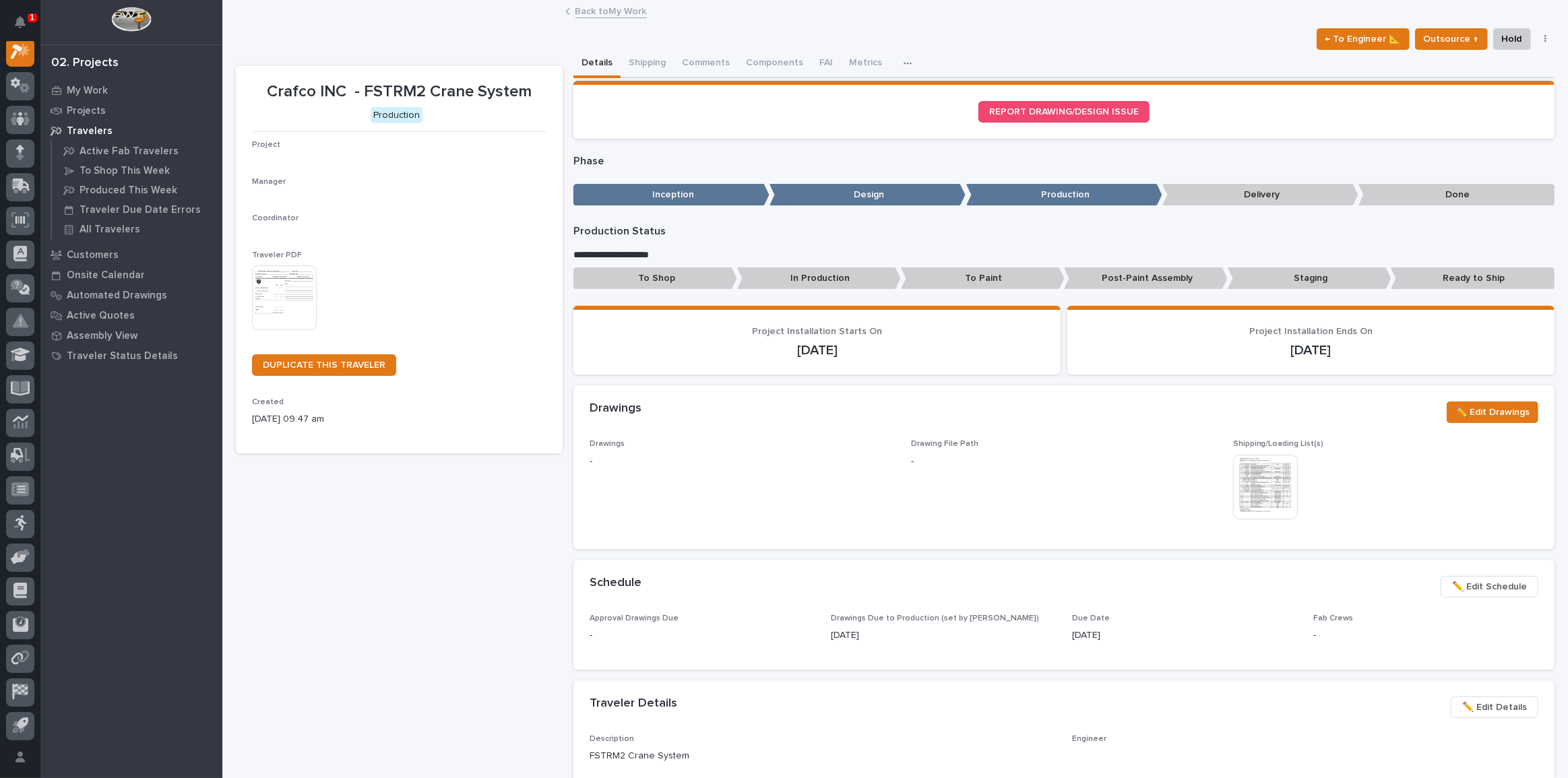
scroll to position [34, 0]
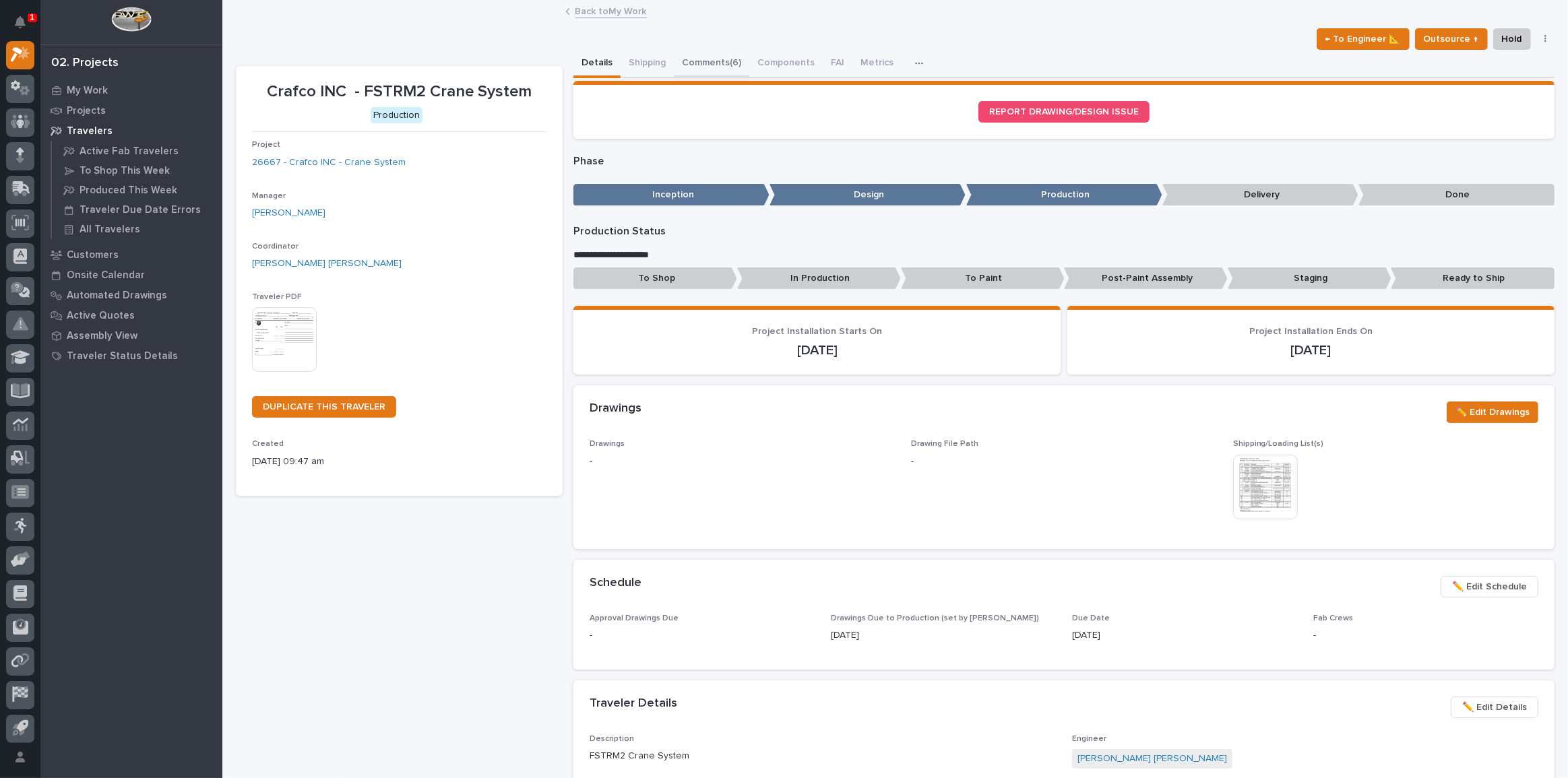
click at [735, 56] on button "Comments (6)" at bounding box center [712, 63] width 76 height 28
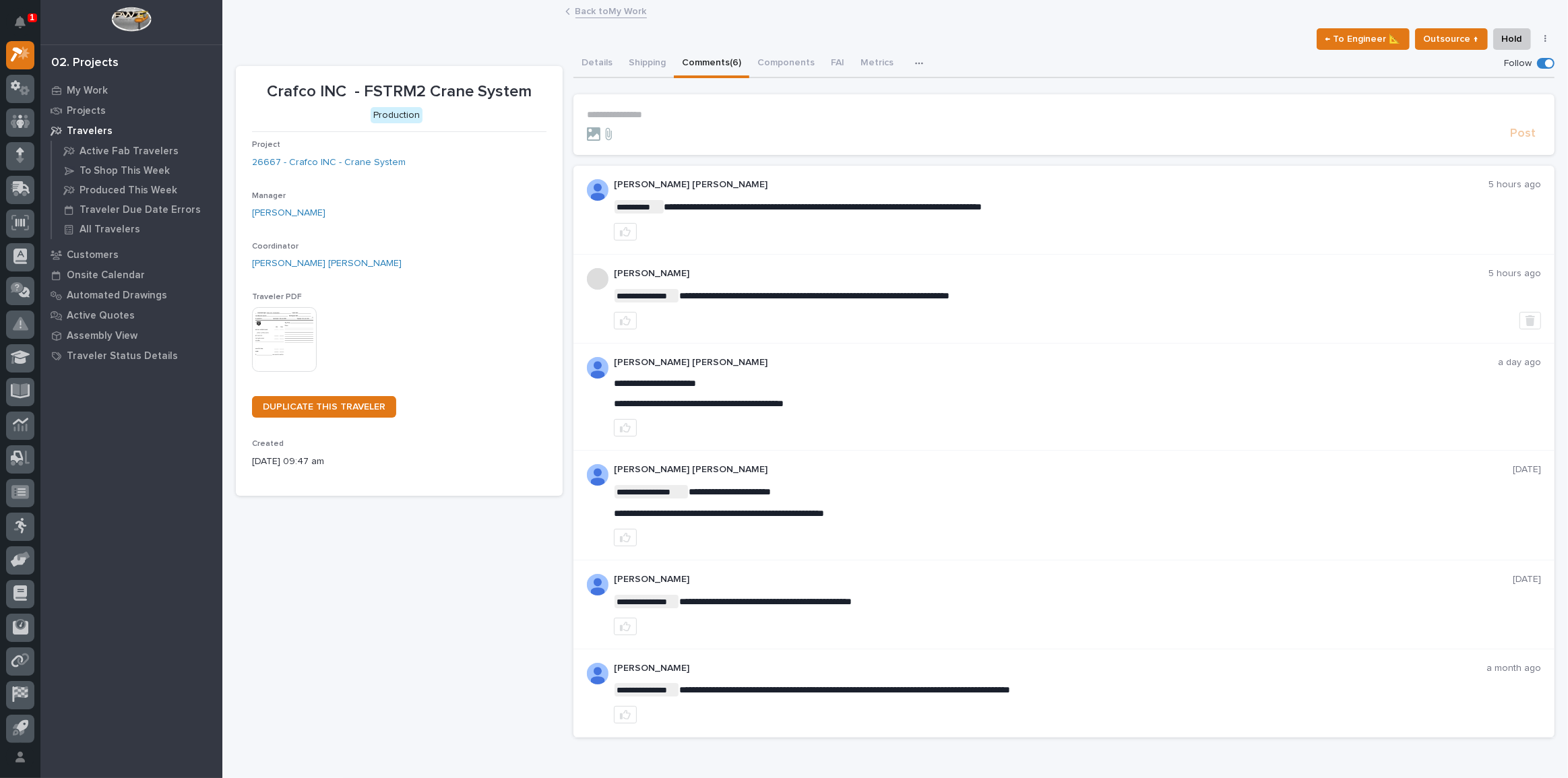
click at [645, 119] on p "**********" at bounding box center [1063, 115] width 954 height 11
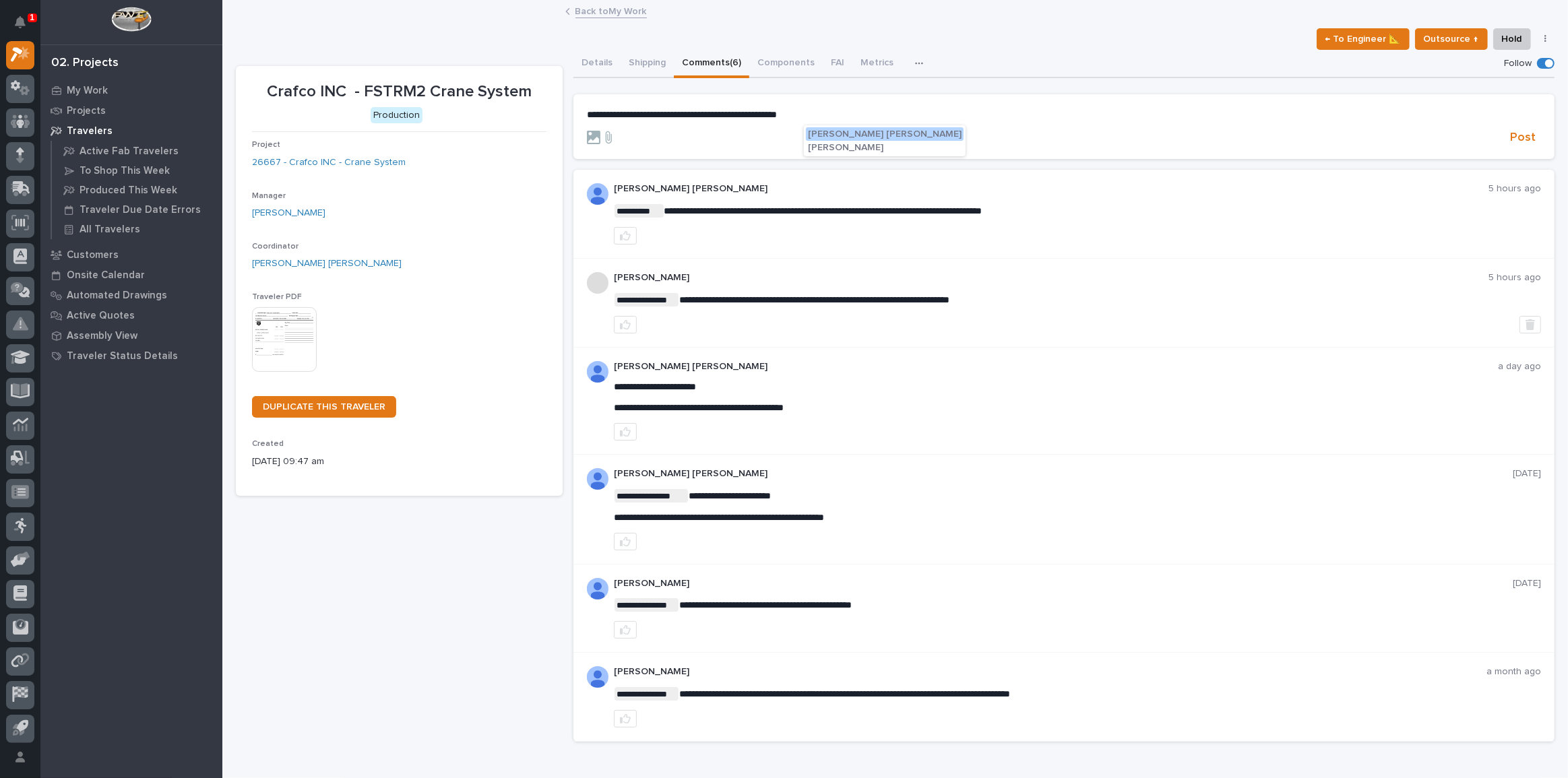
click at [864, 140] on button "[PERSON_NAME] [PERSON_NAME]" at bounding box center [885, 133] width 158 height 14
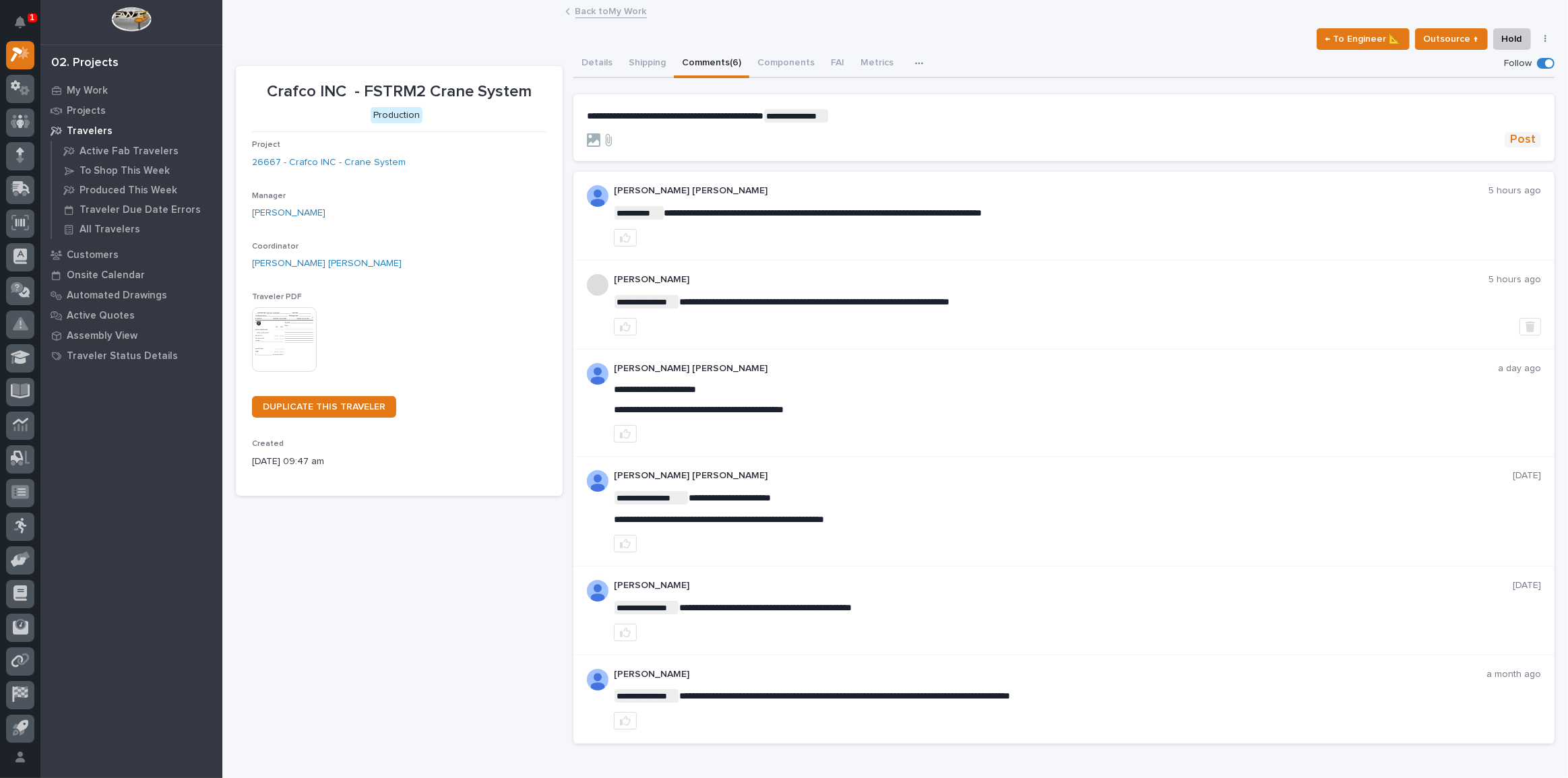
click at [1510, 141] on span "Post" at bounding box center [1523, 139] width 26 height 15
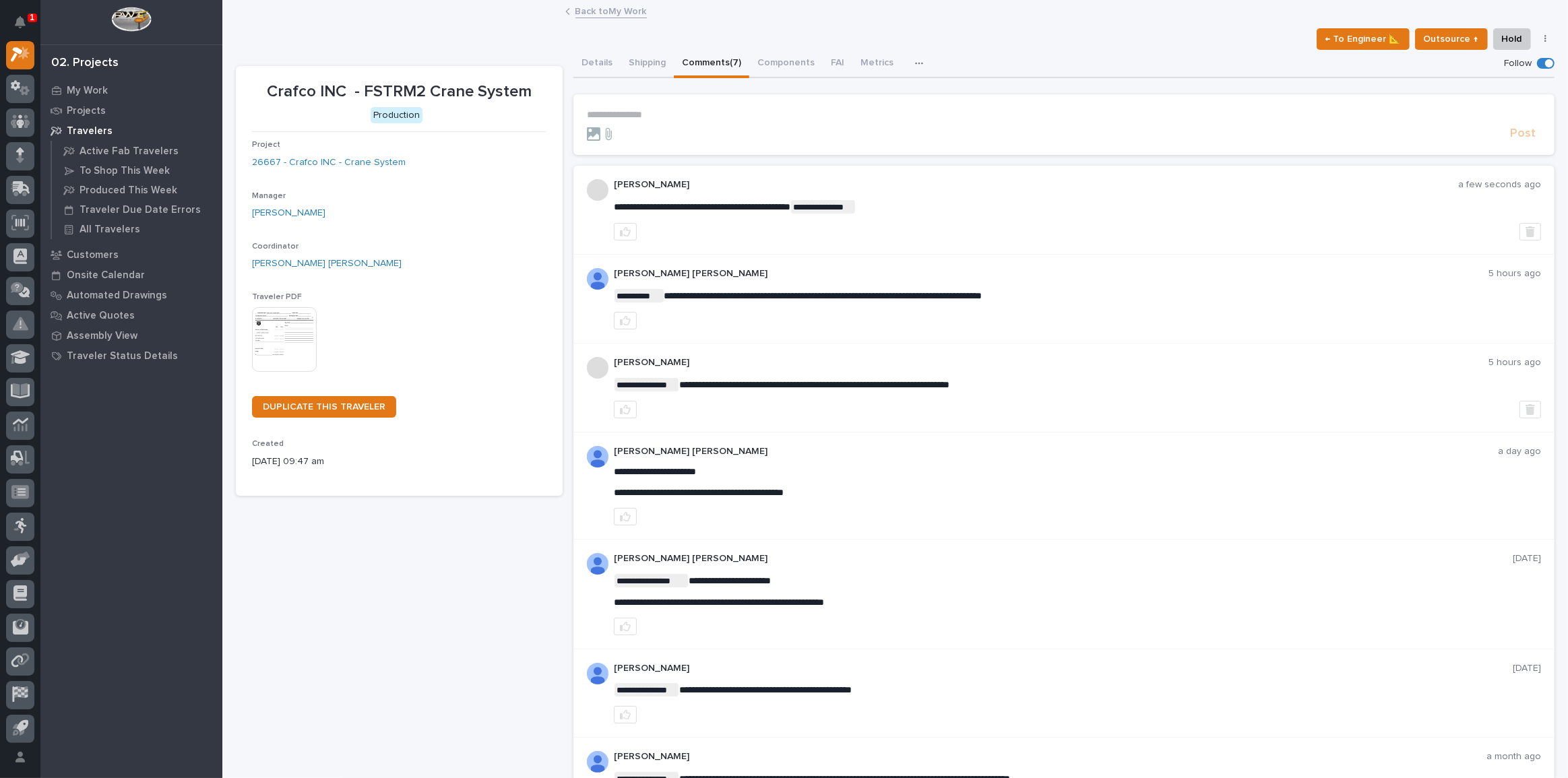
click at [612, 6] on link "Back to My Work" at bounding box center [611, 10] width 72 height 15
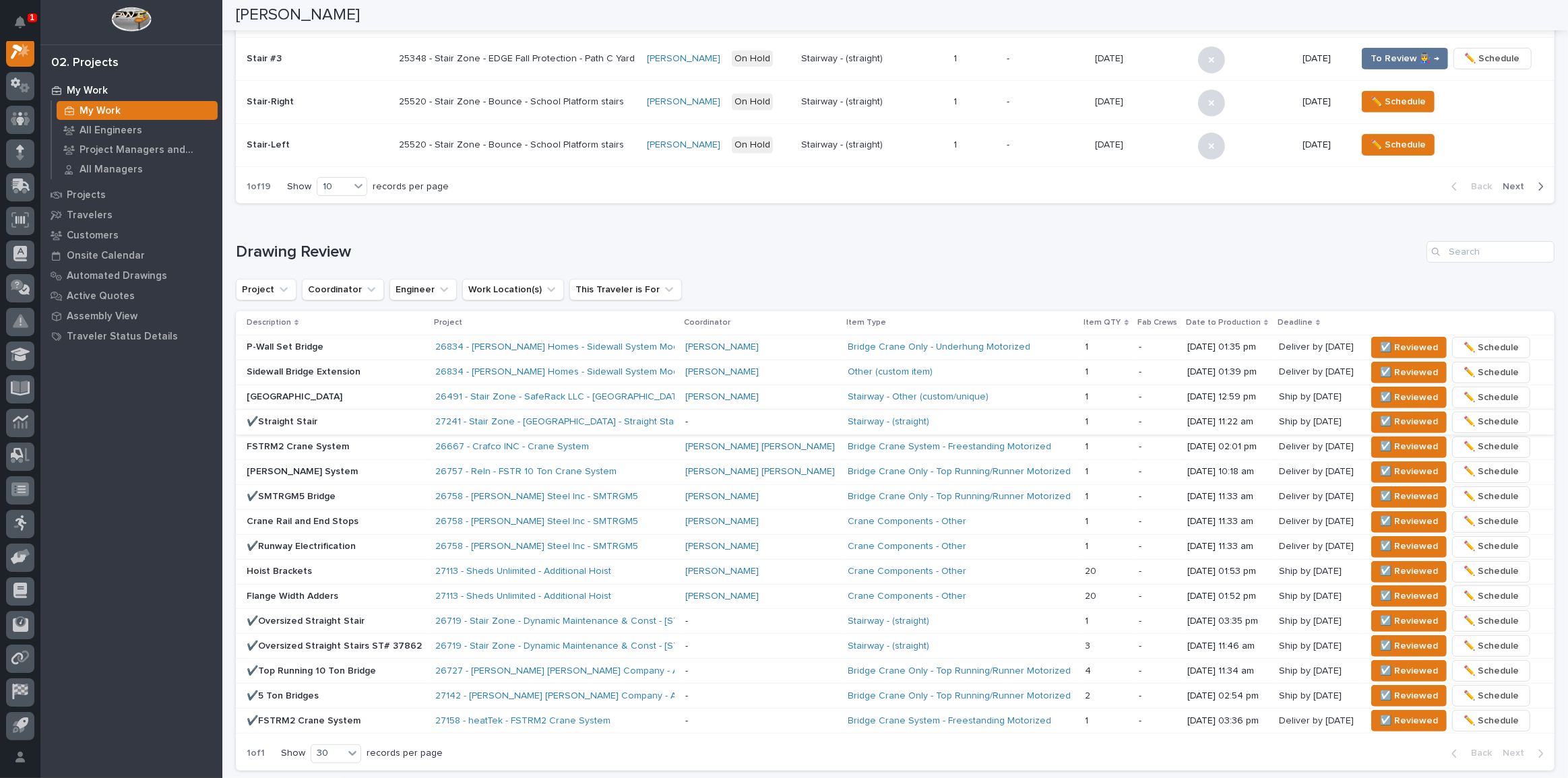
scroll to position [674, 0]
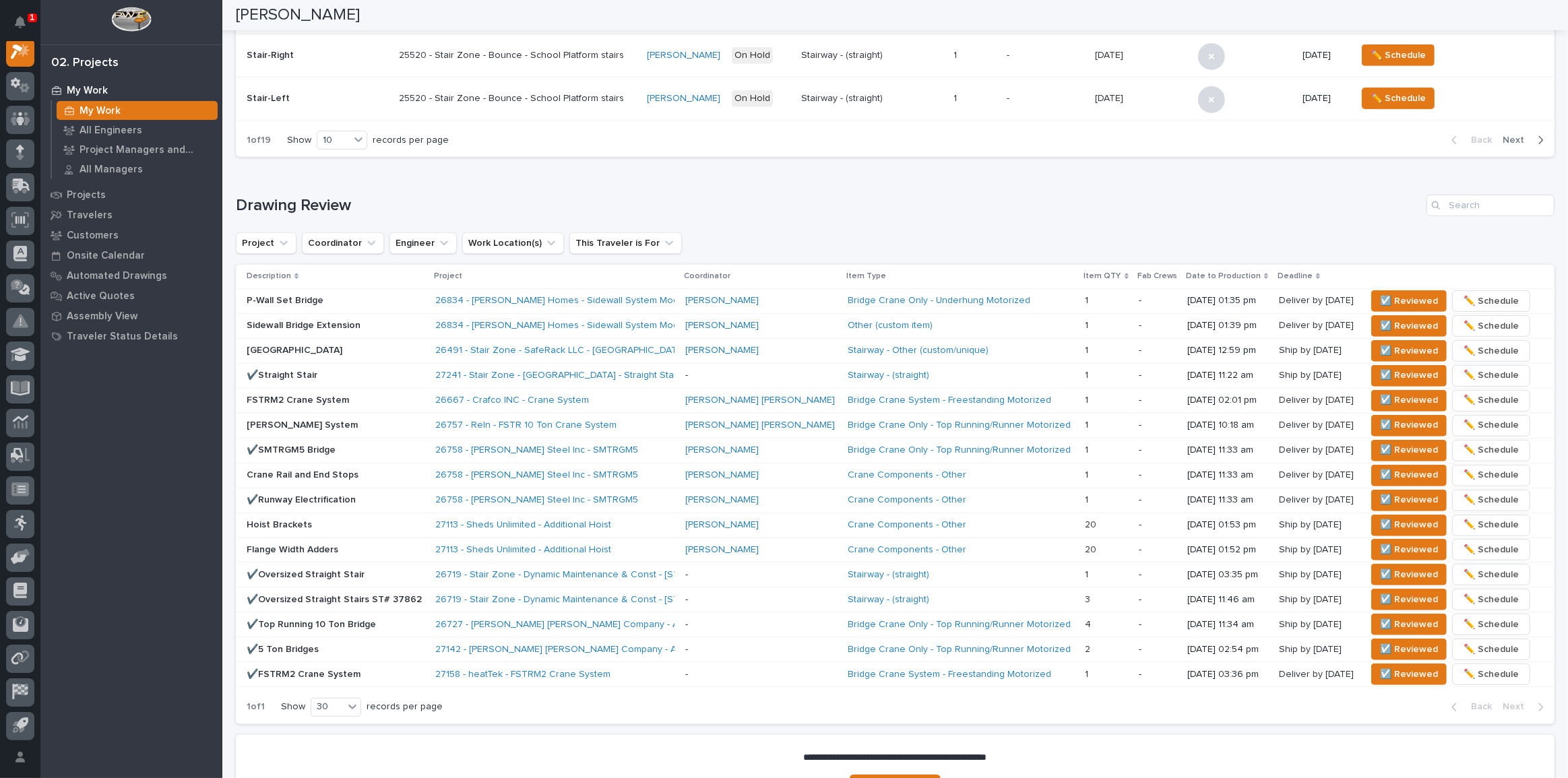
click at [395, 304] on p "P-Wall Set Bridge" at bounding box center [335, 301] width 178 height 11
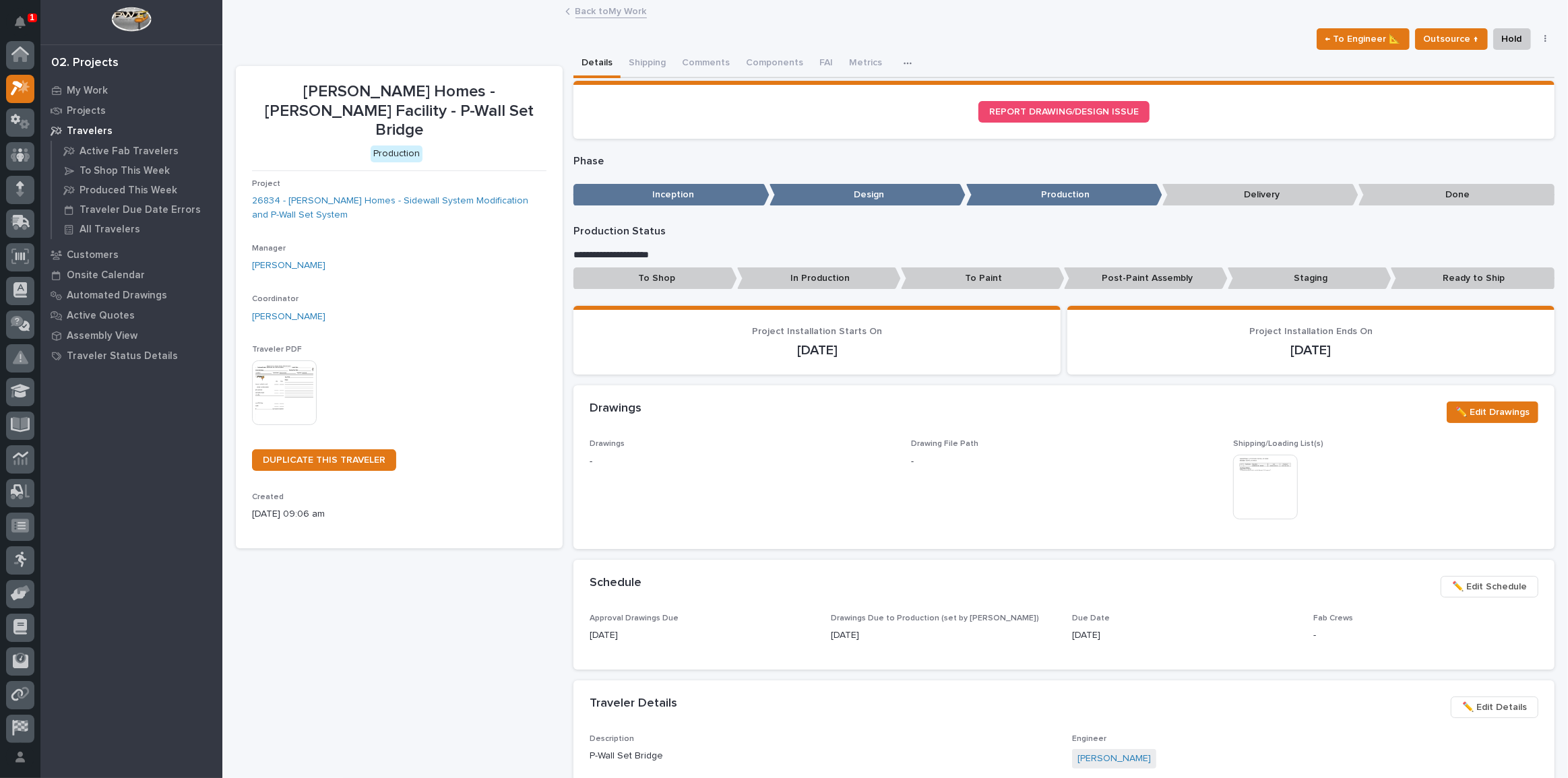
scroll to position [34, 0]
click at [685, 50] on button "Comments (8)" at bounding box center [712, 63] width 76 height 28
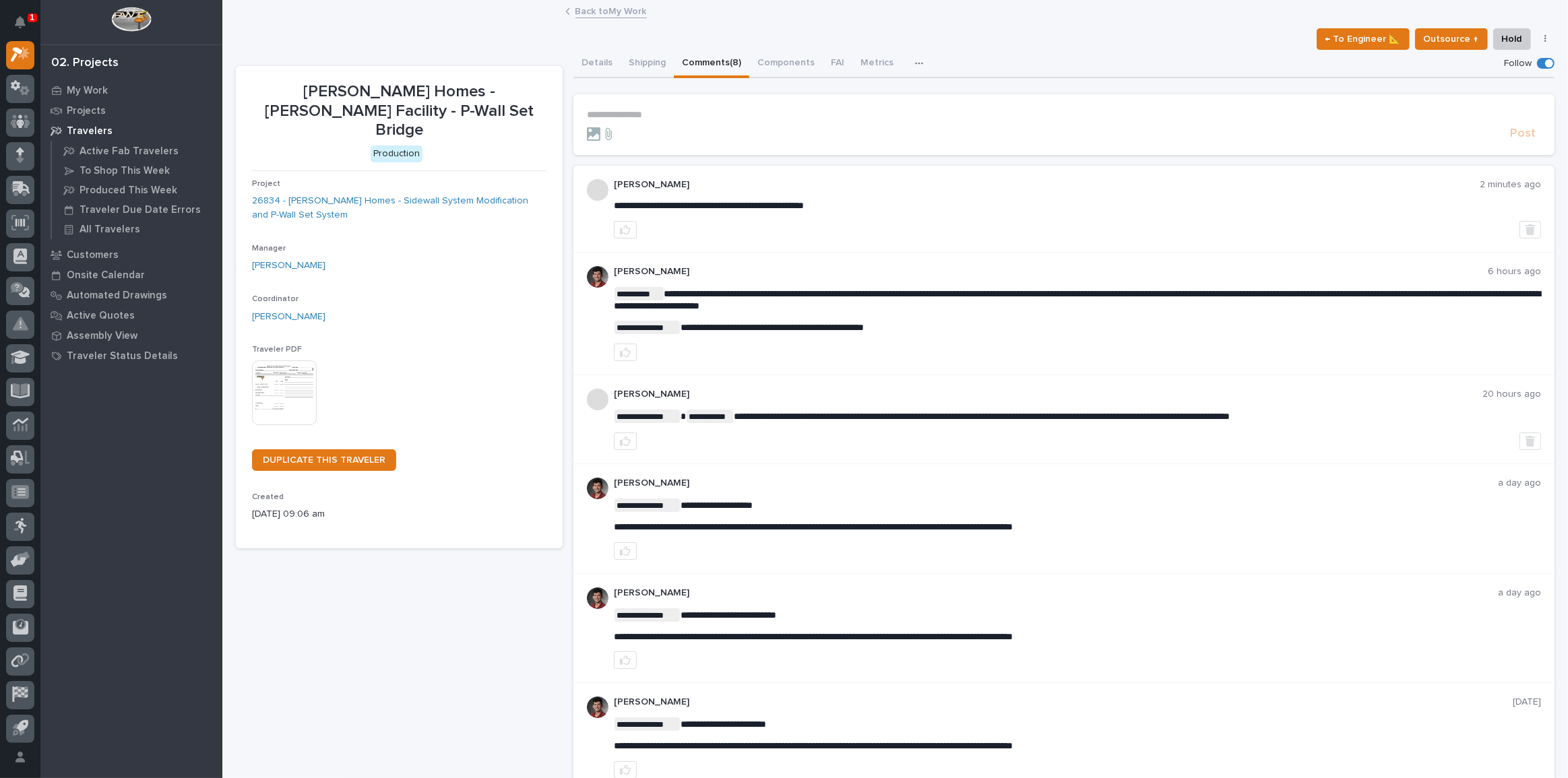
drag, startPoint x: 838, startPoint y: 207, endPoint x: 707, endPoint y: 189, distance: 132.2
drag, startPoint x: 612, startPoint y: 203, endPoint x: 870, endPoint y: 203, distance: 258.0
click at [870, 203] on p "**********" at bounding box center [1078, 206] width 927 height 11
copy span "**********"
click at [652, 121] on form "**********" at bounding box center [1063, 125] width 954 height 32
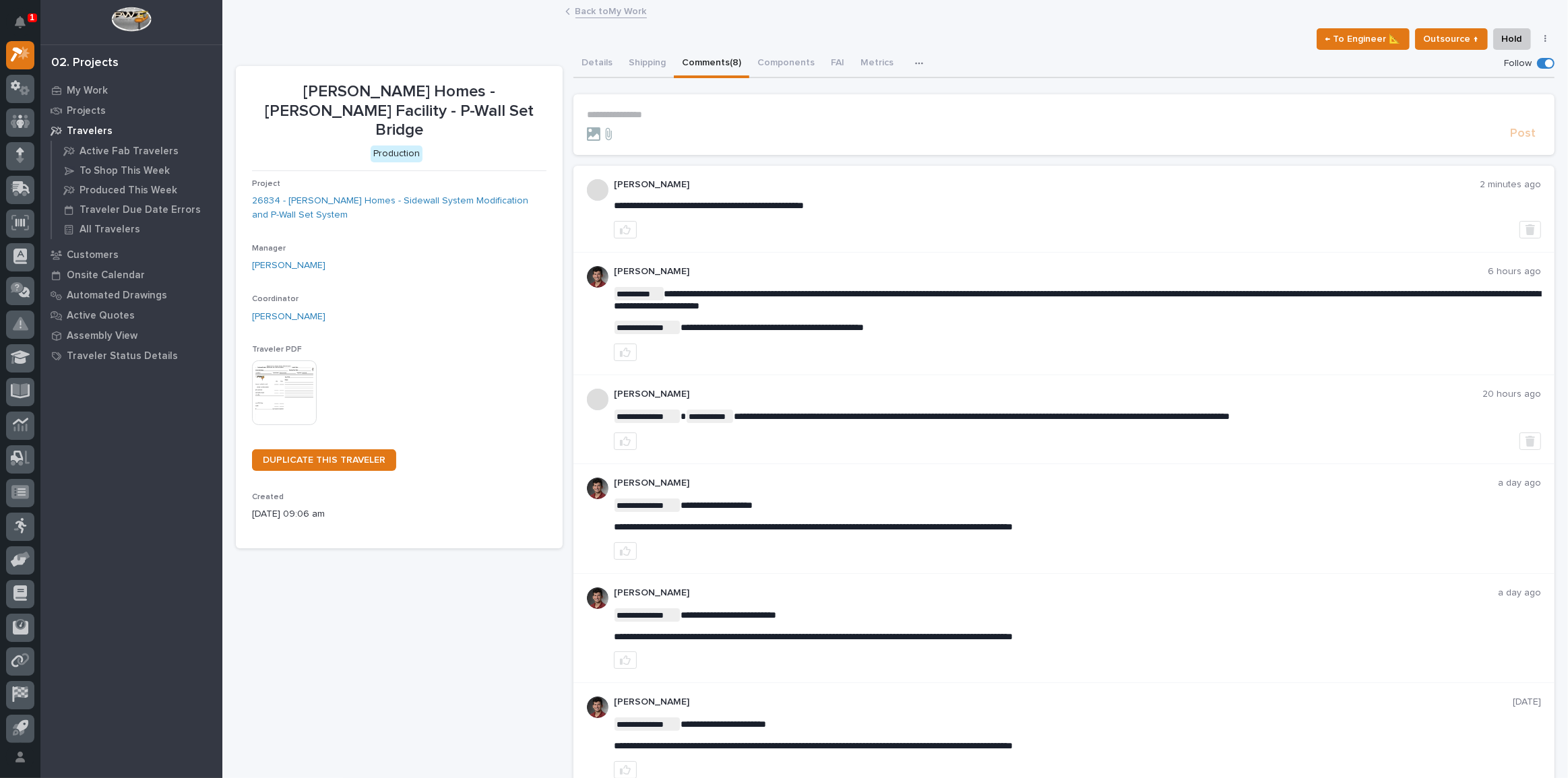
click at [640, 113] on p "**********" at bounding box center [1063, 115] width 954 height 11
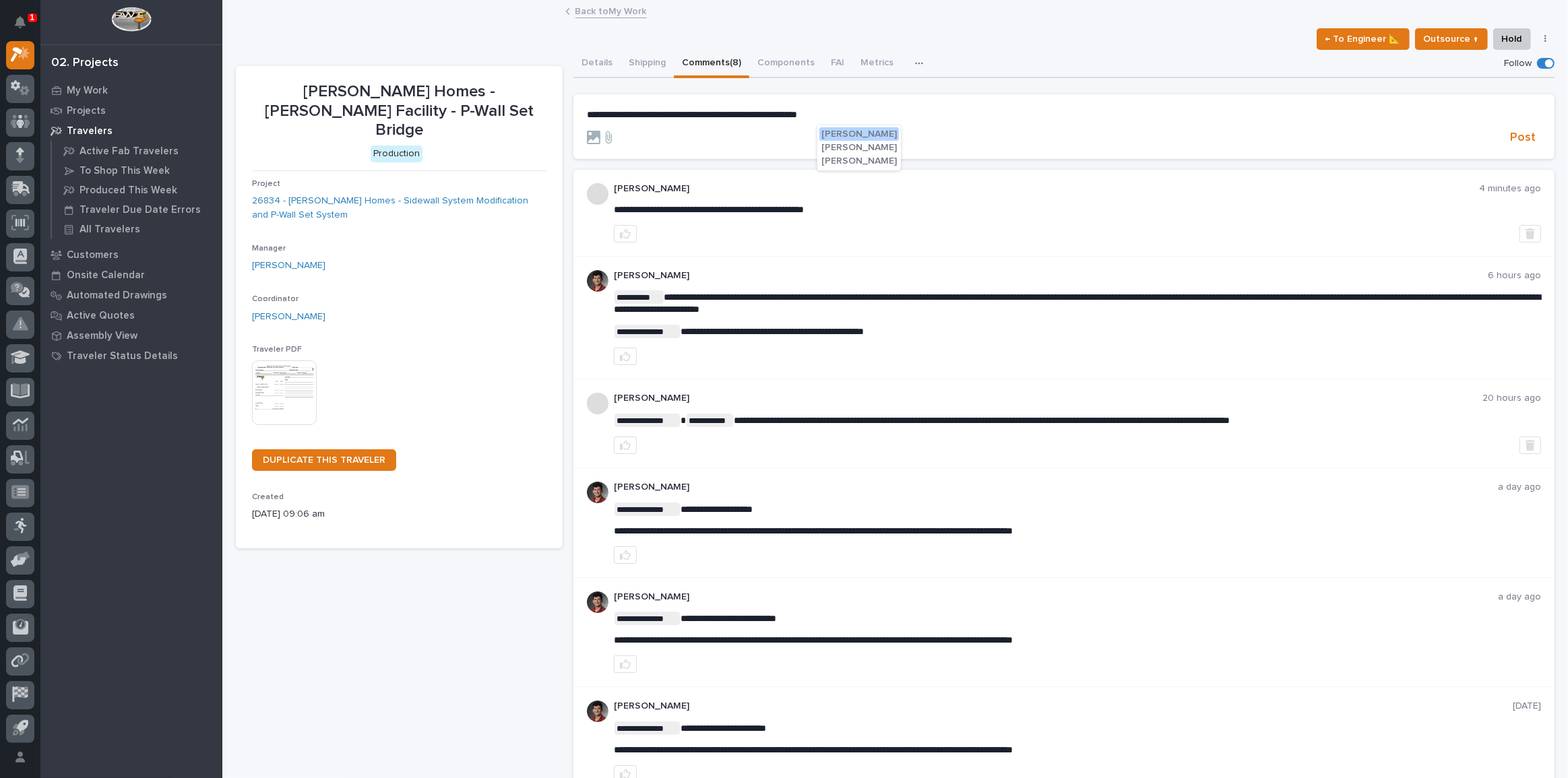
click at [853, 161] on span "Nate Rulli" at bounding box center [859, 162] width 76 height 10
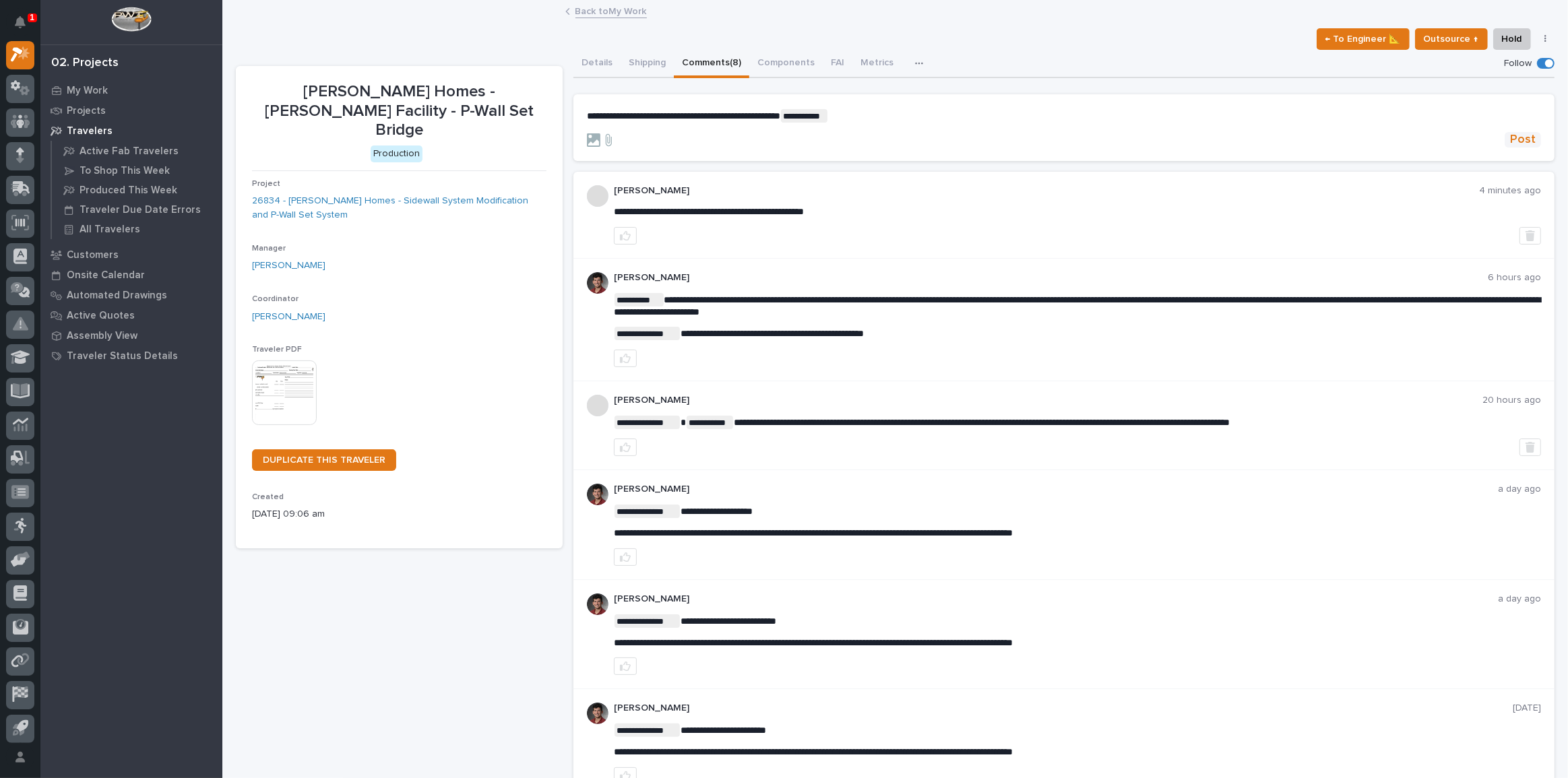
click at [1515, 138] on span "Post" at bounding box center [1523, 139] width 26 height 15
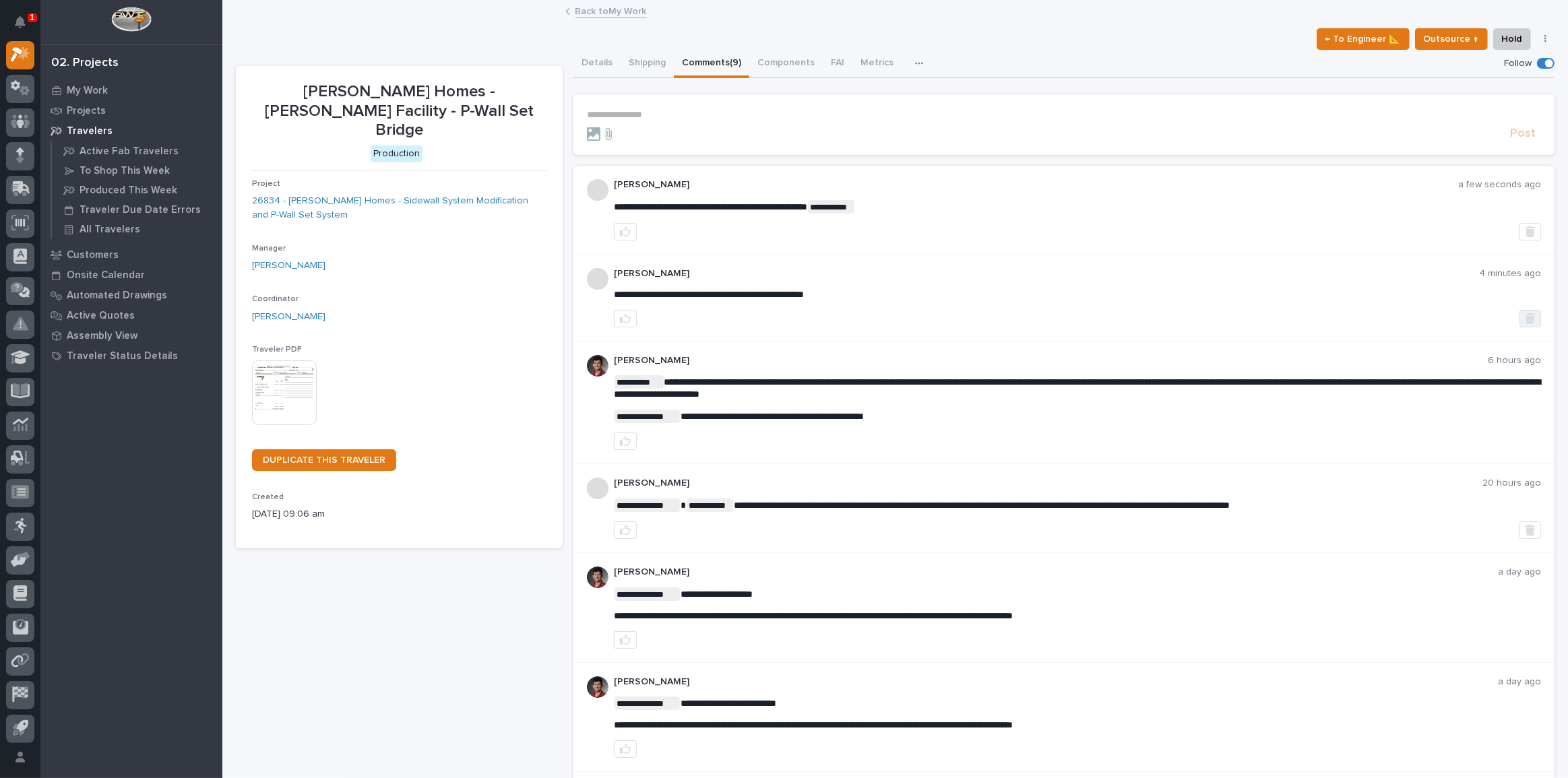
click at [1525, 313] on icon "button" at bounding box center [1530, 318] width 10 height 10
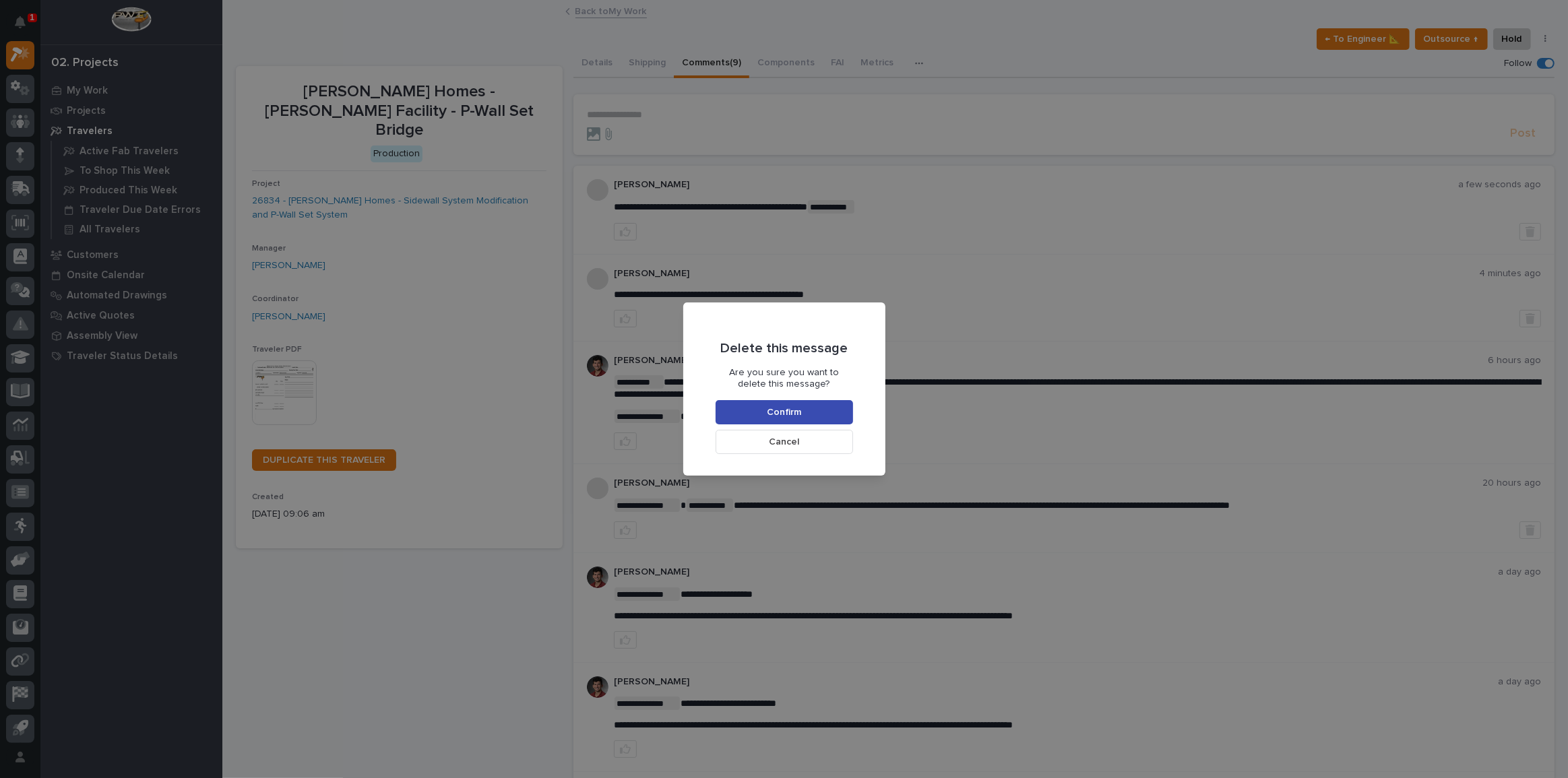
click at [816, 409] on button "Confirm" at bounding box center [784, 412] width 137 height 24
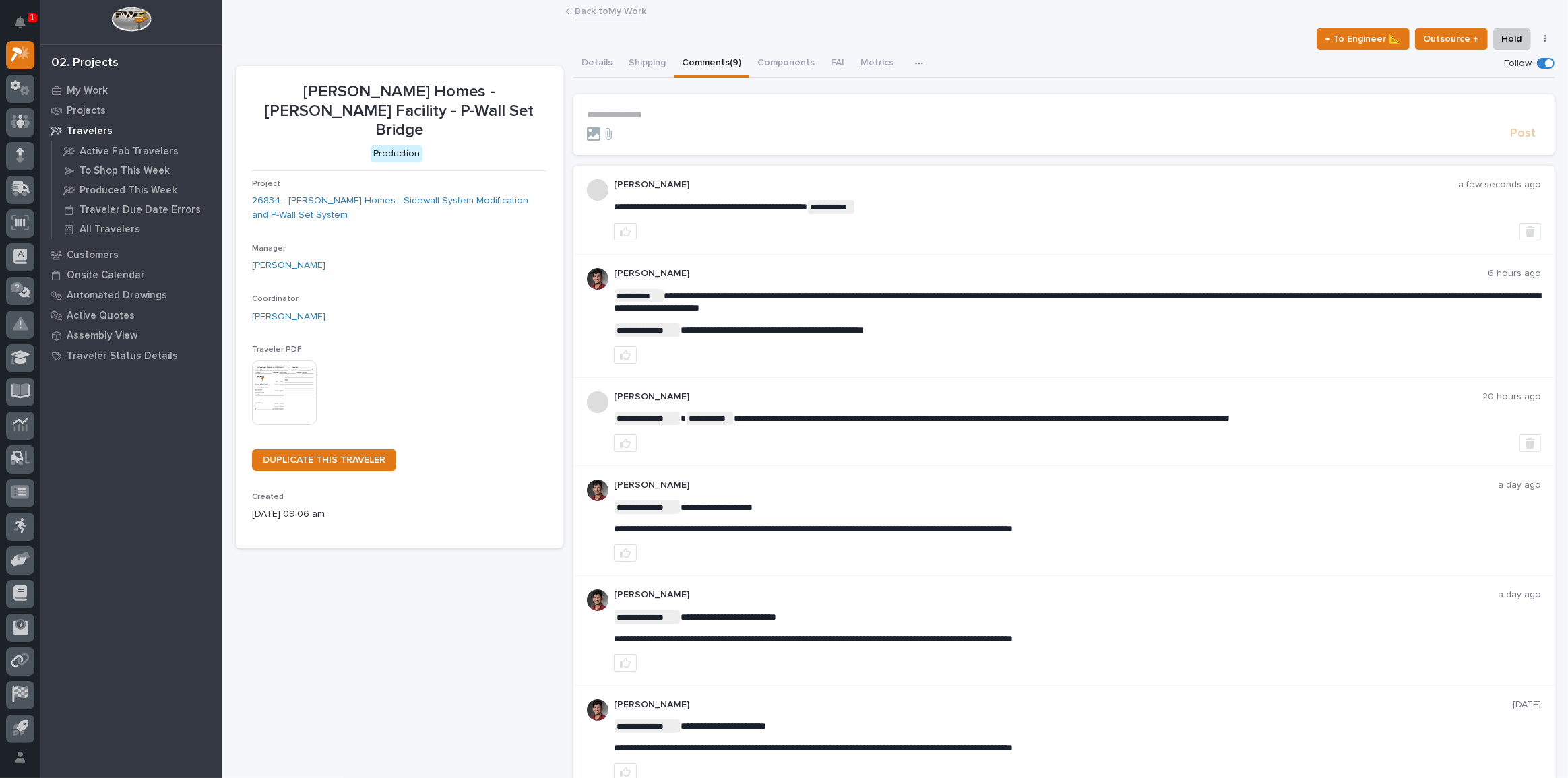
click at [31, 10] on div "1" at bounding box center [20, 23] width 28 height 35
click at [18, 19] on icon "Notifications" at bounding box center [19, 22] width 10 height 12
click at [65, 1] on div at bounding box center [131, 22] width 182 height 44
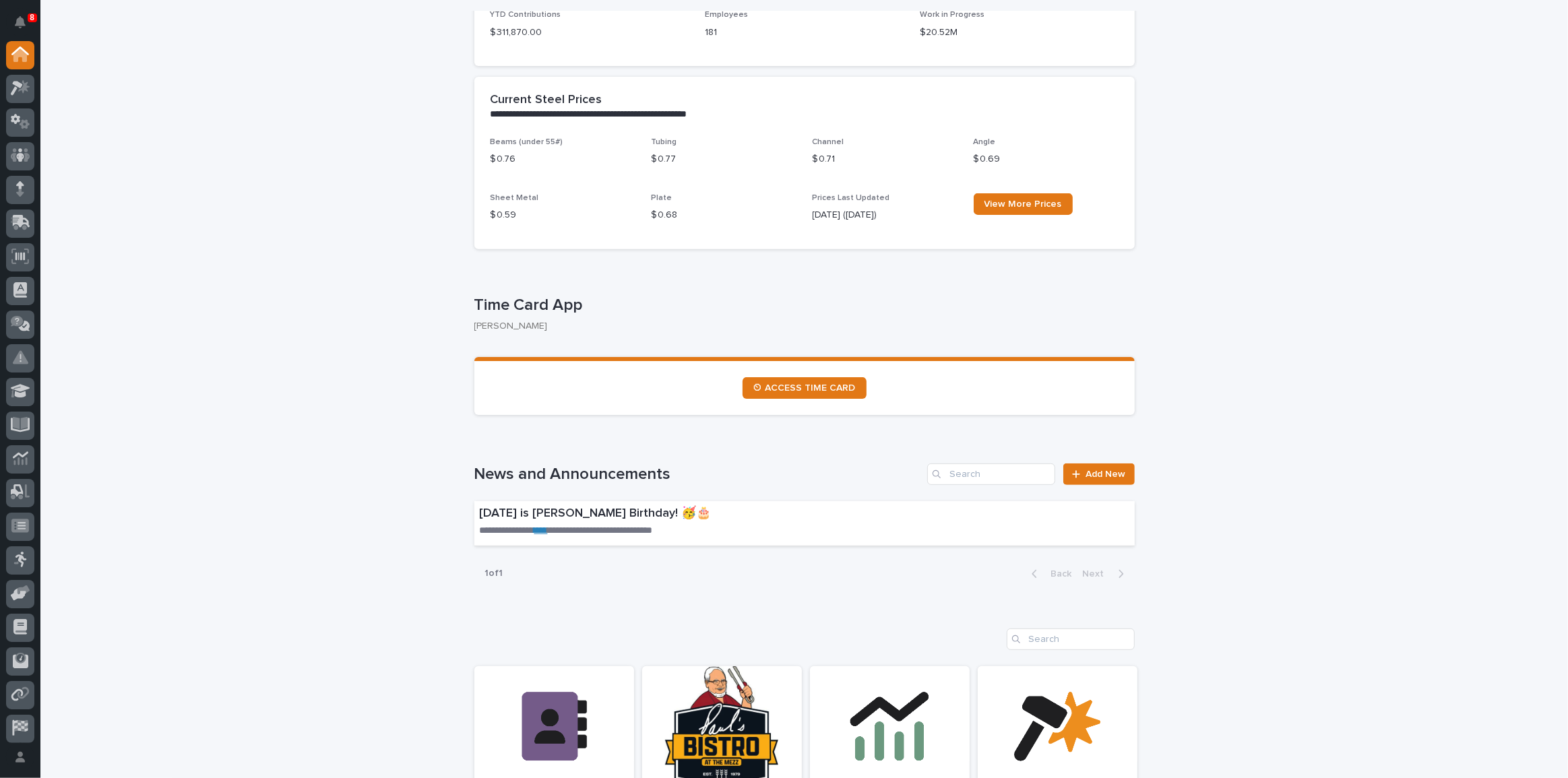
scroll to position [428, 0]
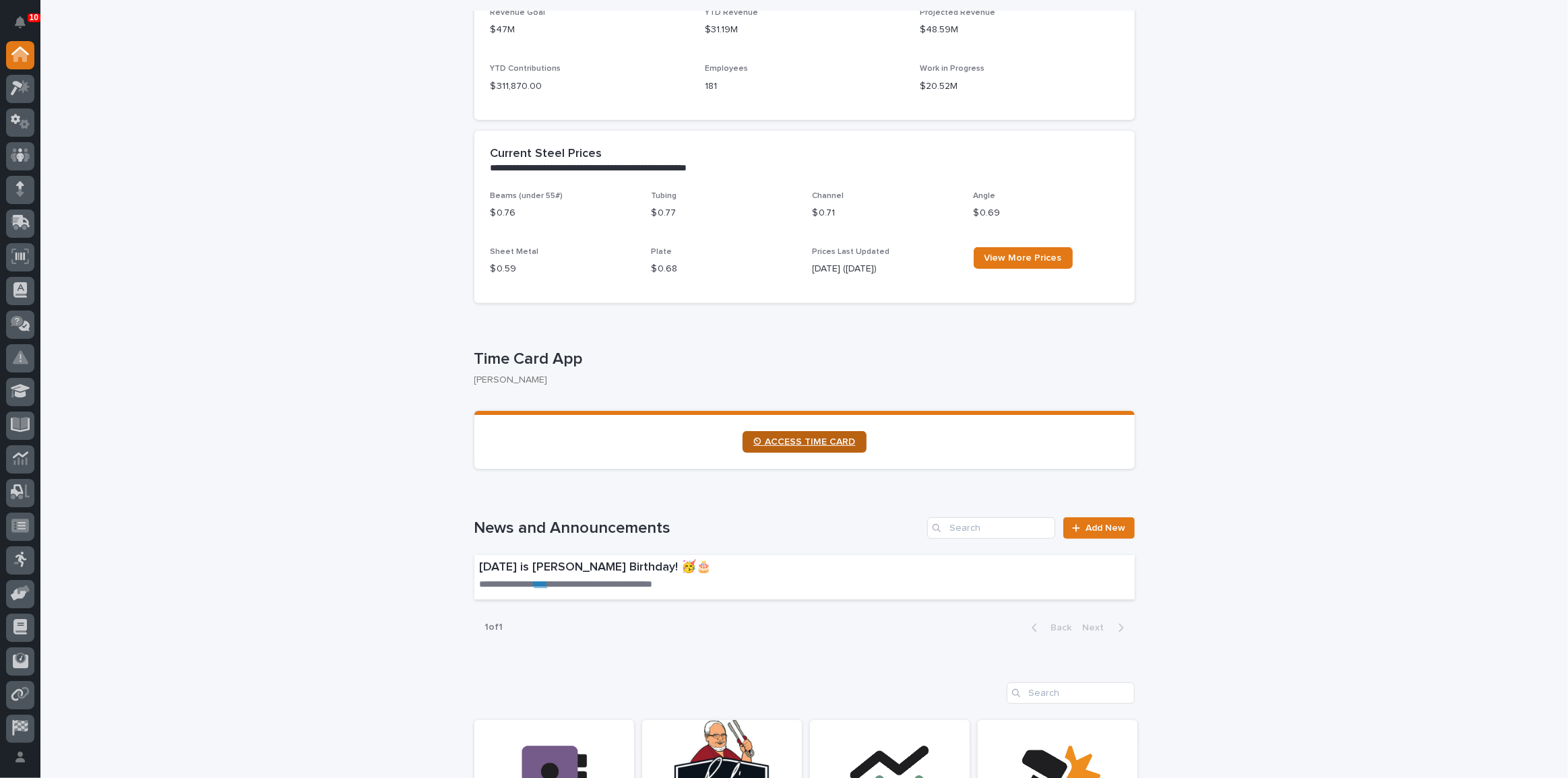
click at [775, 433] on link "⏲ ACCESS TIME CARD" at bounding box center [804, 442] width 124 height 22
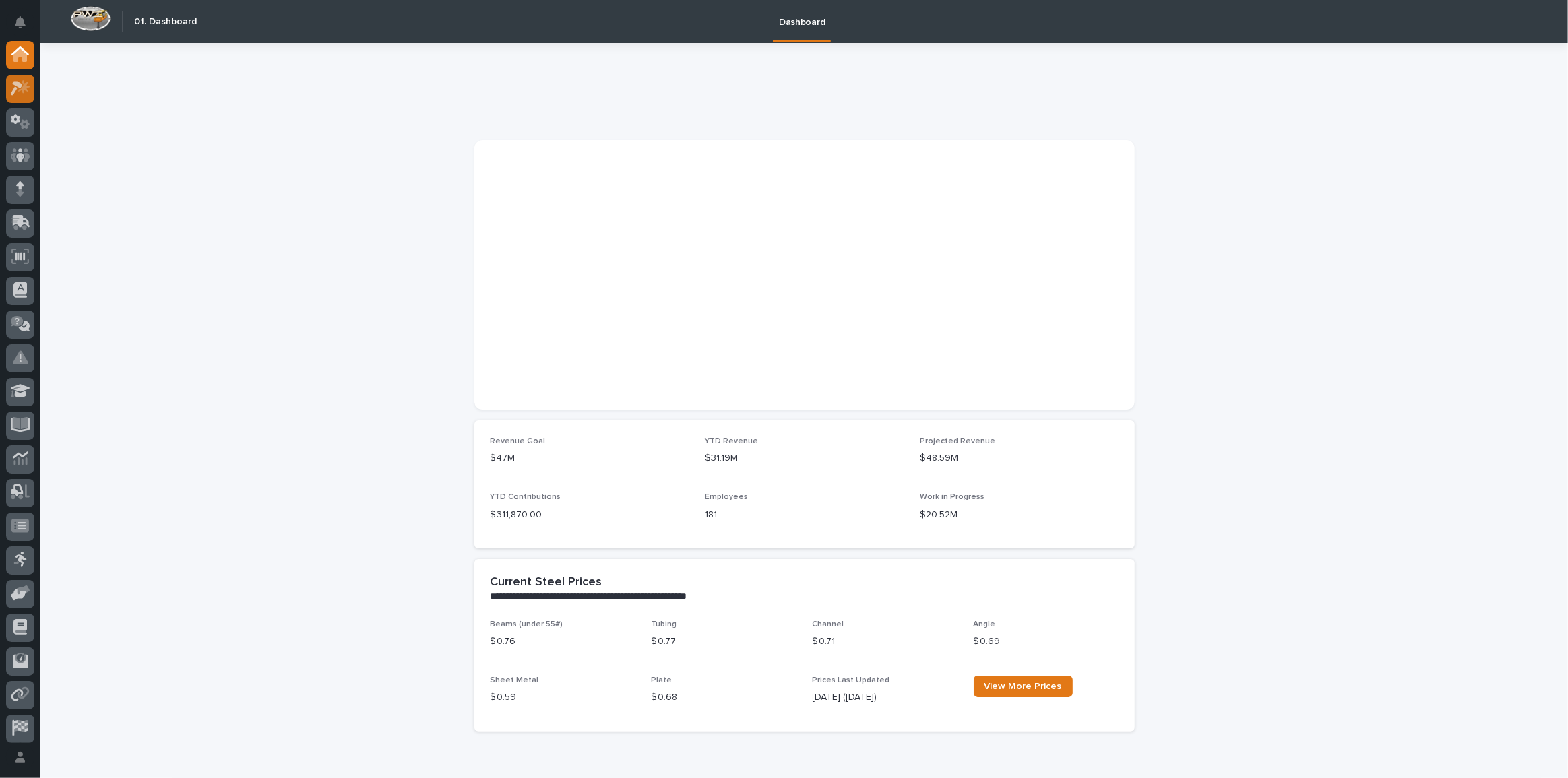
click at [18, 95] on icon at bounding box center [20, 88] width 19 height 15
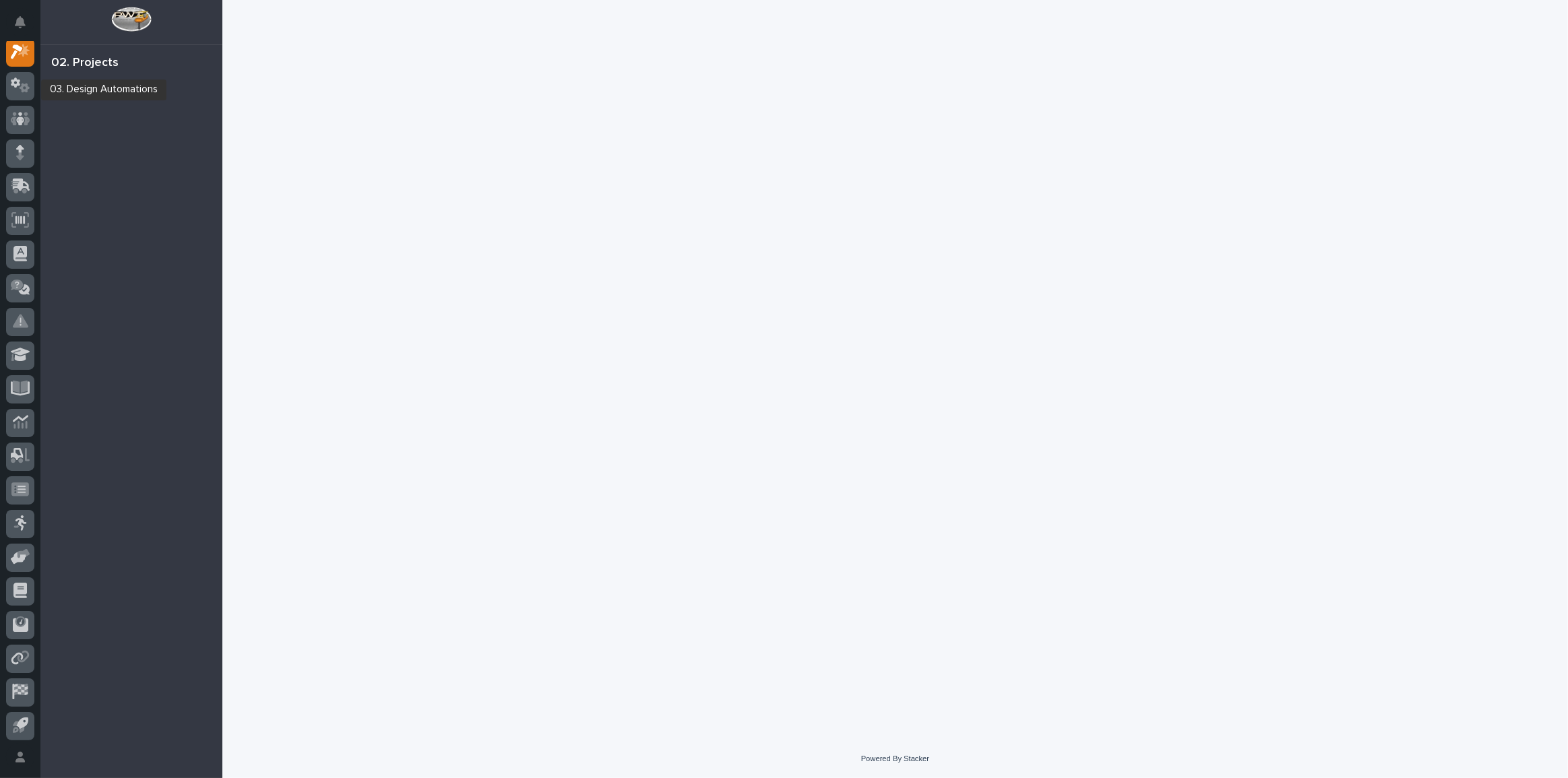
scroll to position [34, 0]
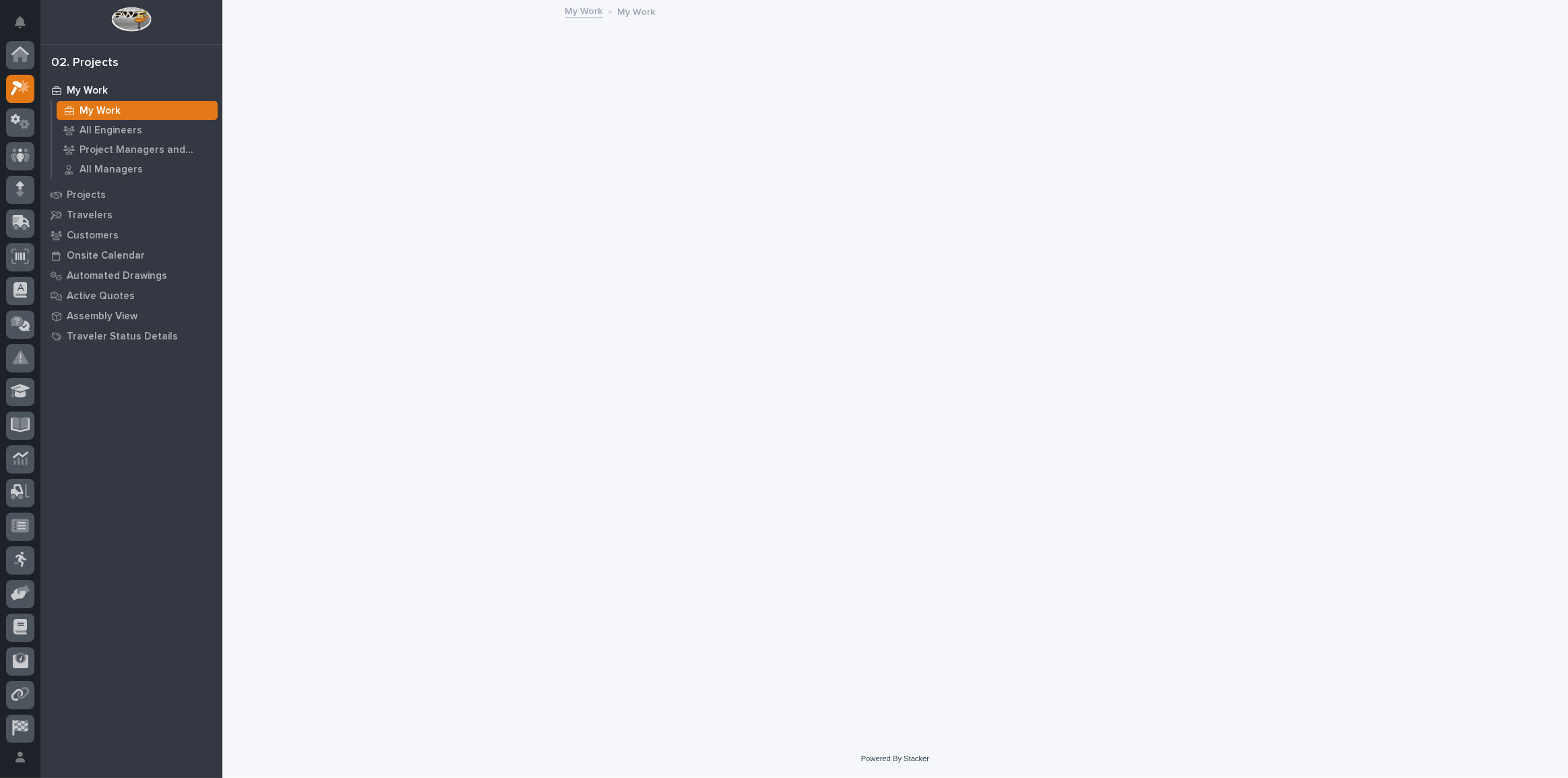
scroll to position [34, 0]
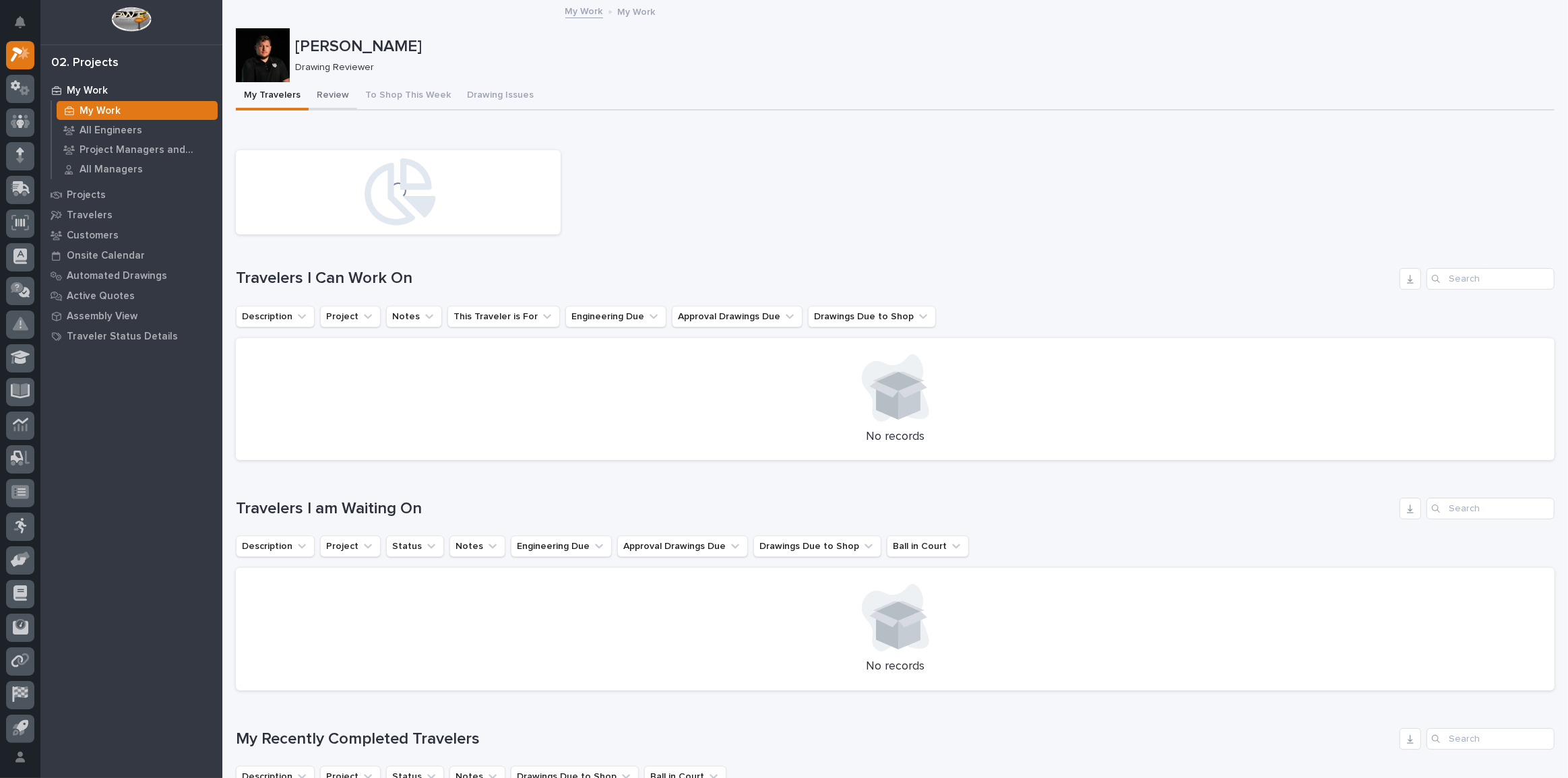
click at [323, 86] on button "Review" at bounding box center [333, 96] width 48 height 28
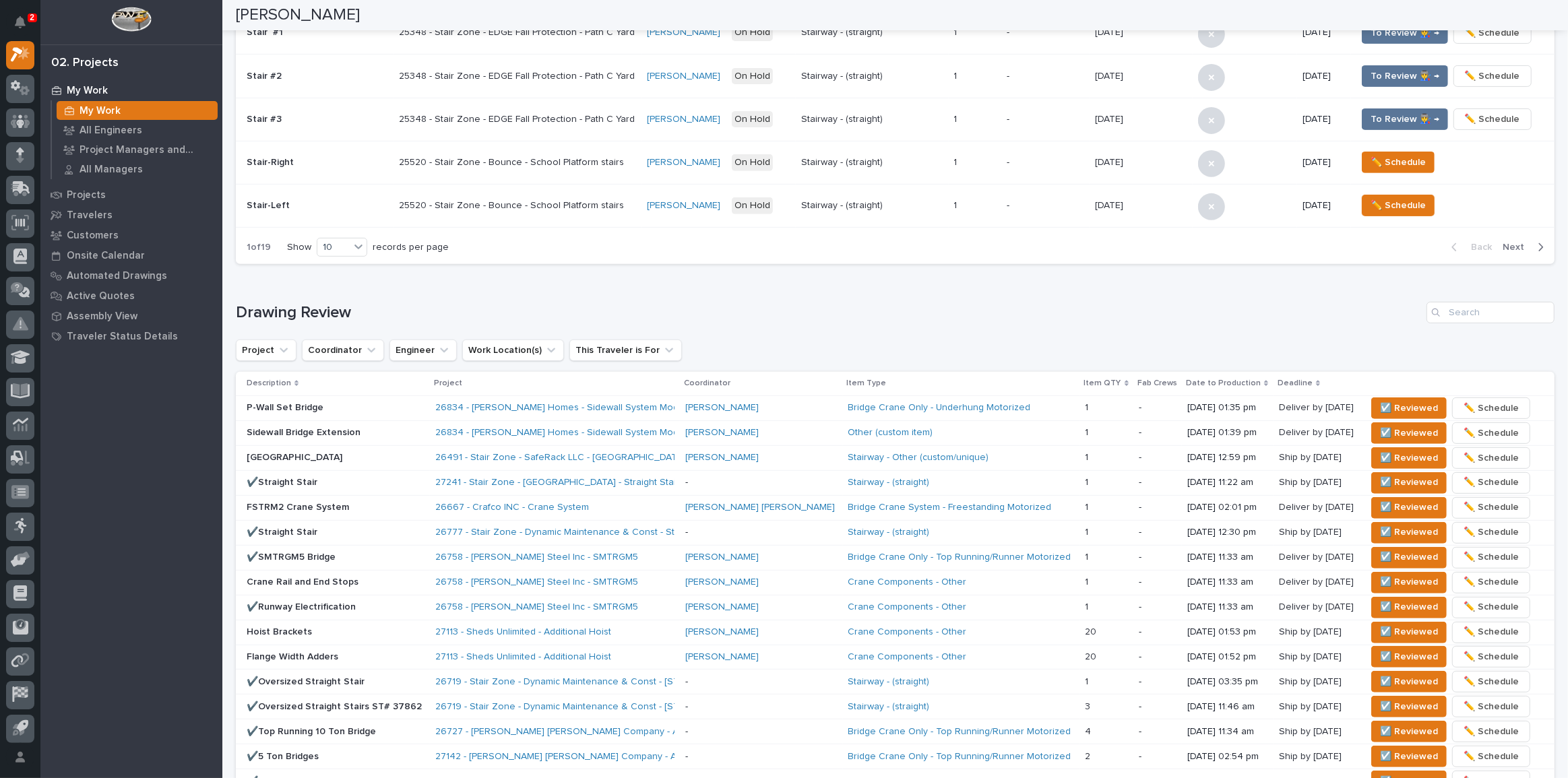
scroll to position [612, 0]
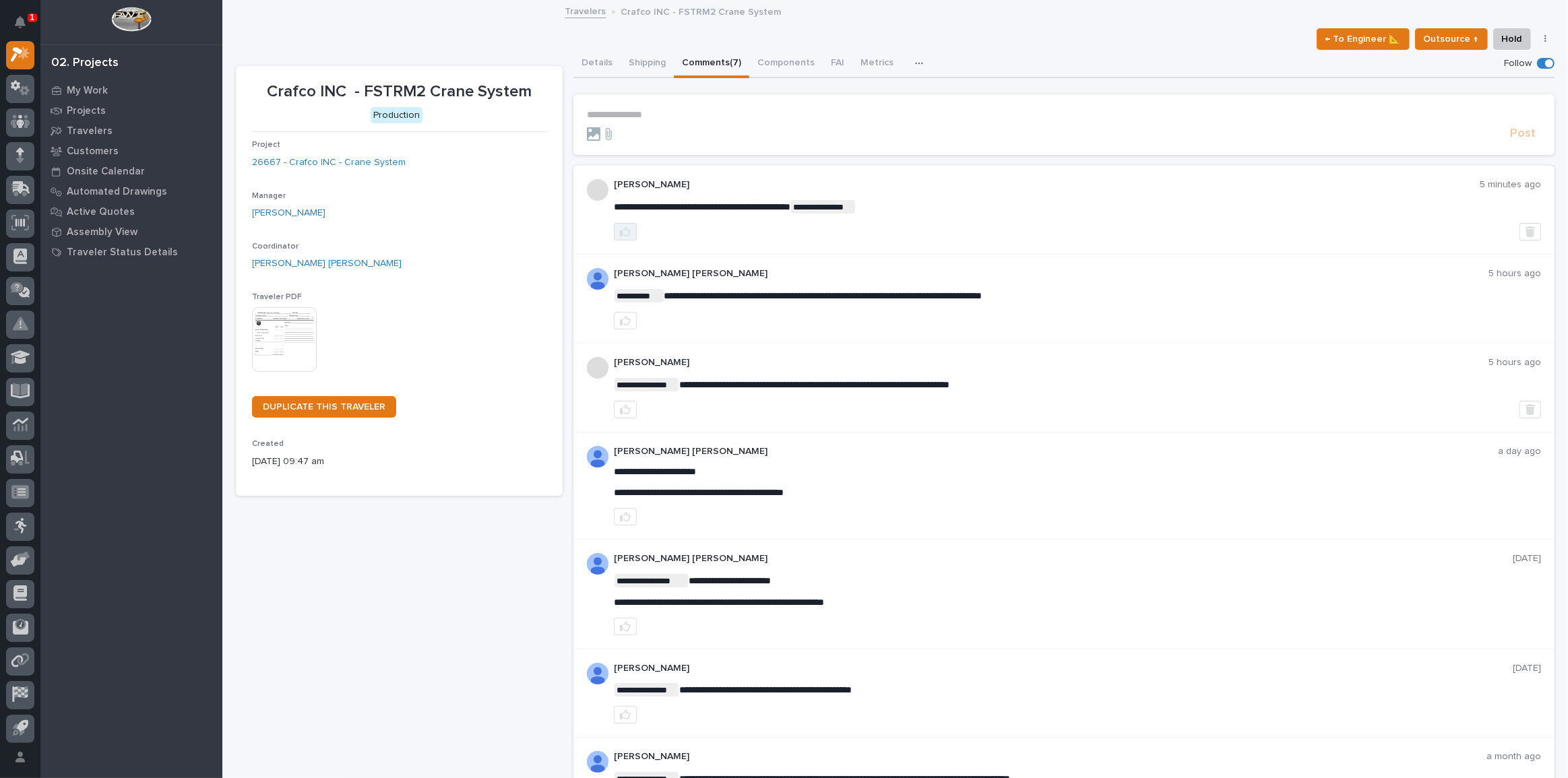
click at [623, 227] on icon "button" at bounding box center [624, 231] width 10 height 10
click at [90, 81] on div "My Work" at bounding box center [132, 90] width 175 height 18
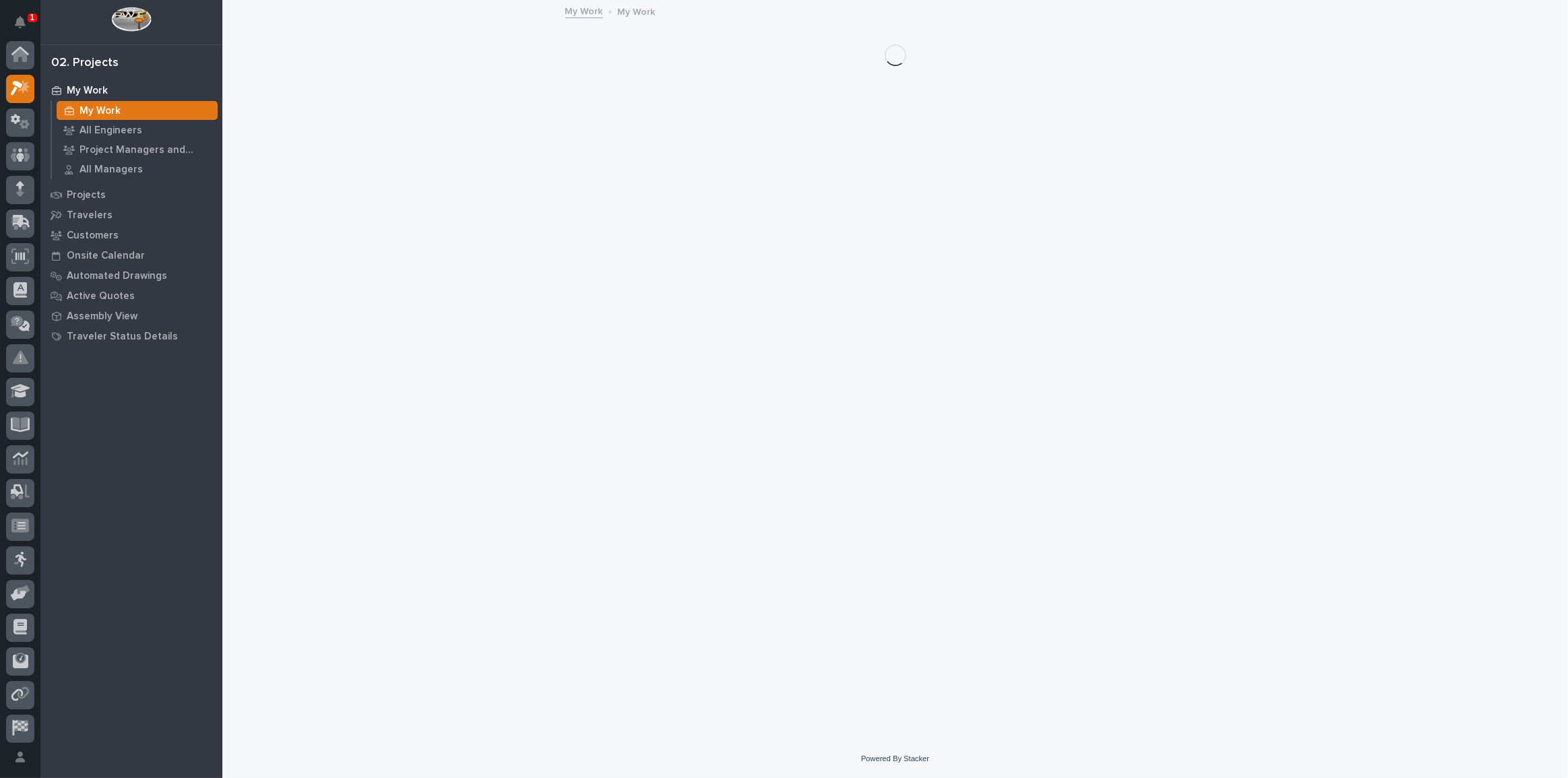
scroll to position [34, 0]
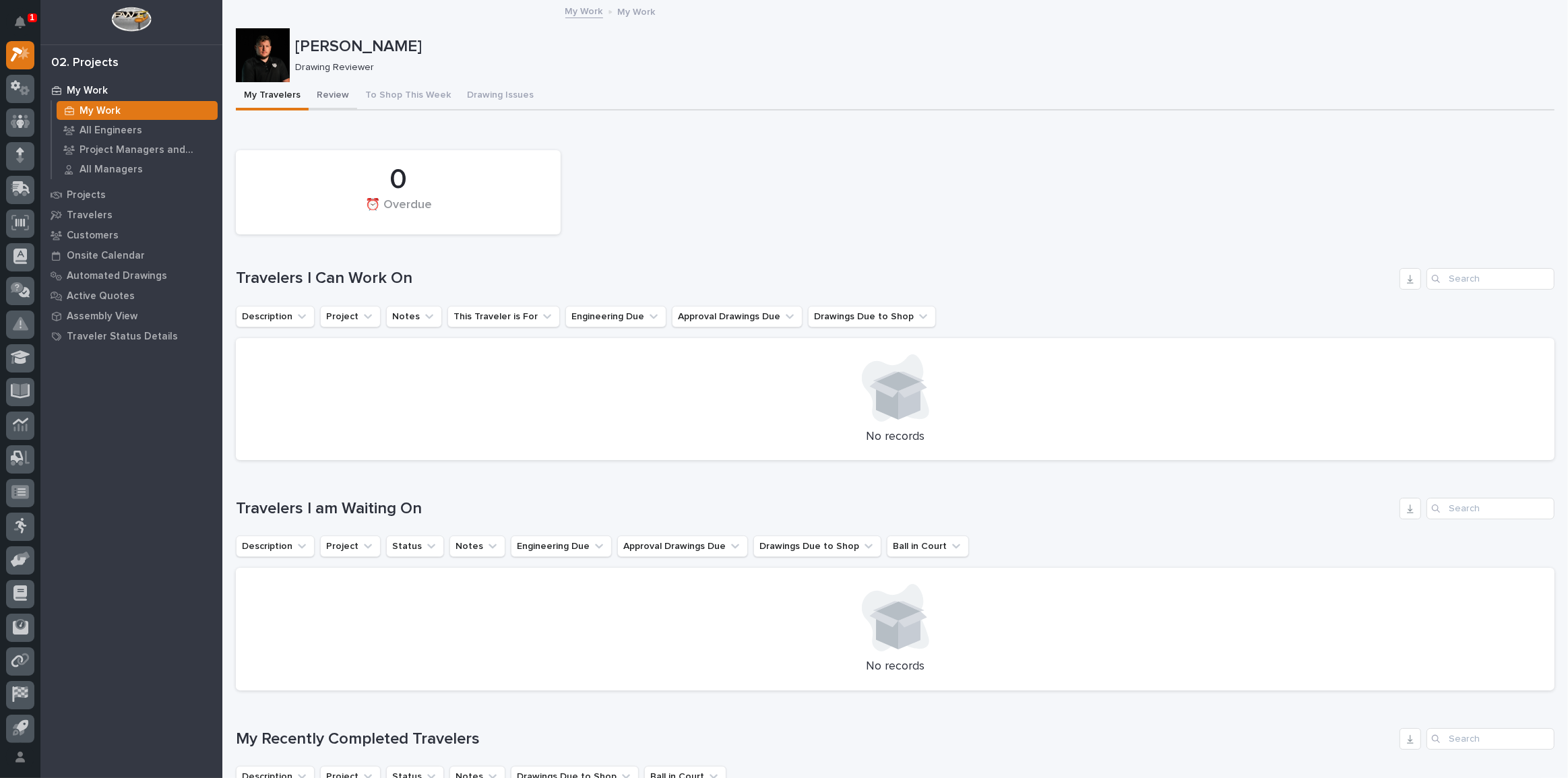
click at [334, 94] on button "Review" at bounding box center [333, 96] width 48 height 28
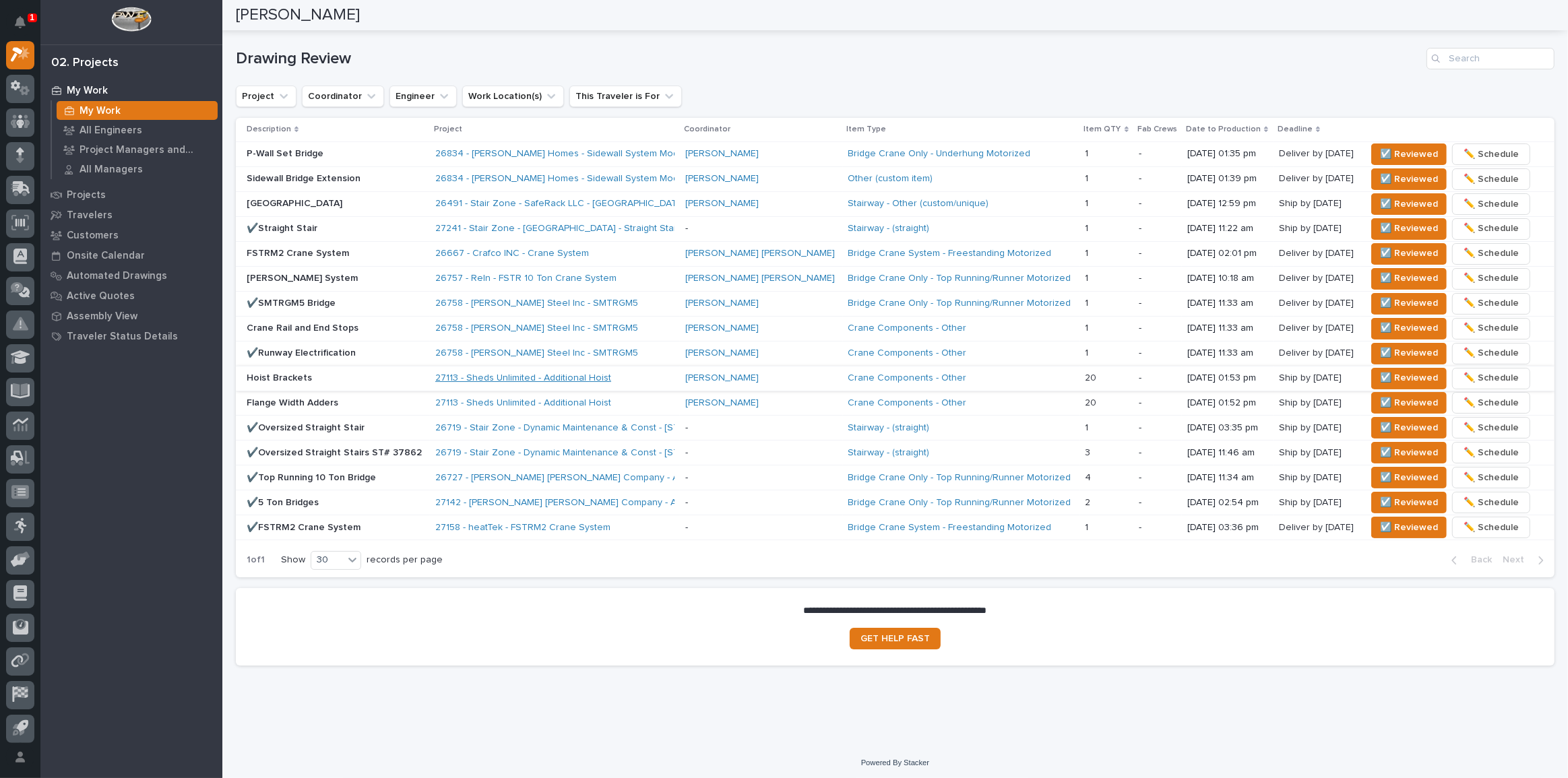
scroll to position [822, 0]
click at [1380, 271] on span "☑️ Reviewed" at bounding box center [1409, 277] width 58 height 16
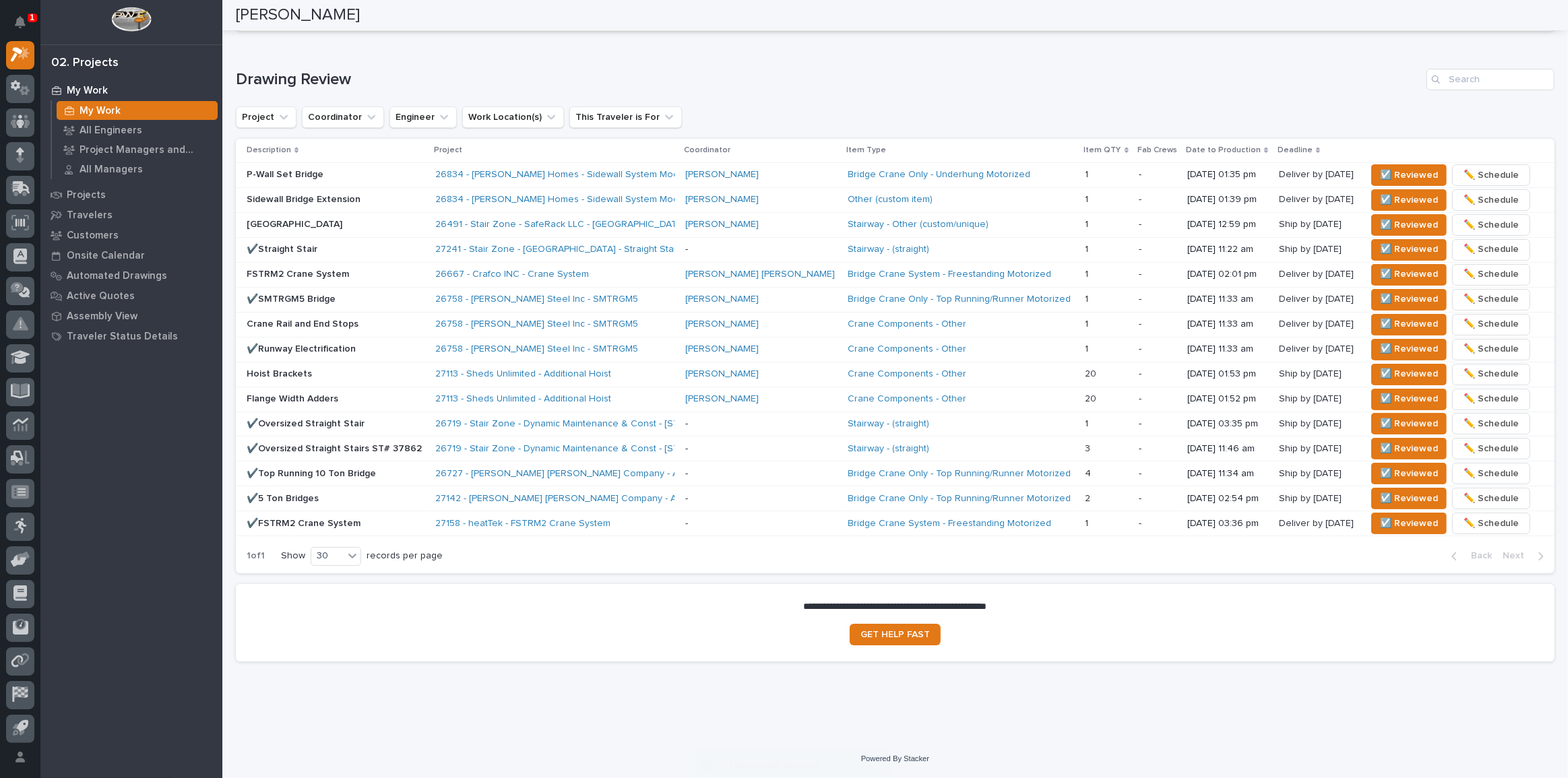
scroll to position [796, 0]
click at [350, 252] on p "✔️Straight Stair" at bounding box center [335, 253] width 178 height 11
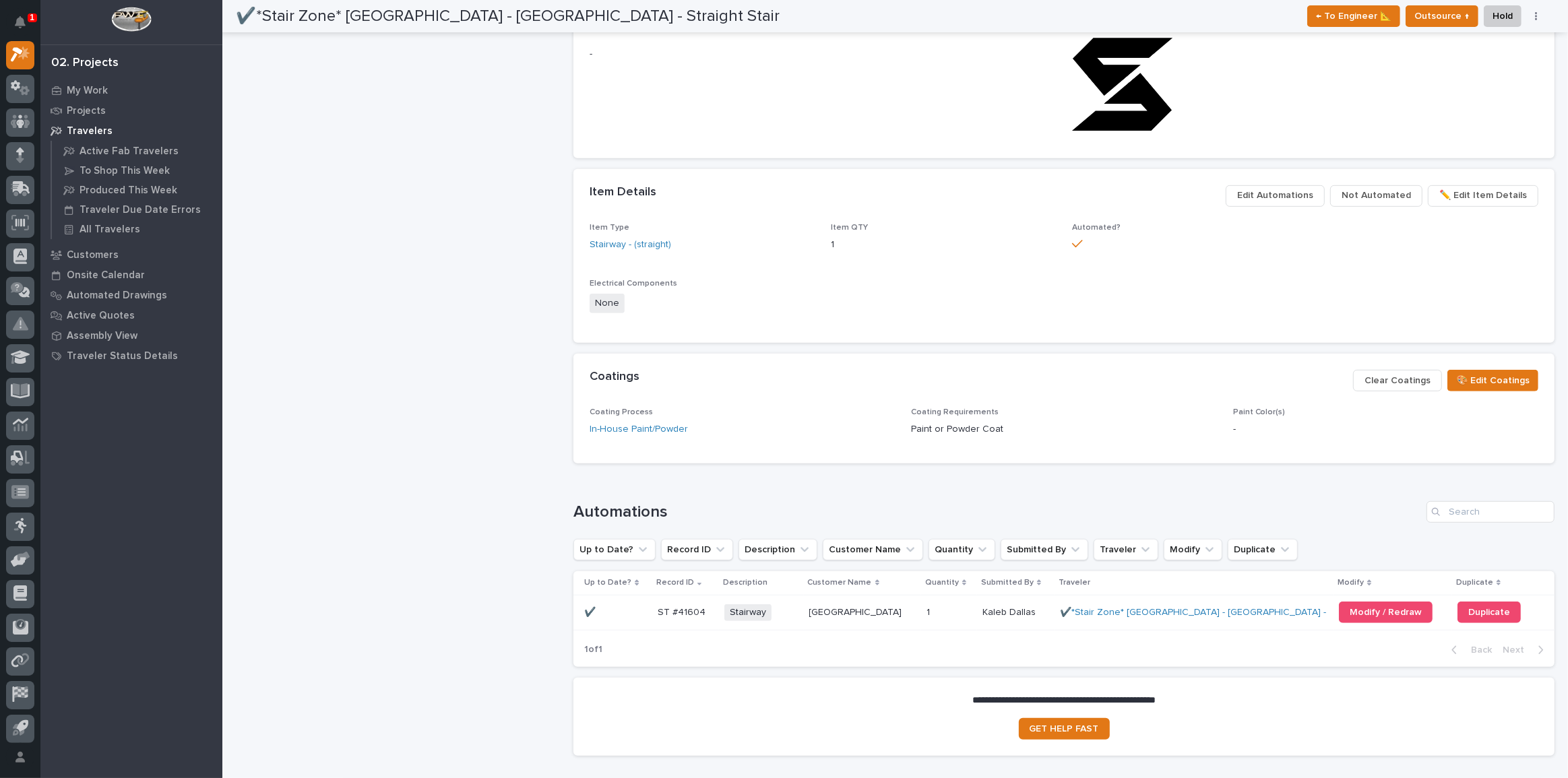
scroll to position [868, 0]
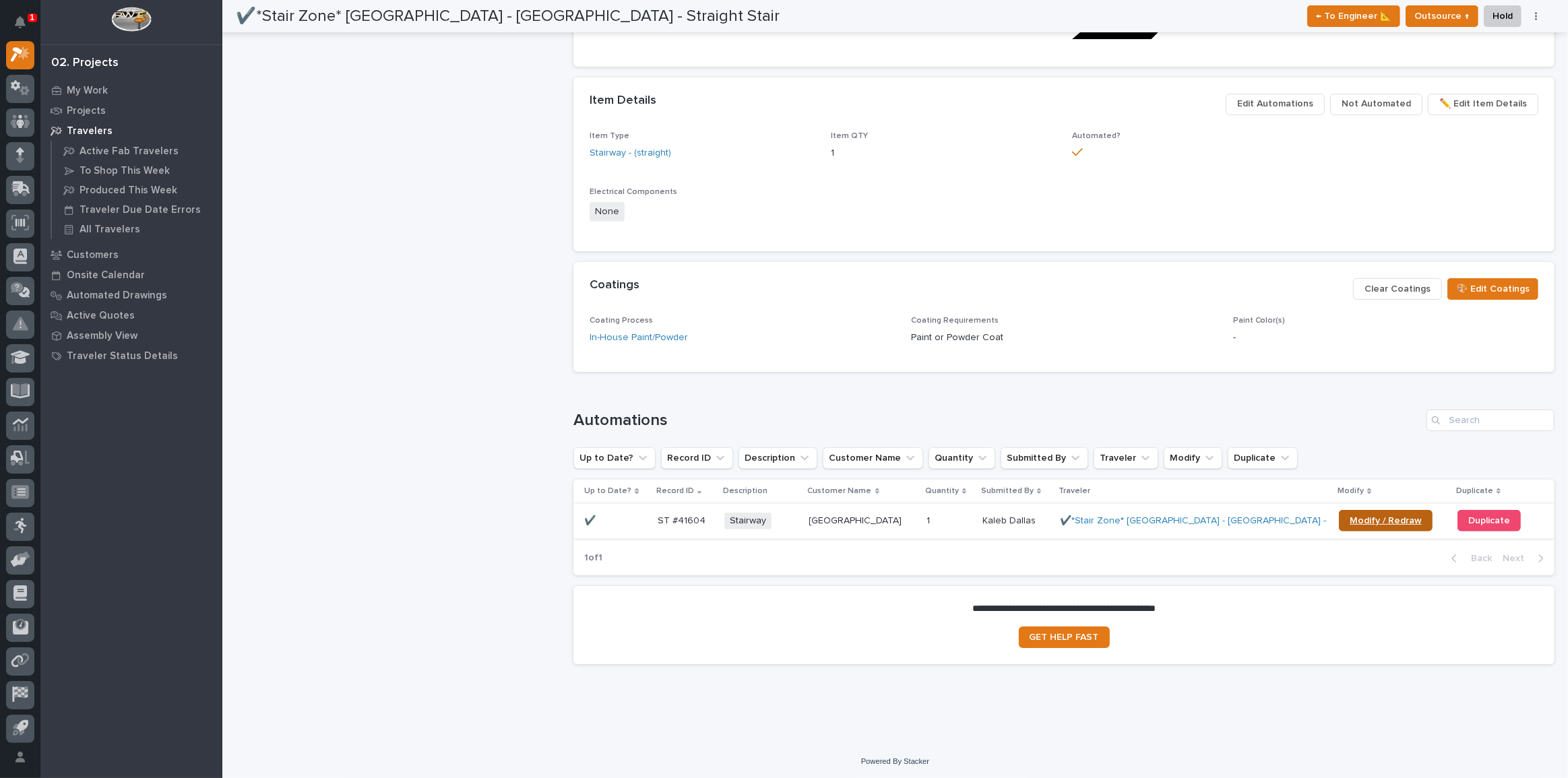
click at [1398, 510] on link "Modify / Redraw" at bounding box center [1386, 521] width 94 height 22
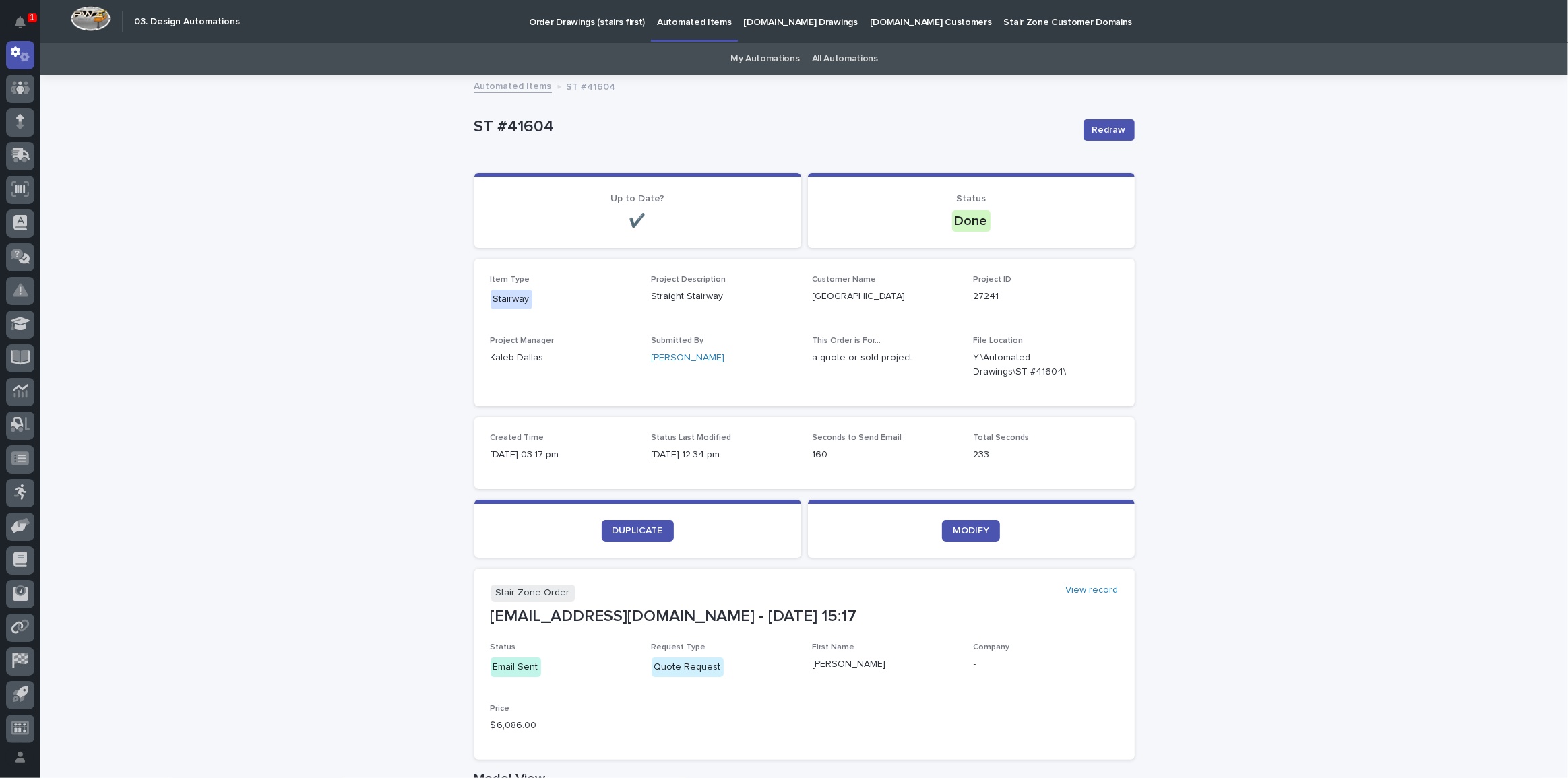
drag, startPoint x: 469, startPoint y: 124, endPoint x: 579, endPoint y: 127, distance: 110.0
copy p "ST #41604"
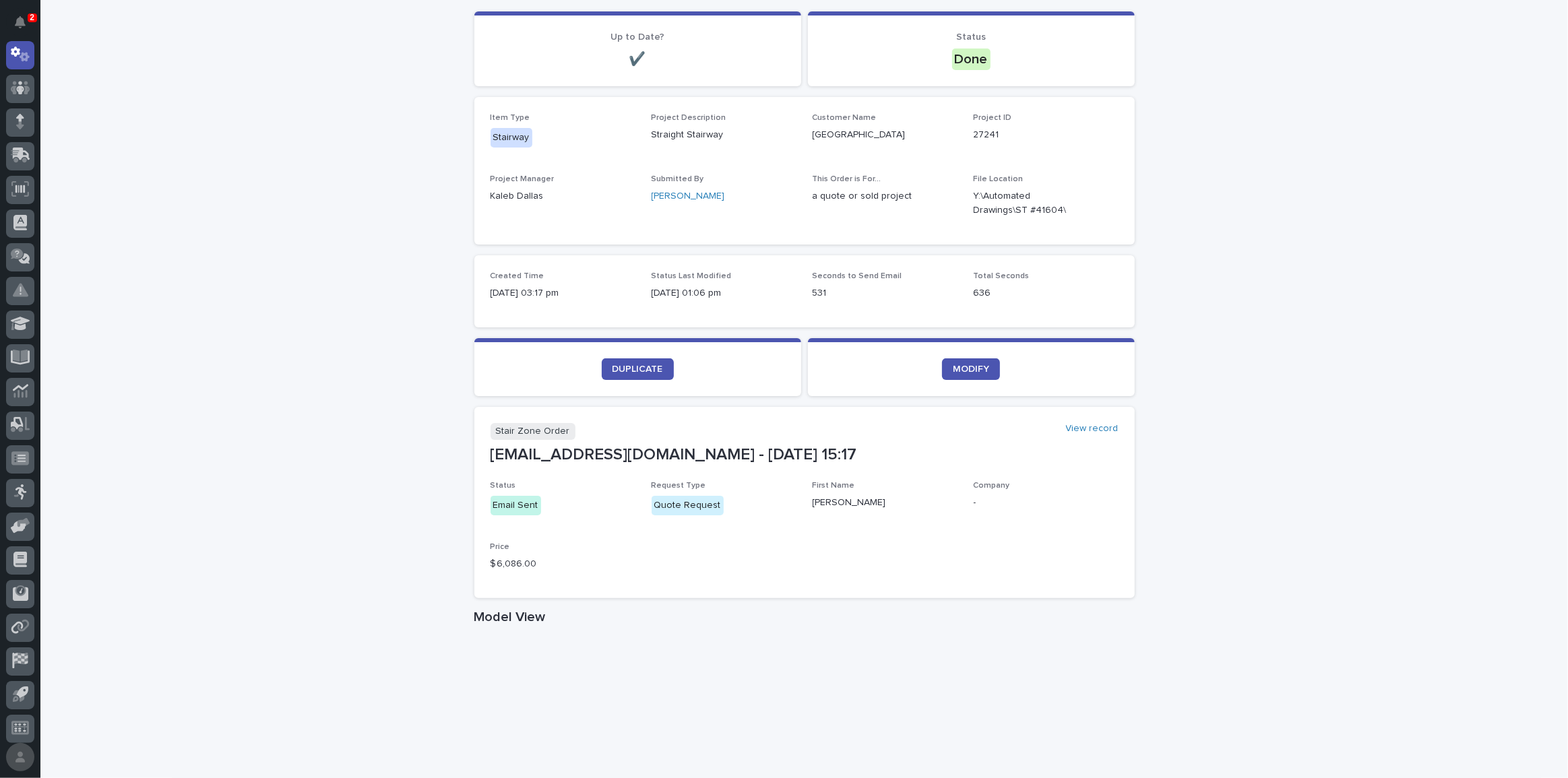
scroll to position [183, 0]
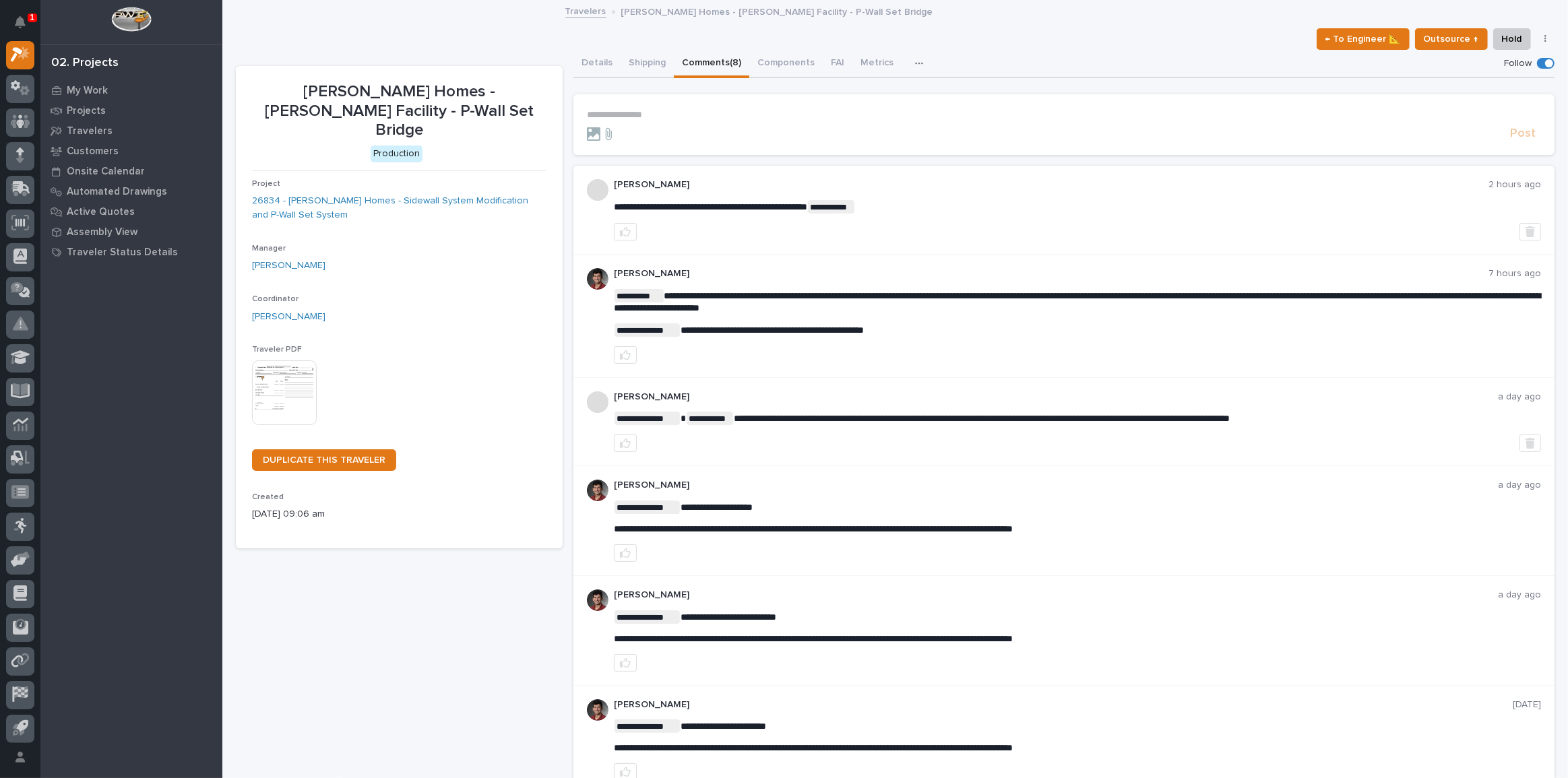
click at [641, 109] on p "**********" at bounding box center [1063, 115] width 954 height 11
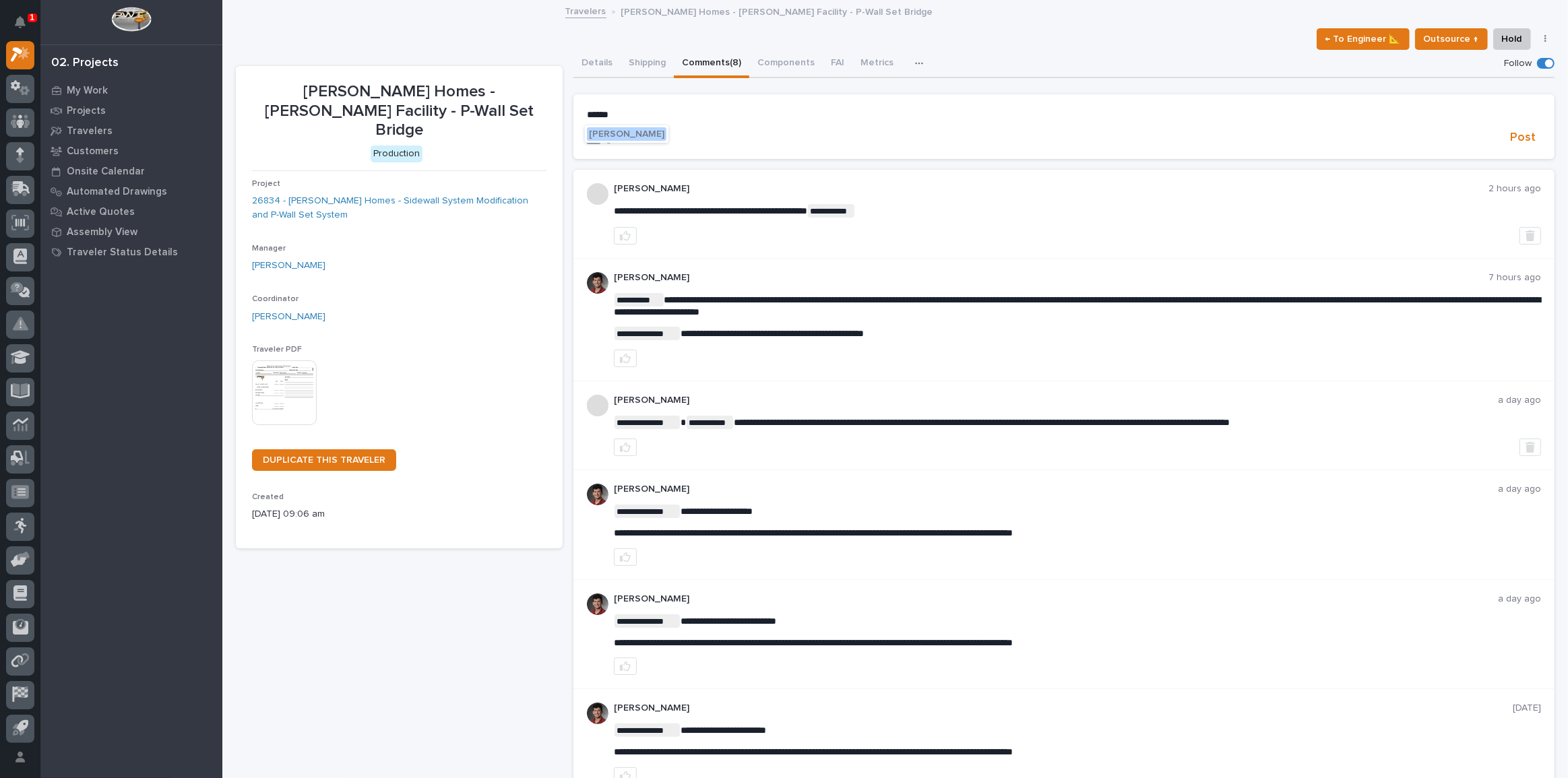
click at [620, 123] on form "****** Post" at bounding box center [1063, 127] width 954 height 36
click at [624, 129] on span "Manjeet Chapagai" at bounding box center [627, 134] width 76 height 10
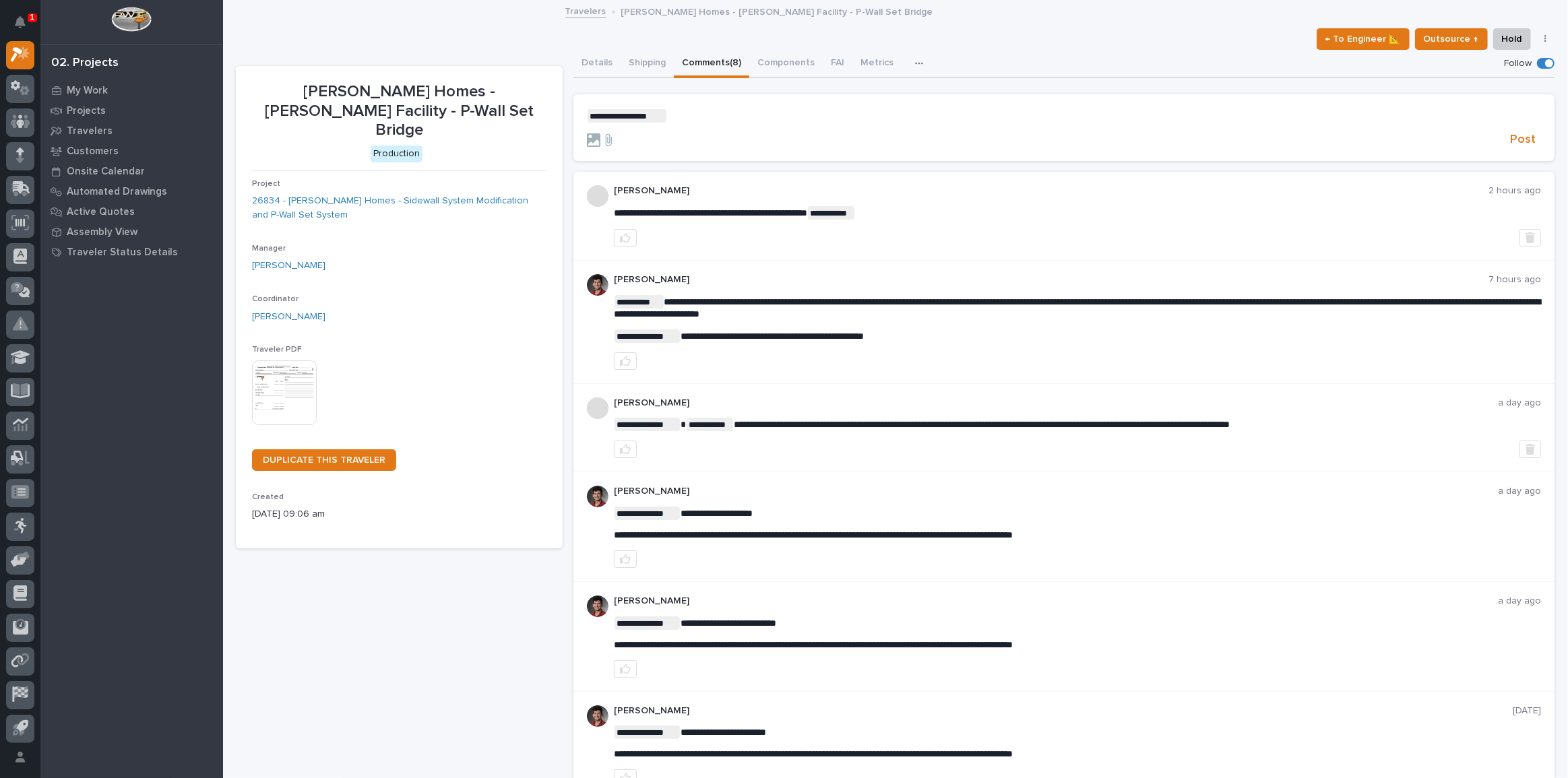
click at [692, 119] on p "**********" at bounding box center [1063, 116] width 954 height 14
click at [807, 116] on span "**********" at bounding box center [900, 116] width 466 height 10
click at [1082, 115] on span "**********" at bounding box center [910, 116] width 486 height 10
click at [1507, 128] on form "**********" at bounding box center [1063, 129] width 954 height 39
click at [1510, 135] on span "Post" at bounding box center [1523, 139] width 26 height 15
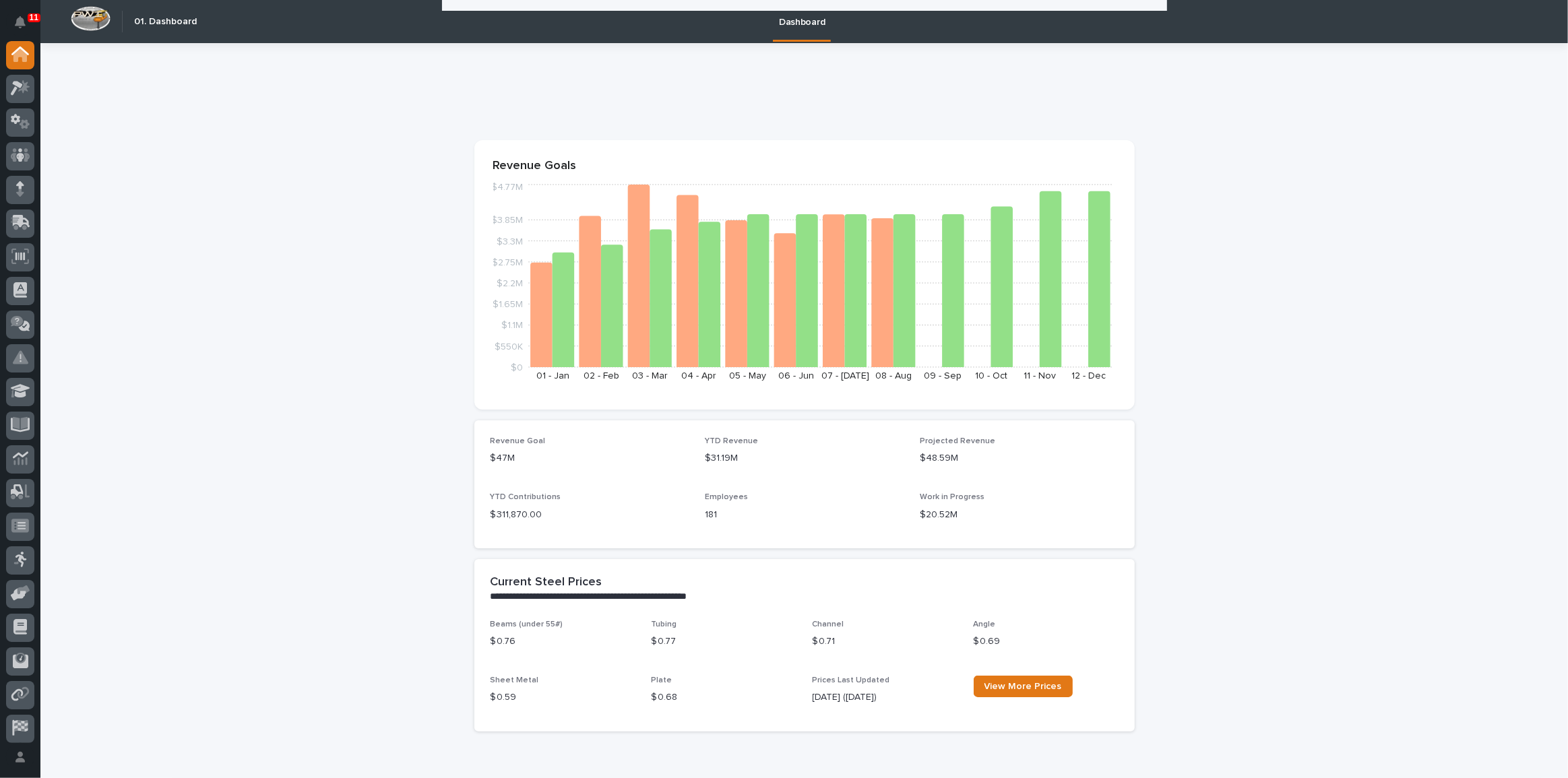
scroll to position [428, 0]
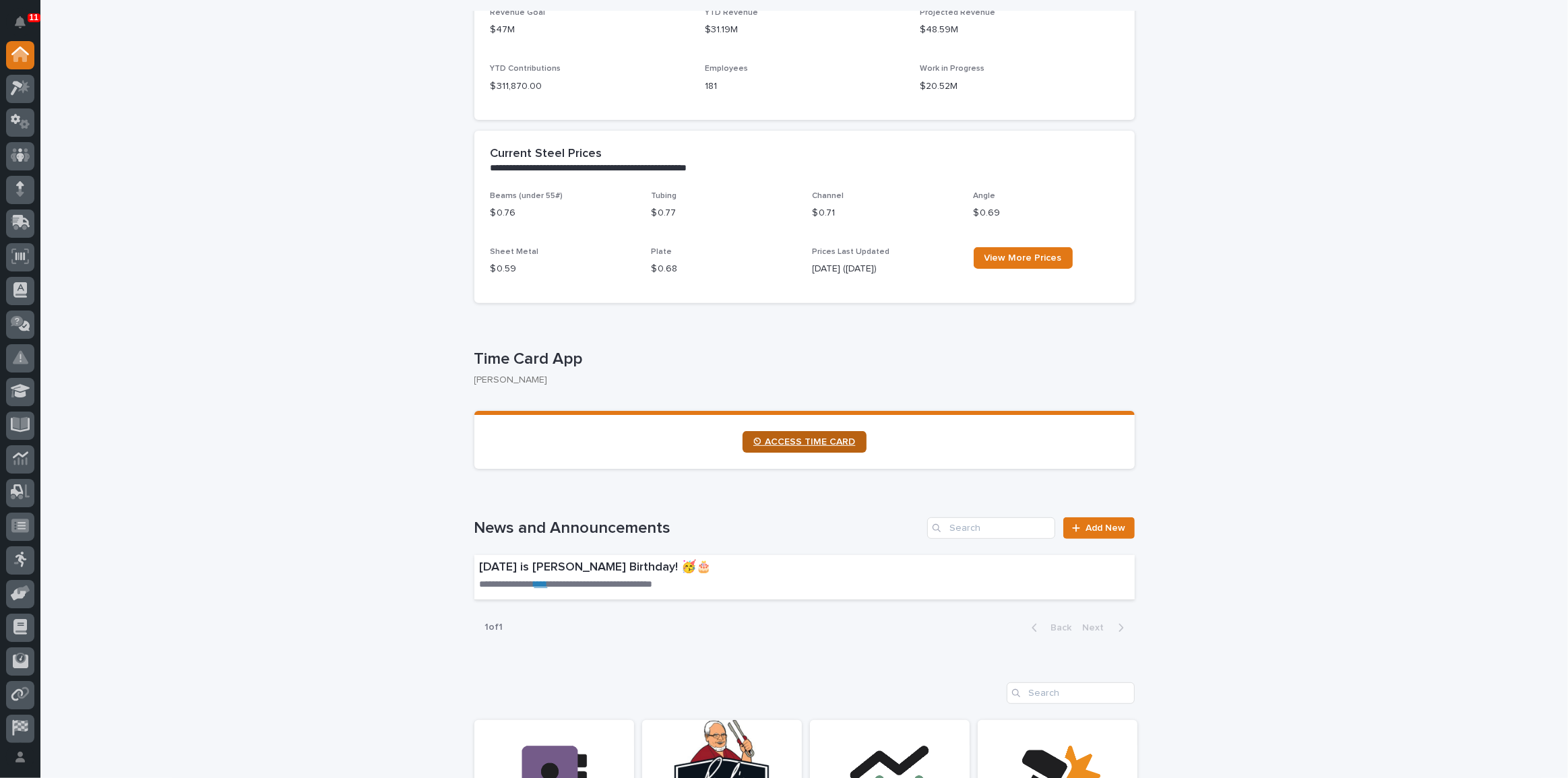
click at [796, 444] on span "⏲ ACCESS TIME CARD" at bounding box center [804, 442] width 102 height 10
click at [12, 27] on button "Notifications" at bounding box center [20, 22] width 28 height 28
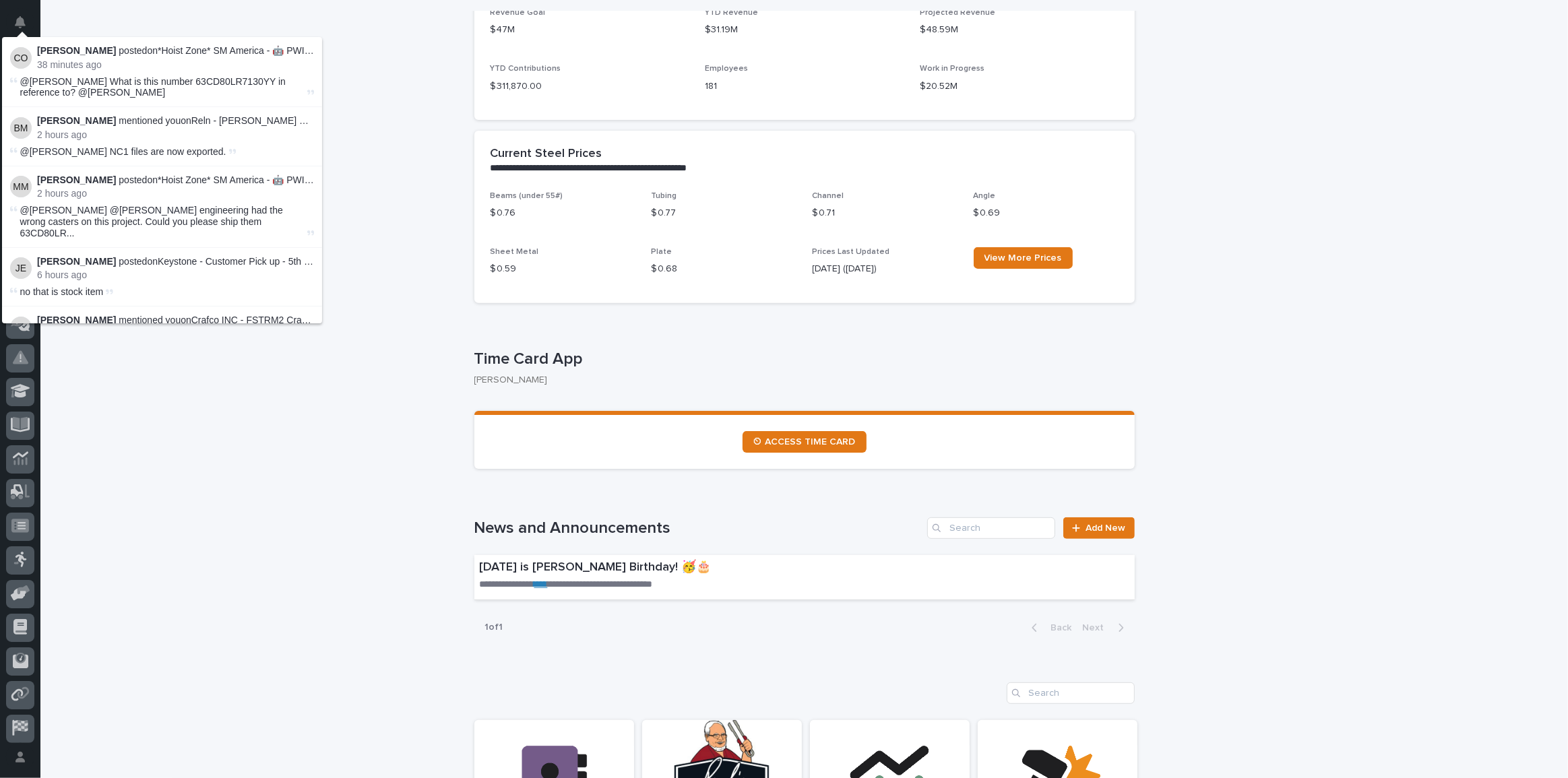
click at [135, 135] on p "2 hours ago" at bounding box center [175, 135] width 277 height 11
click at [132, 195] on p "2 hours ago" at bounding box center [175, 194] width 277 height 11
click at [145, 256] on p "Jack Erickson posted on Keystone - Customer Pick up - 5th Wheel Rotation Device…" at bounding box center [175, 262] width 277 height 11
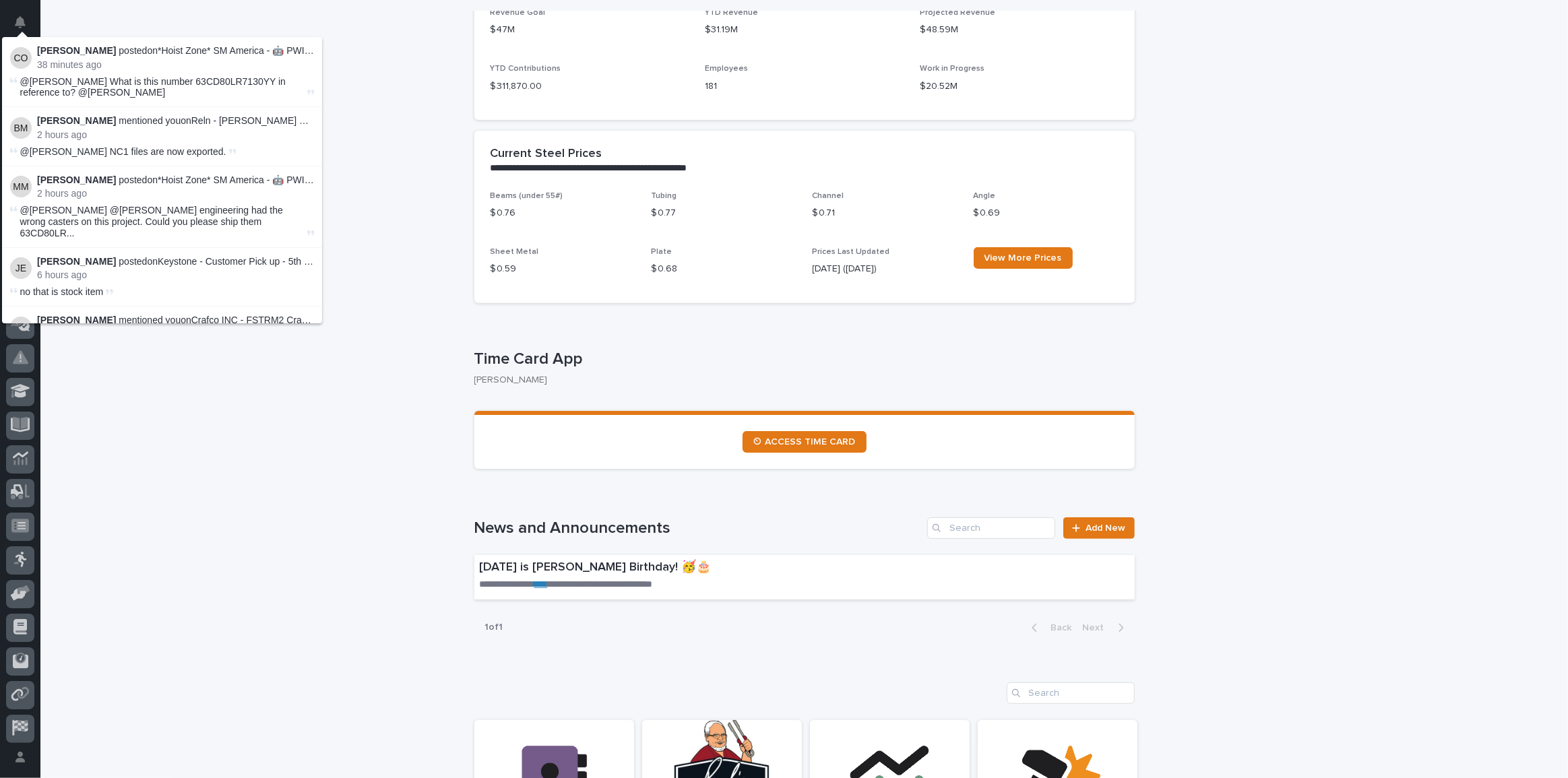
click at [145, 256] on p "Jack Erickson posted on Keystone - Customer Pick up - 5th Wheel Rotation Device…" at bounding box center [175, 262] width 277 height 11
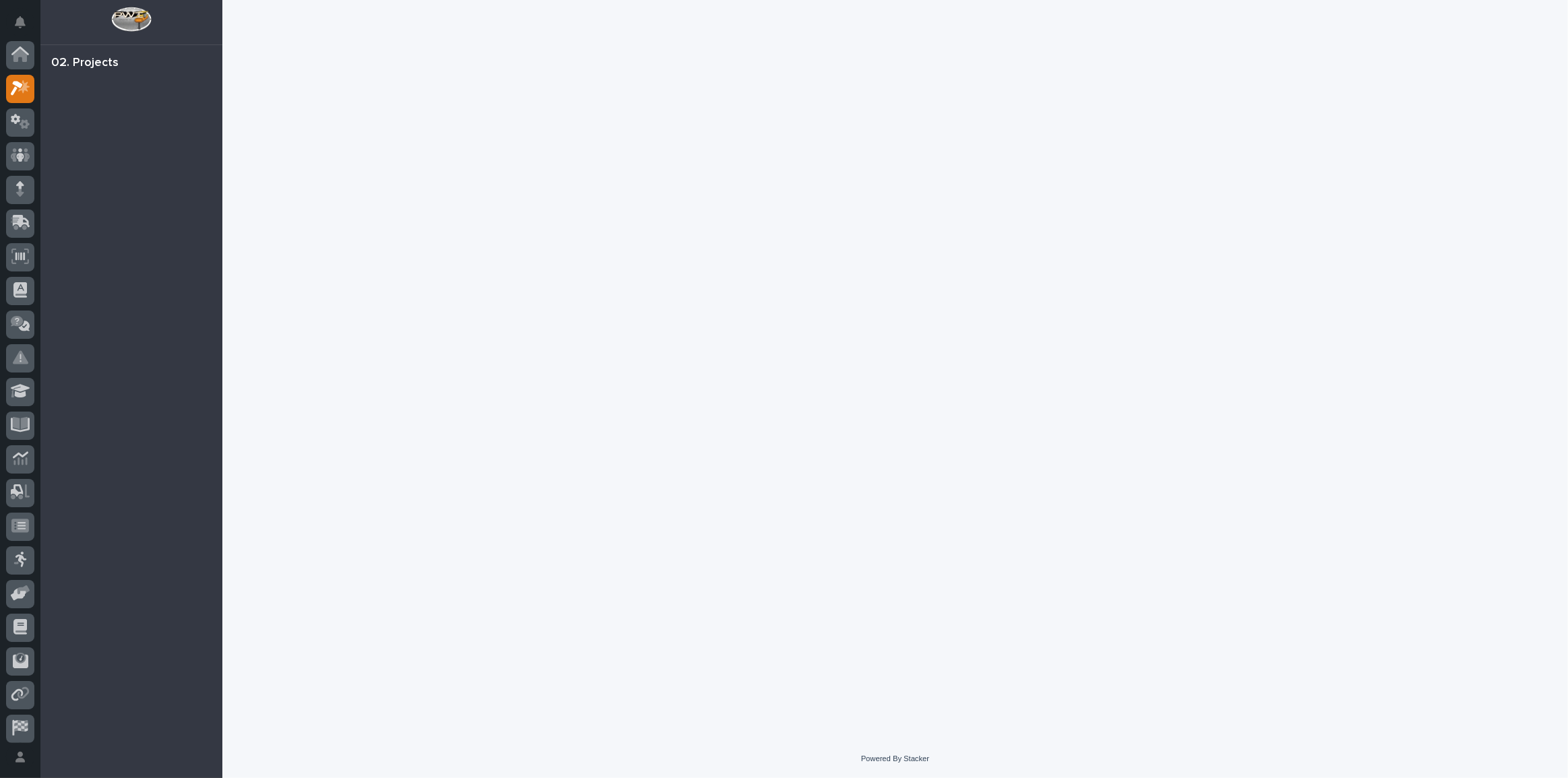
scroll to position [34, 0]
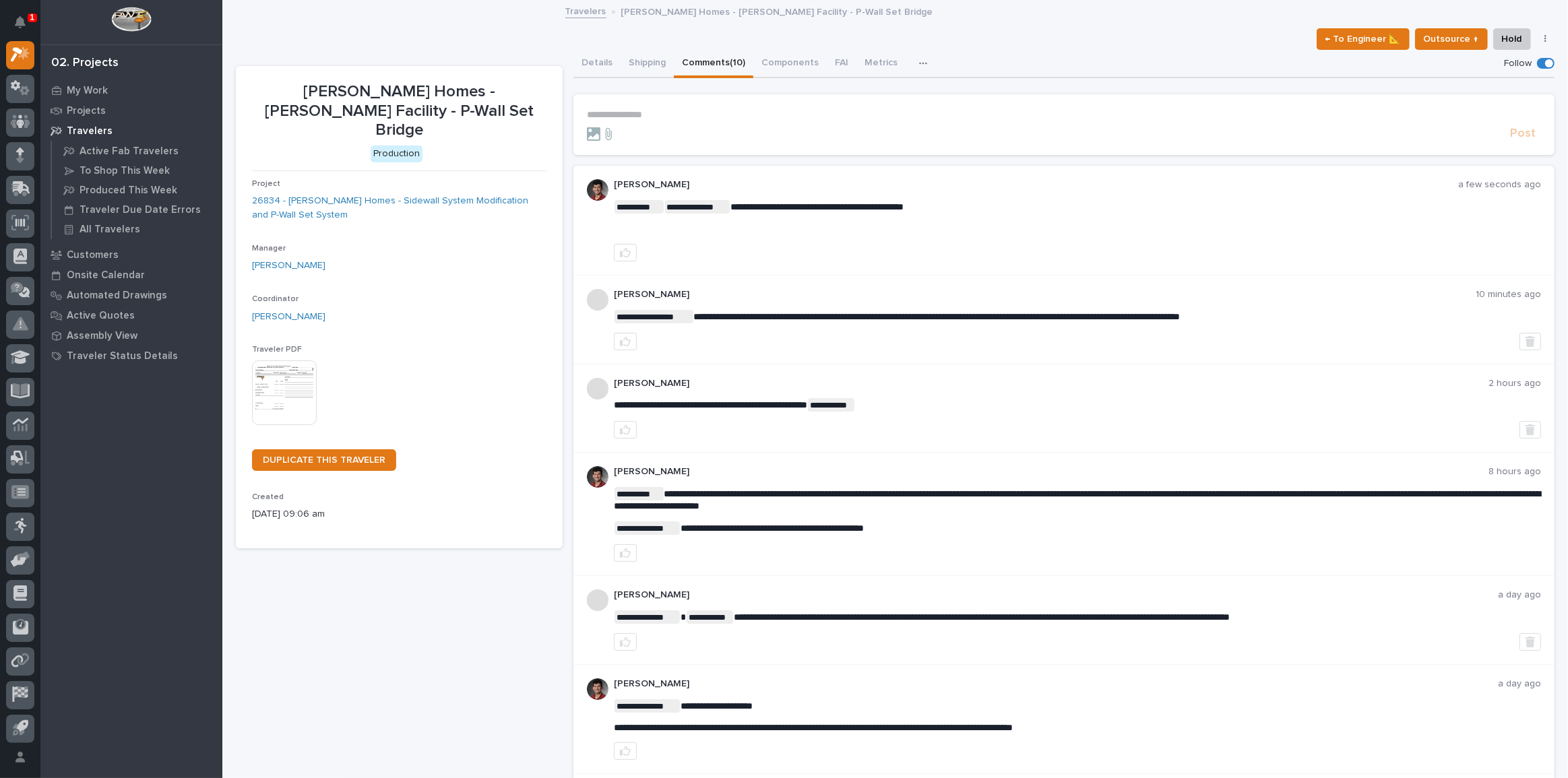
click at [731, 258] on div at bounding box center [1078, 253] width 927 height 18
click at [623, 254] on icon "button" at bounding box center [624, 252] width 10 height 10
click at [1520, 340] on button "button" at bounding box center [1530, 342] width 22 height 18
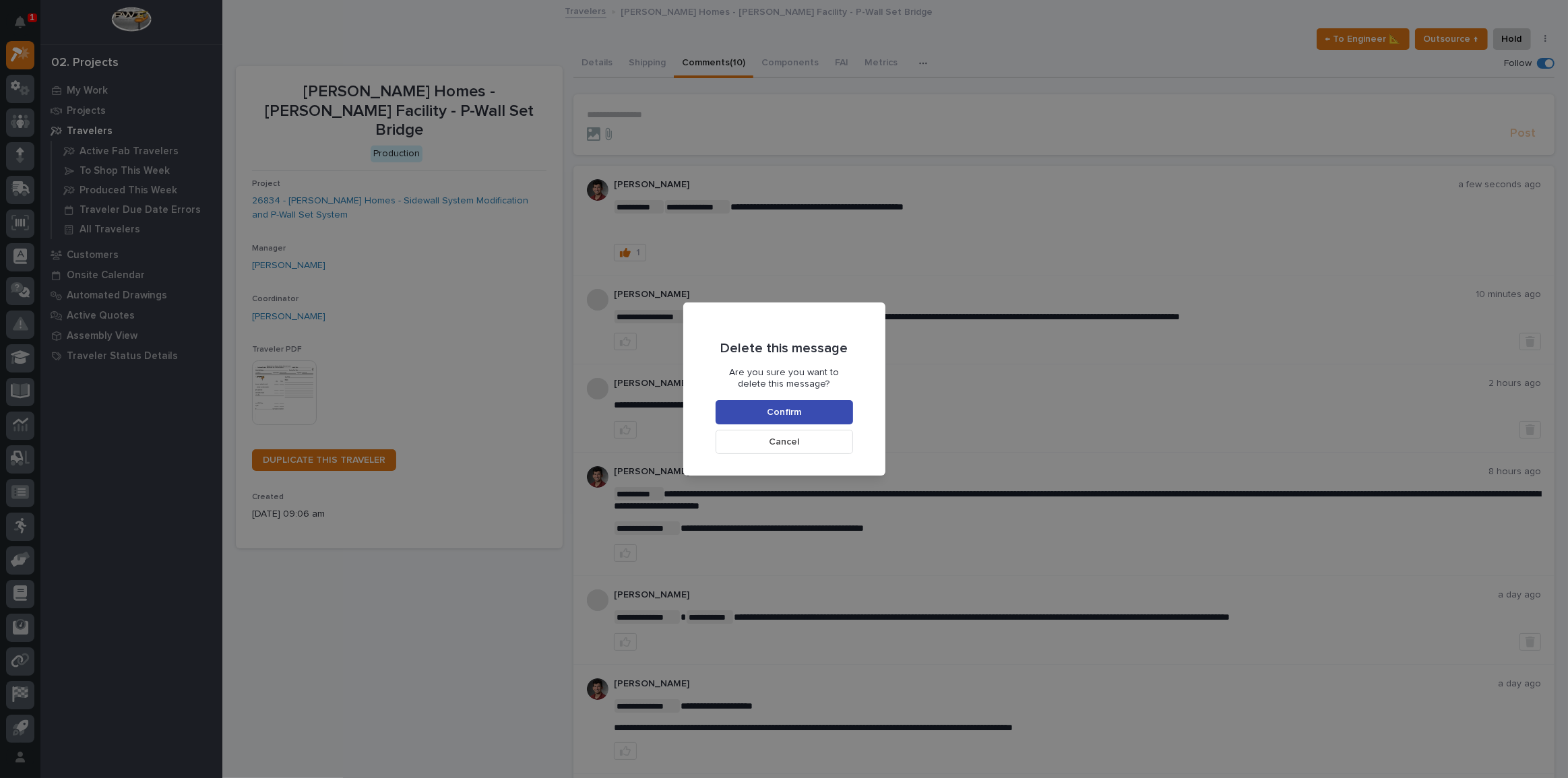
click at [845, 406] on button "Confirm" at bounding box center [784, 412] width 137 height 24
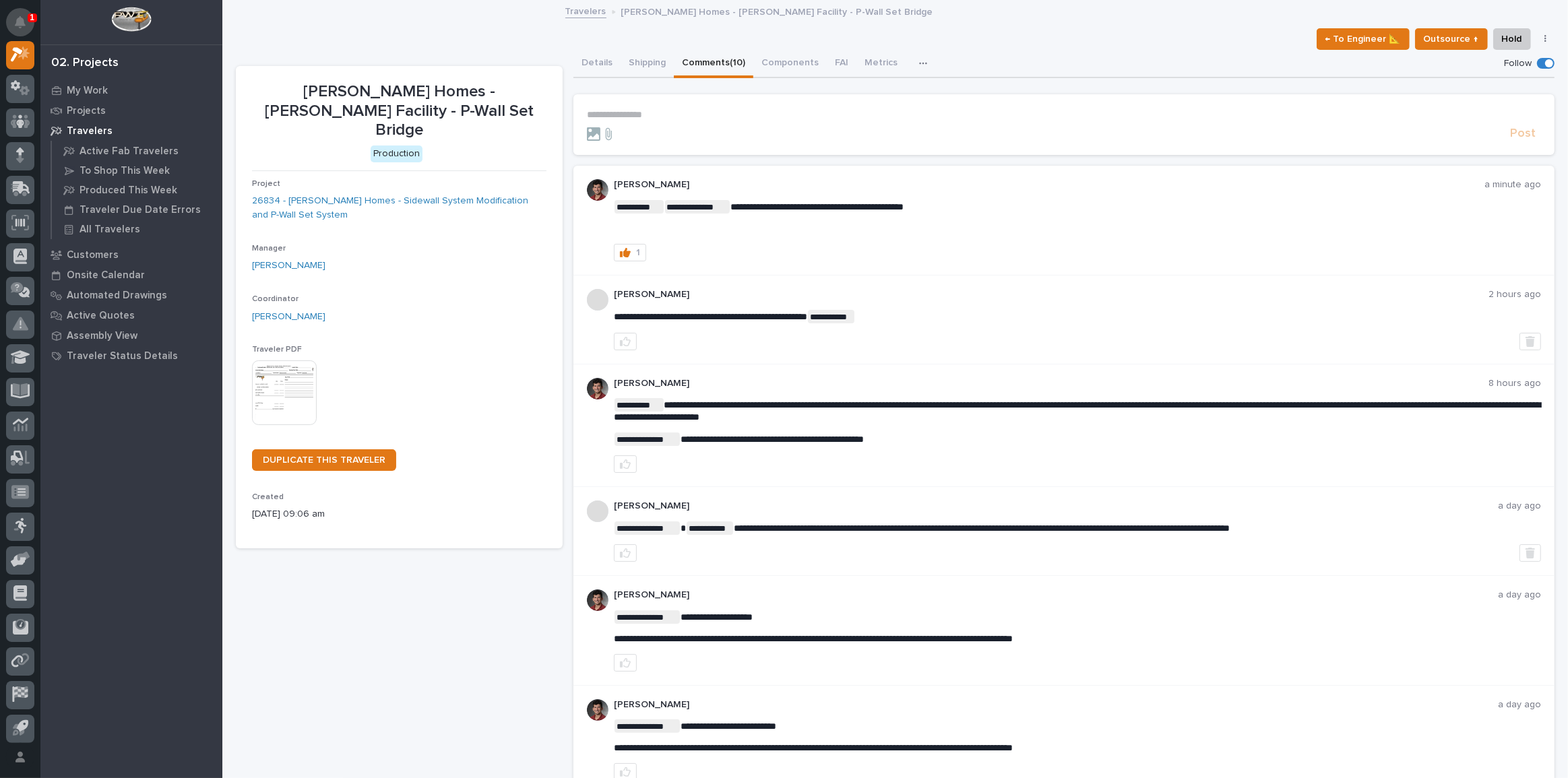
click at [31, 23] on button "Notifications" at bounding box center [20, 22] width 28 height 28
click at [321, 21] on div "**********" at bounding box center [895, 568] width 1319 height 1133
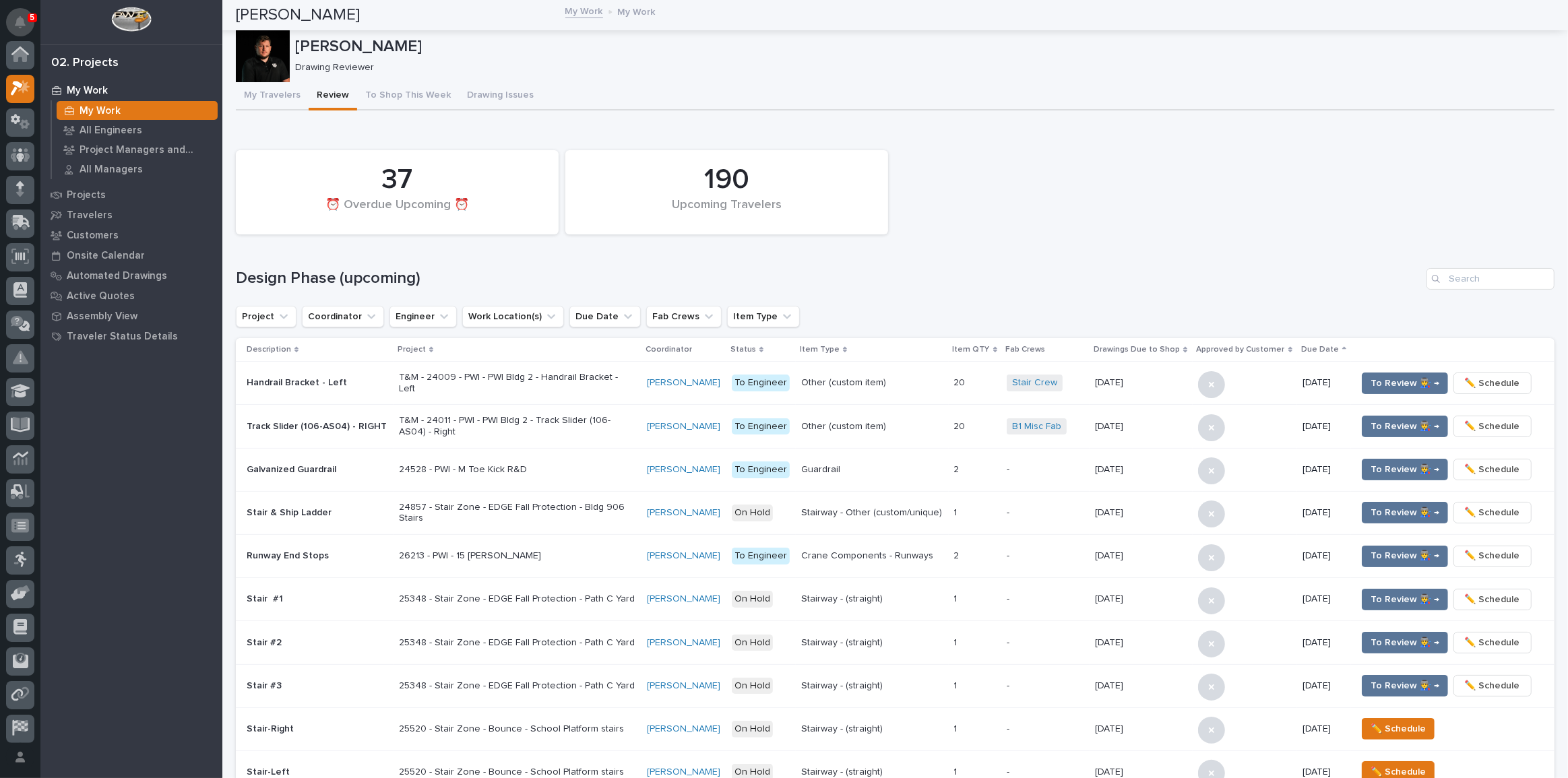
scroll to position [34, 0]
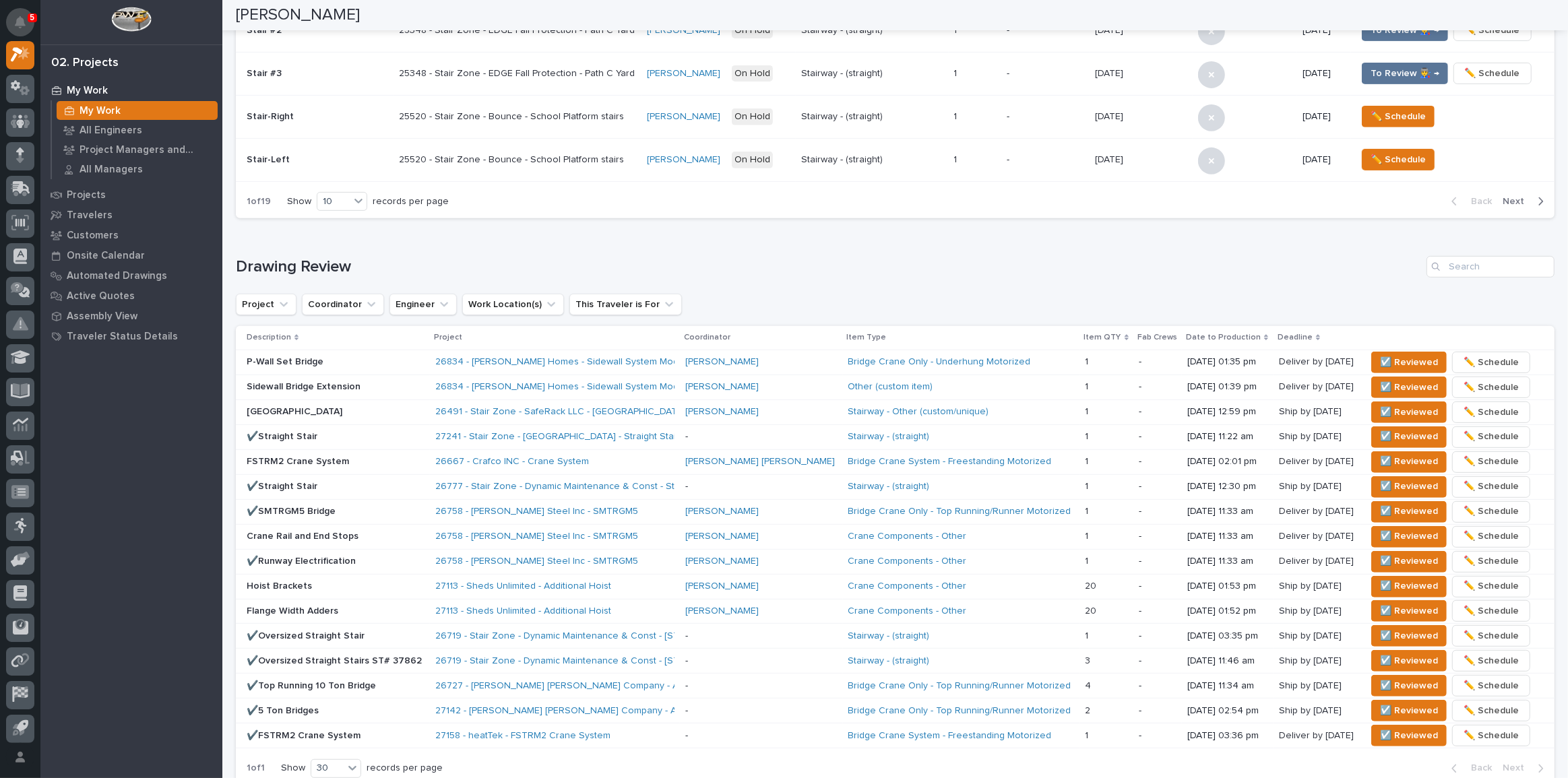
click at [24, 18] on icon "Notifications" at bounding box center [19, 22] width 10 height 12
click at [18, 26] on icon "Notifications" at bounding box center [19, 22] width 10 height 12
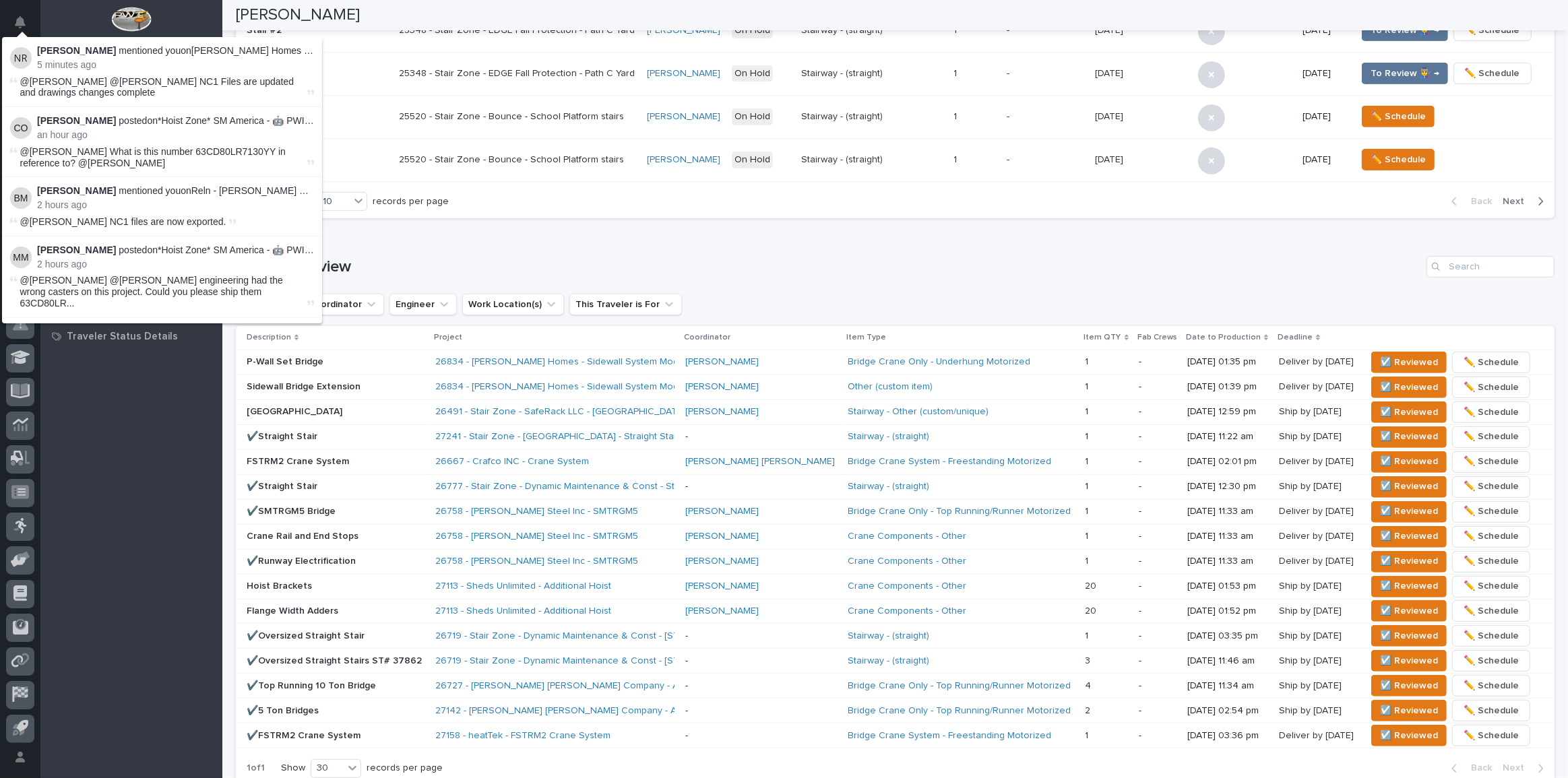
click at [170, 449] on div "My Work My Work All Engineers Project Managers and Engineers All Managers Proje…" at bounding box center [131, 429] width 182 height 698
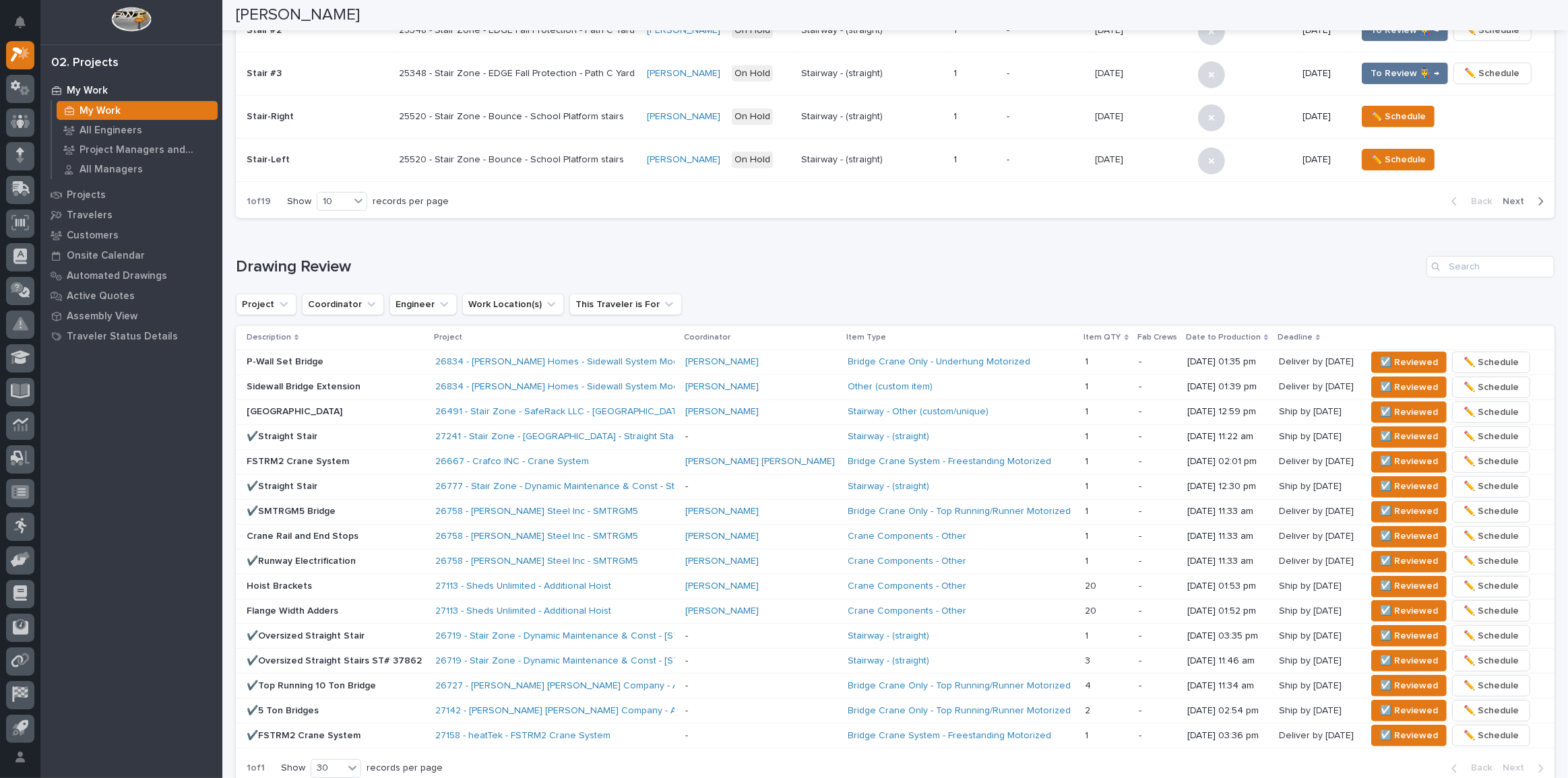
click at [741, 249] on div "Loading... Saving… Drawing Review Project Coordinator Engineer Work Location(s)…" at bounding box center [895, 512] width 1319 height 567
click at [1371, 427] on button "☑️ Reviewed" at bounding box center [1409, 437] width 76 height 22
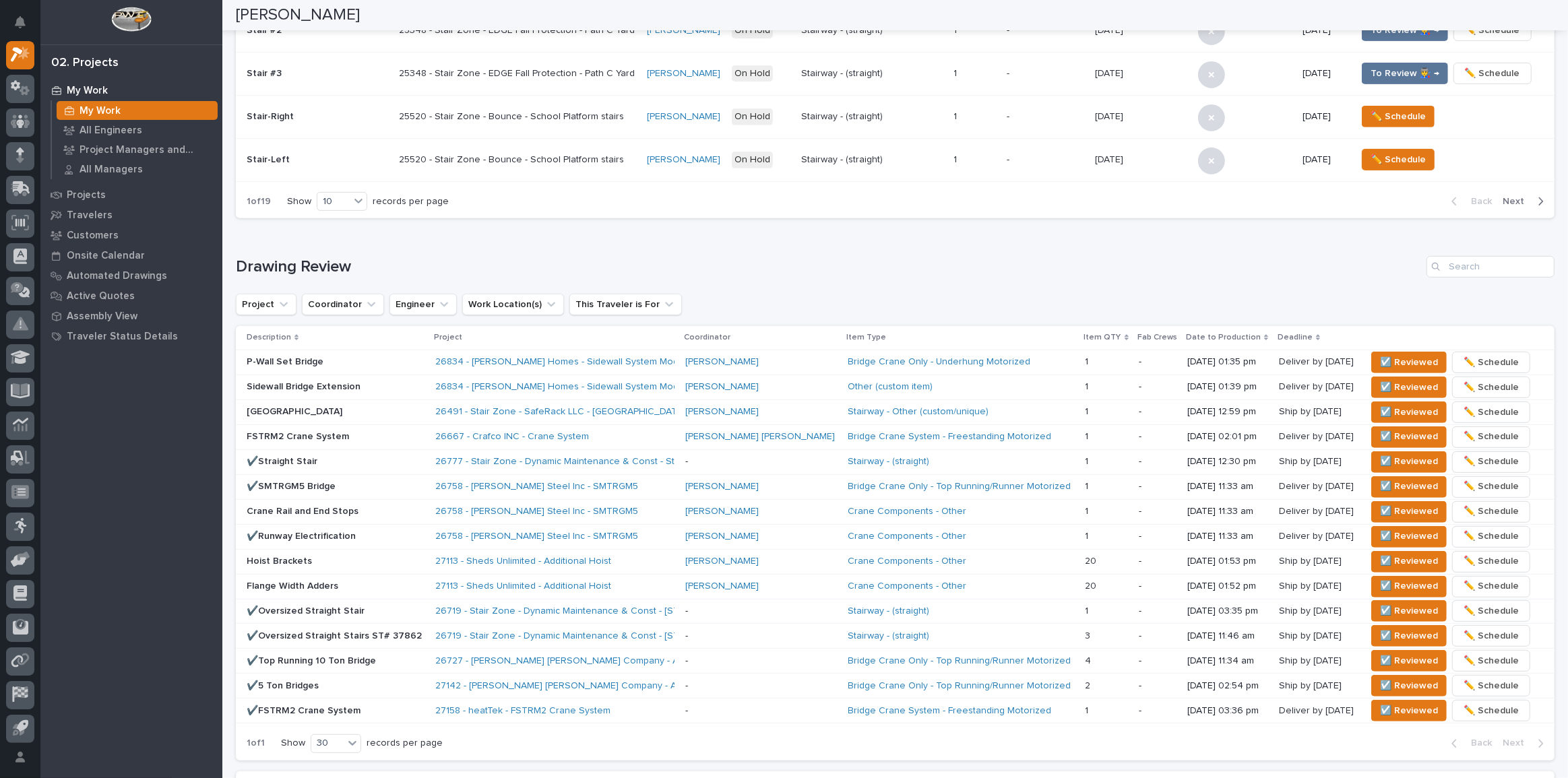
scroll to position [600, 0]
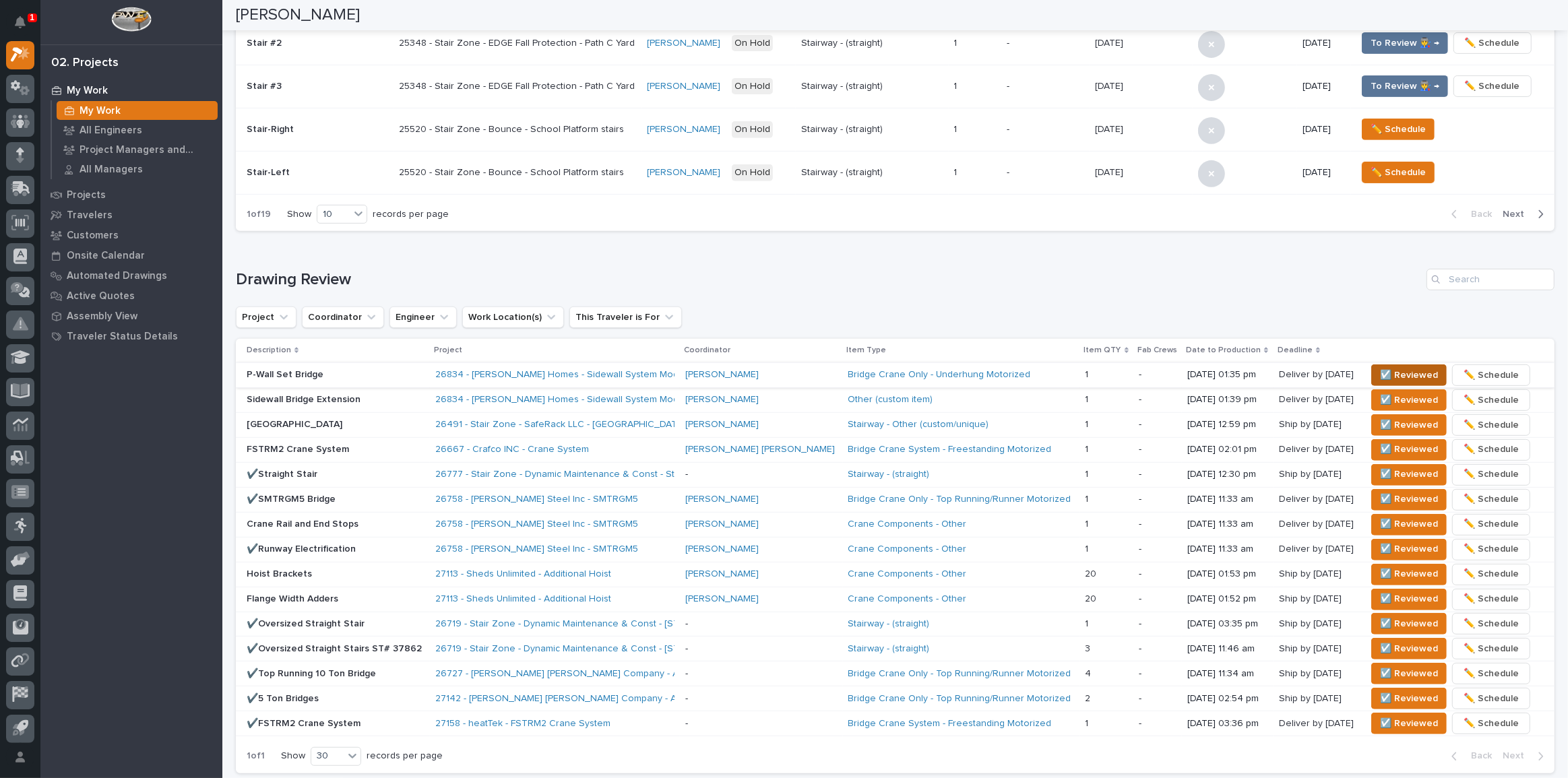
click at [1380, 369] on span "☑️ Reviewed" at bounding box center [1409, 375] width 58 height 16
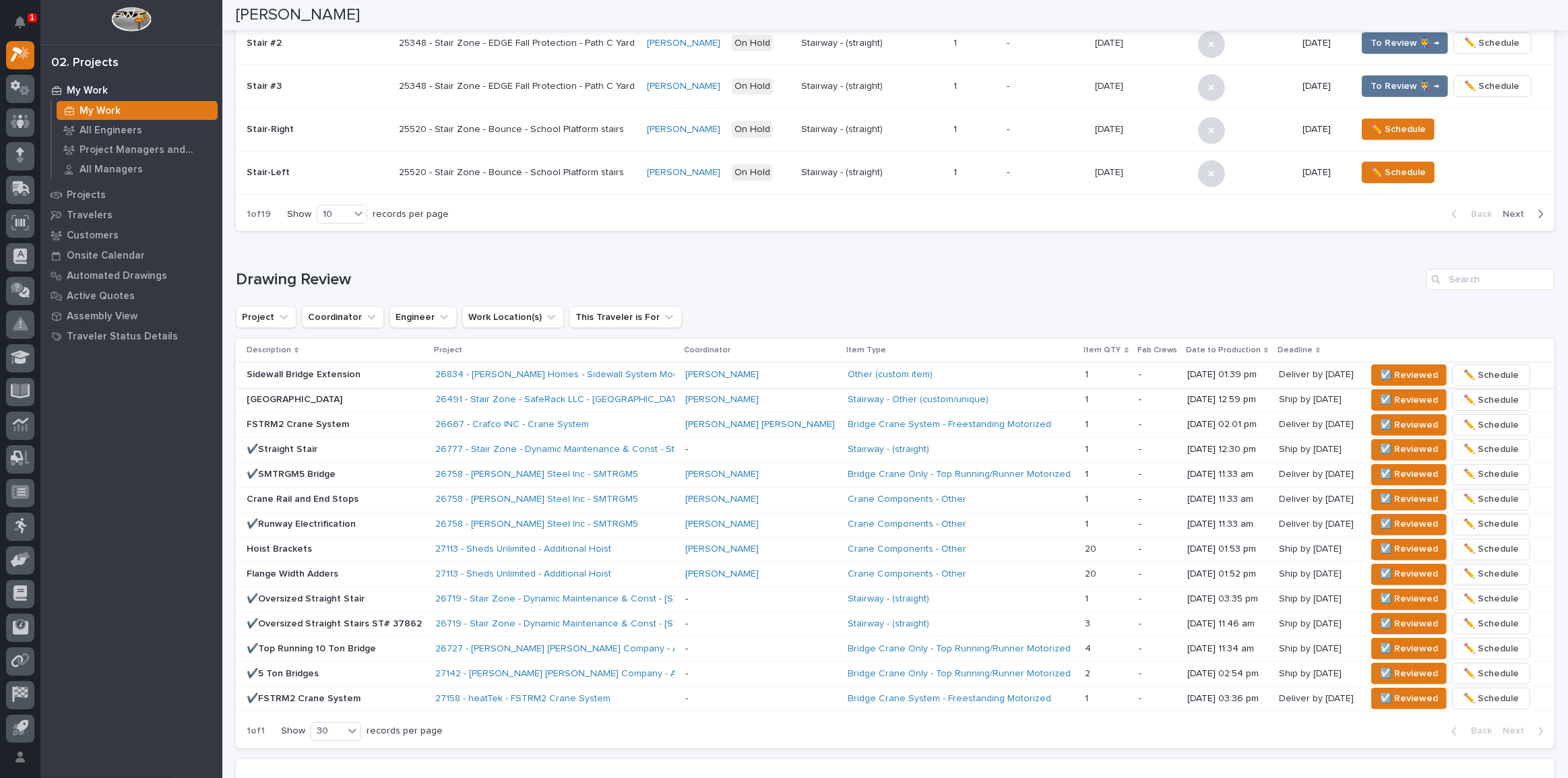
scroll to position [587, 0]
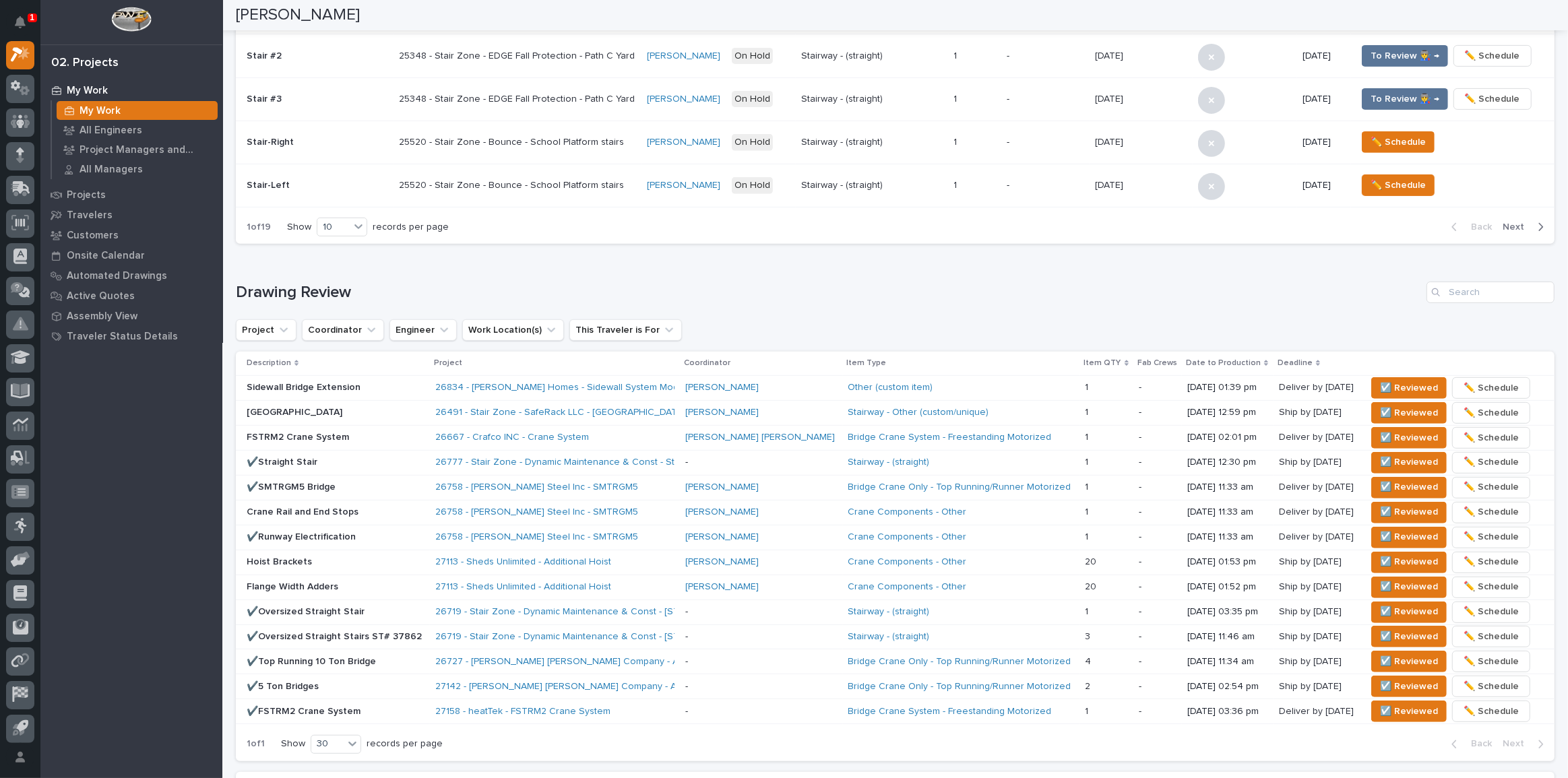
click at [403, 385] on p "Sidewall Bridge Extension" at bounding box center [335, 387] width 178 height 11
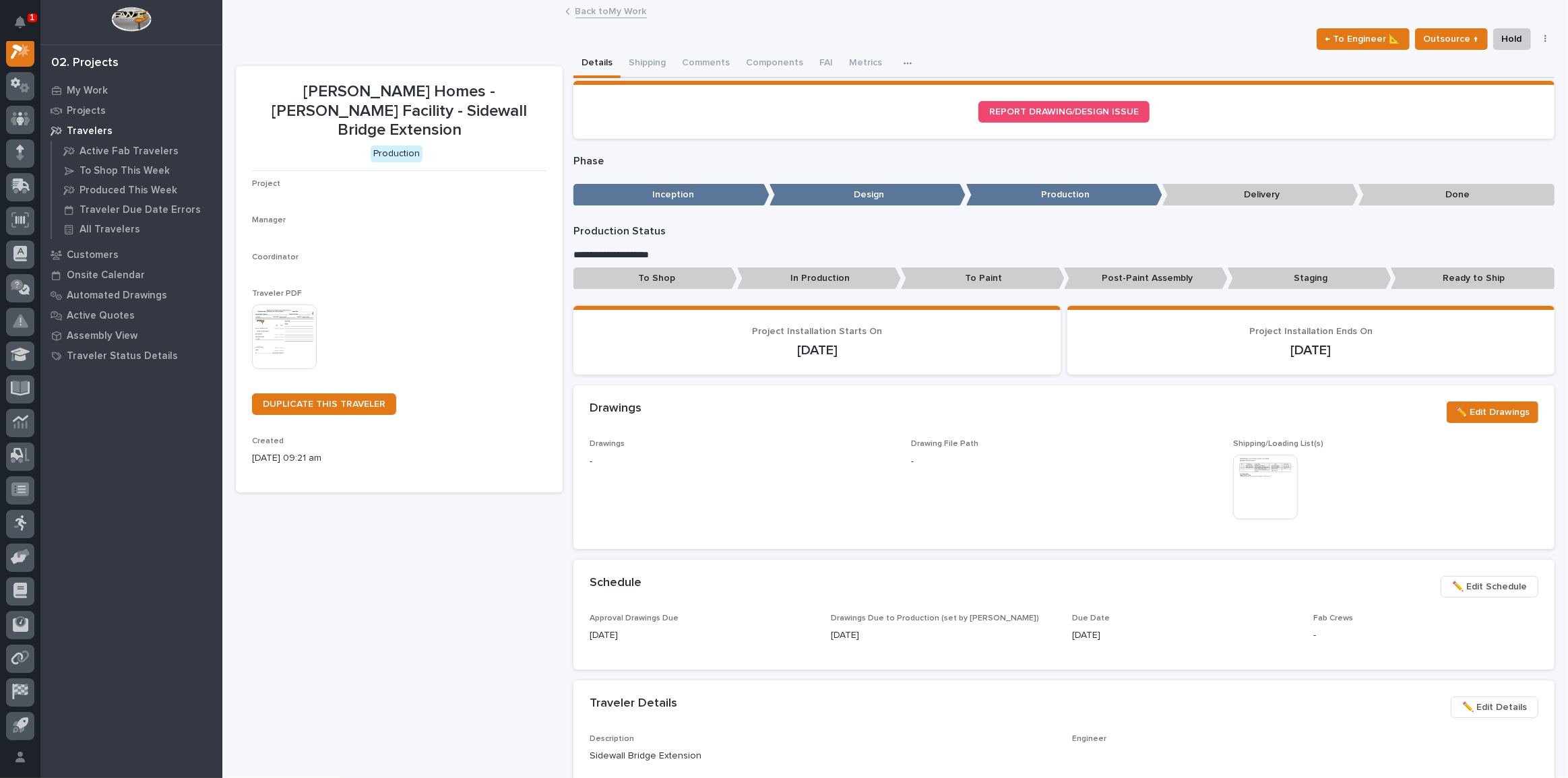
scroll to position [34, 0]
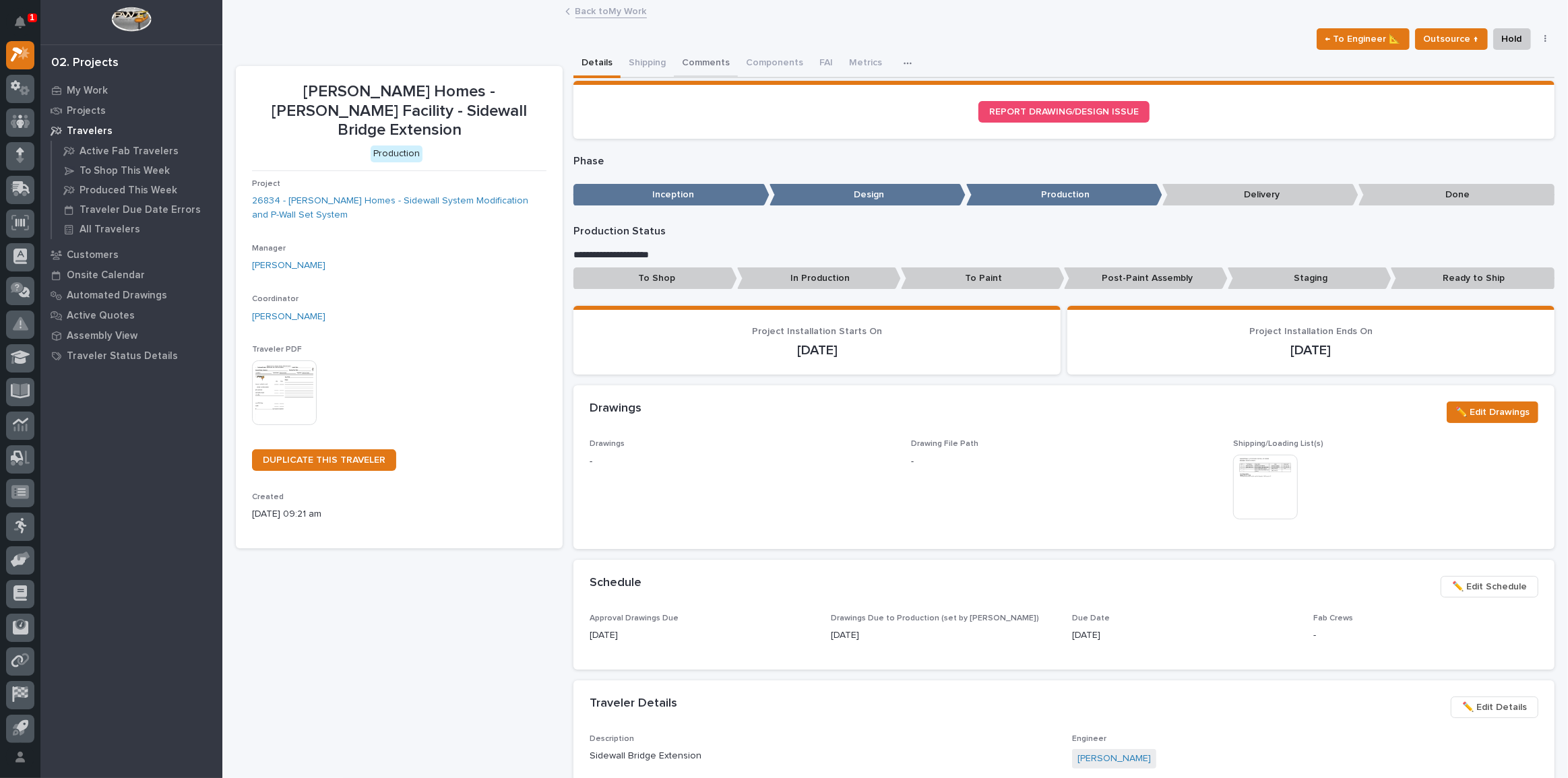
click at [682, 53] on button "Comments" at bounding box center [706, 63] width 64 height 28
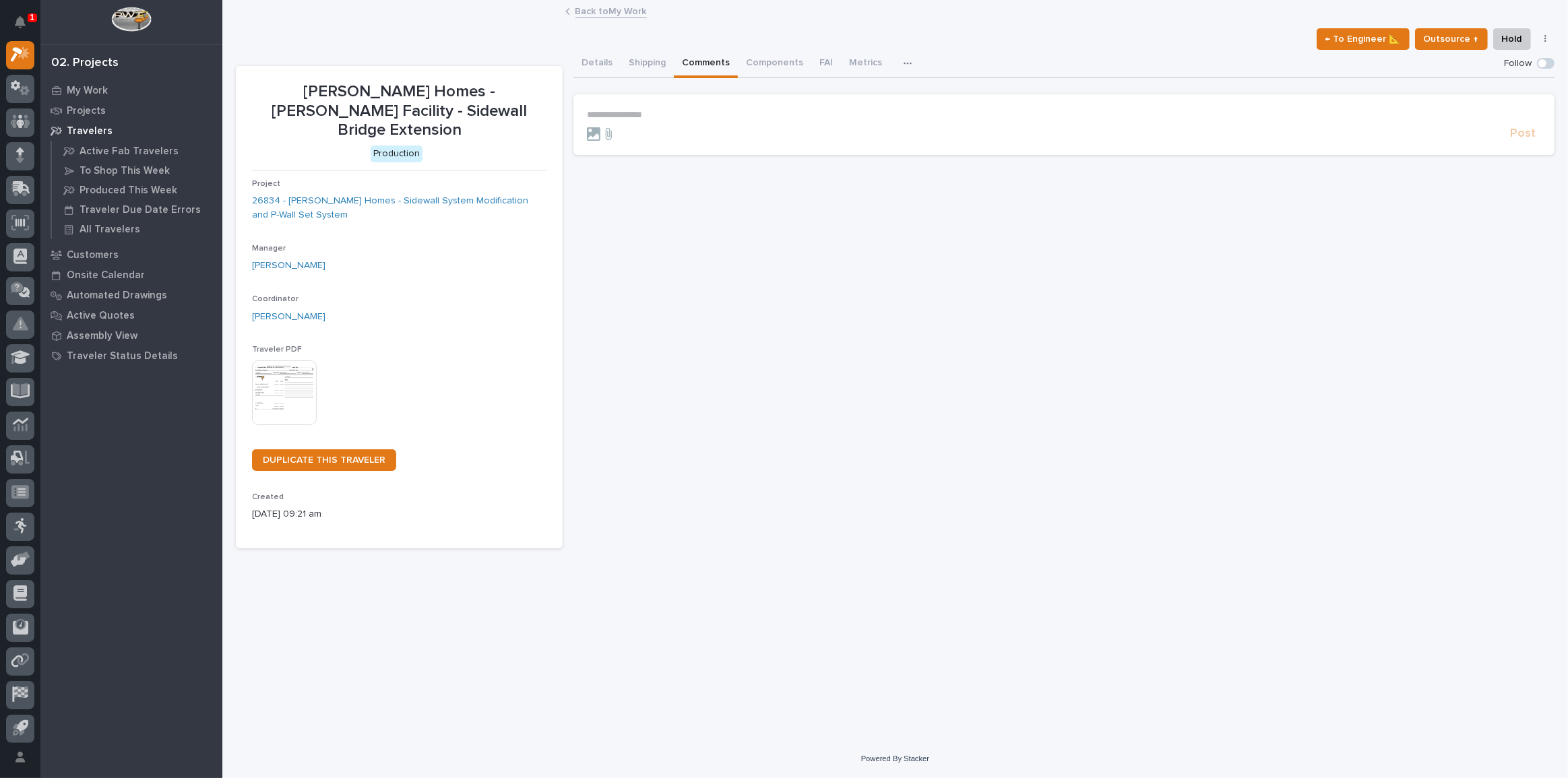
click at [652, 115] on p "**********" at bounding box center [1063, 115] width 954 height 11
click at [645, 136] on span "Spenser Yoder" at bounding box center [628, 134] width 76 height 10
click at [672, 119] on p "**********" at bounding box center [1063, 116] width 954 height 14
click at [1520, 142] on span "Post" at bounding box center [1523, 139] width 26 height 15
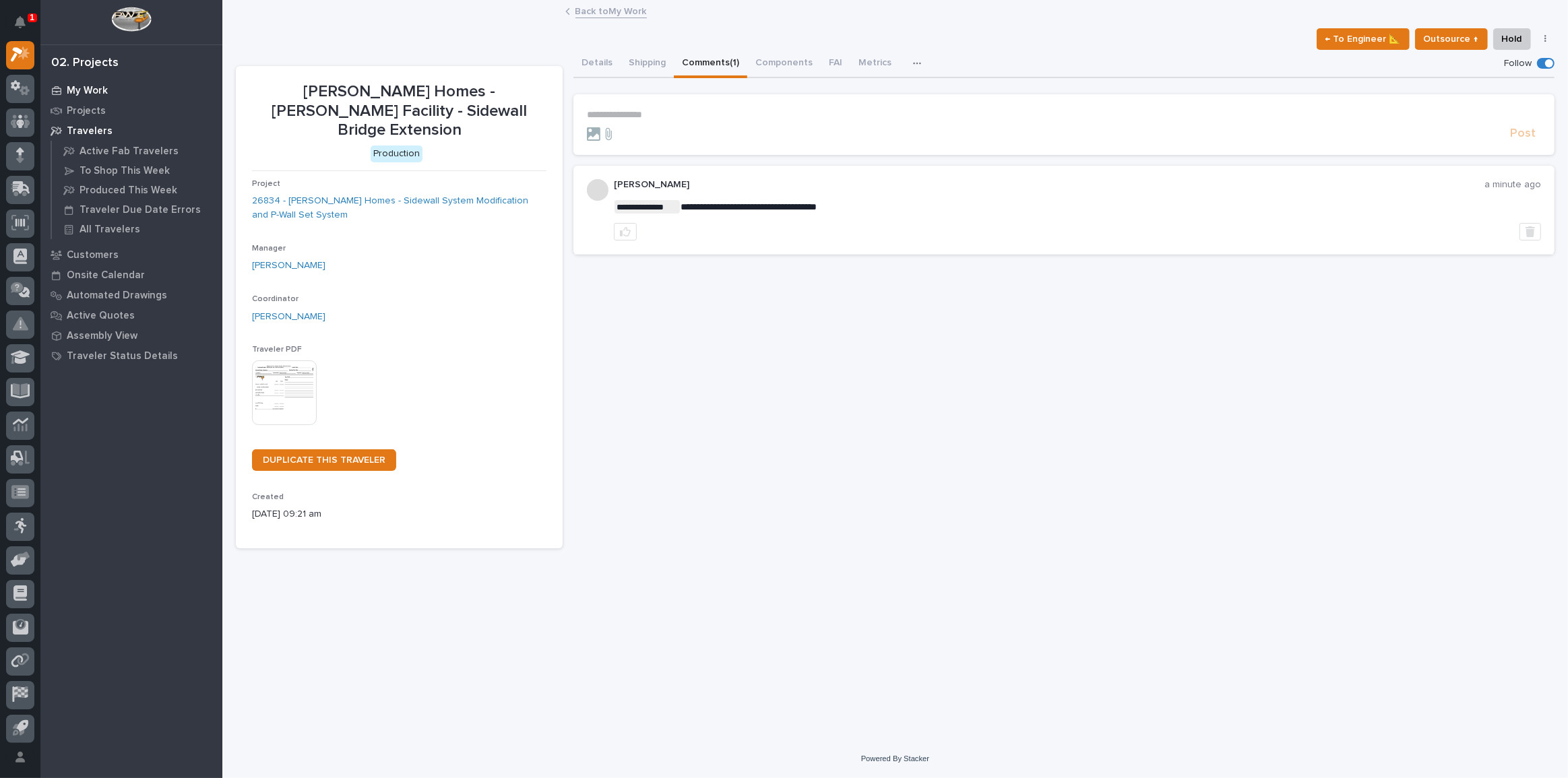
click at [84, 98] on div "My Work" at bounding box center [132, 90] width 175 height 18
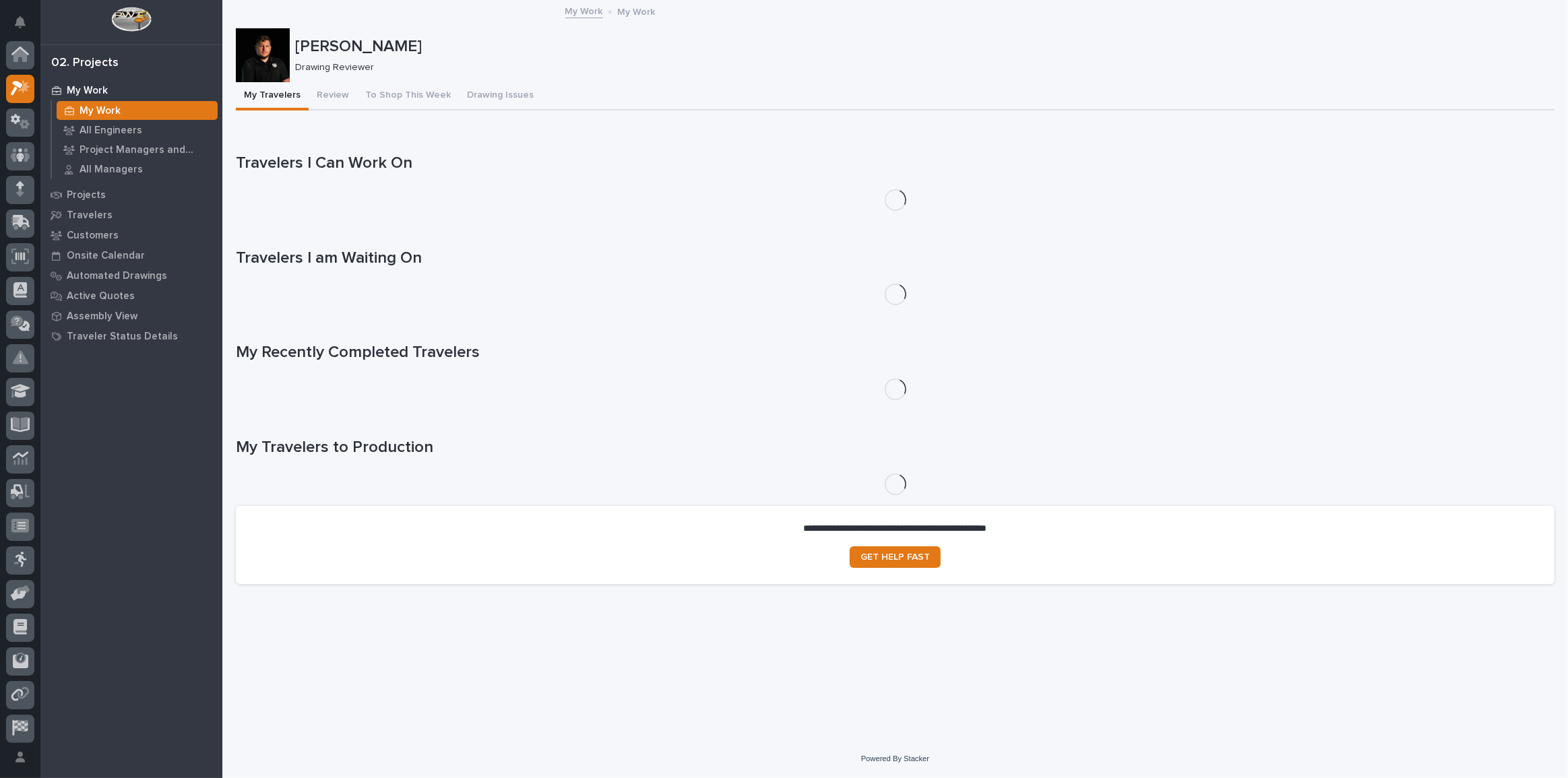
scroll to position [34, 0]
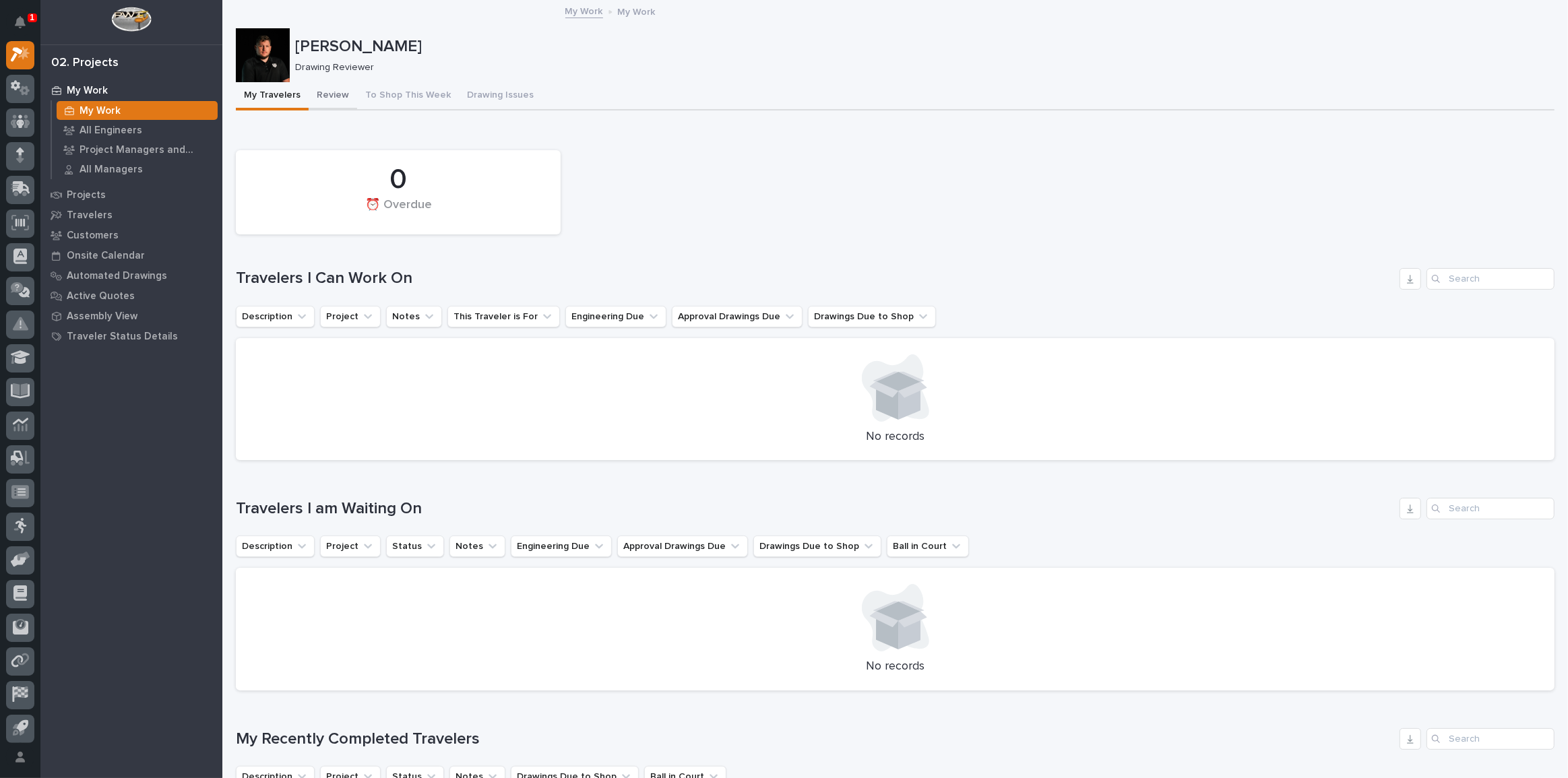
click at [332, 97] on button "Review" at bounding box center [333, 96] width 48 height 28
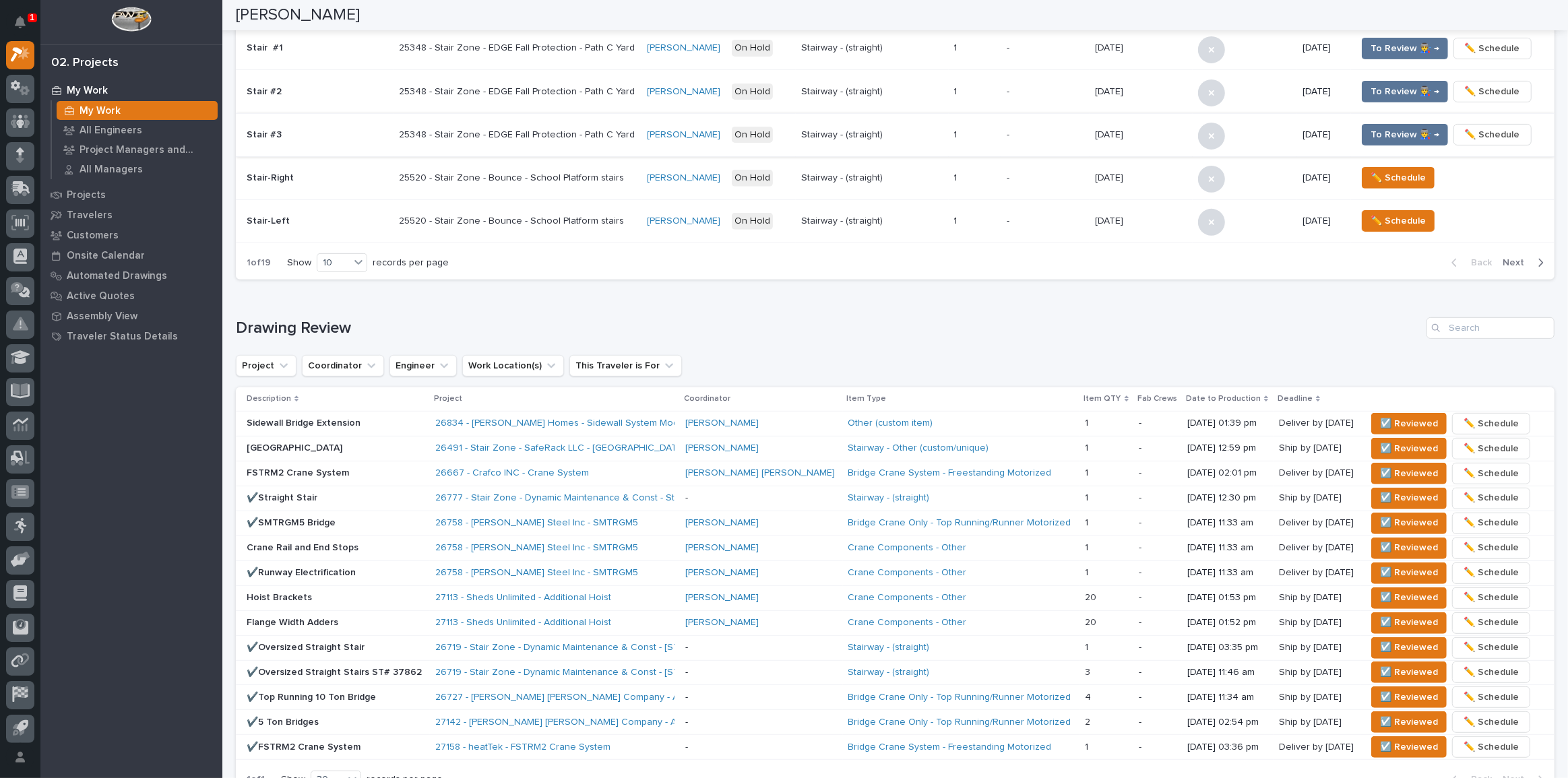
scroll to position [735, 0]
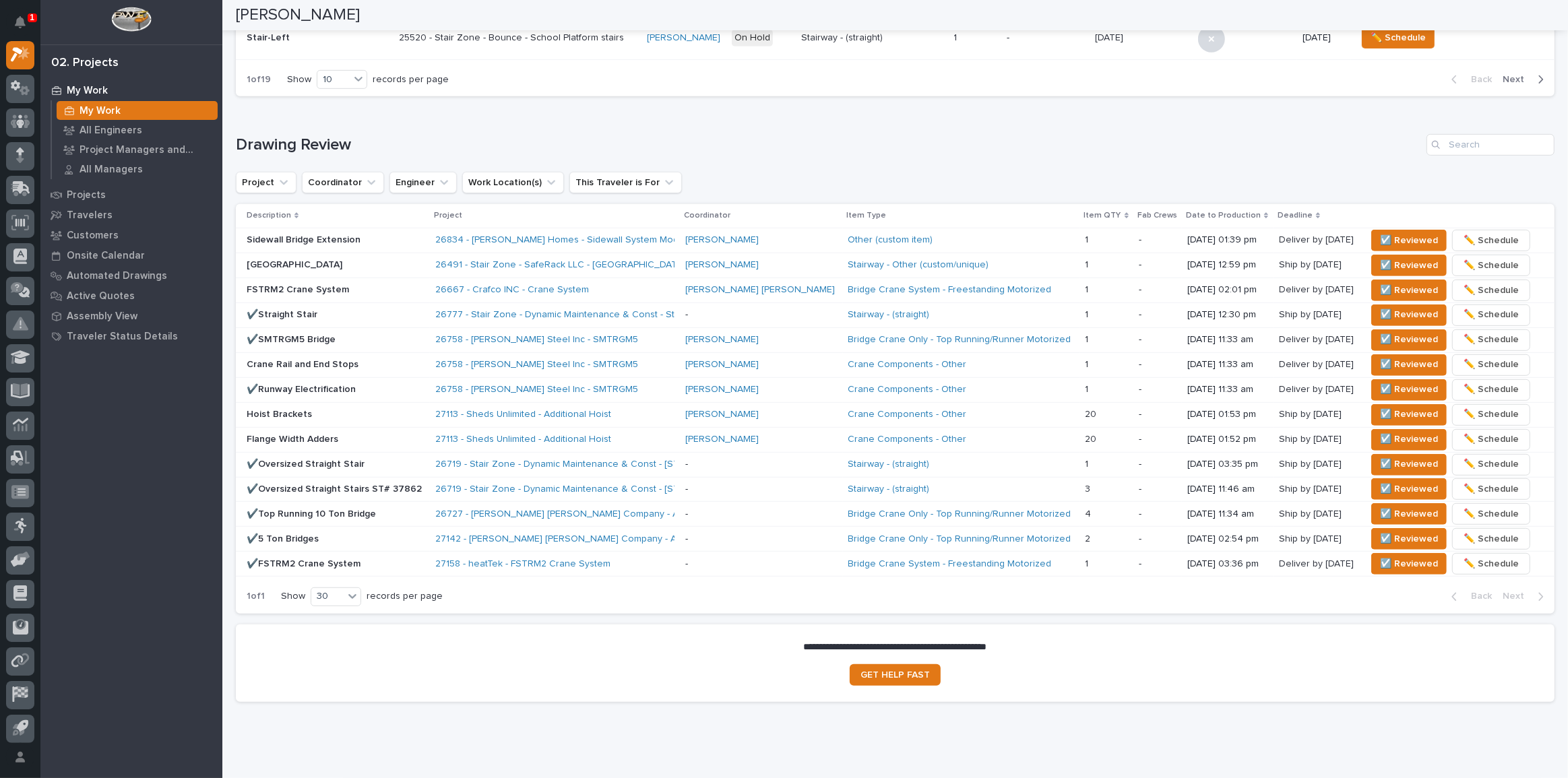
click at [612, 285] on div "26667 - Crafco INC - Crane System" at bounding box center [553, 290] width 235 height 11
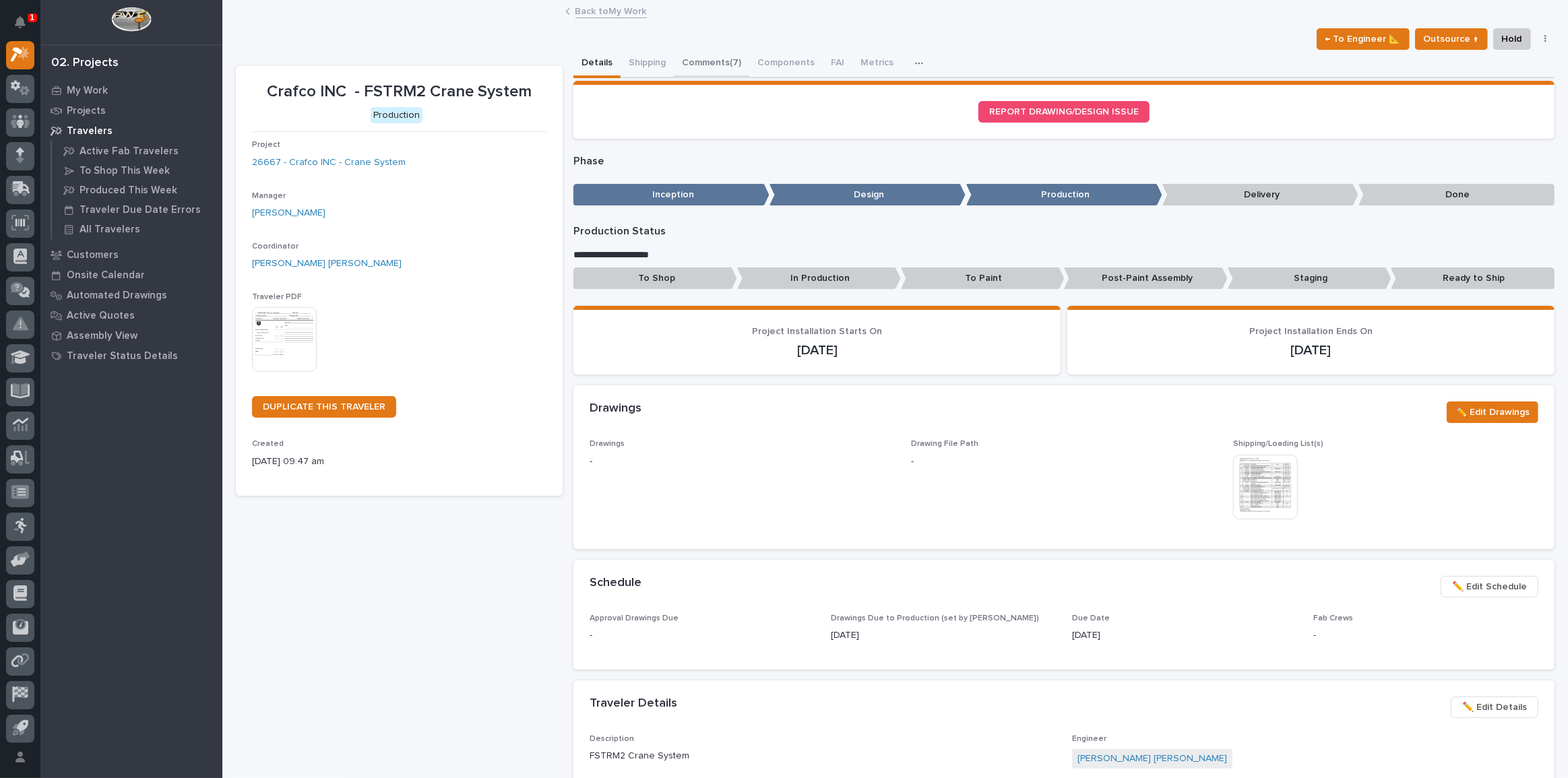
click at [714, 56] on button "Comments (7)" at bounding box center [712, 63] width 76 height 28
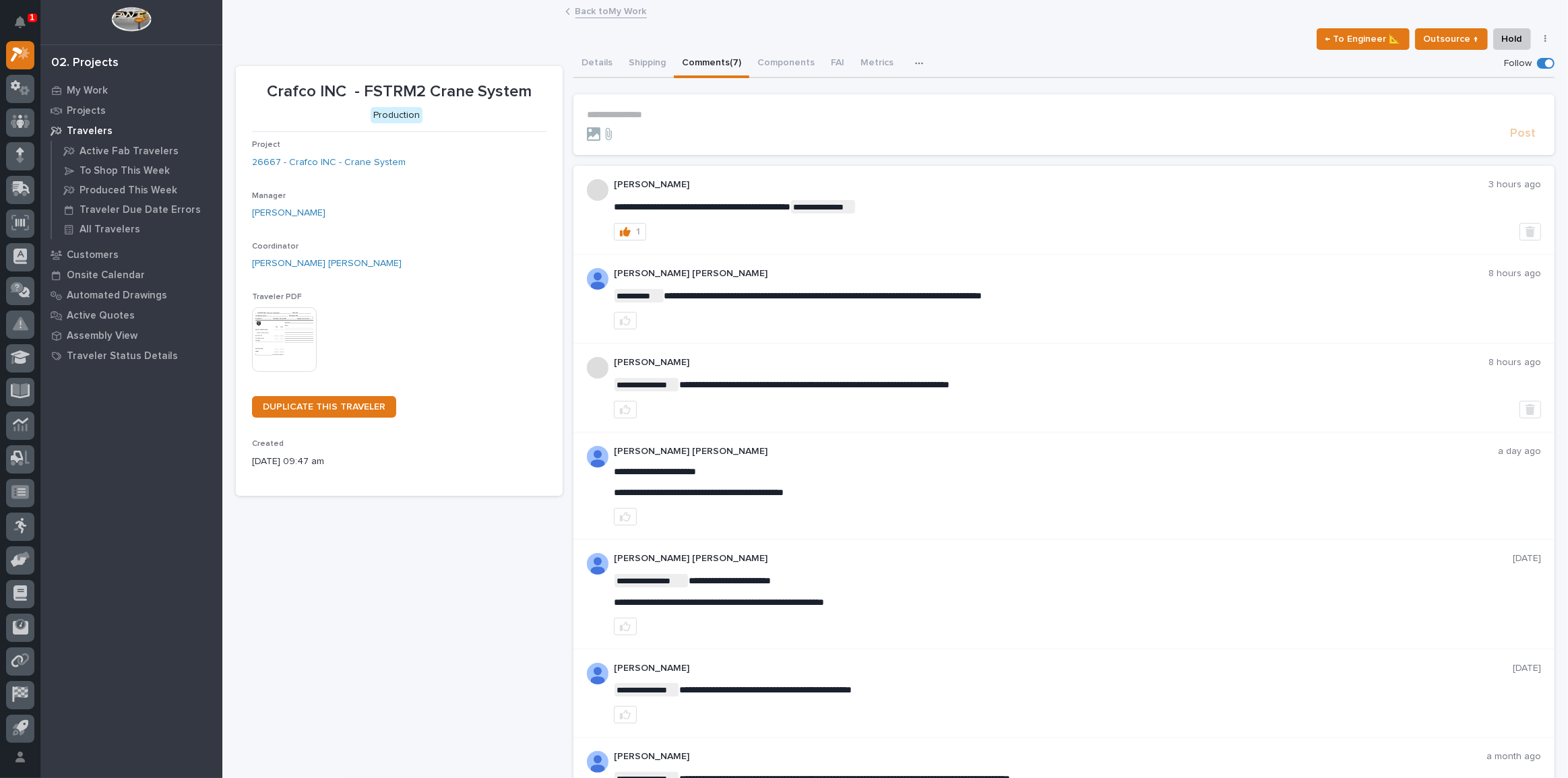
click at [607, 12] on link "Back to My Work" at bounding box center [611, 10] width 72 height 15
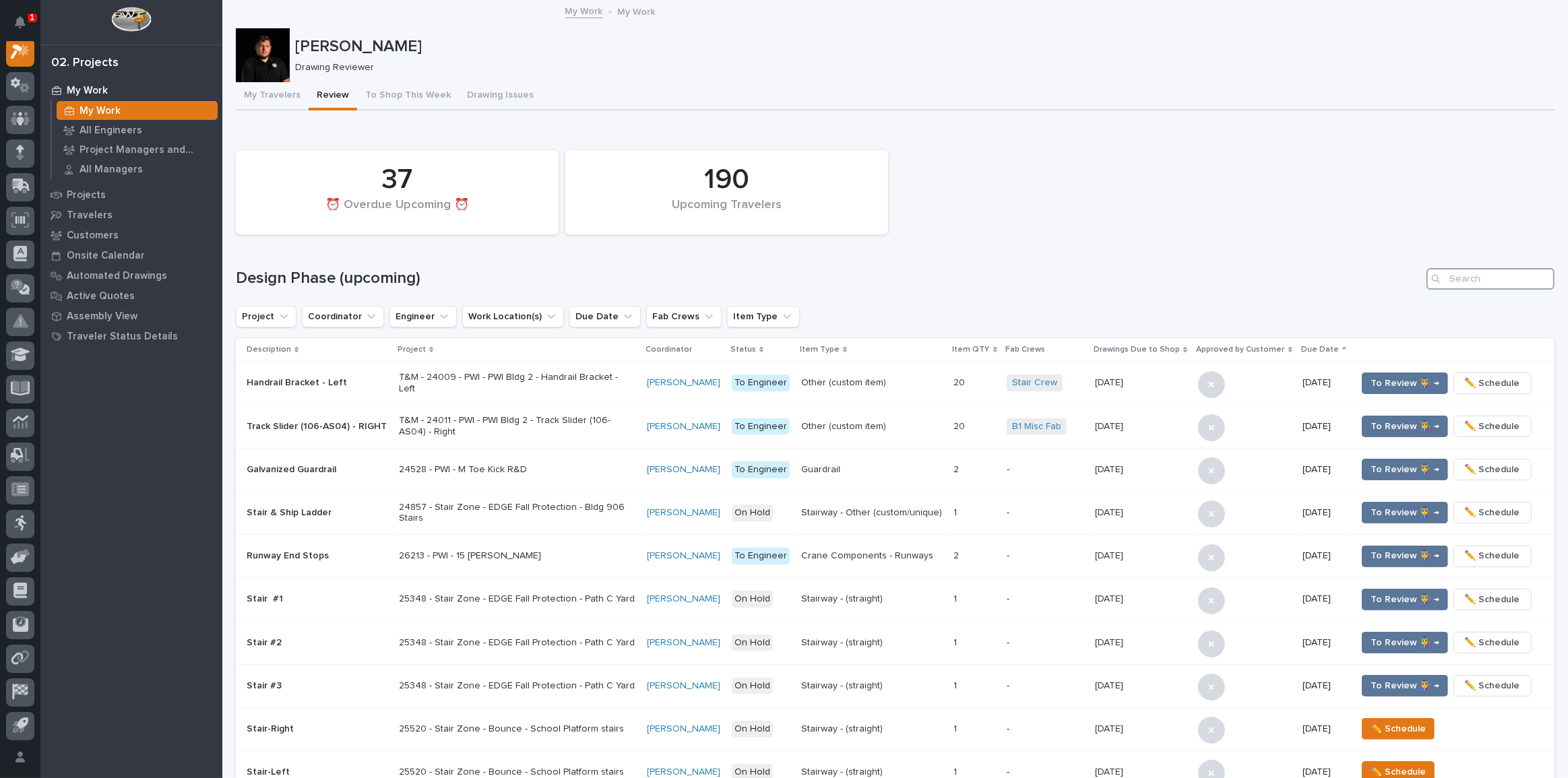
click at [1507, 282] on input "Search" at bounding box center [1490, 279] width 128 height 22
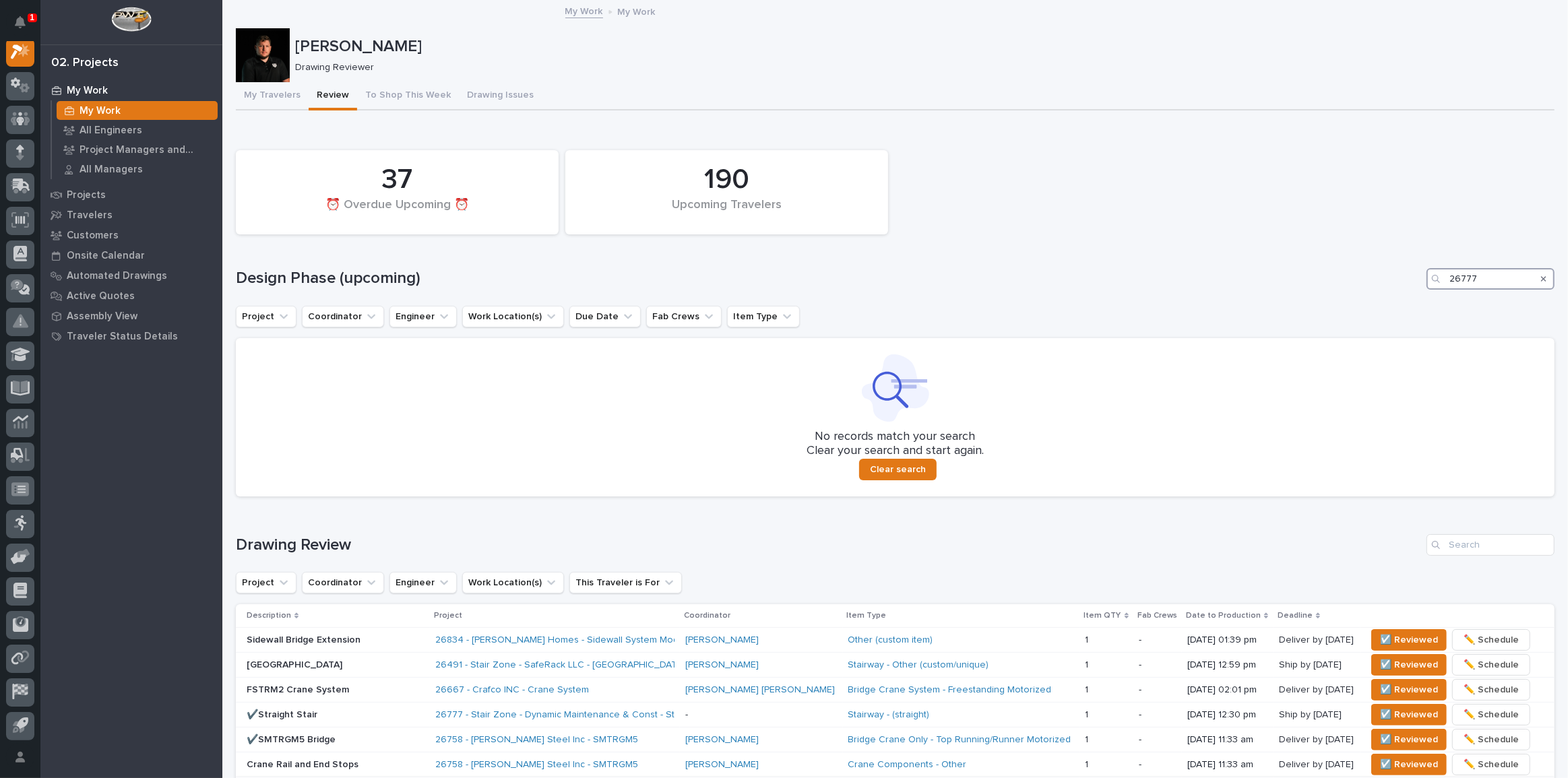
type input "26777"
drag, startPoint x: 1254, startPoint y: 278, endPoint x: 1246, endPoint y: 280, distance: 8.2
click at [1254, 278] on h1 "Design Phase (upcoming)" at bounding box center [828, 279] width 1185 height 19
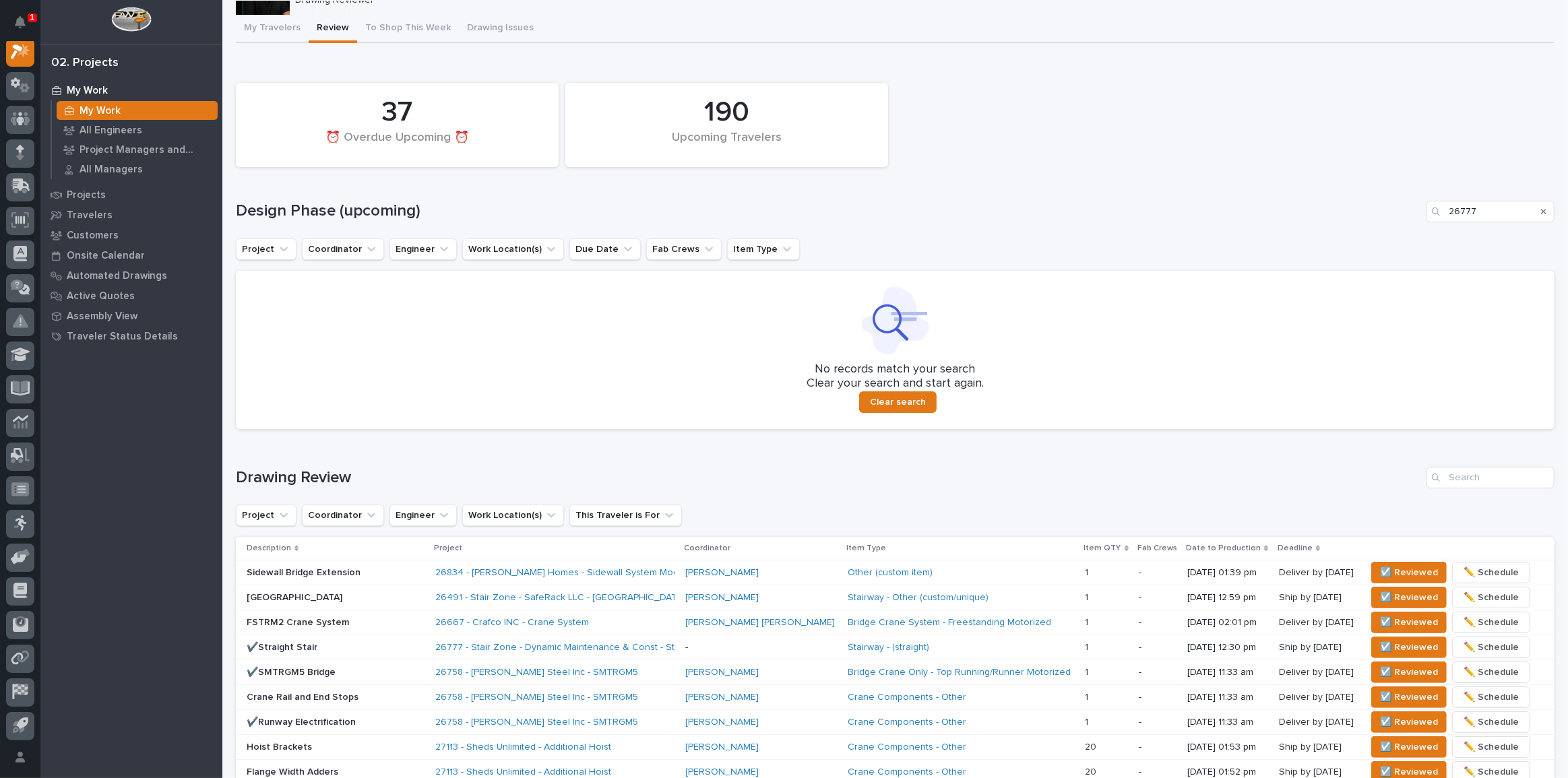
scroll to position [306, 0]
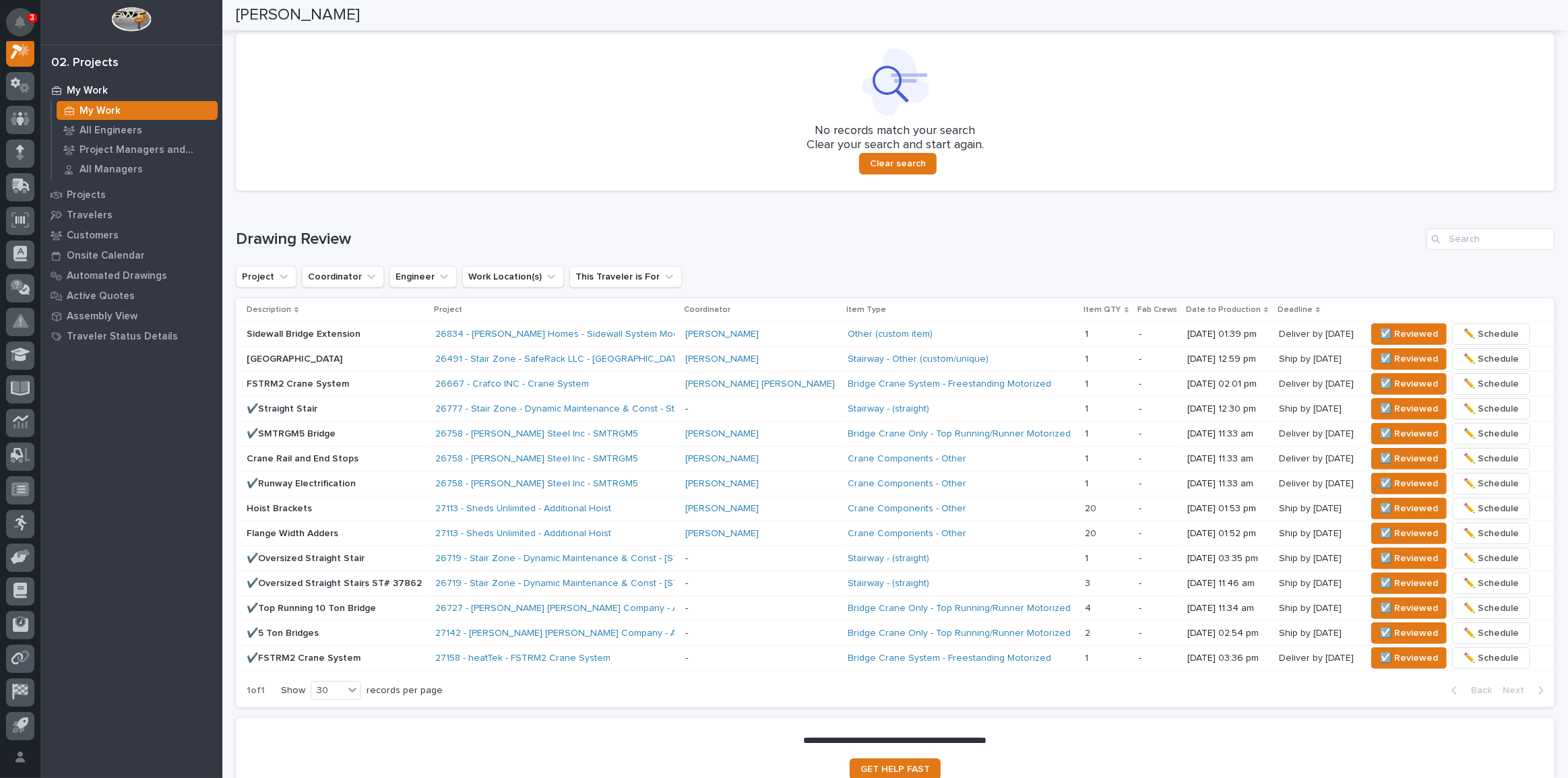
click at [24, 12] on button "Notifications" at bounding box center [20, 22] width 28 height 28
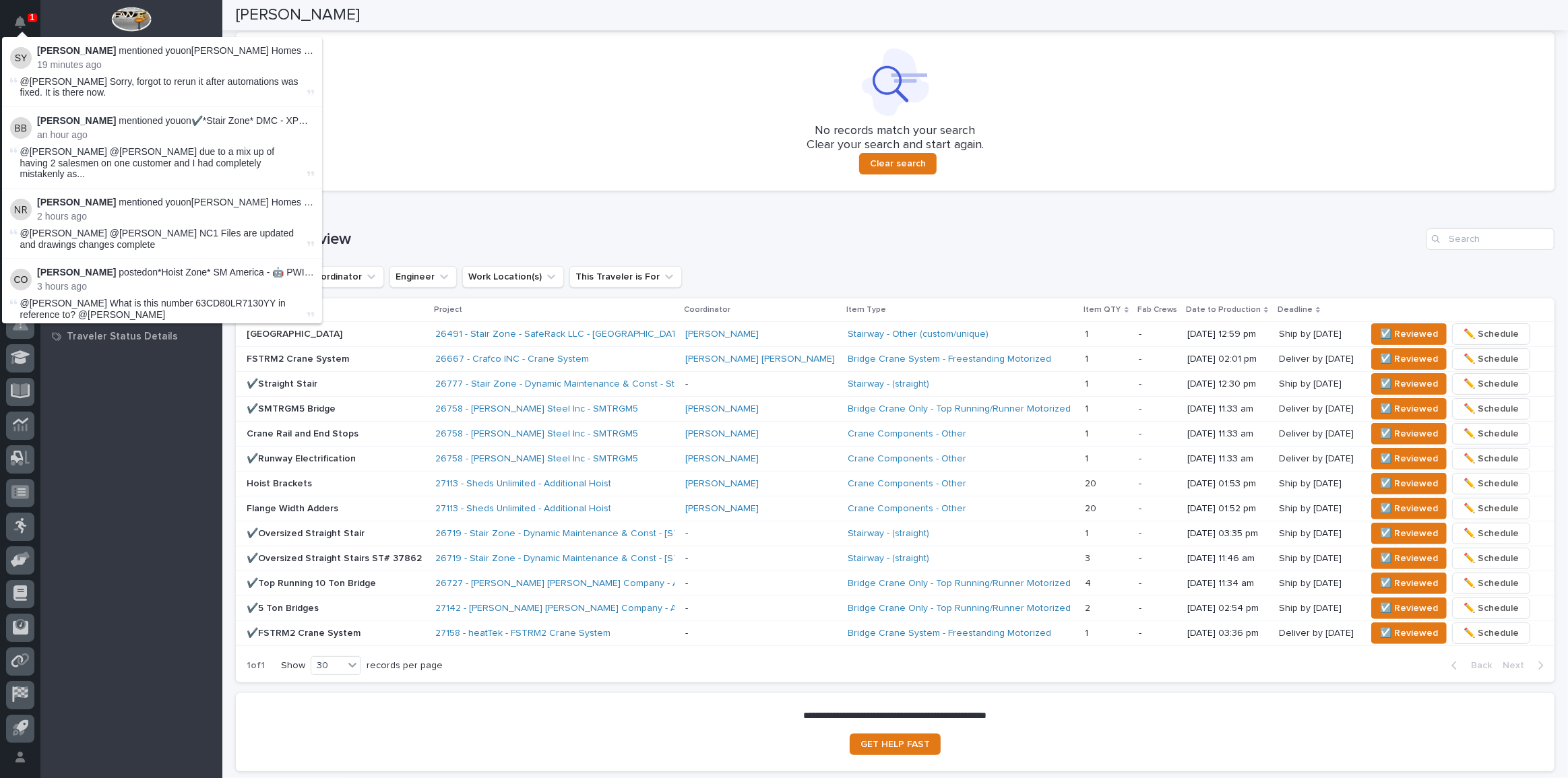
scroll to position [294, 0]
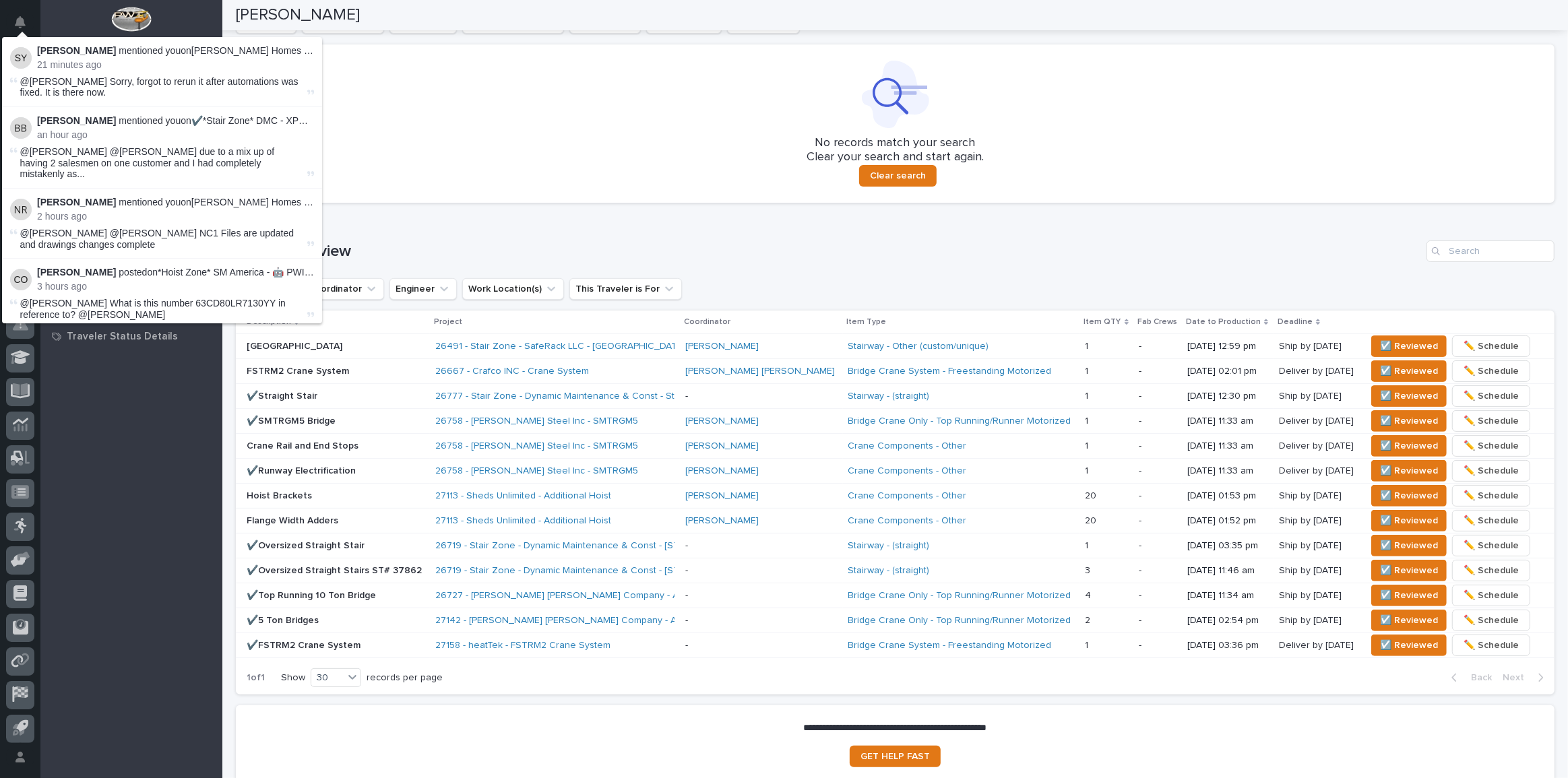
click at [161, 428] on div "My Work My Work All Engineers Project Managers and Engineers All Managers Proje…" at bounding box center [131, 429] width 182 height 698
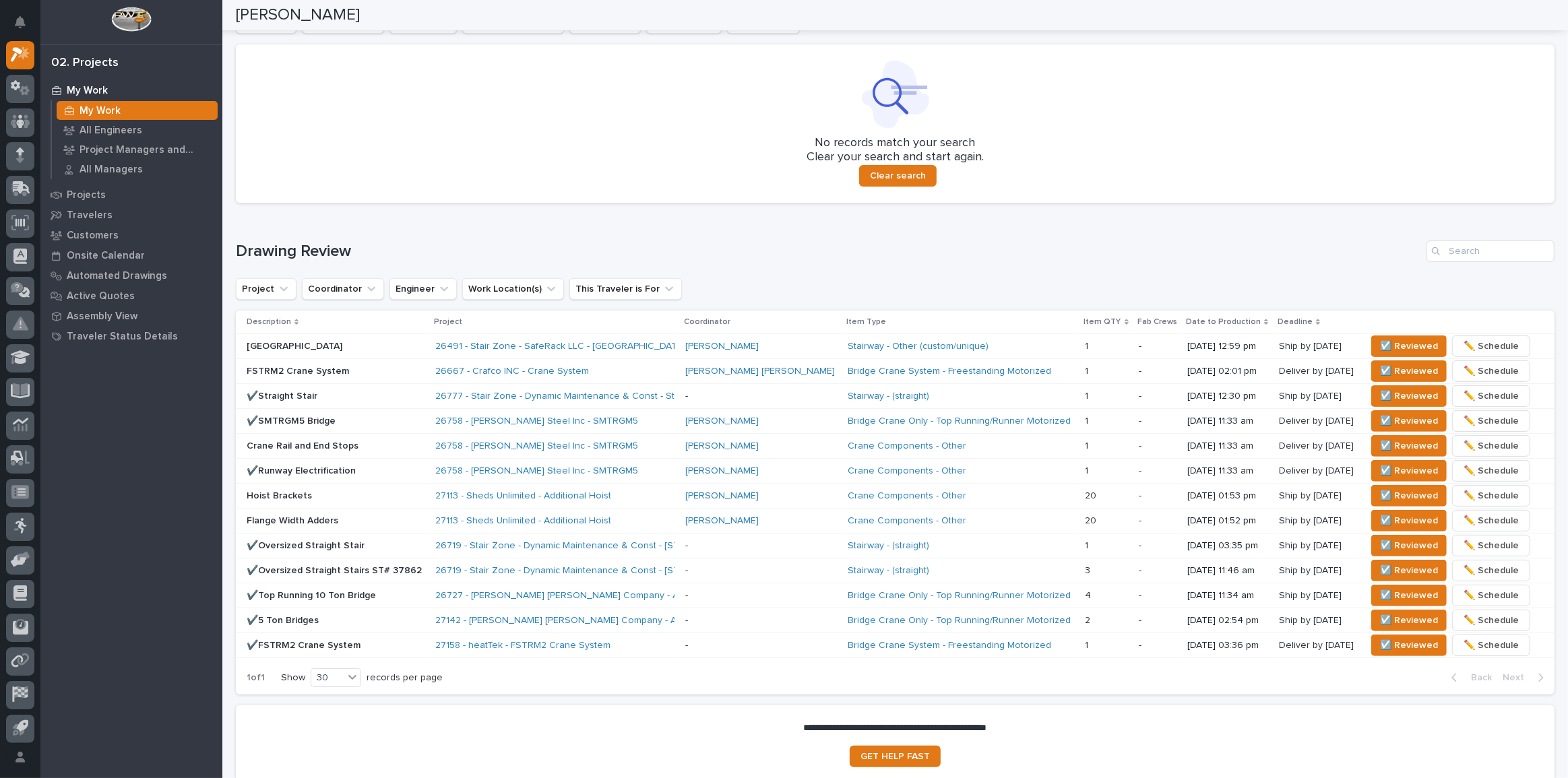
click at [502, 231] on div "Loading... Saving… Drawing Review Project Coordinator Engineer Work Location(s)…" at bounding box center [895, 460] width 1319 height 492
click at [1386, 391] on span "☑️ Reviewed" at bounding box center [1409, 396] width 58 height 16
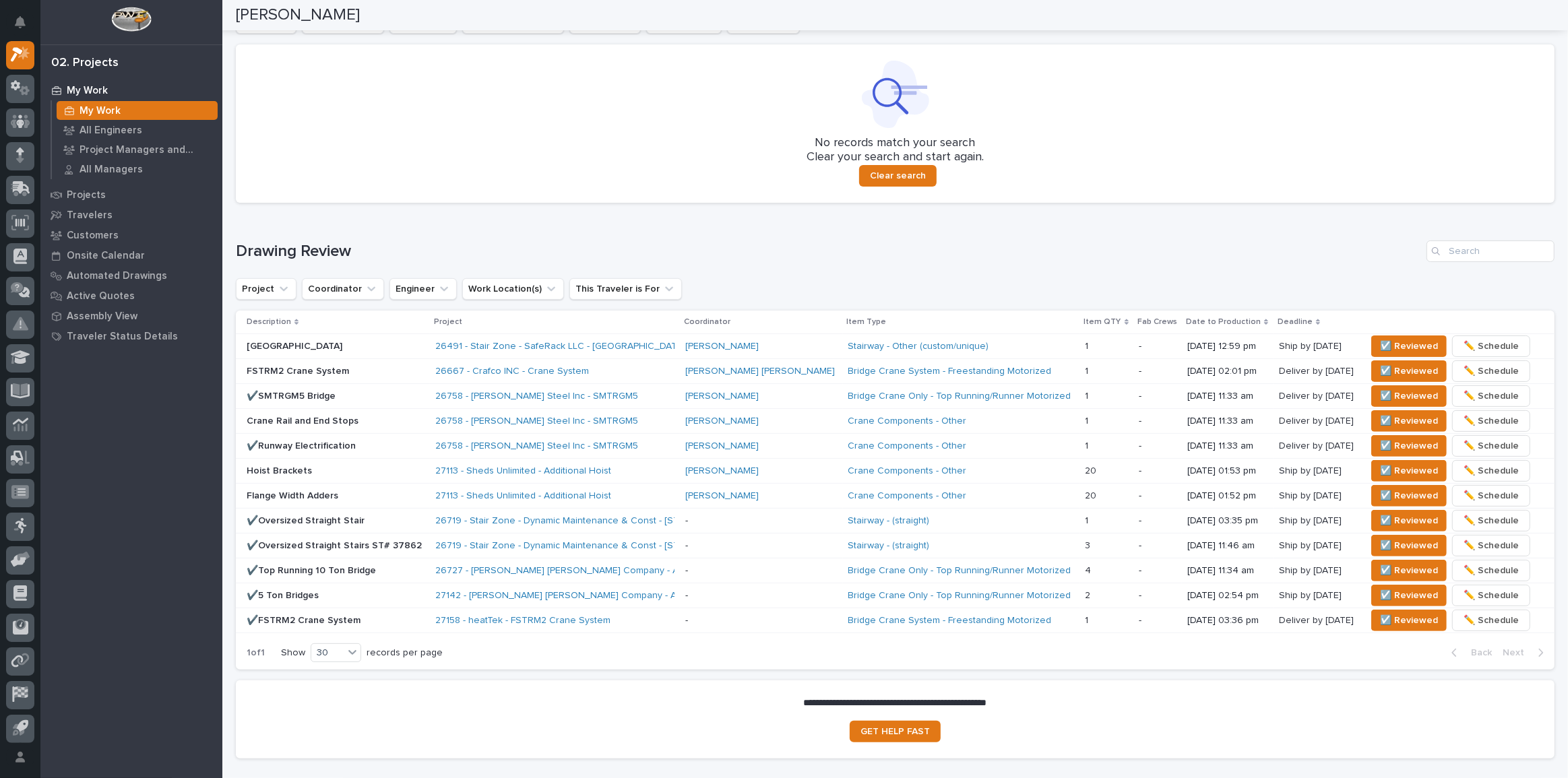
scroll to position [282, 0]
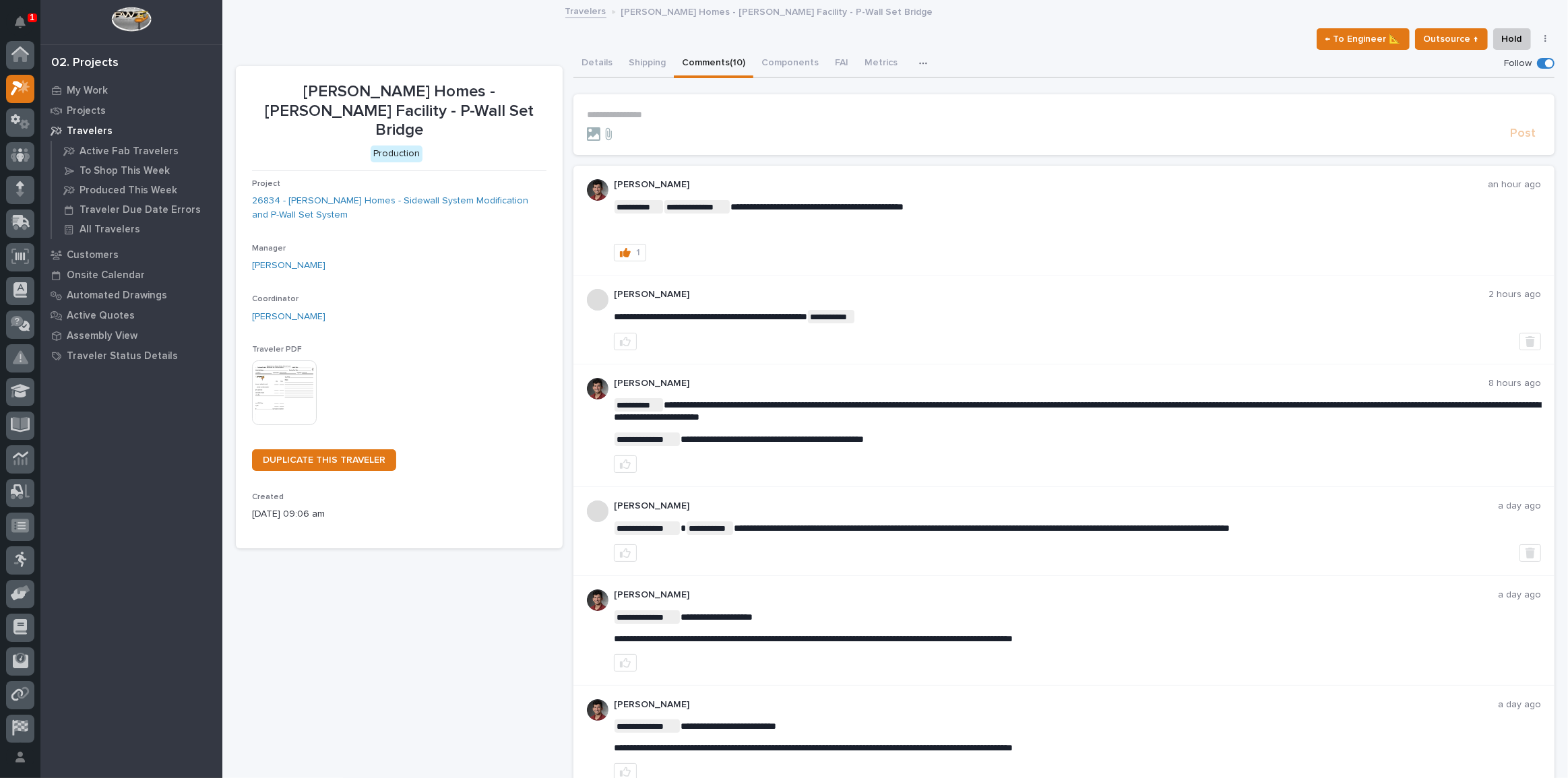
scroll to position [34, 0]
click at [72, 85] on p "My Work" at bounding box center [87, 91] width 41 height 12
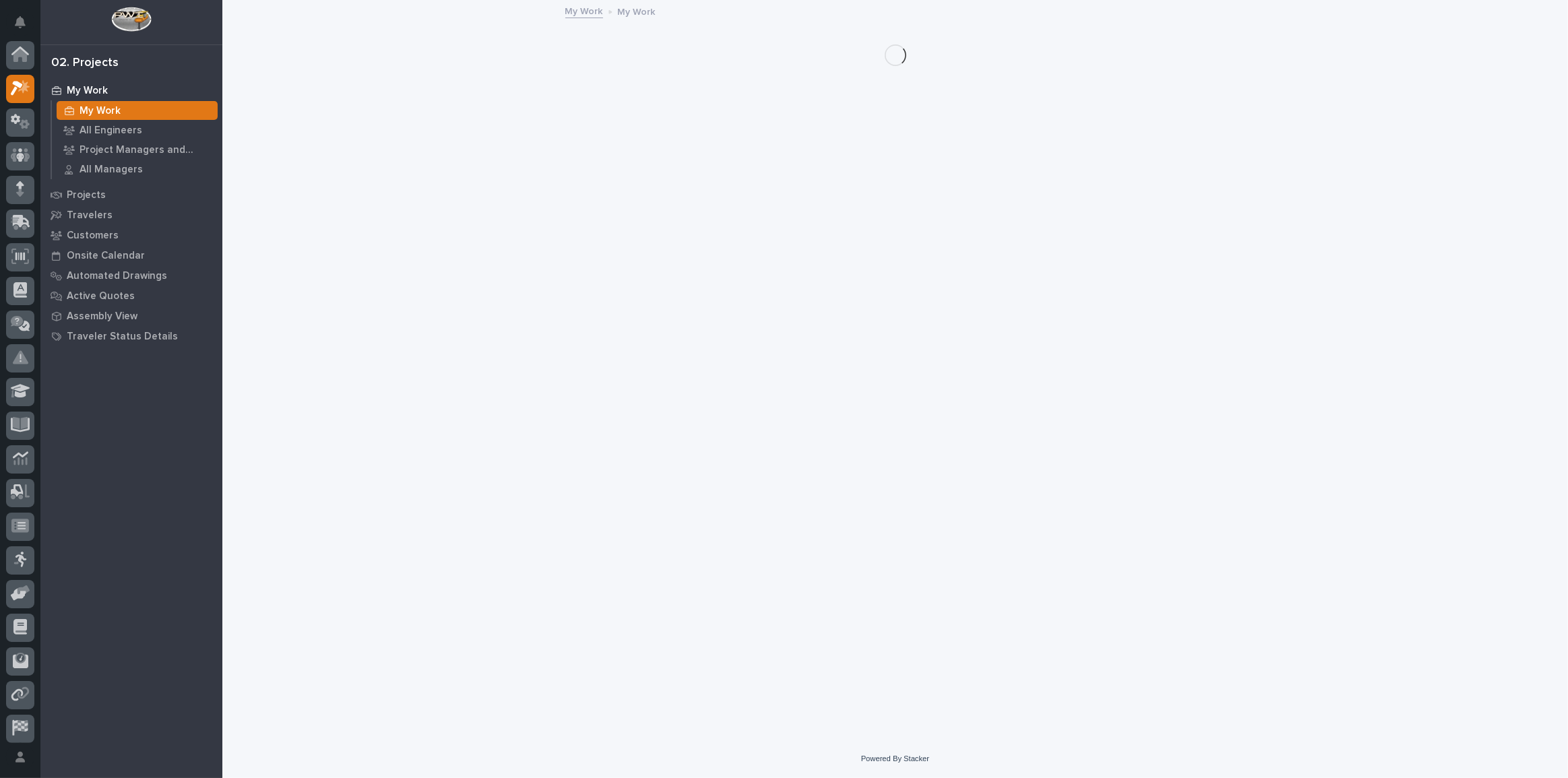
scroll to position [34, 0]
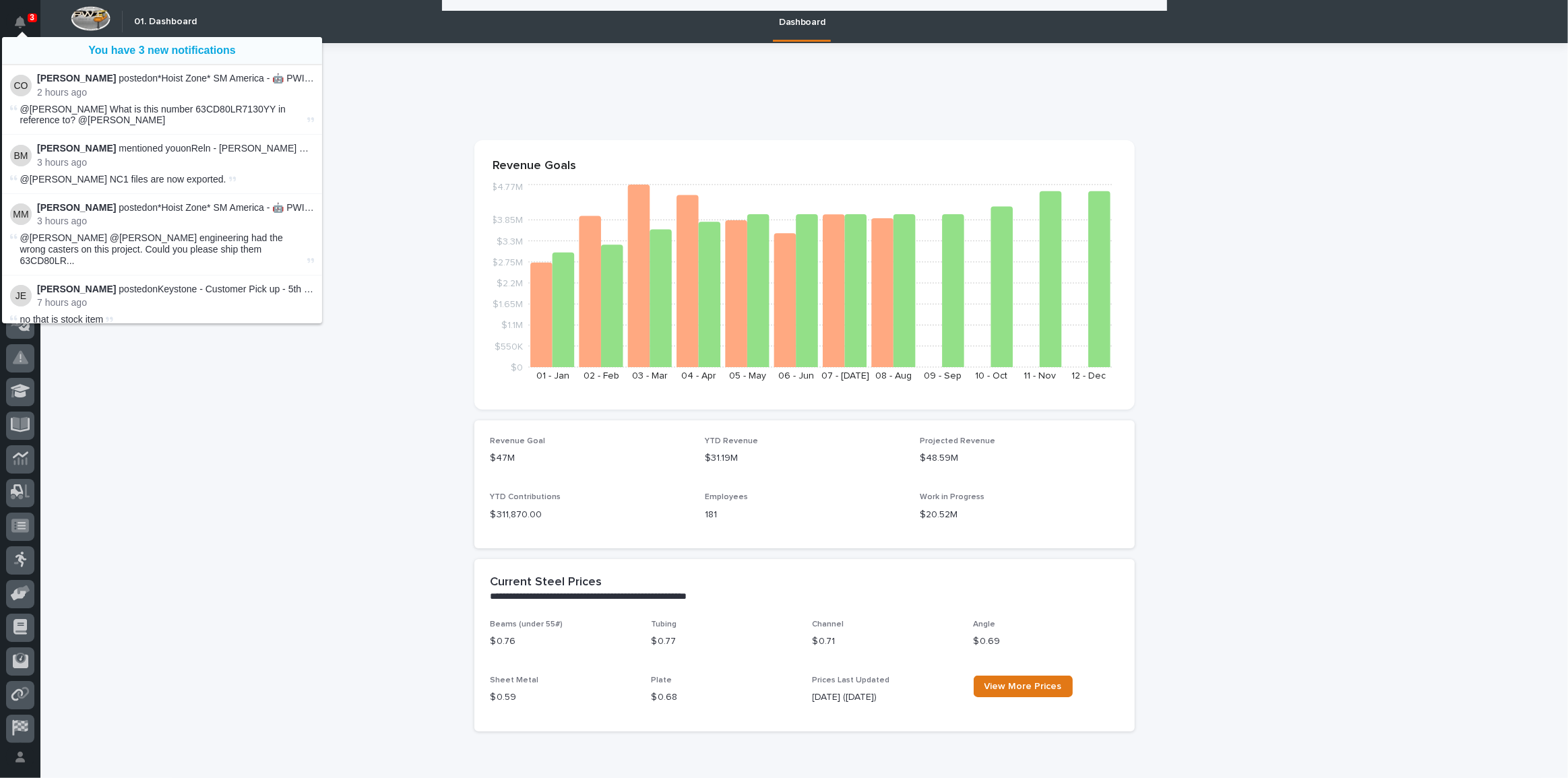
scroll to position [428, 0]
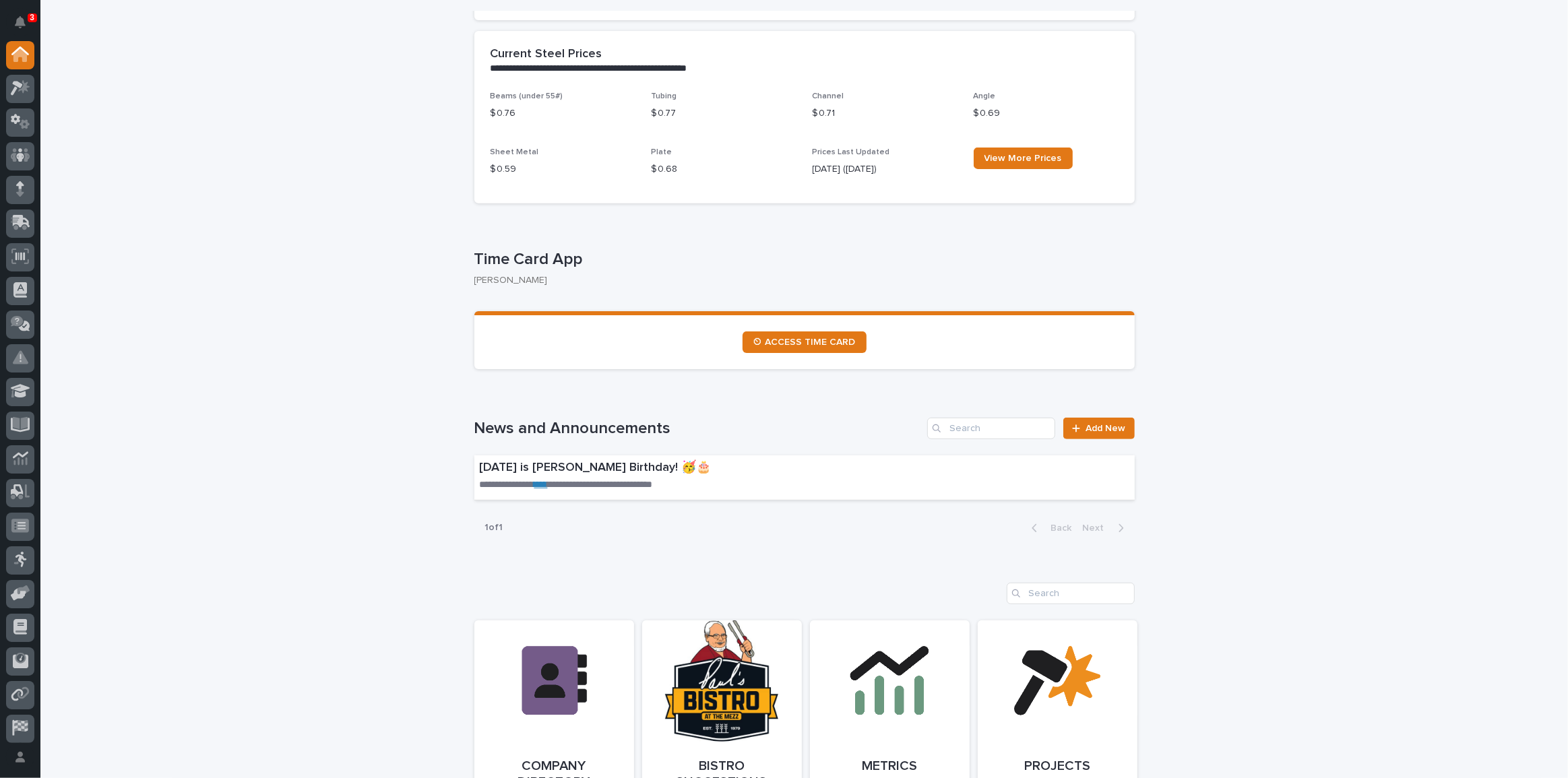
scroll to position [551, 0]
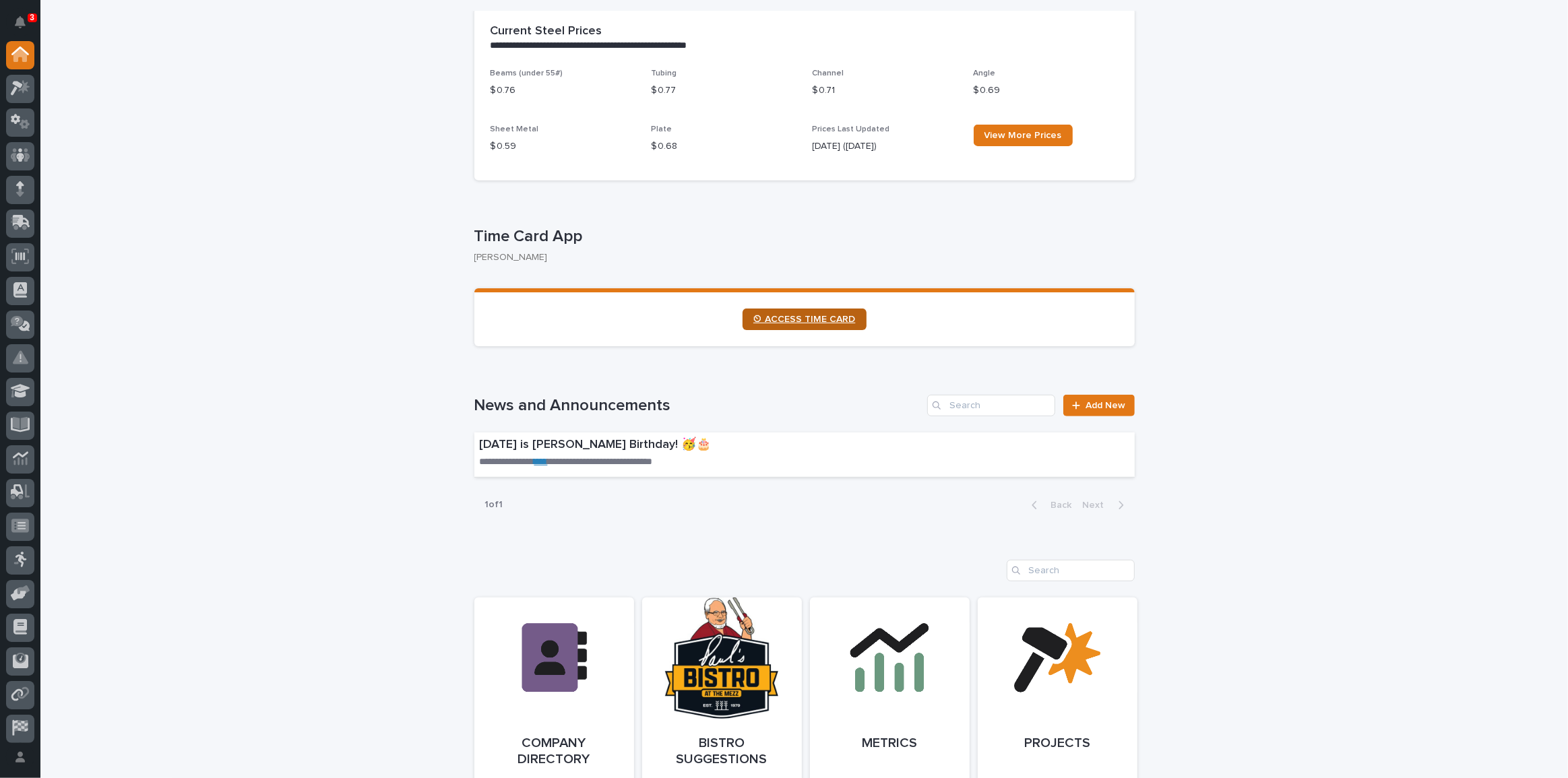
click at [773, 324] on link "⏲ ACCESS TIME CARD" at bounding box center [804, 319] width 124 height 22
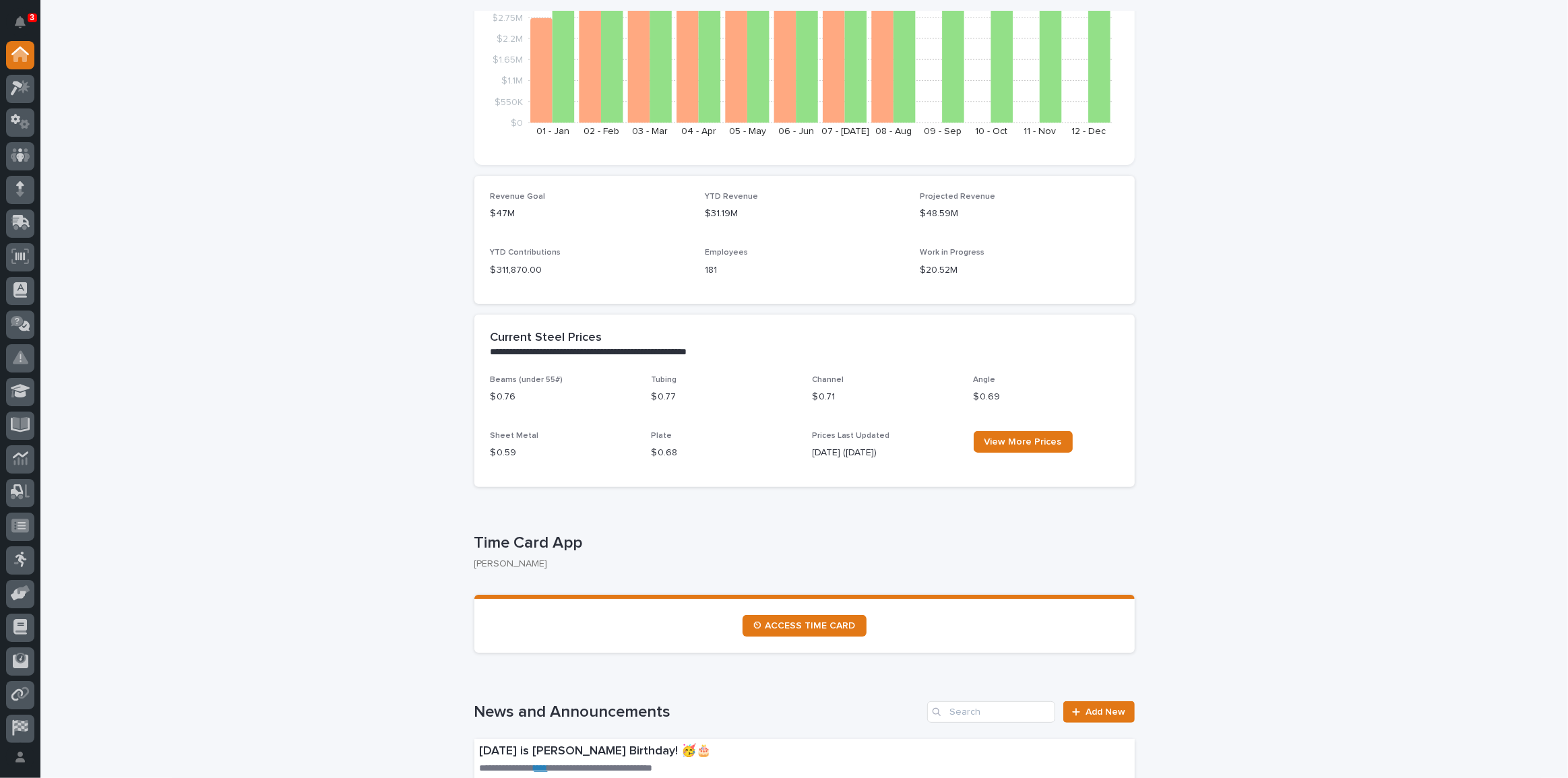
scroll to position [0, 0]
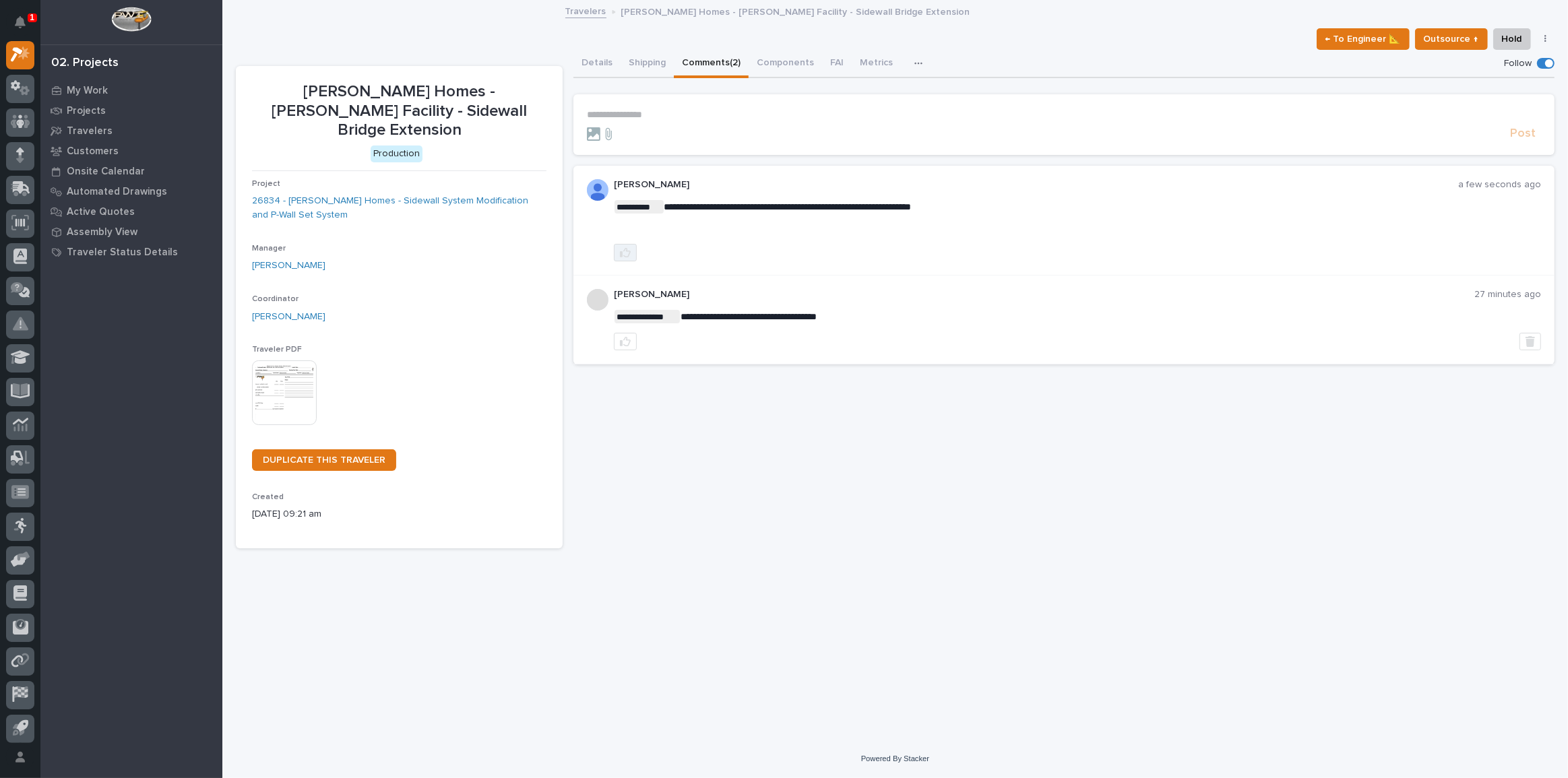
click at [633, 251] on button "button" at bounding box center [625, 253] width 23 height 18
click at [88, 90] on p "My Work" at bounding box center [87, 91] width 41 height 12
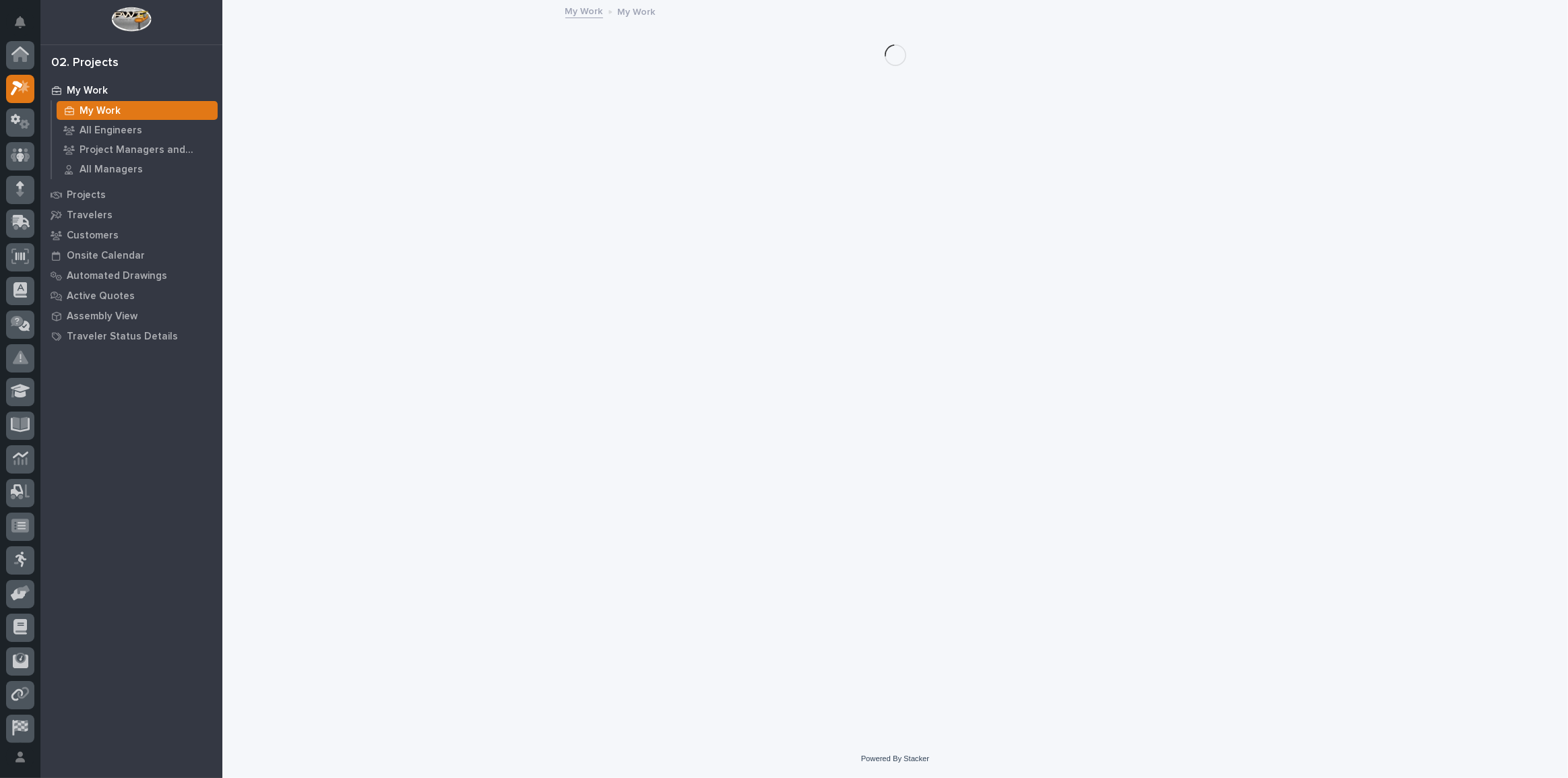
scroll to position [34, 0]
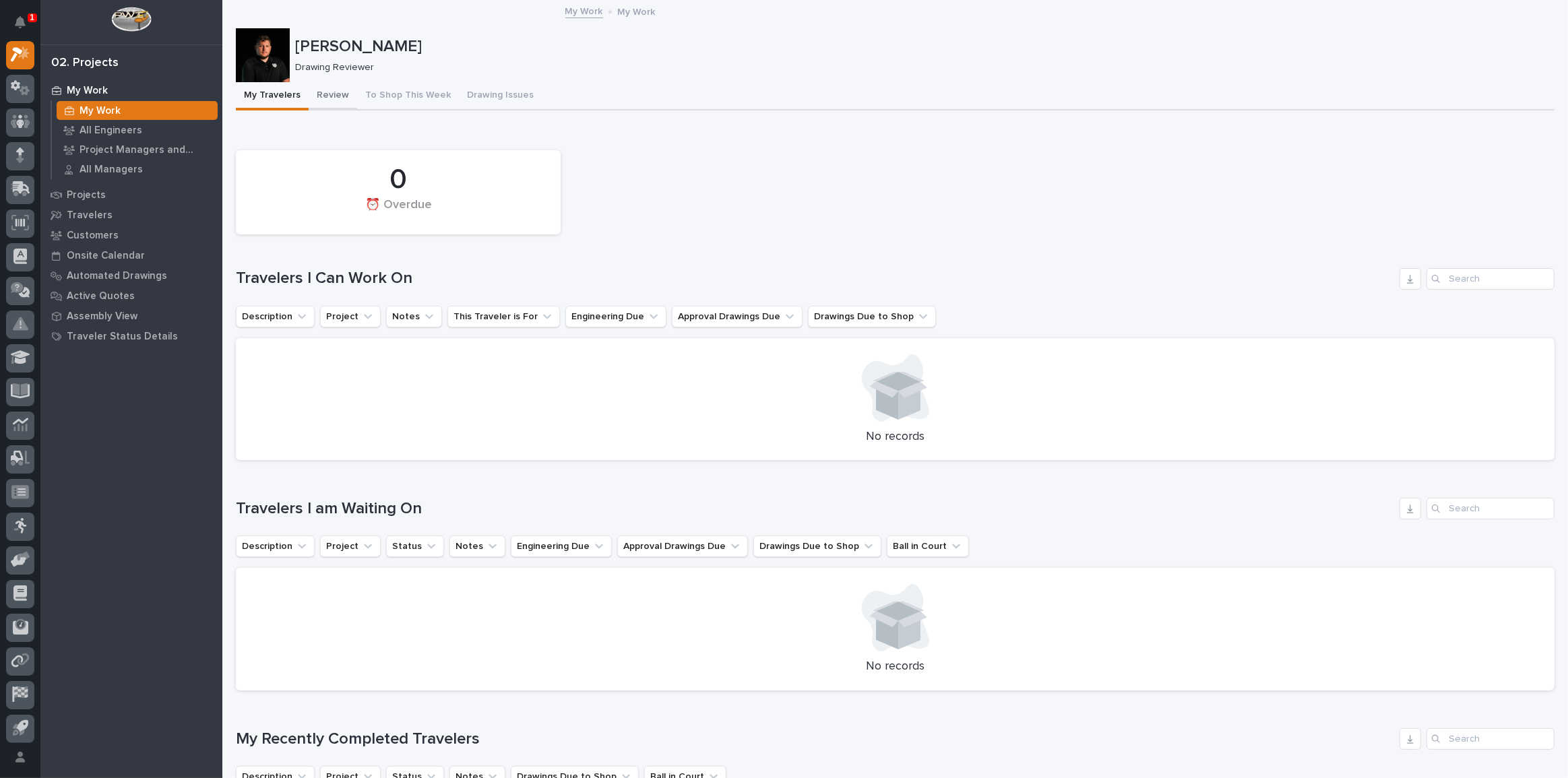
click at [334, 99] on button "Review" at bounding box center [333, 96] width 48 height 28
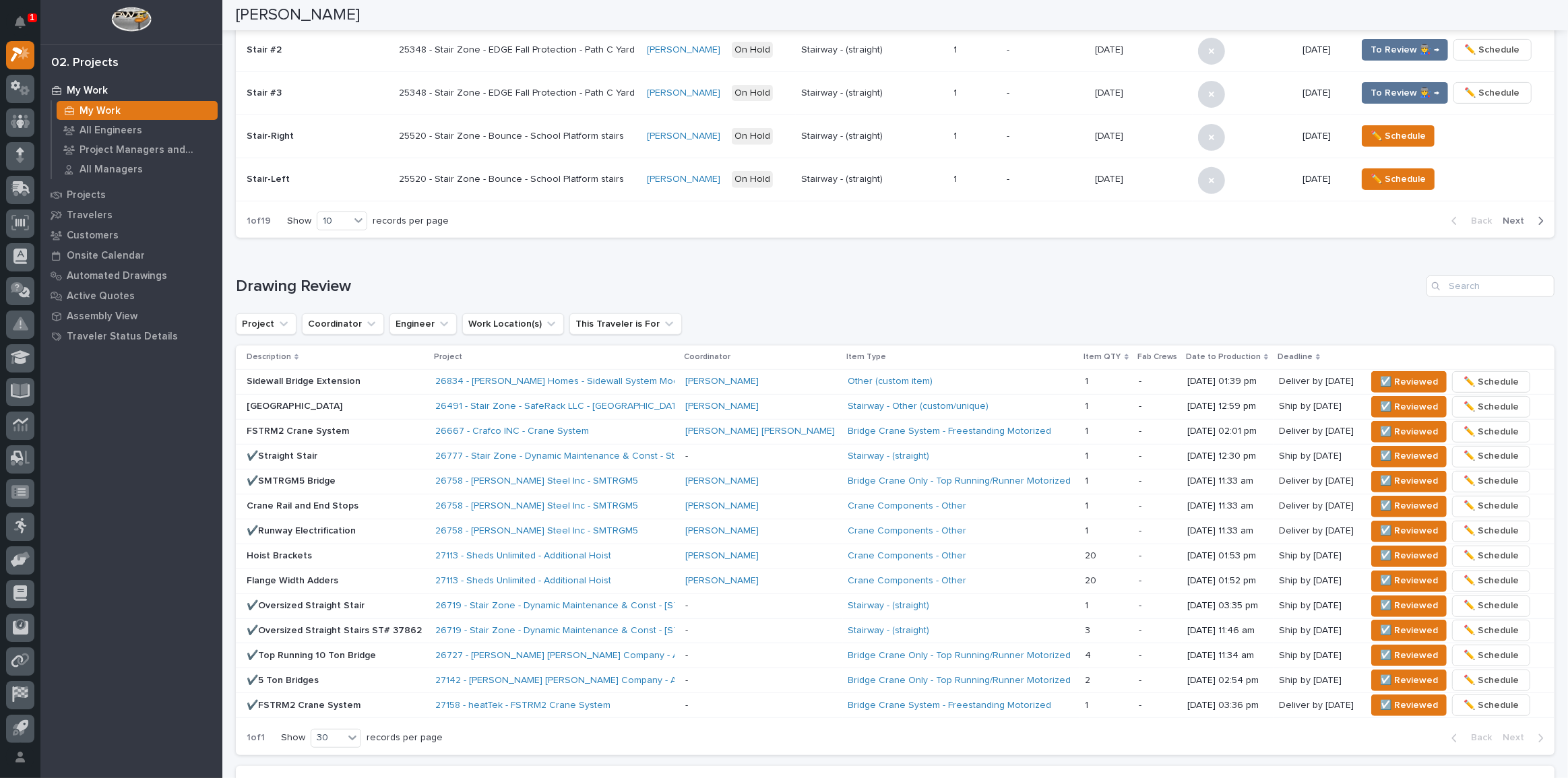
scroll to position [612, 0]
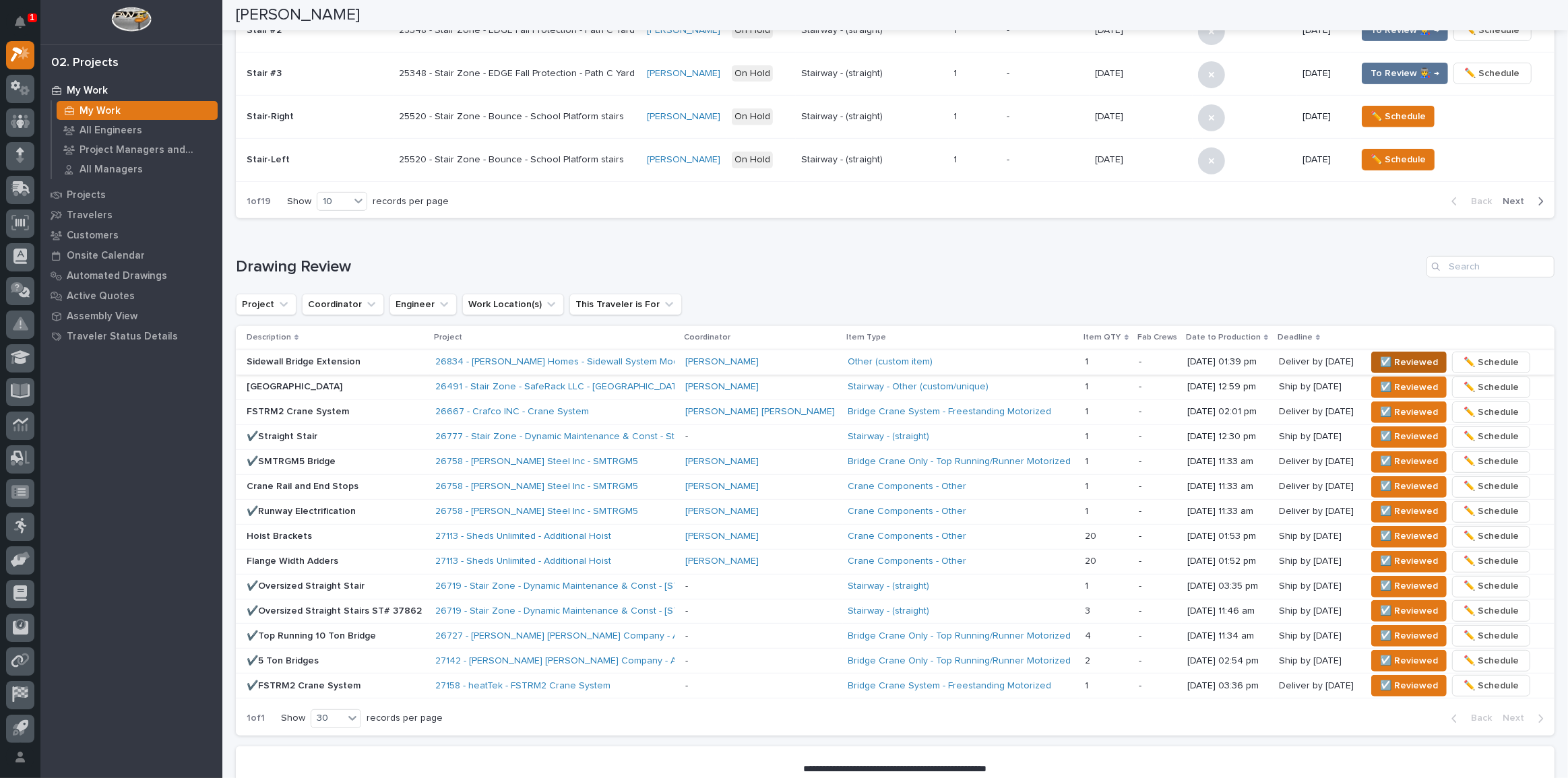
click at [1383, 354] on span "☑️ Reviewed" at bounding box center [1409, 362] width 58 height 16
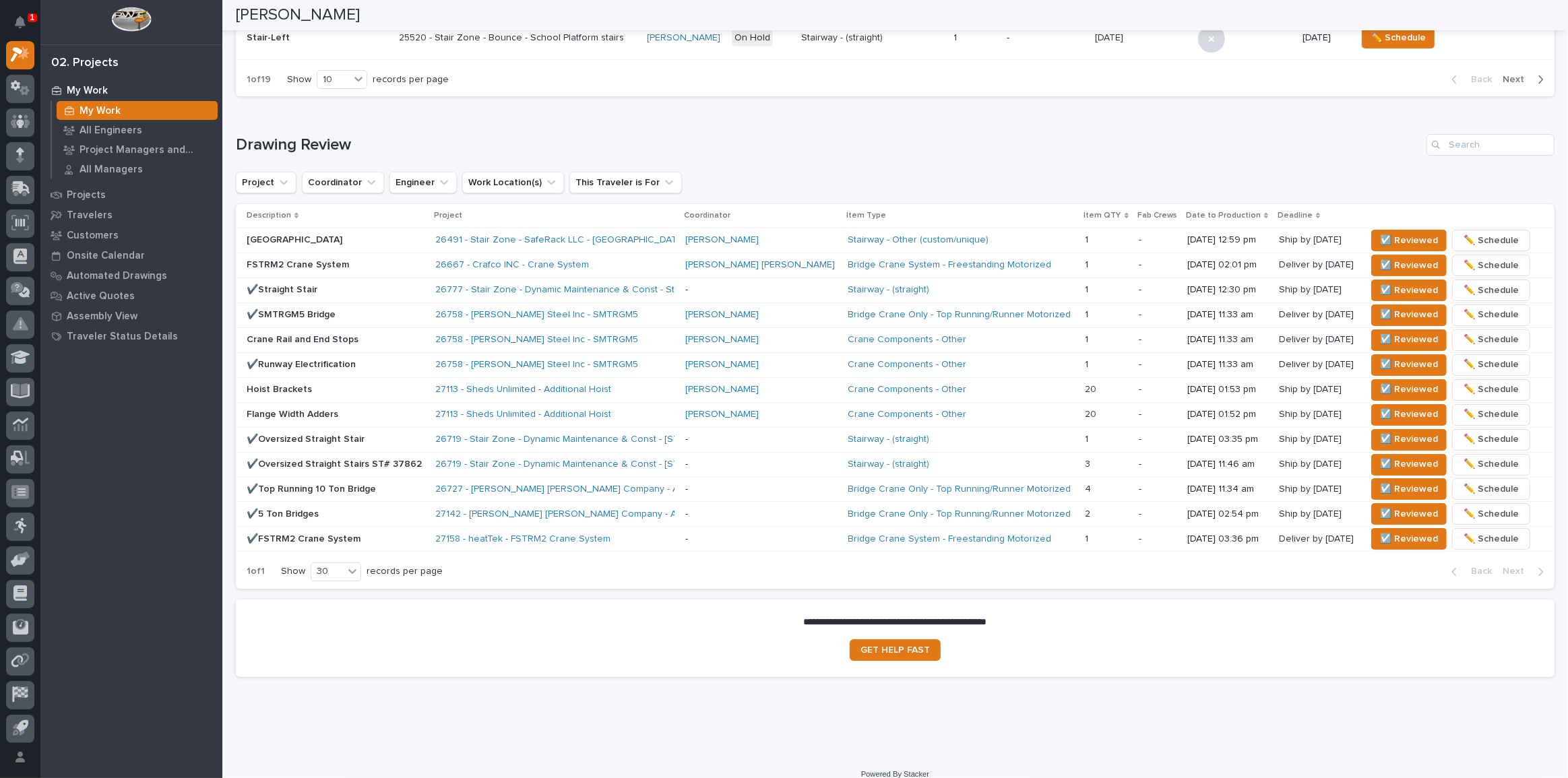
scroll to position [747, 0]
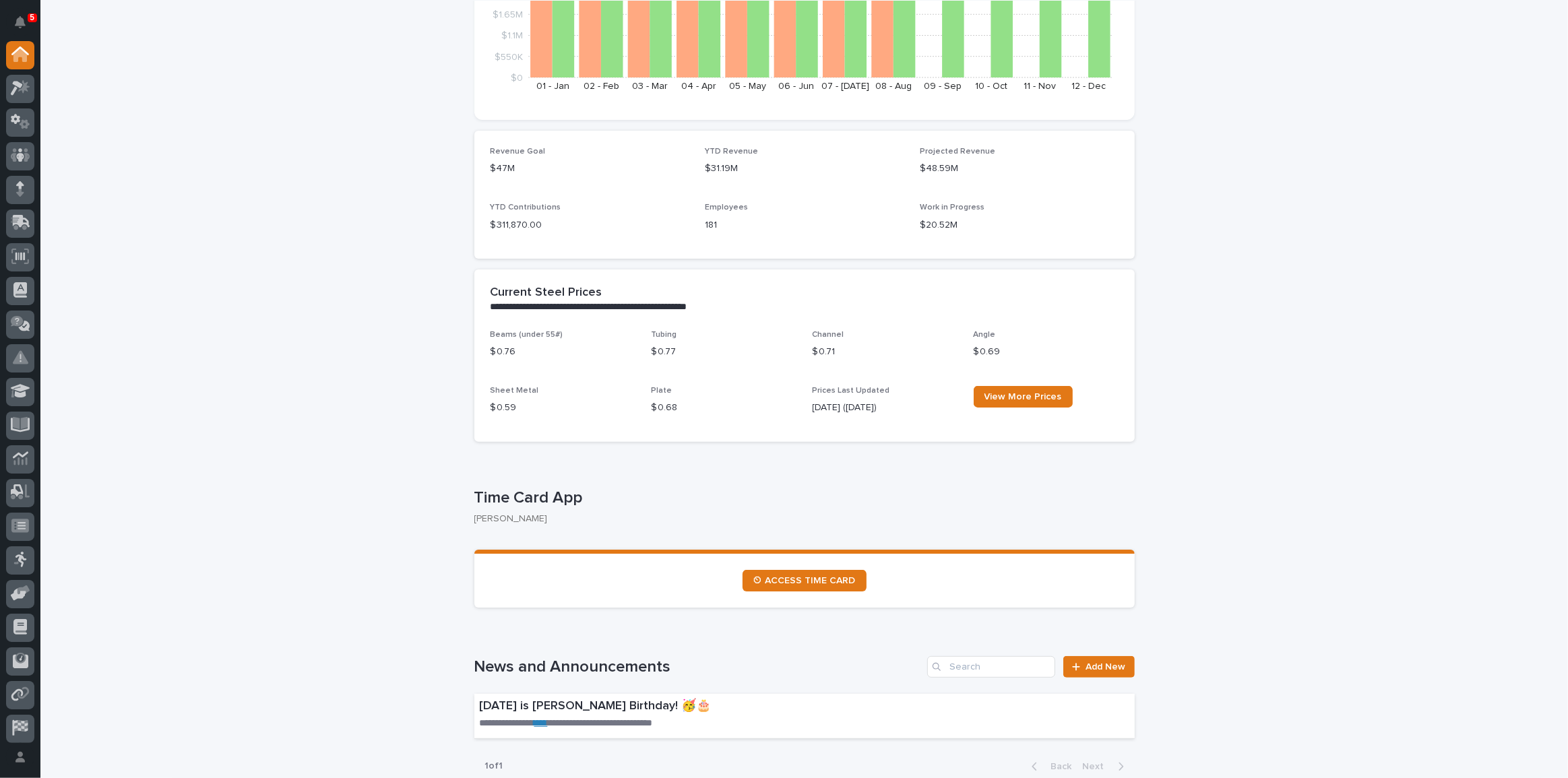
scroll to position [306, 0]
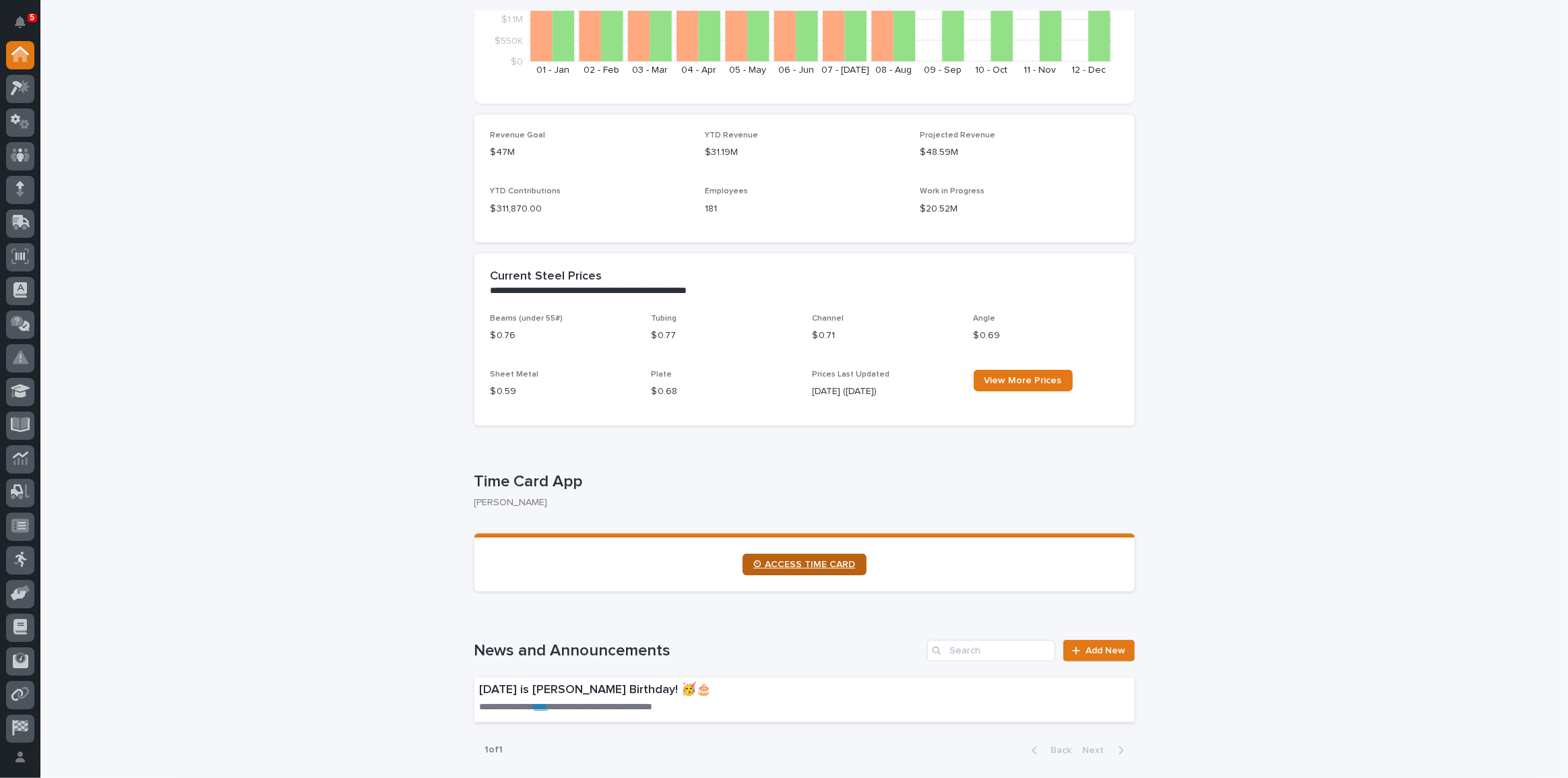
click at [858, 556] on link "⏲ ACCESS TIME CARD" at bounding box center [804, 564] width 124 height 22
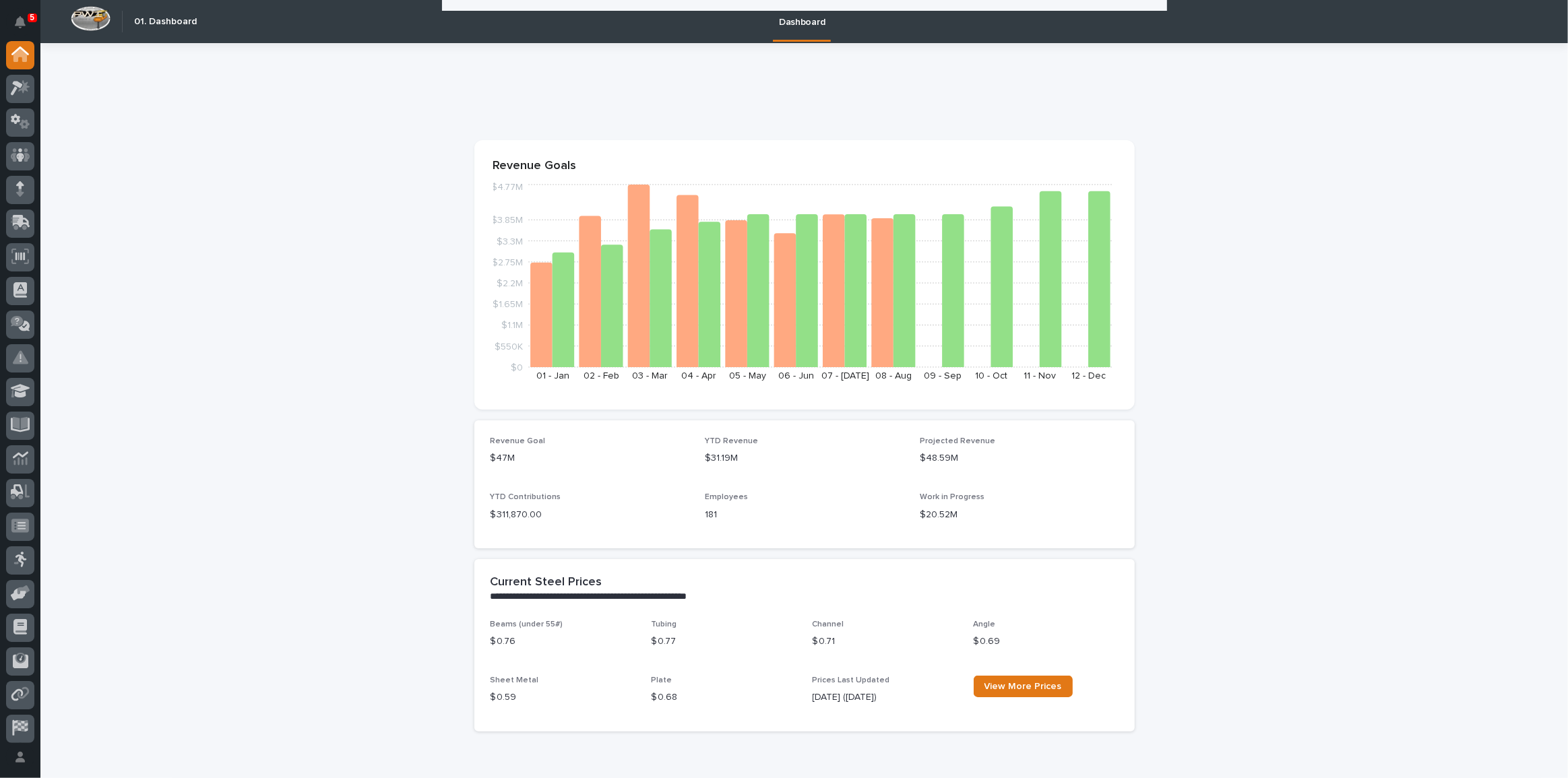
scroll to position [306, 0]
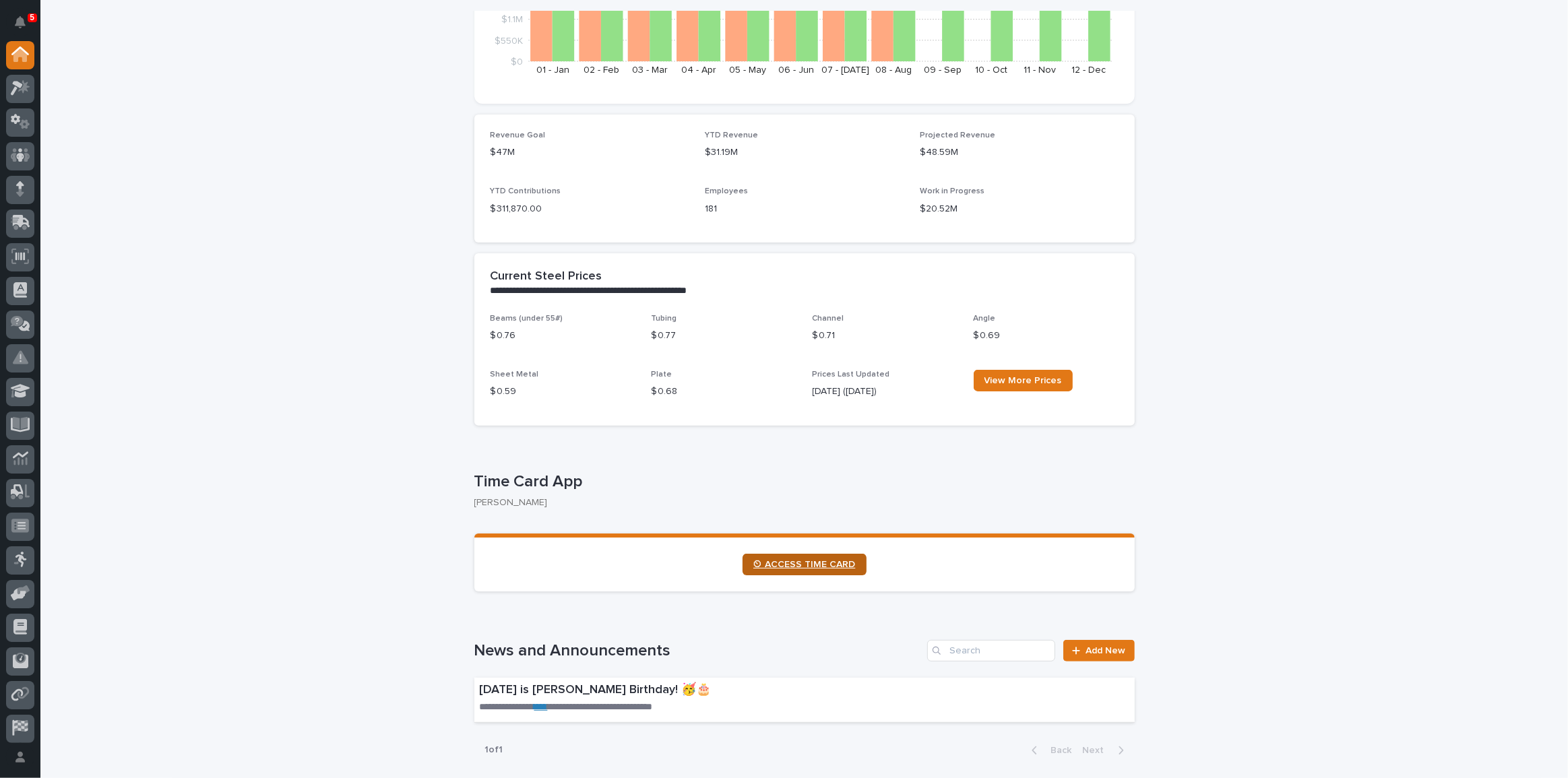
click at [785, 558] on link "⏲ ACCESS TIME CARD" at bounding box center [804, 564] width 124 height 22
